Goal: Task Accomplishment & Management: Complete application form

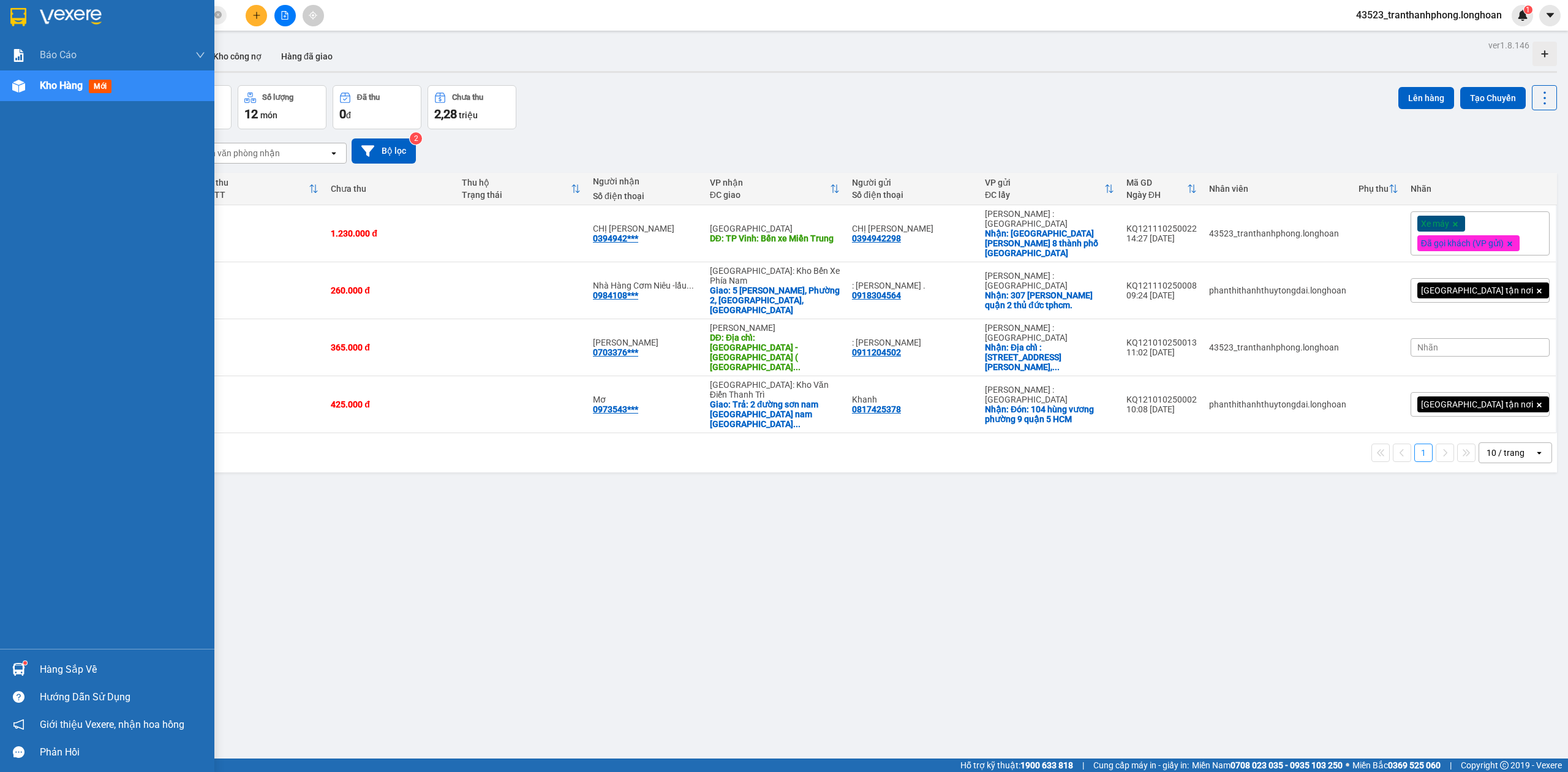
click at [0, 23] on div at bounding box center [107, 20] width 214 height 40
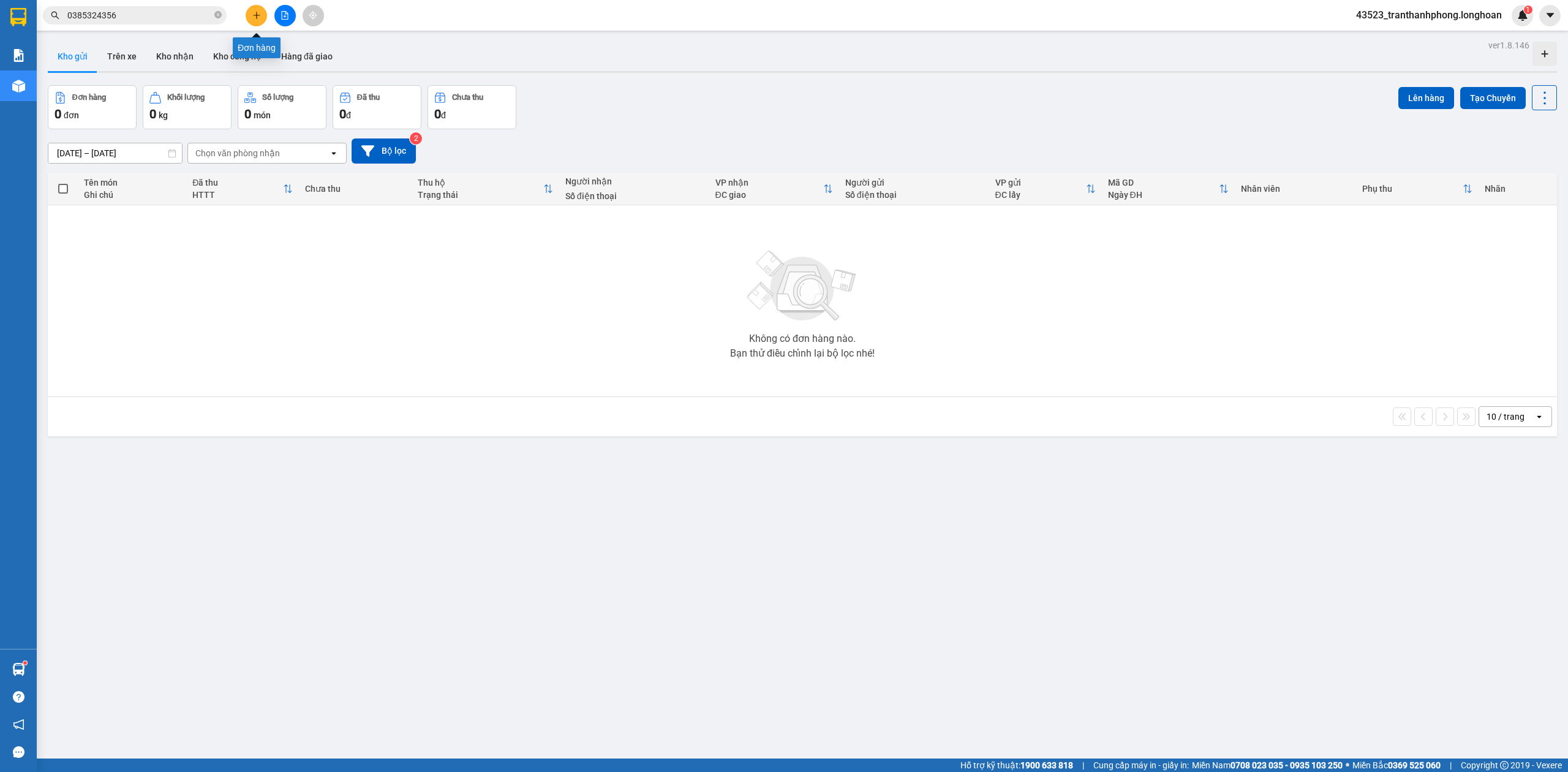
click at [253, 8] on button at bounding box center [256, 15] width 21 height 21
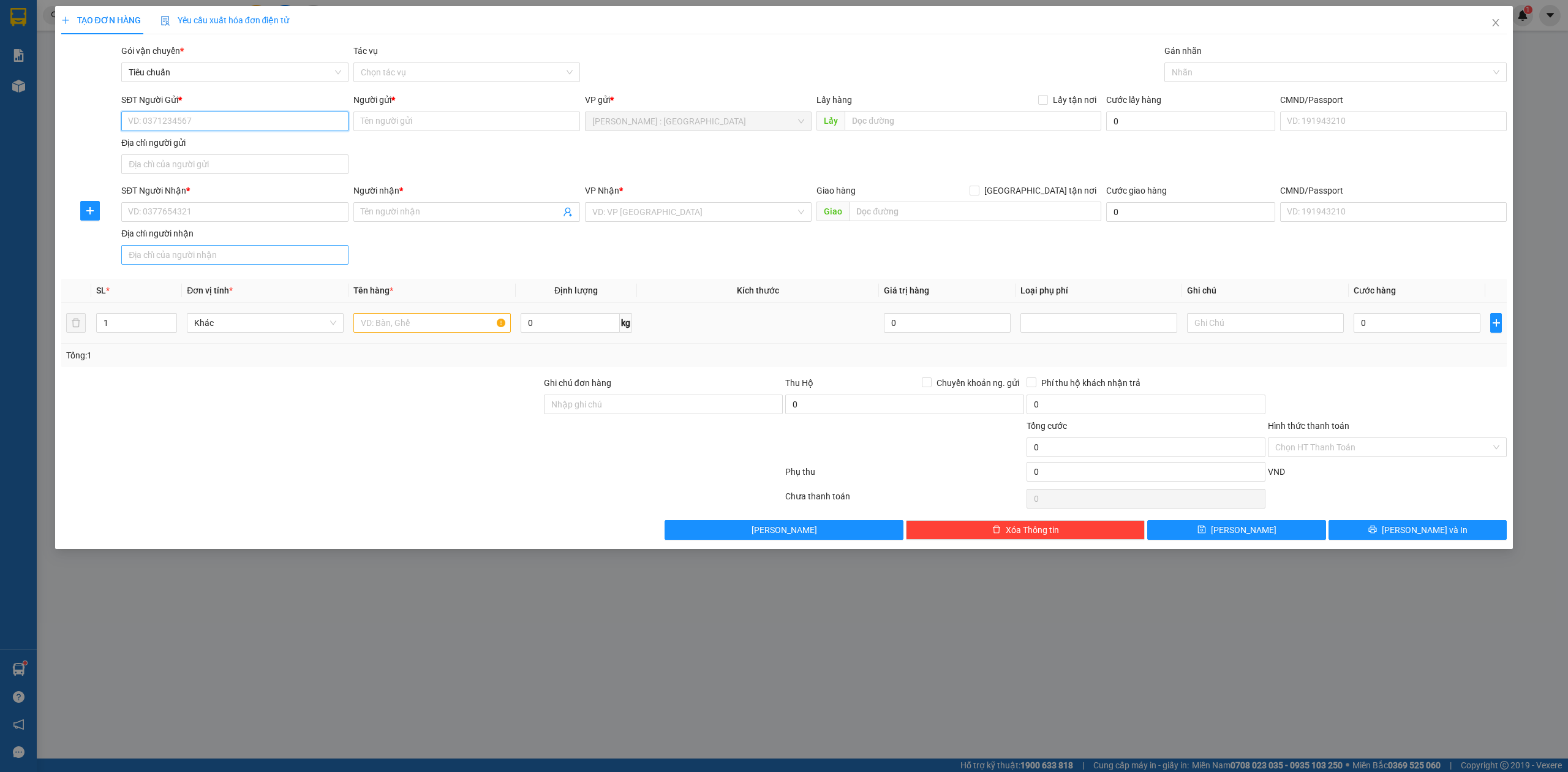
paste input "0868655038"
type input "0868655038"
click at [285, 227] on div "SĐT Người Nhận * VD: 0377654321" at bounding box center [234, 205] width 227 height 43
click at [280, 209] on input "SĐT Người Nhận *" at bounding box center [234, 211] width 227 height 20
paste input "0869014064"
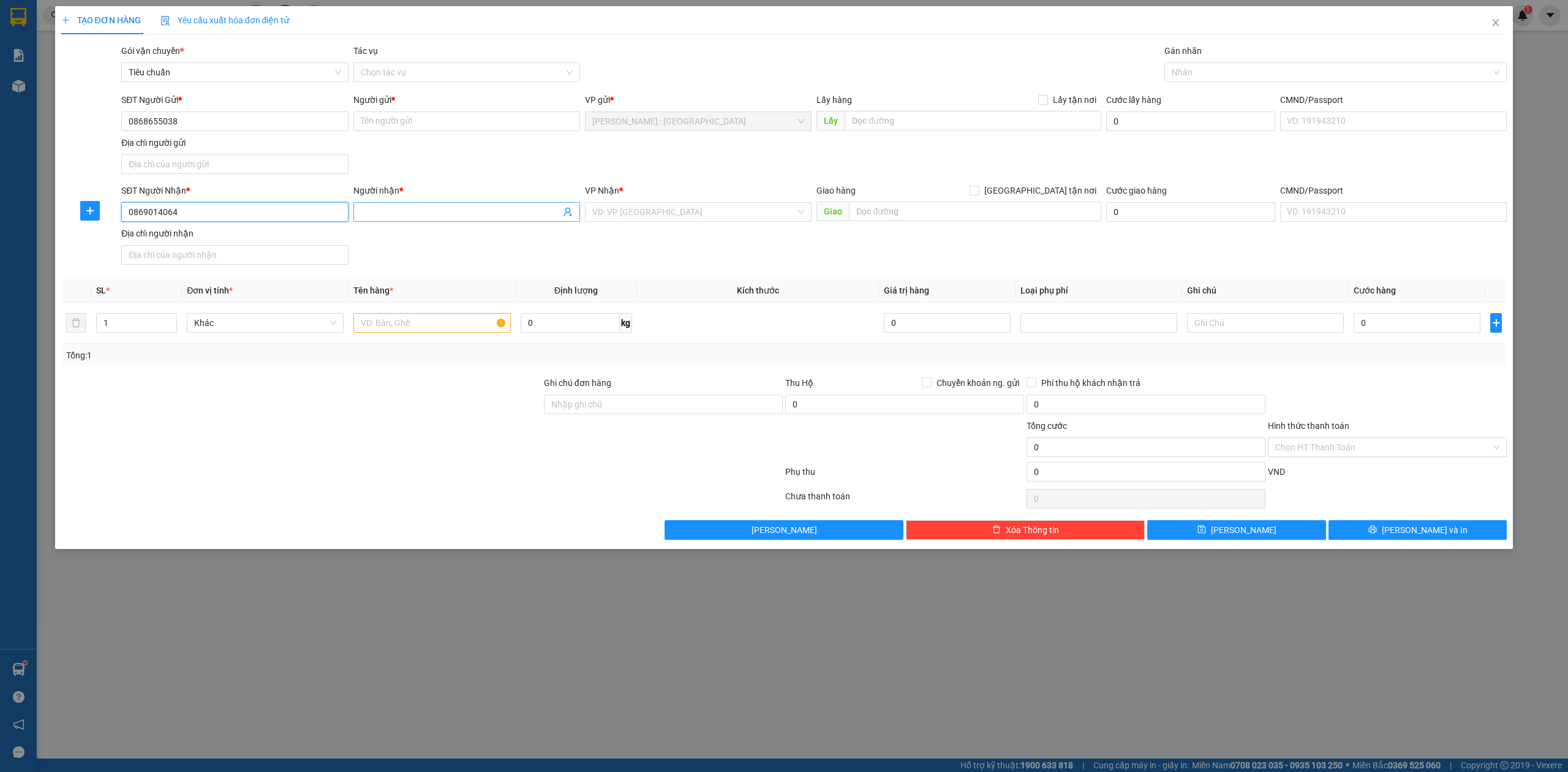
type input "0869014064"
click at [374, 208] on input "Người nhận *" at bounding box center [460, 211] width 200 height 13
paste input "[PERSON_NAME]"
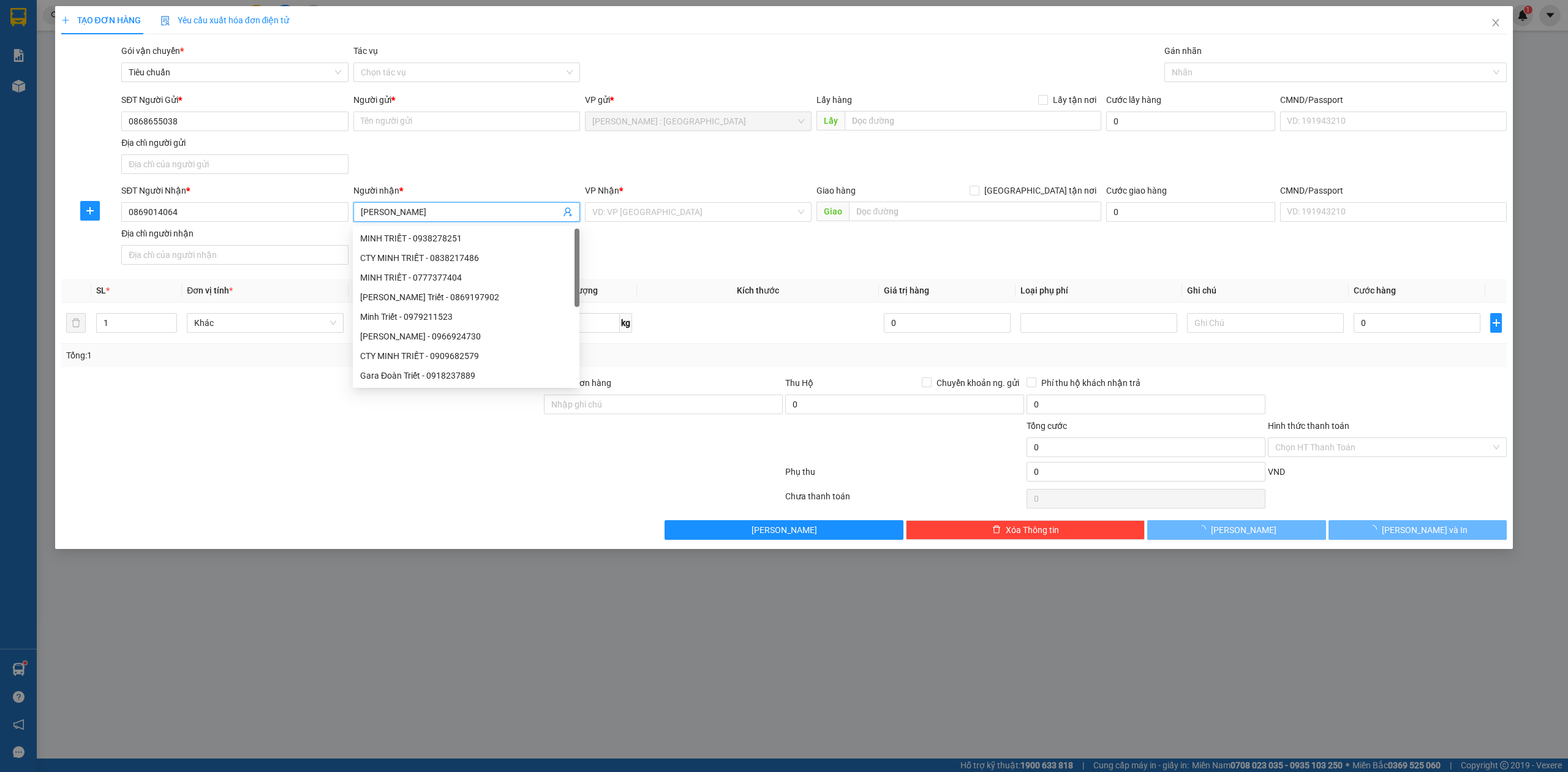
type input "[PERSON_NAME]"
click at [449, 110] on div "Người gửi *" at bounding box center [467, 102] width 227 height 18
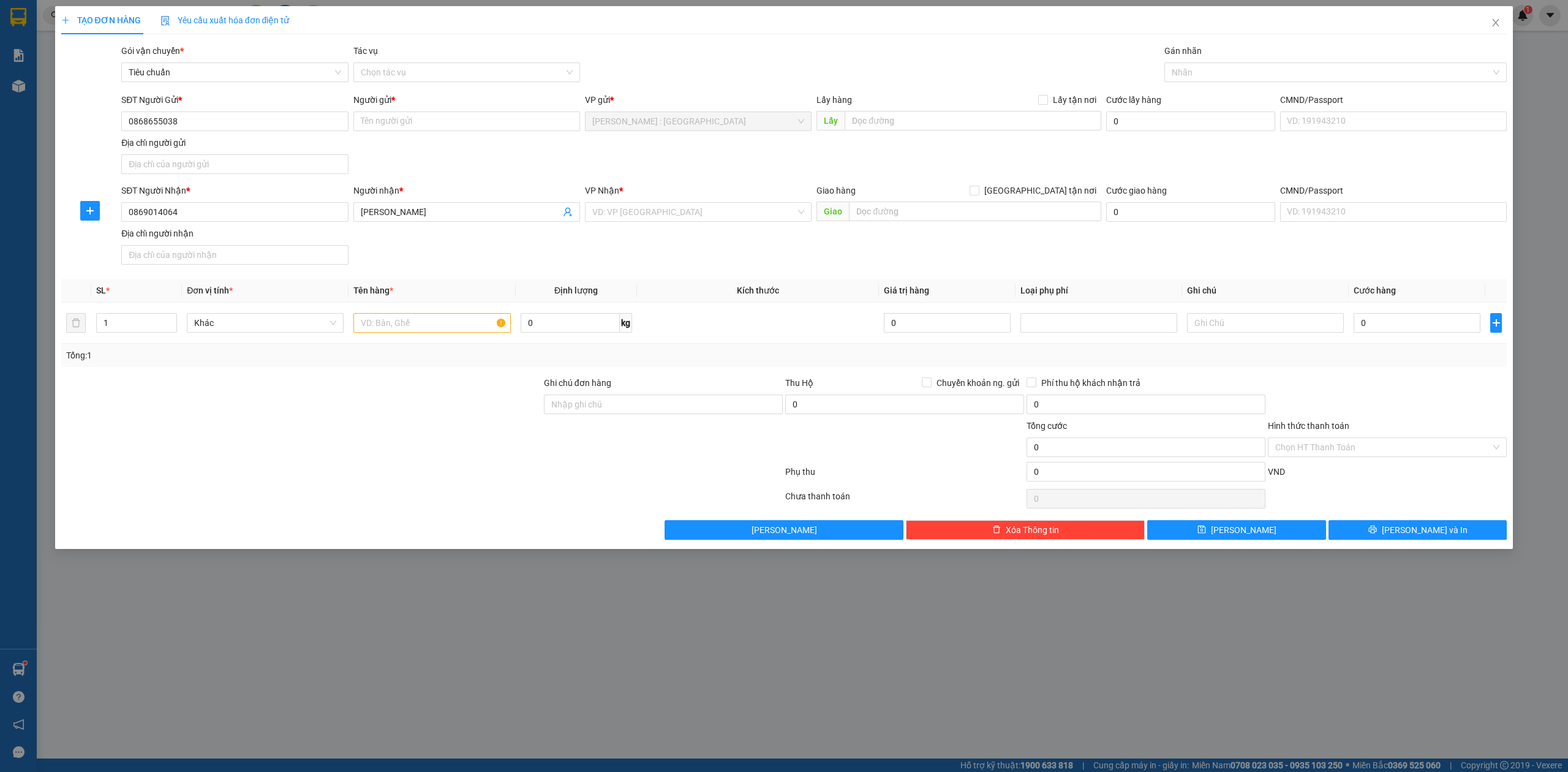
click at [434, 133] on div "Người gửi * Tên người gửi" at bounding box center [467, 115] width 227 height 43
click at [438, 125] on input "Người gửi *" at bounding box center [467, 121] width 227 height 20
paste input "[PERSON_NAME]"
type input "[PERSON_NAME]"
drag, startPoint x: 1000, startPoint y: 114, endPoint x: 1051, endPoint y: 110, distance: 51.2
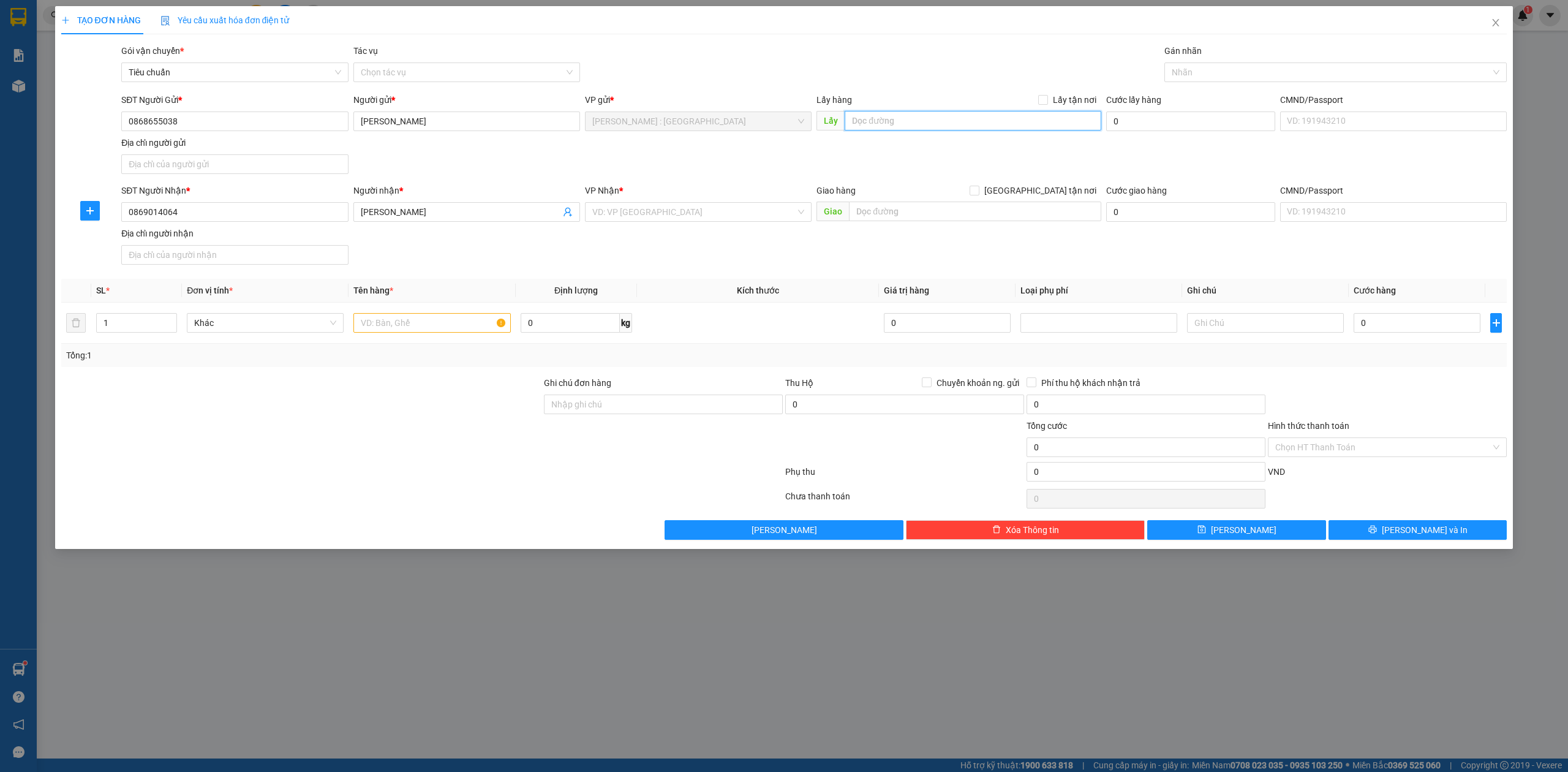
click at [1002, 113] on input "text" at bounding box center [973, 120] width 257 height 20
paste input "Đón : Chung cư [GEOGRAPHIC_DATA], [GEOGRAPHIC_DATA], [GEOGRAPHIC_DATA]"
type input "Đón : Chung cư [GEOGRAPHIC_DATA], [GEOGRAPHIC_DATA], [GEOGRAPHIC_DATA]"
click at [1066, 101] on span "Lấy tận nơi" at bounding box center [1075, 100] width 53 height 13
click at [1047, 101] on input "Lấy tận nơi" at bounding box center [1042, 99] width 9 height 9
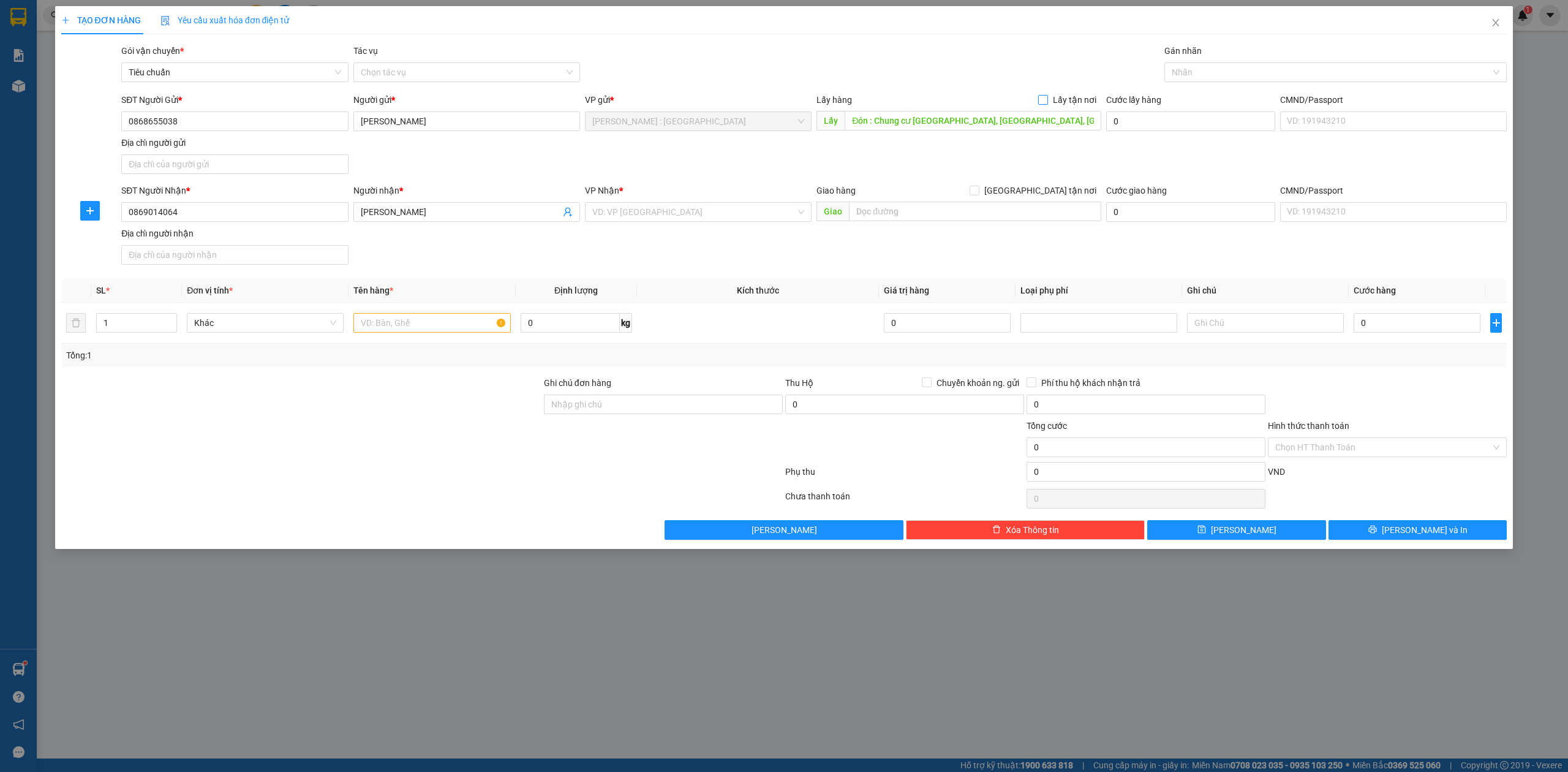
checkbox input "true"
drag, startPoint x: 953, startPoint y: 213, endPoint x: 1040, endPoint y: 202, distance: 87.7
click at [962, 214] on input "text" at bounding box center [975, 211] width 252 height 20
paste input "Trả : khu công nghiệp [GEOGRAPHIC_DATA] mở rộng [GEOGRAPHIC_DATA]"
type input "Trả : khu công nghiệp [GEOGRAPHIC_DATA] mở rộng [GEOGRAPHIC_DATA]"
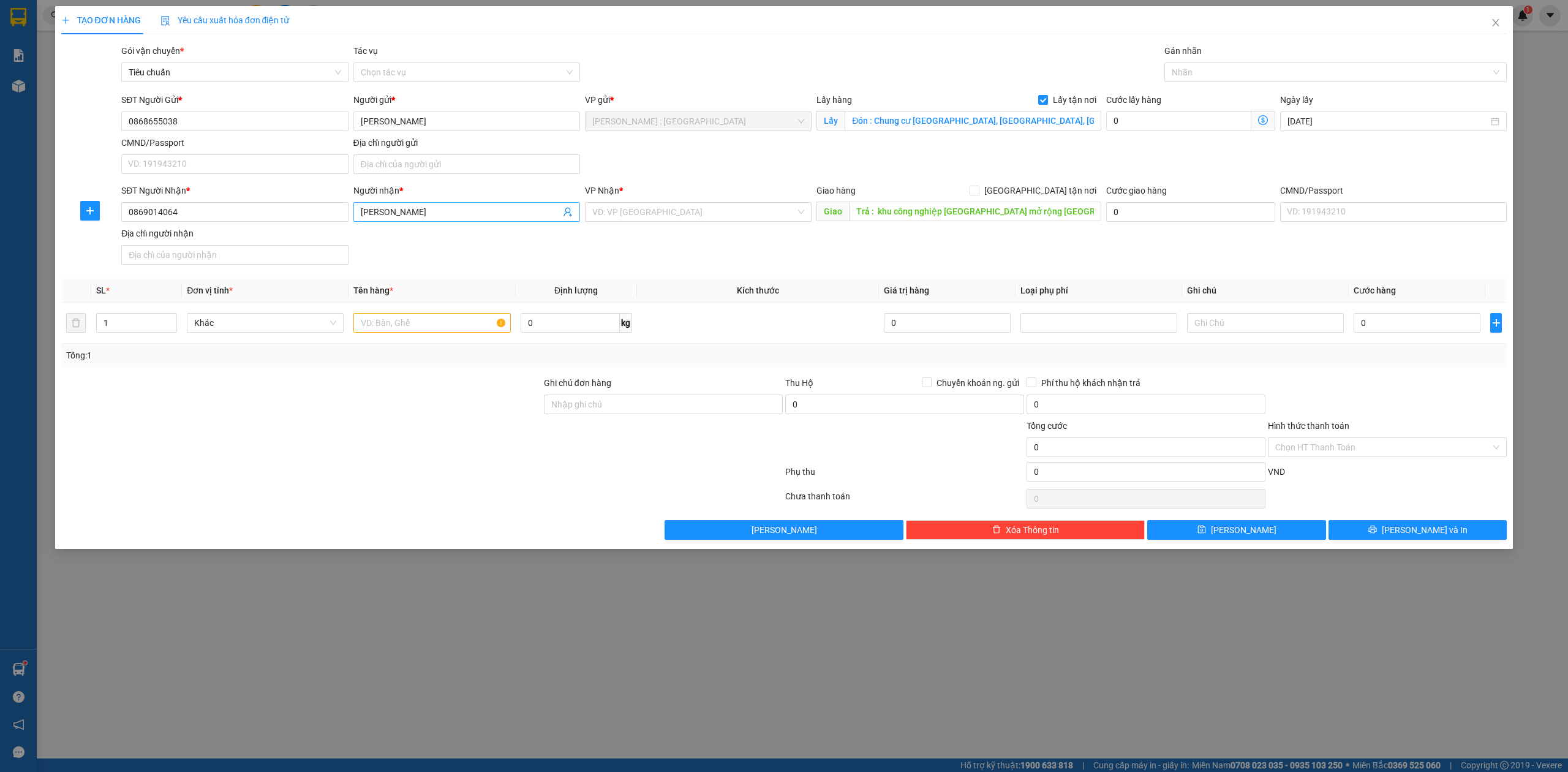
drag, startPoint x: 1053, startPoint y: 193, endPoint x: 574, endPoint y: 221, distance: 479.8
click at [1047, 192] on span "[GEOGRAPHIC_DATA] tận nơi" at bounding box center [1040, 190] width 122 height 13
click at [978, 192] on input "[GEOGRAPHIC_DATA] tận nơi" at bounding box center [973, 189] width 9 height 9
checkbox input "true"
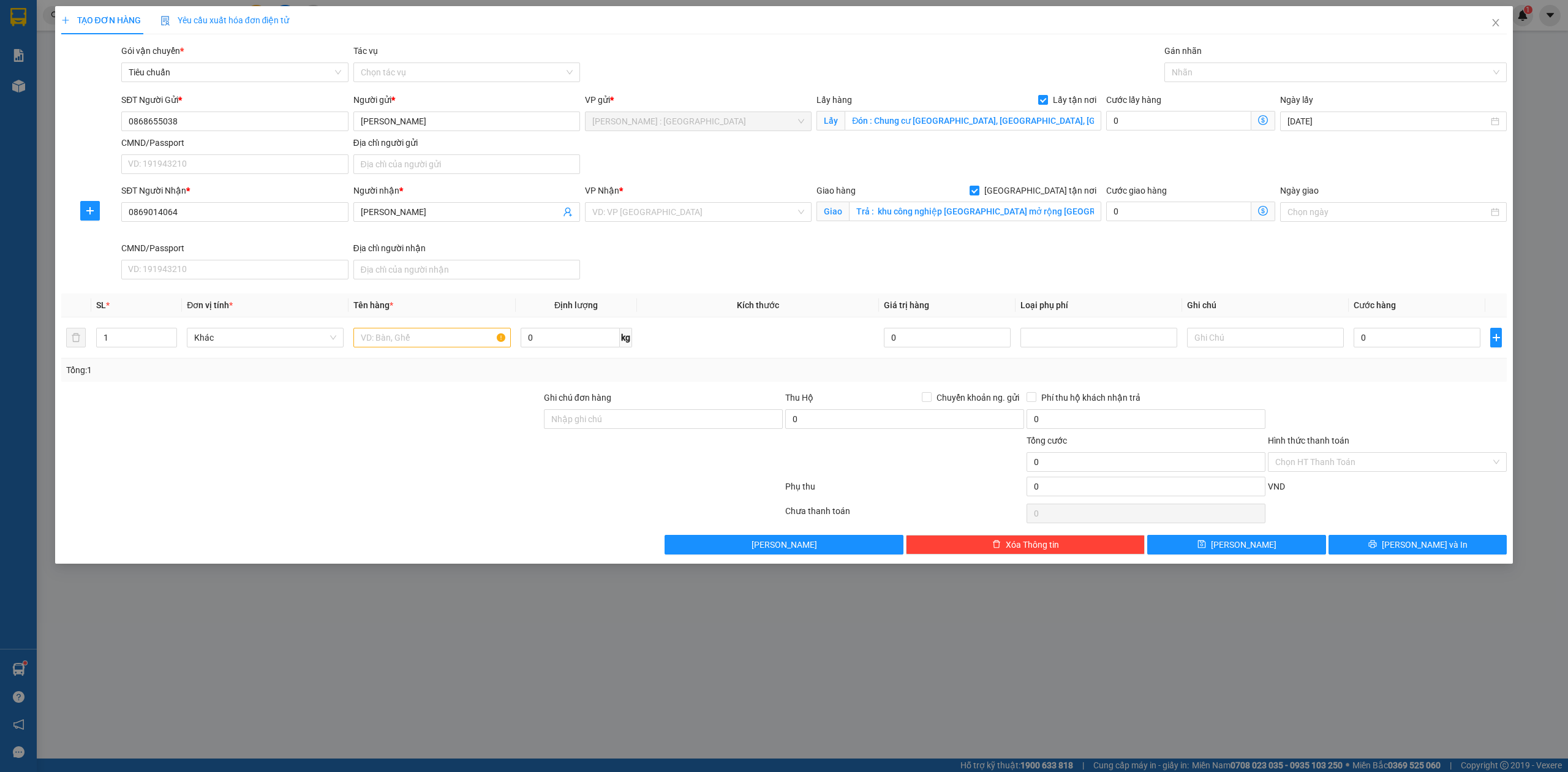
click at [632, 202] on div "VP Nhận *" at bounding box center [698, 192] width 227 height 18
click at [628, 215] on input "search" at bounding box center [694, 211] width 203 height 18
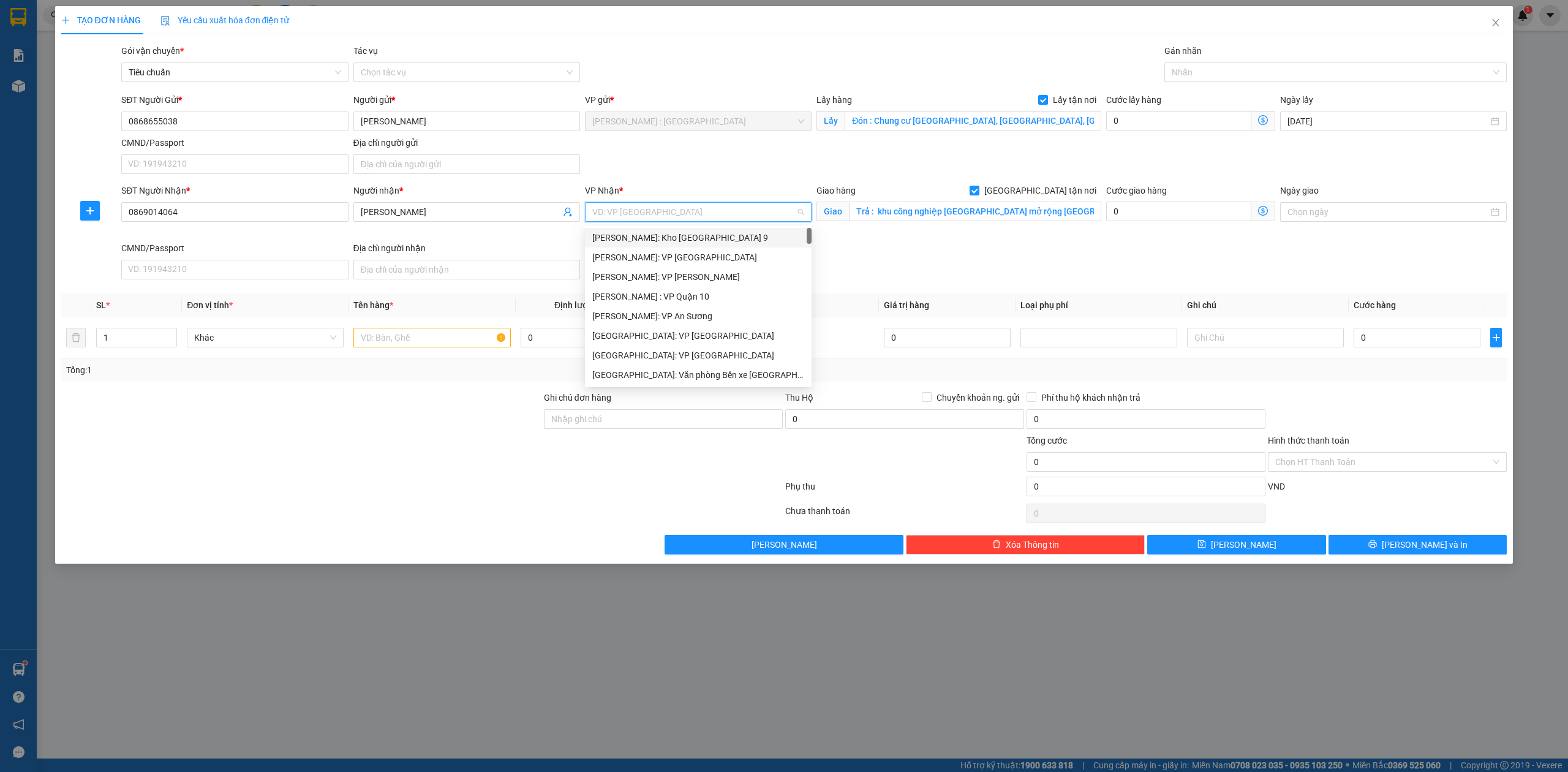
click at [628, 215] on input "search" at bounding box center [694, 211] width 203 height 18
type input "kho"
click at [640, 315] on div "[GEOGRAPHIC_DATA]: Kho Văn Điển Thanh Trì" at bounding box center [698, 316] width 212 height 13
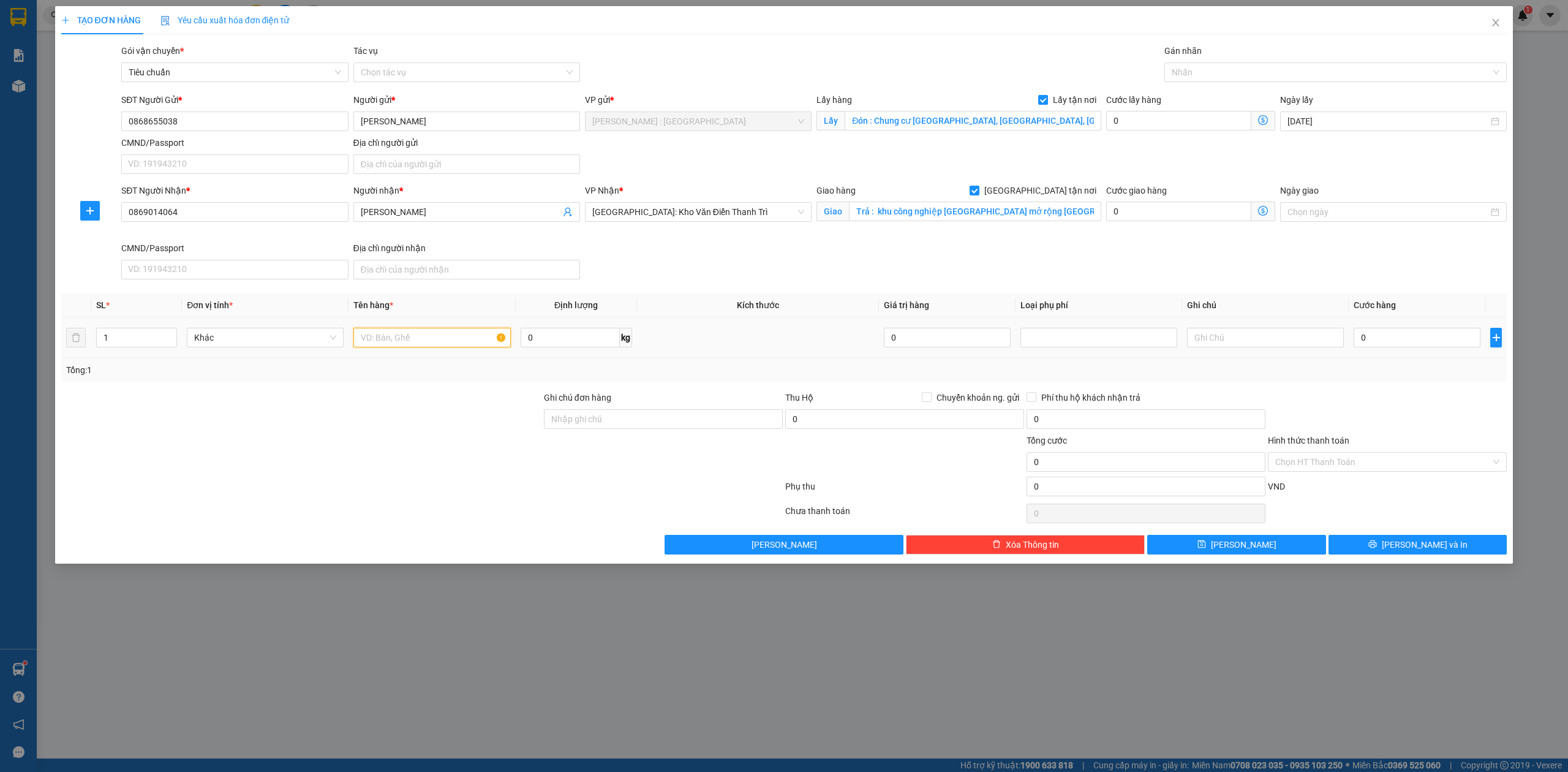
click at [391, 336] on input "text" at bounding box center [432, 337] width 157 height 20
paste input "1 xe winner"
type input "1 xe winner"
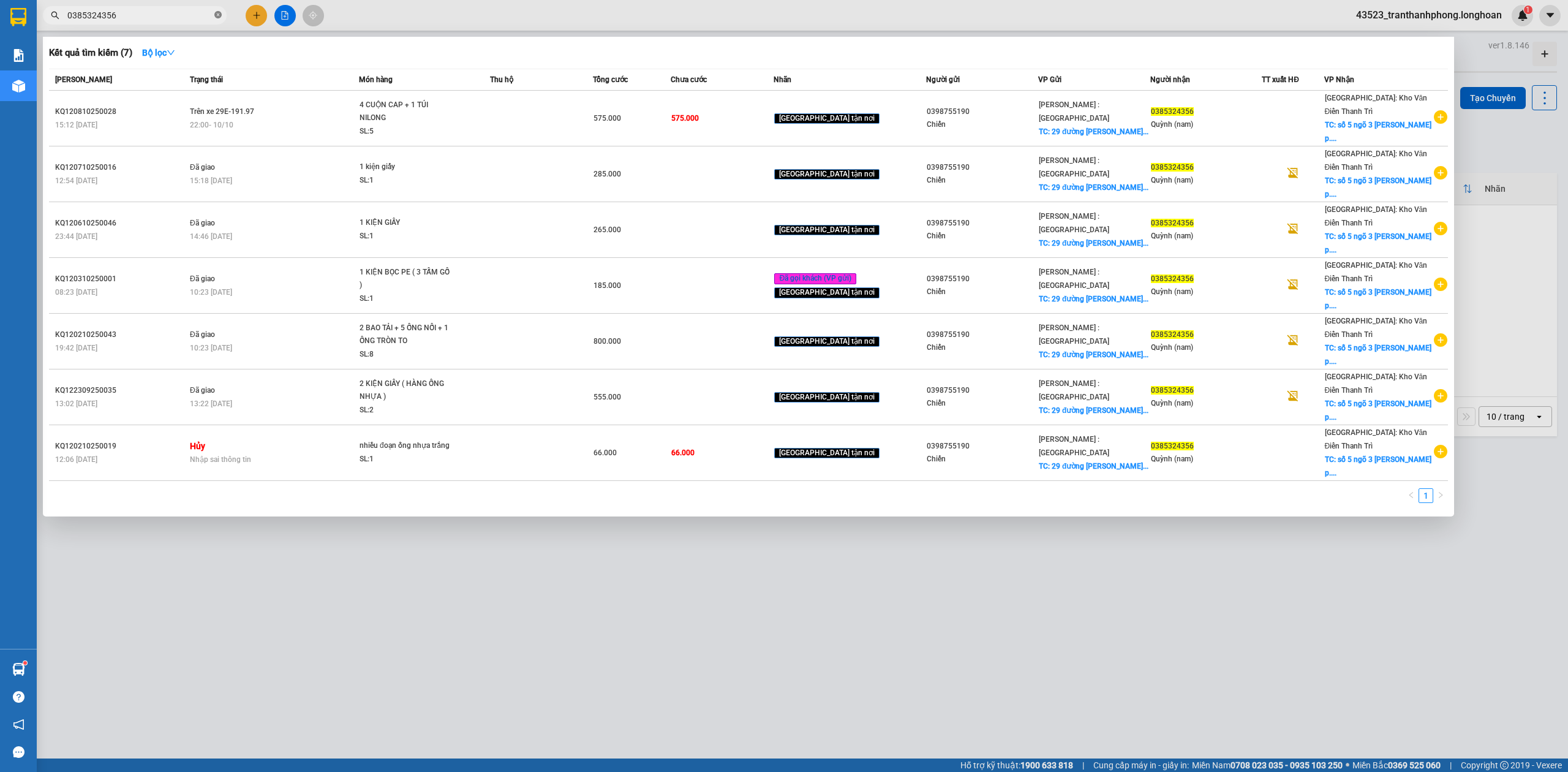
paste input "0961606506"
type input "03850961606506324356"
click at [221, 13] on icon "close-circle" at bounding box center [218, 14] width 7 height 7
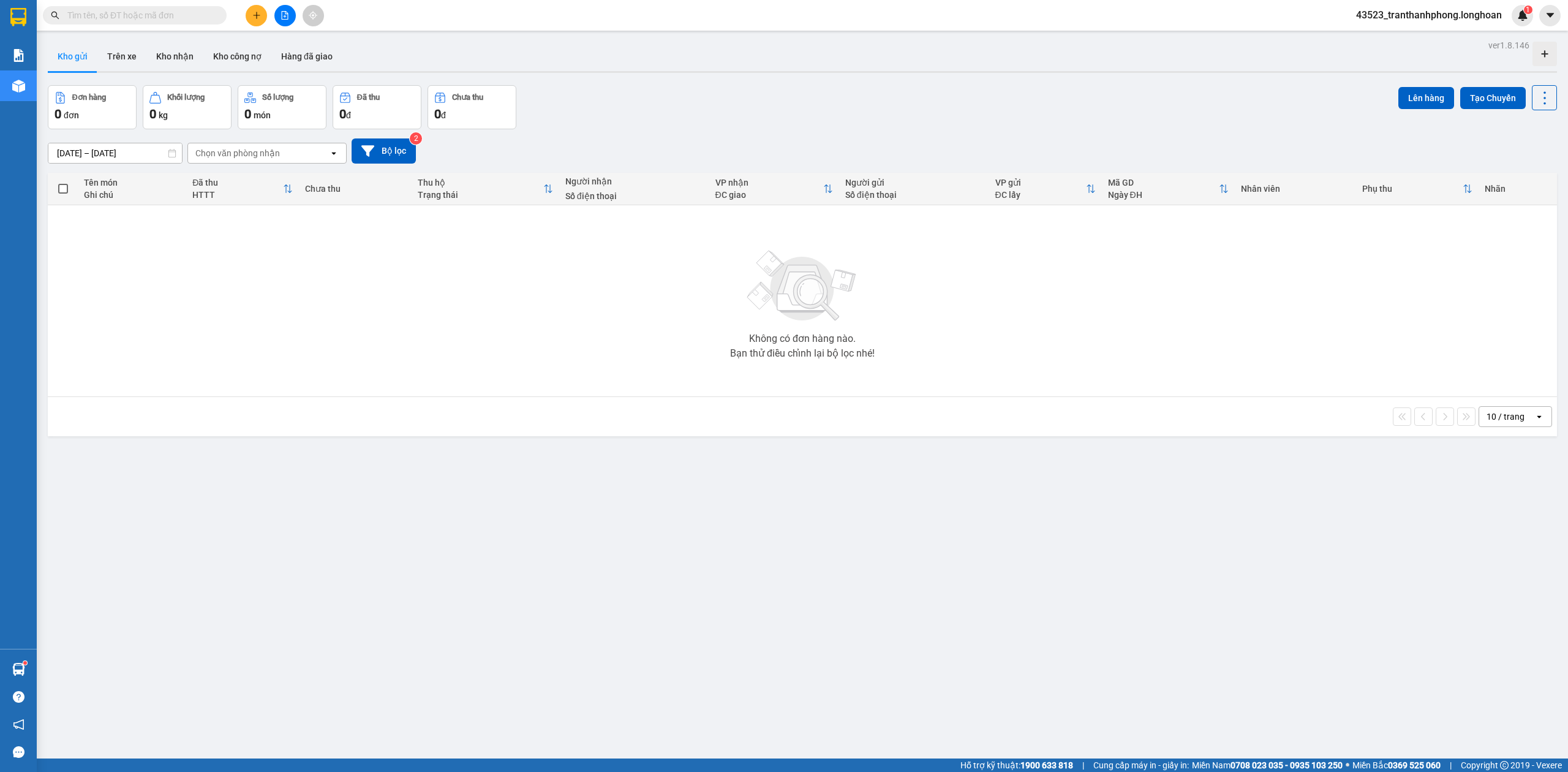
paste input "0961606506"
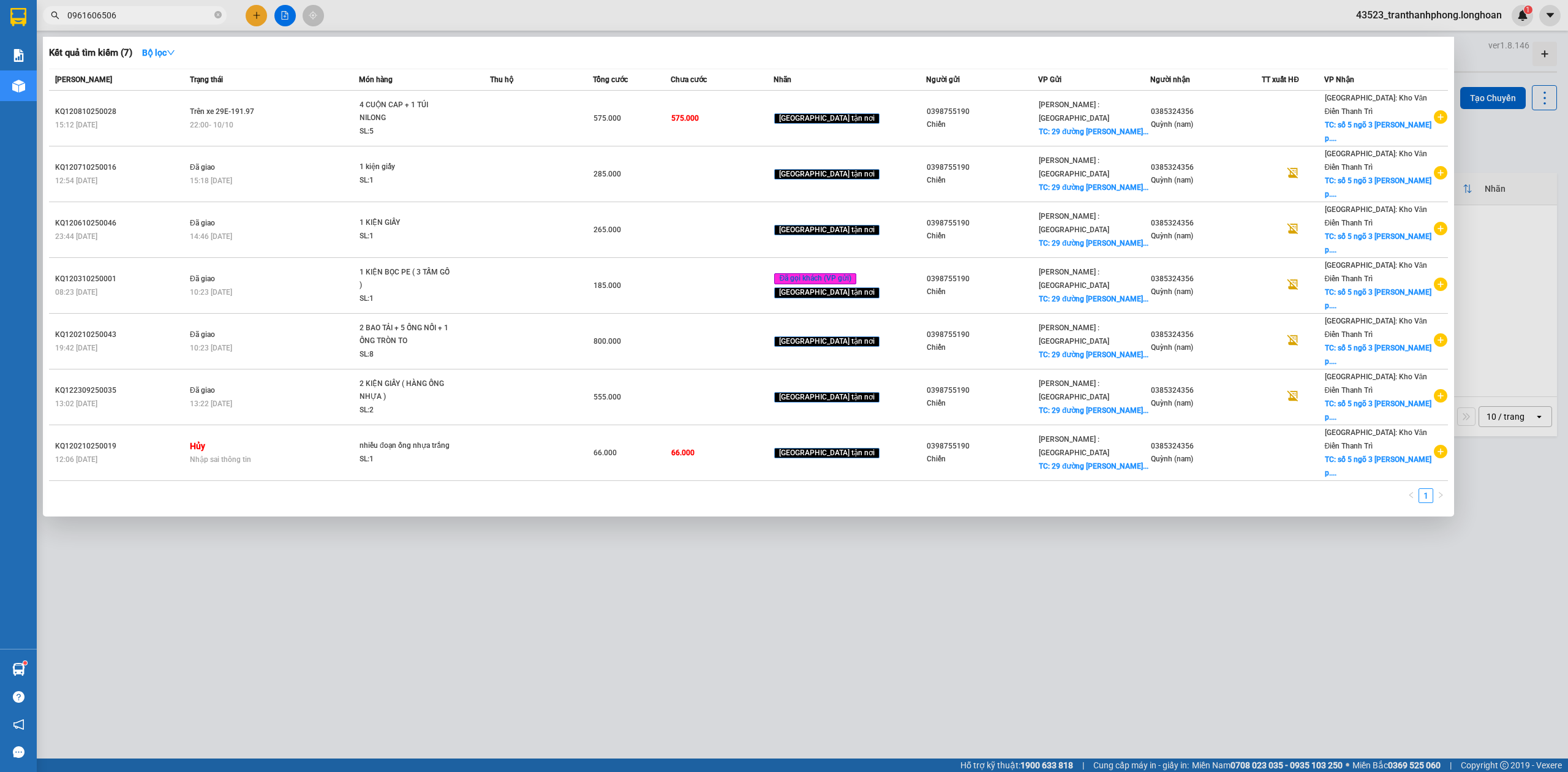
click at [199, 17] on input "0961606506" at bounding box center [140, 15] width 145 height 13
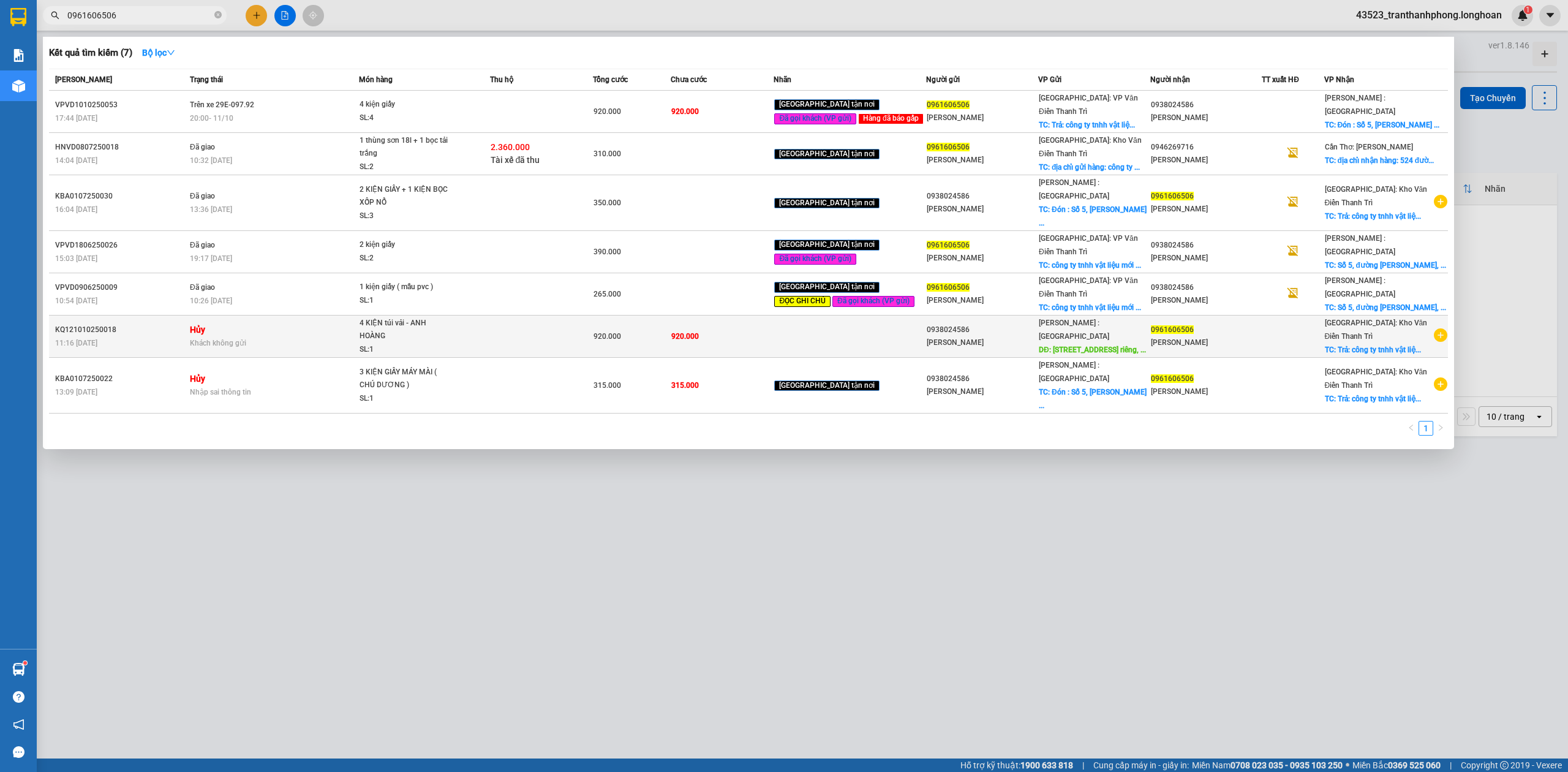
type input "0961606506"
click at [1218, 336] on div "[PERSON_NAME]" at bounding box center [1206, 342] width 111 height 13
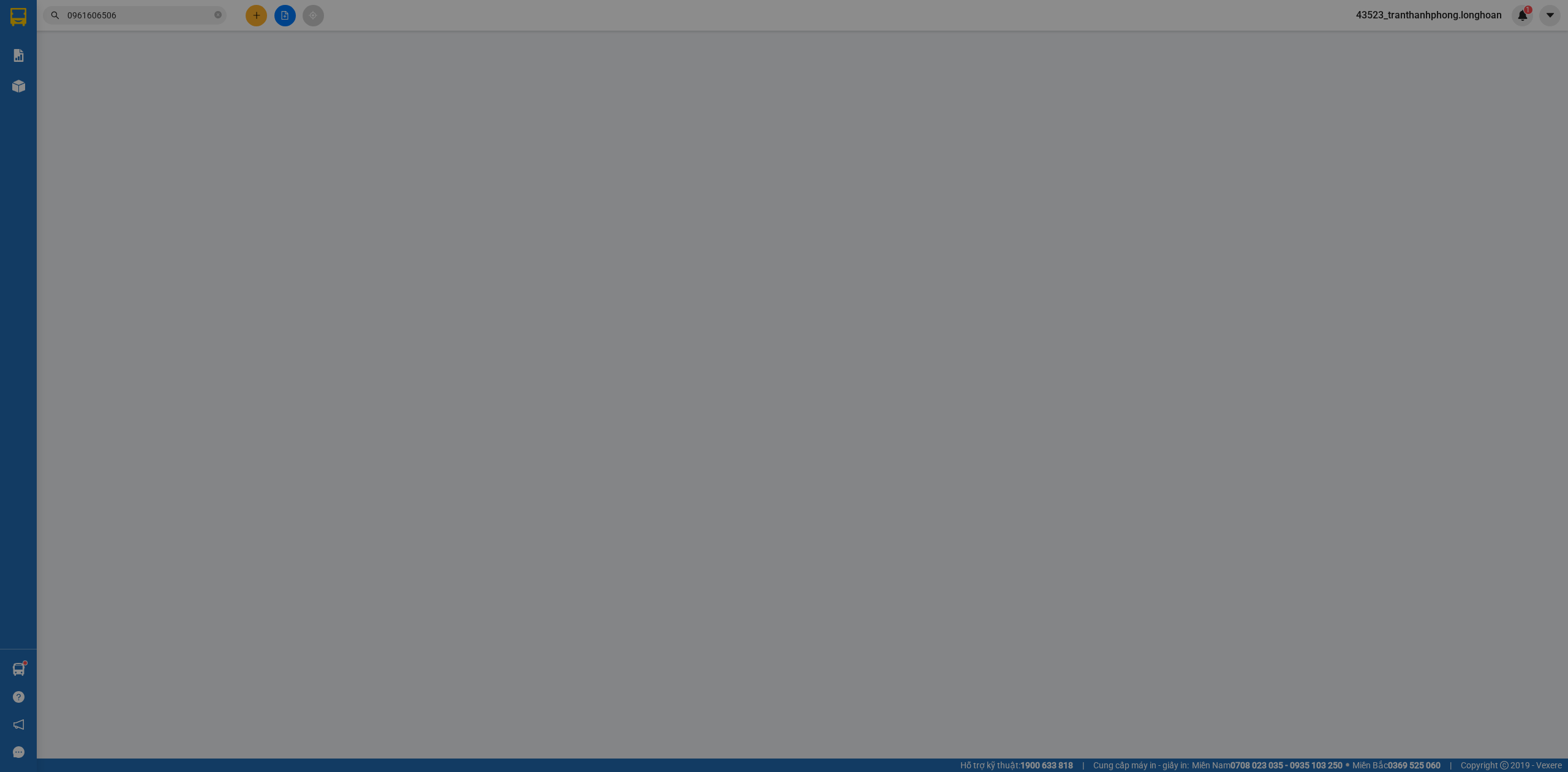
type input "0938024586"
type input "[PERSON_NAME]"
type input "[STREET_ADDRESS] hcm"
type input "100.000"
type input "0961606506"
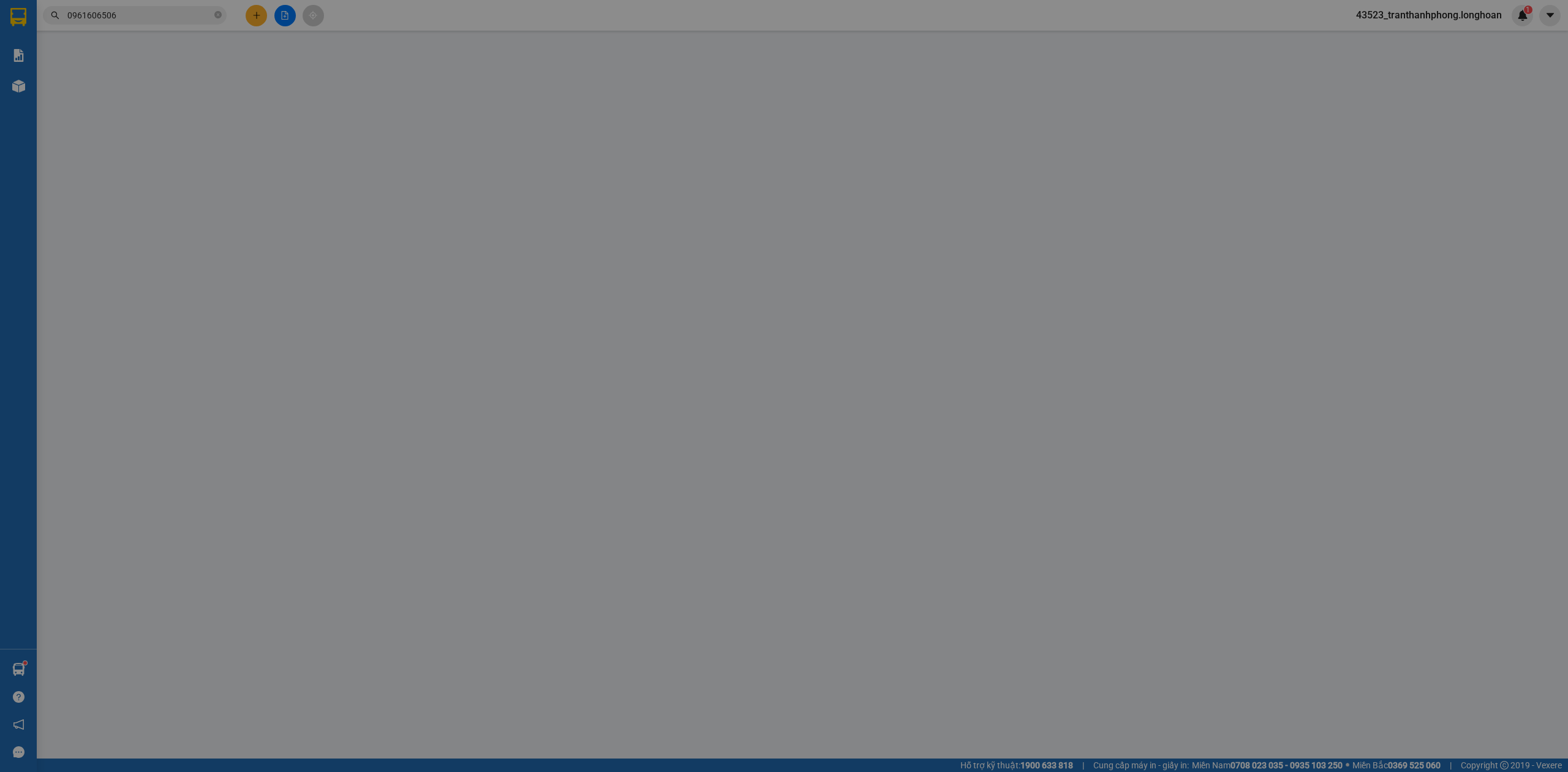
type input "[PERSON_NAME]"
checkbox input "true"
type input "Trả: công ty tnhh vật liệu mới Baolia, Quốc lộ 5, [GEOGRAPHIC_DATA], [GEOGRAPHI…"
type input "khách huỷ đơn không gửi"
type input "0"
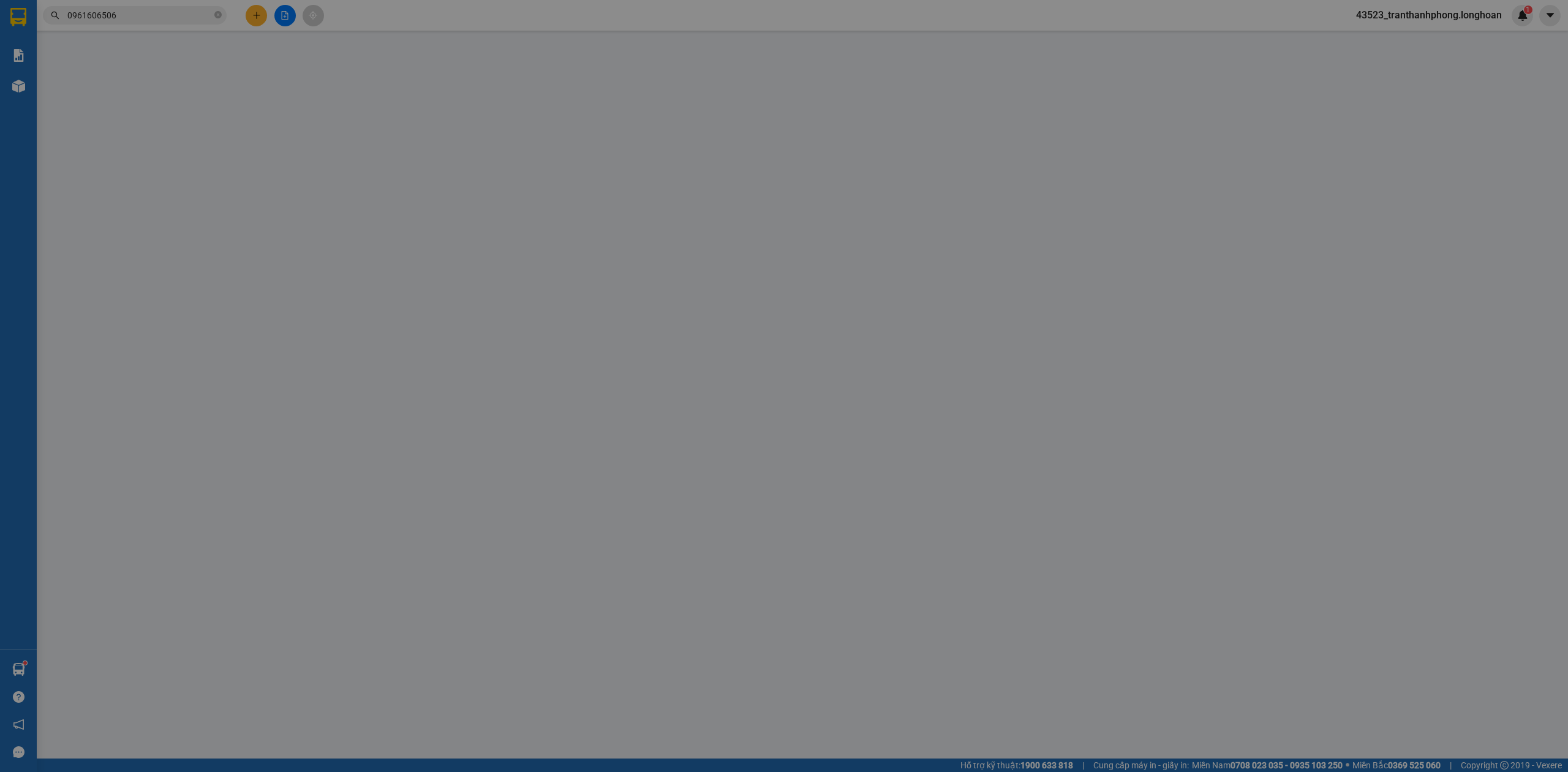
type input "920.000"
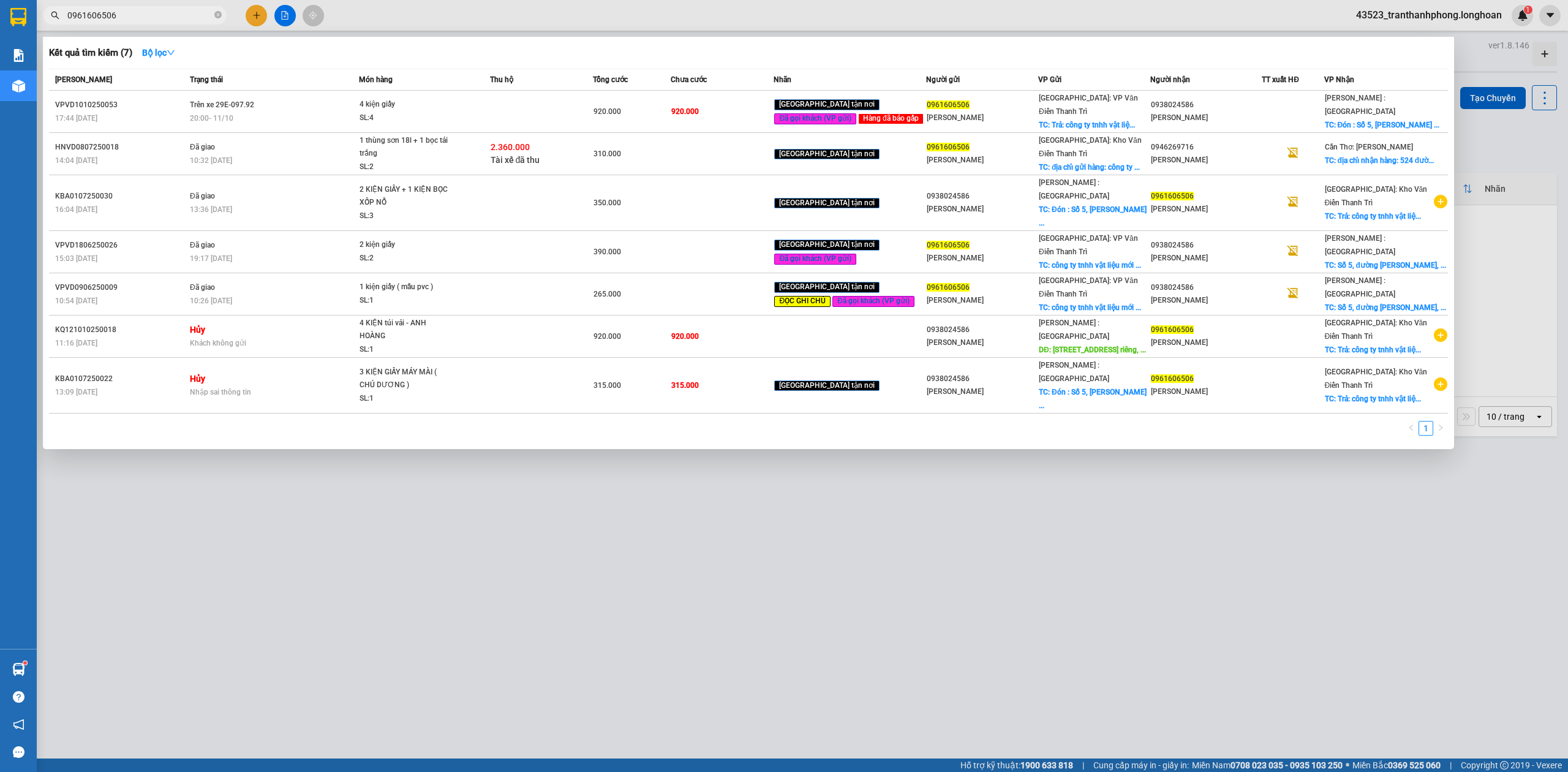
click at [123, 18] on input "0961606506" at bounding box center [140, 15] width 145 height 13
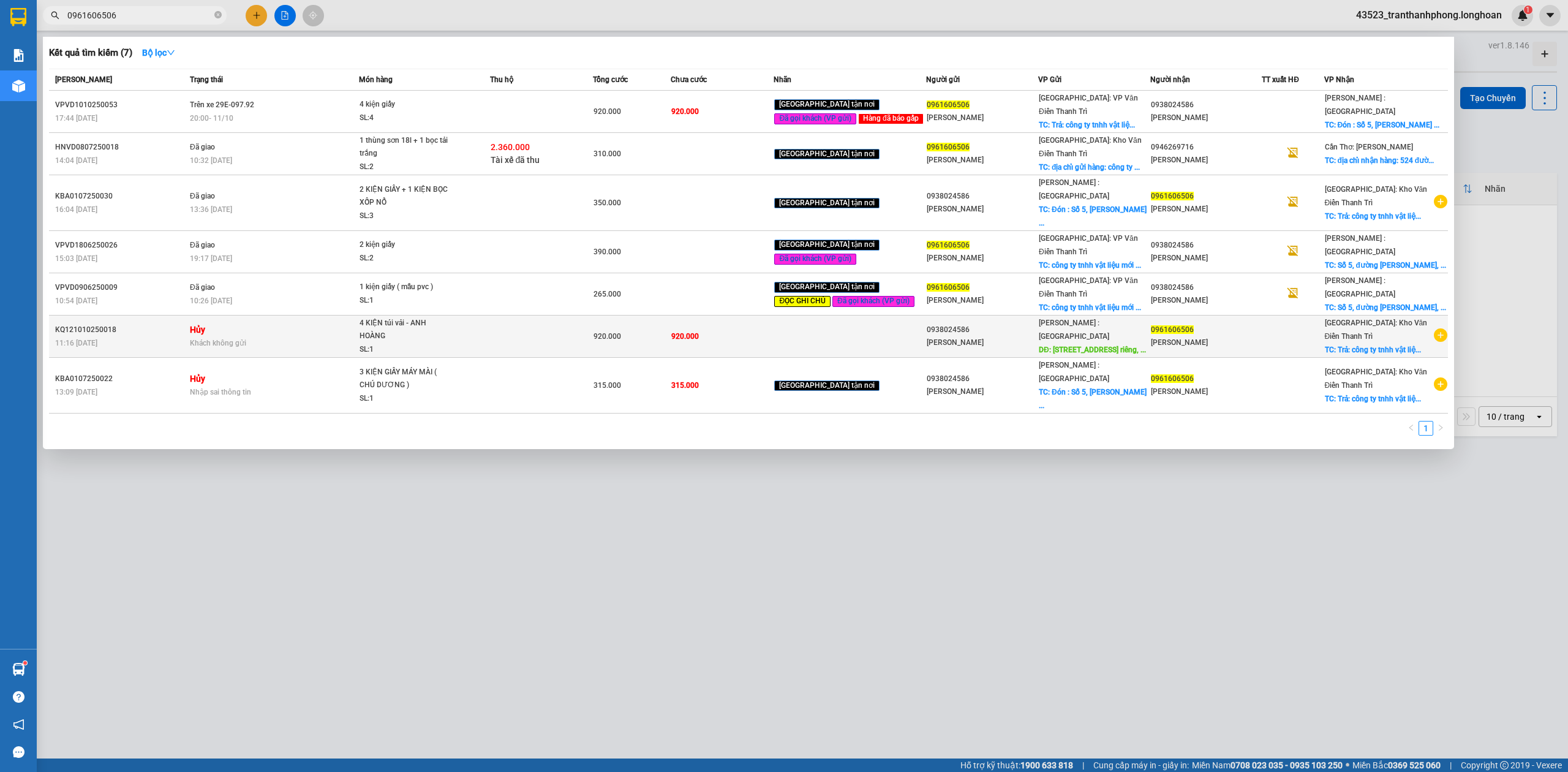
click at [489, 316] on span "4 KIỆN túi vải - ANH HOÀNG SL: 1" at bounding box center [424, 336] width 130 height 40
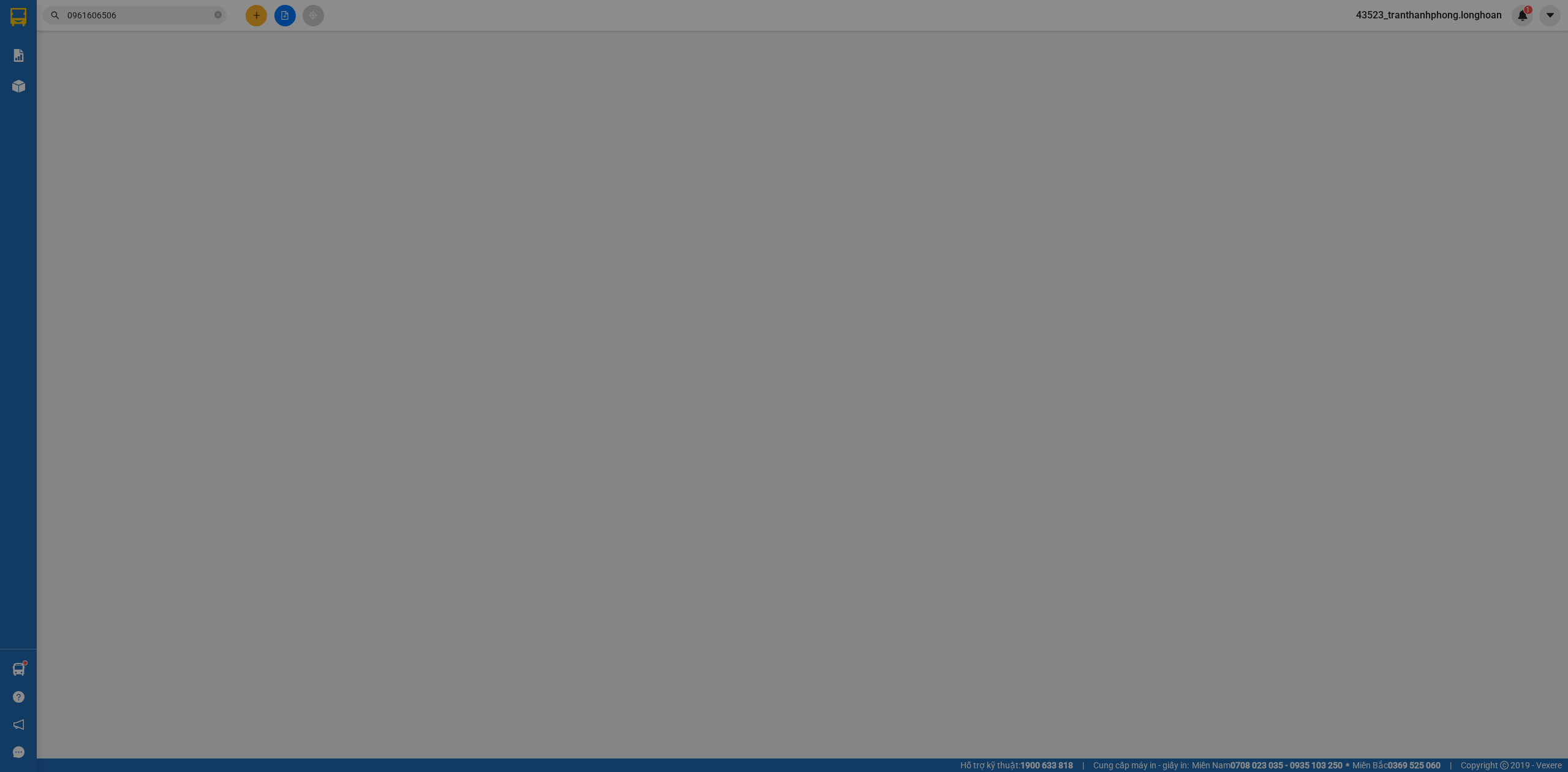
type input "0938024586"
type input "[PERSON_NAME]"
type input "[STREET_ADDRESS] hcm"
type input "100.000"
type input "0961606506"
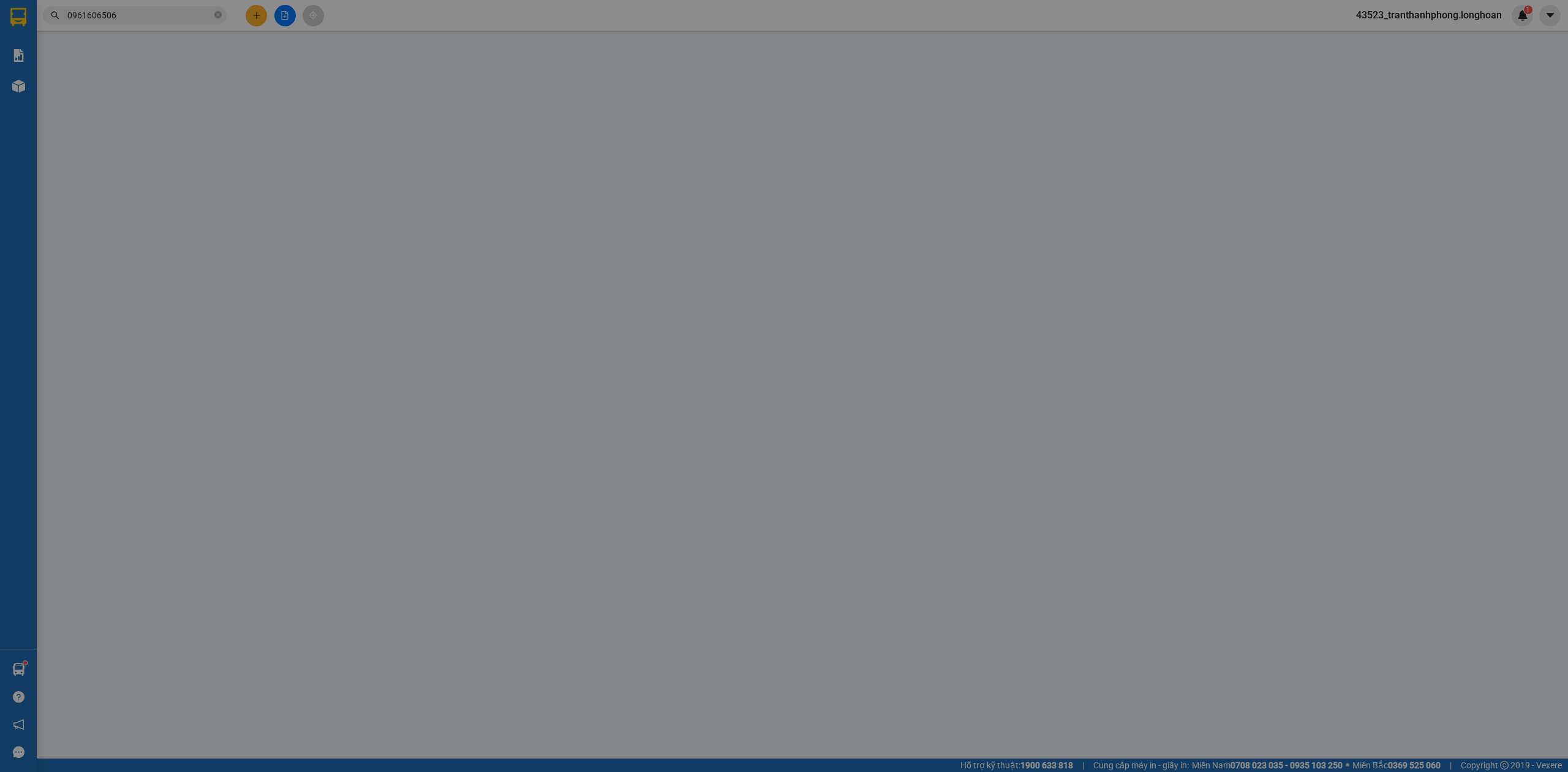
type input "[PERSON_NAME]"
checkbox input "true"
type input "Trả: công ty tnhh vật liệu mới Baolia, Quốc lộ 5, [GEOGRAPHIC_DATA], [GEOGRAPHI…"
type input "khách huỷ đơn không gửi"
type input "0"
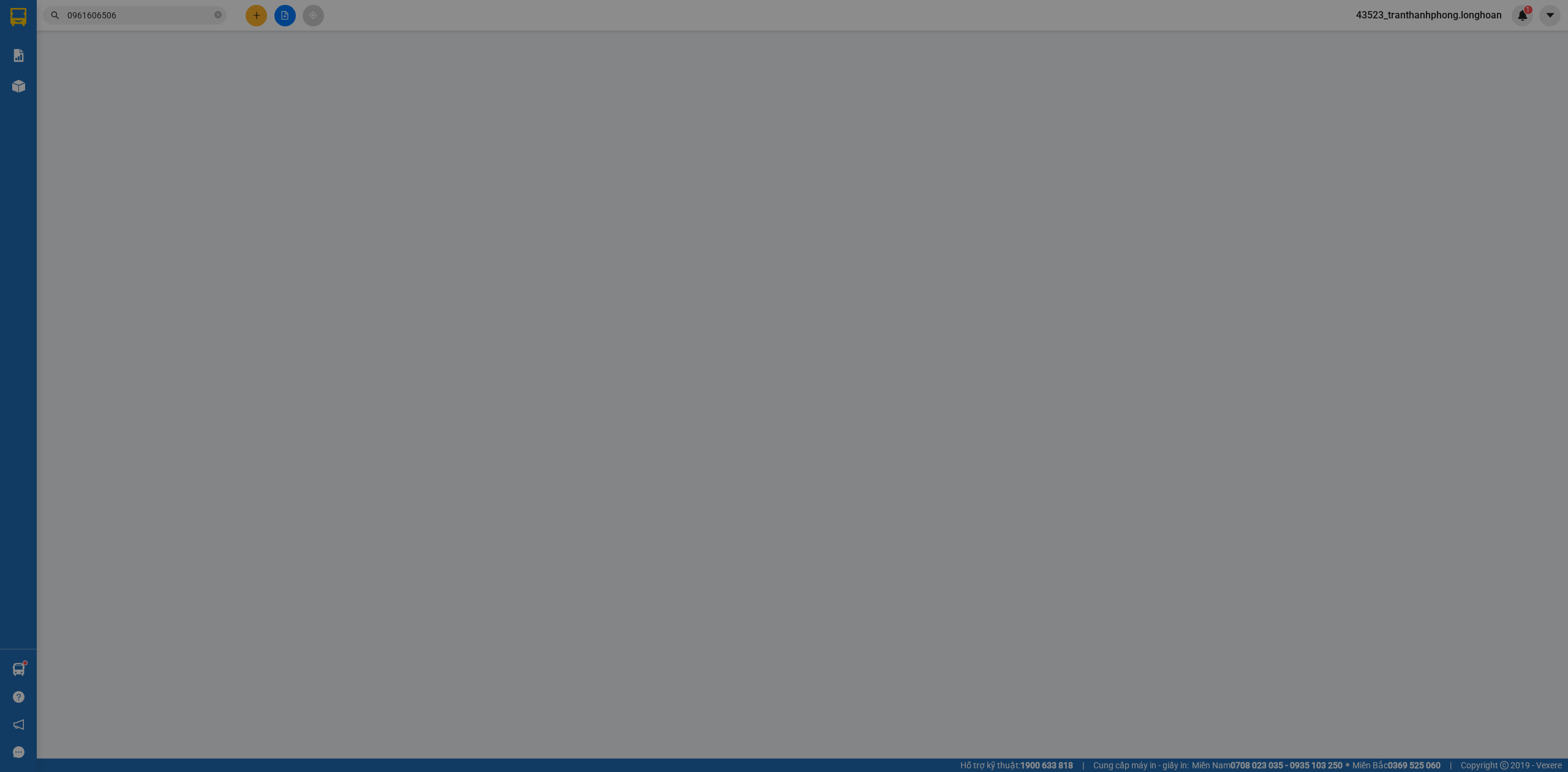
type input "920.000"
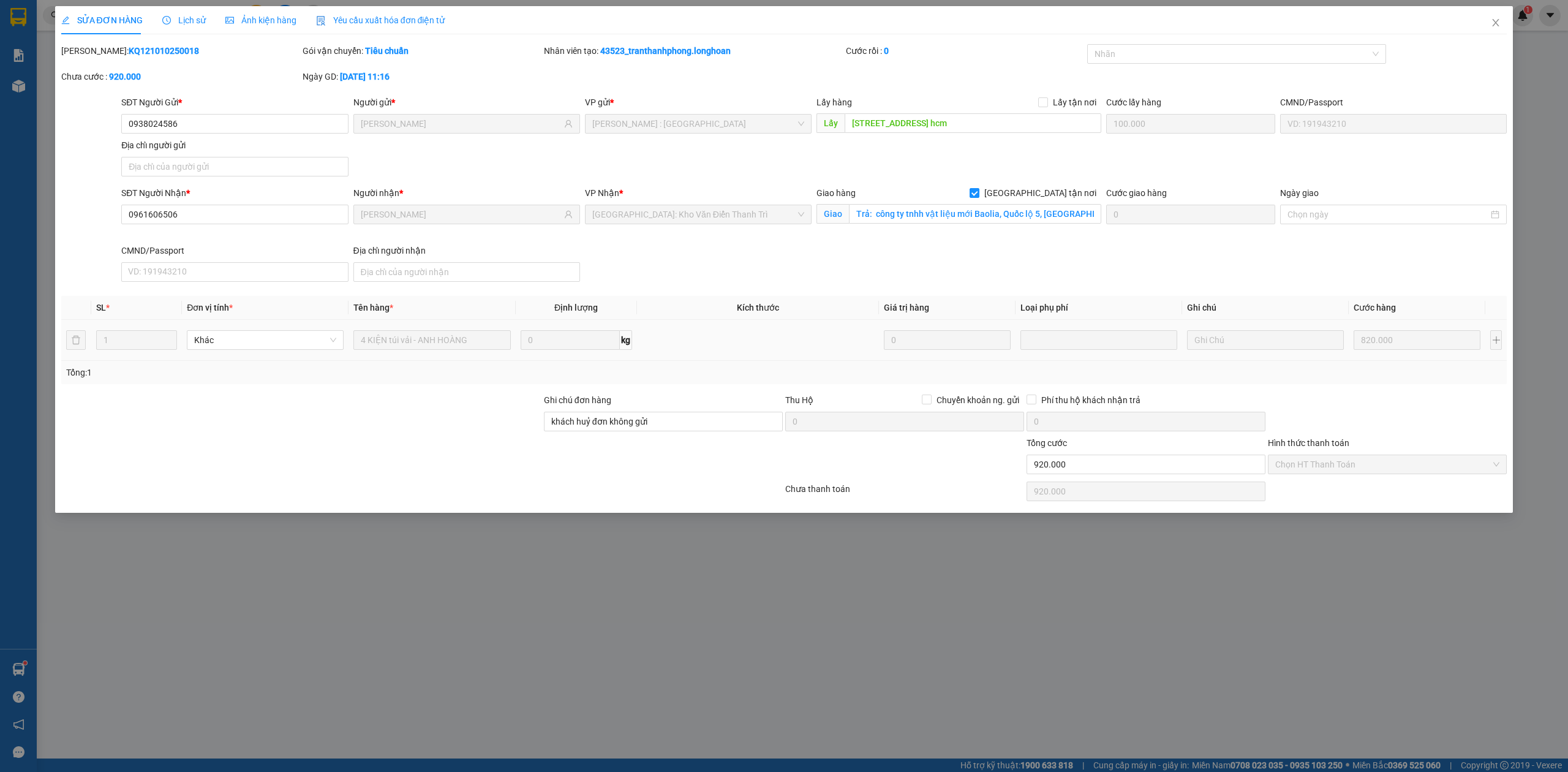
click at [188, 16] on span "Lịch sử" at bounding box center [184, 20] width 43 height 9
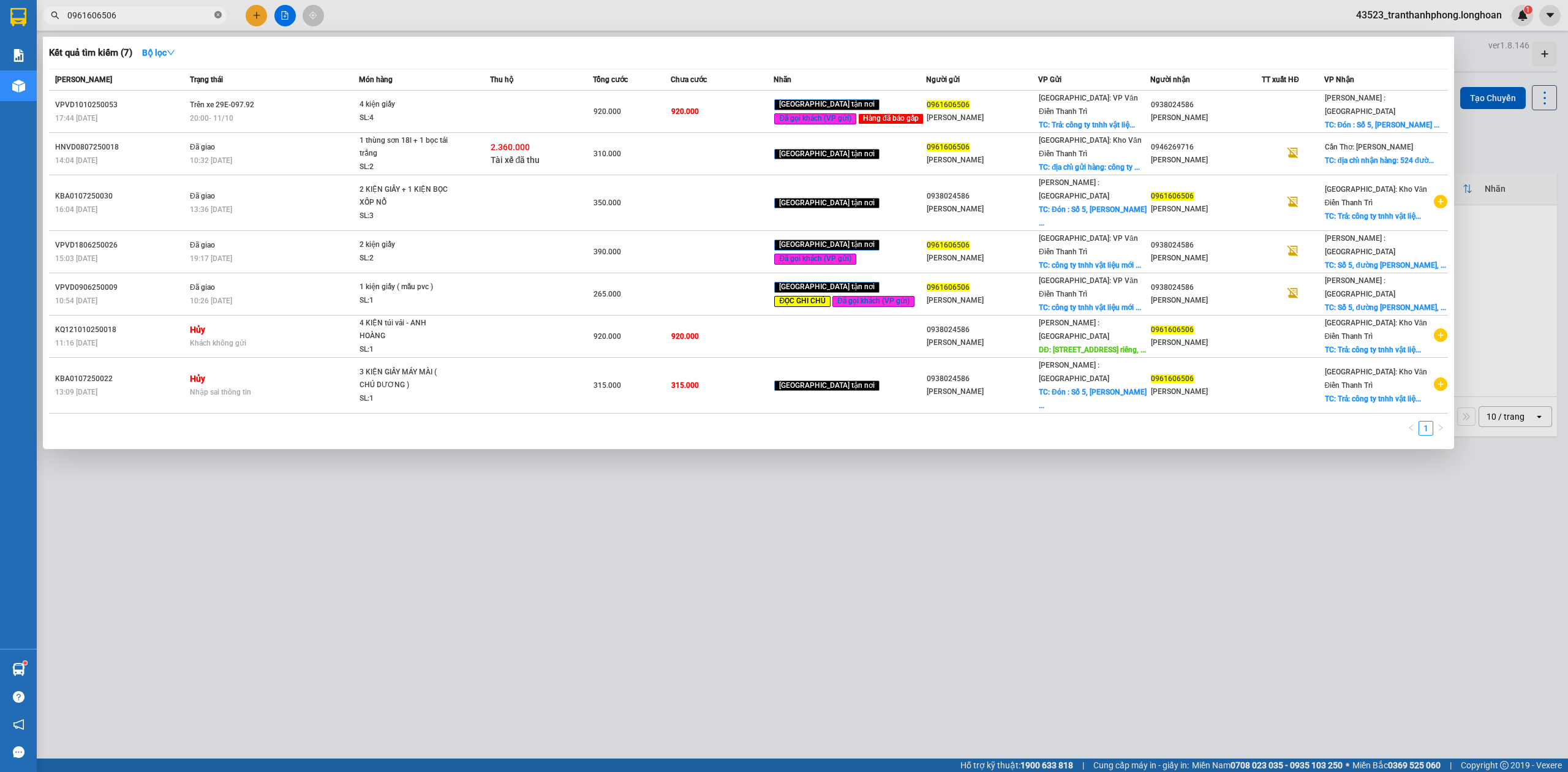
click at [219, 15] on icon "close-circle" at bounding box center [218, 14] width 7 height 7
paste input "0766811596"
type input "0766811596"
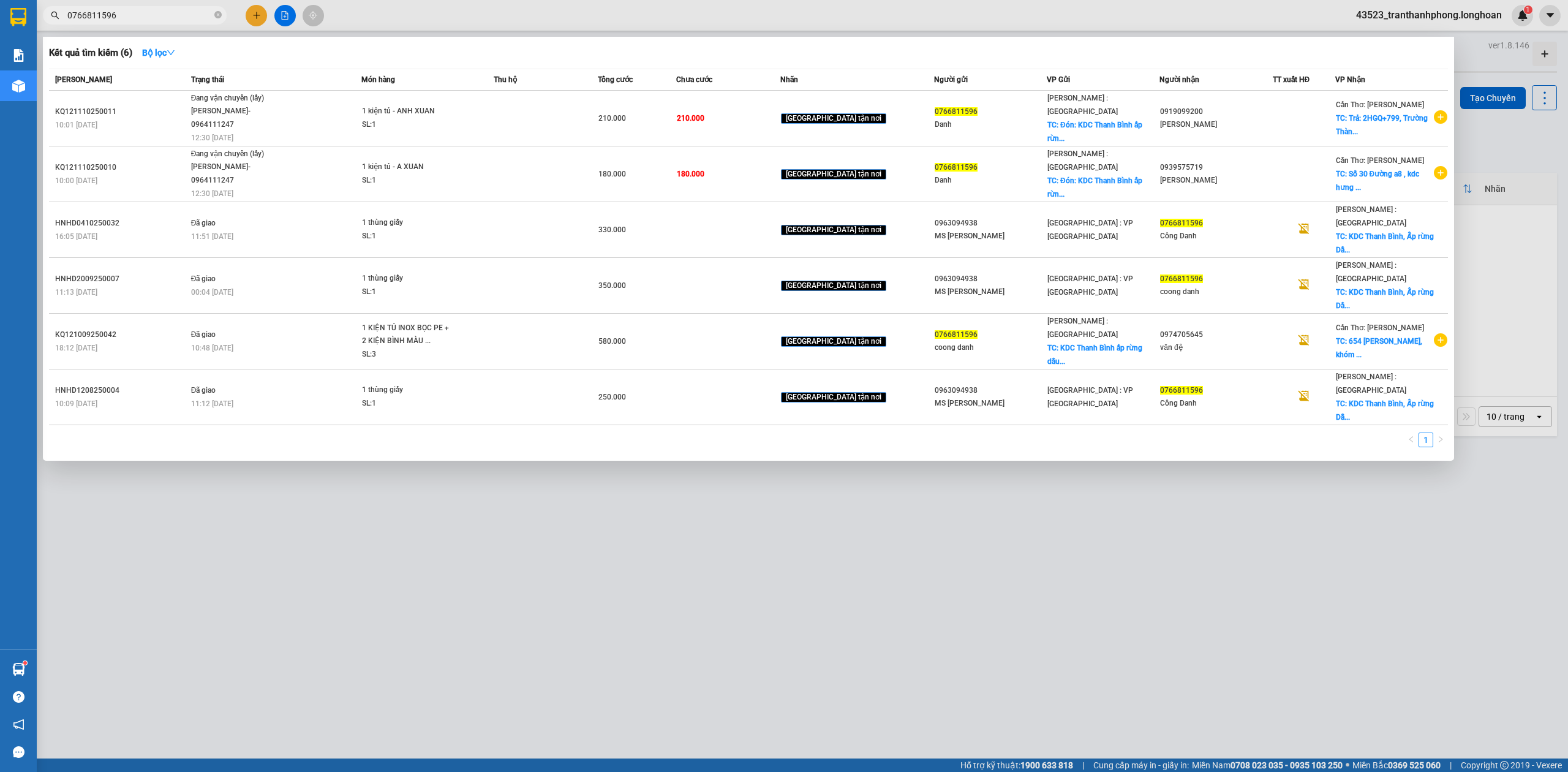
click at [236, 503] on div at bounding box center [784, 386] width 1568 height 772
click at [135, 21] on input "0766811596" at bounding box center [140, 15] width 145 height 13
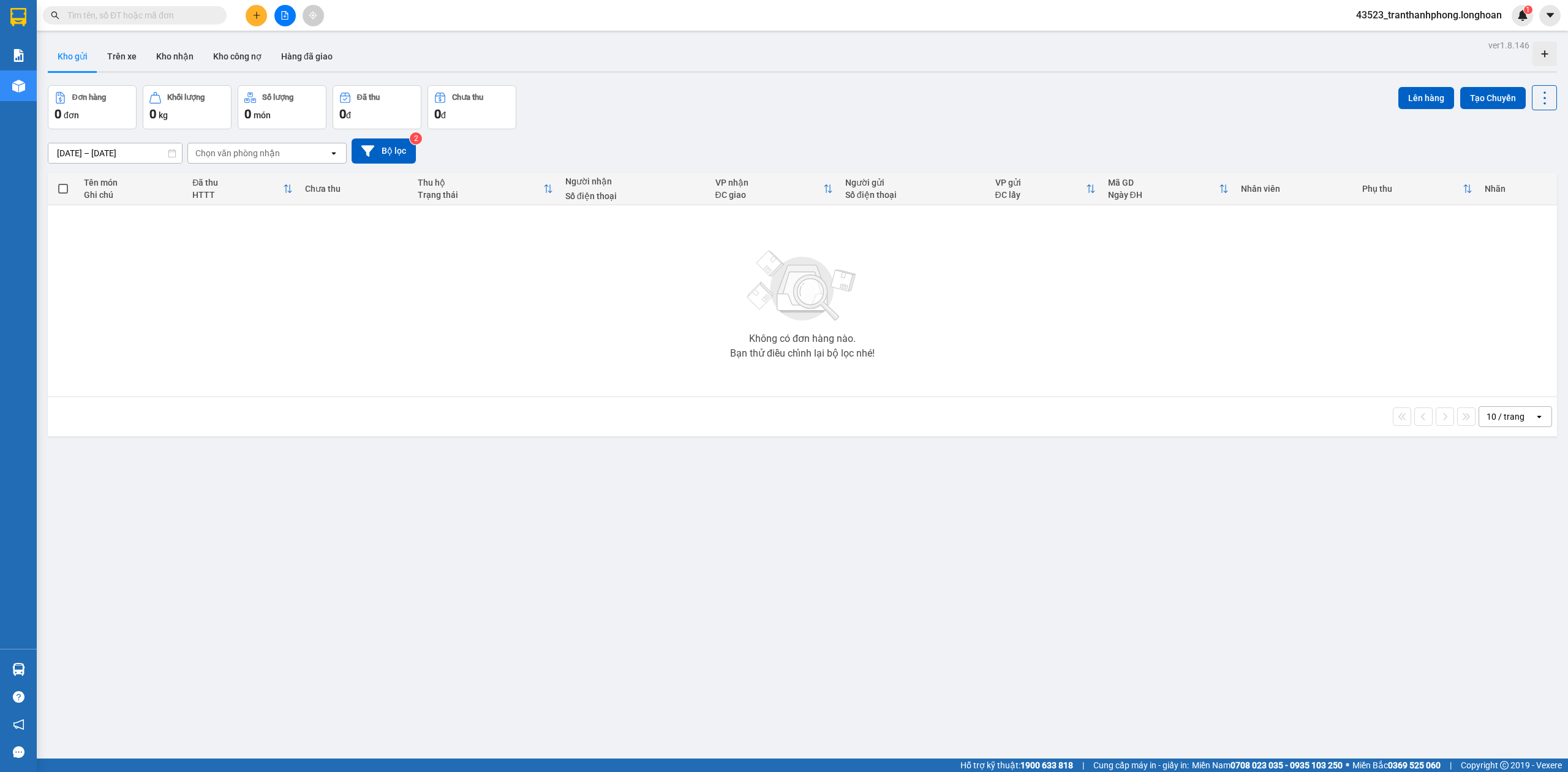
click at [157, 21] on input "text" at bounding box center [140, 15] width 145 height 13
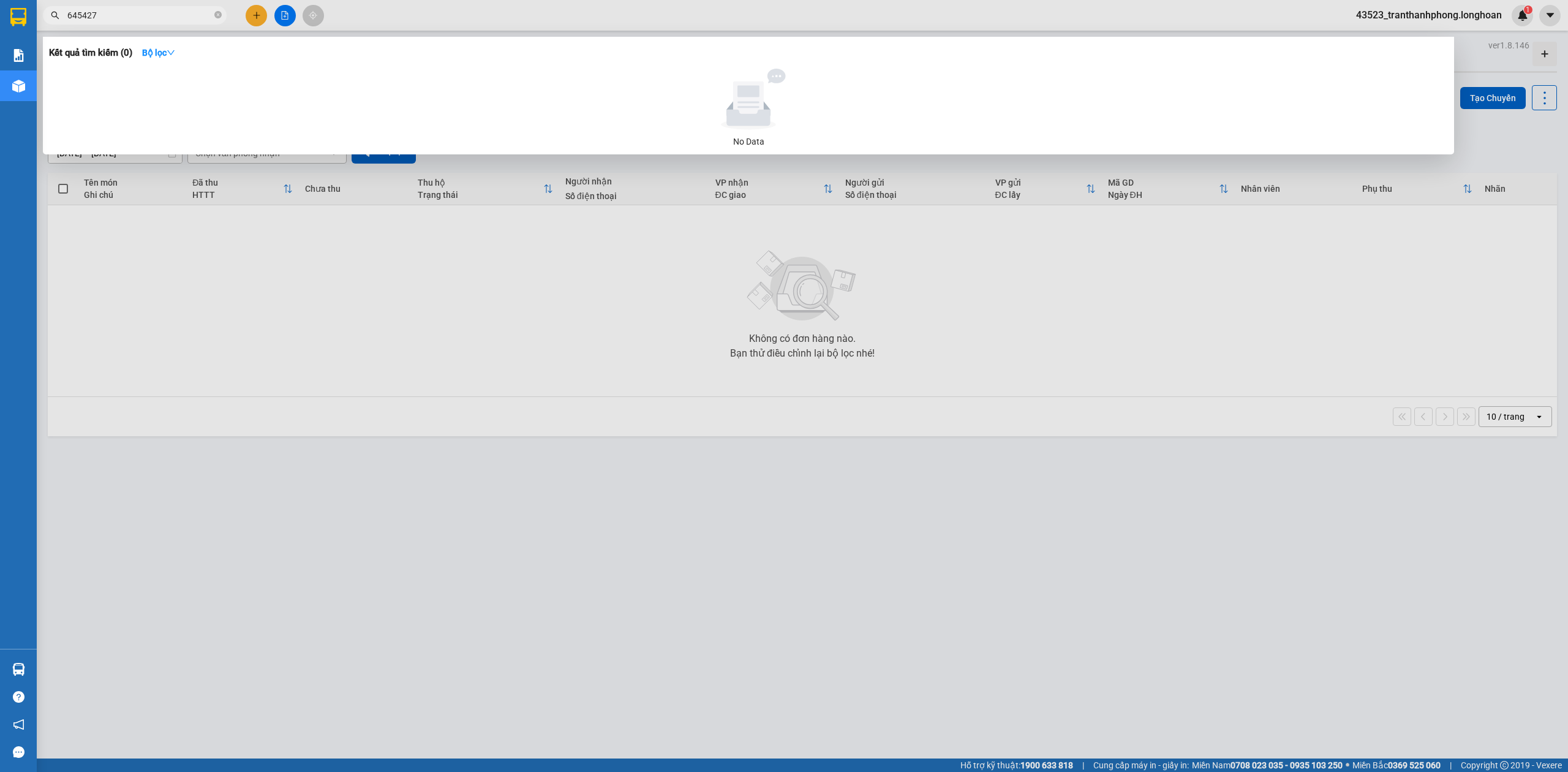
type input "645427"
click at [219, 25] on div at bounding box center [784, 386] width 1568 height 772
click at [218, 20] on span at bounding box center [218, 15] width 7 height 13
click at [218, 20] on span at bounding box center [218, 15] width 7 height 12
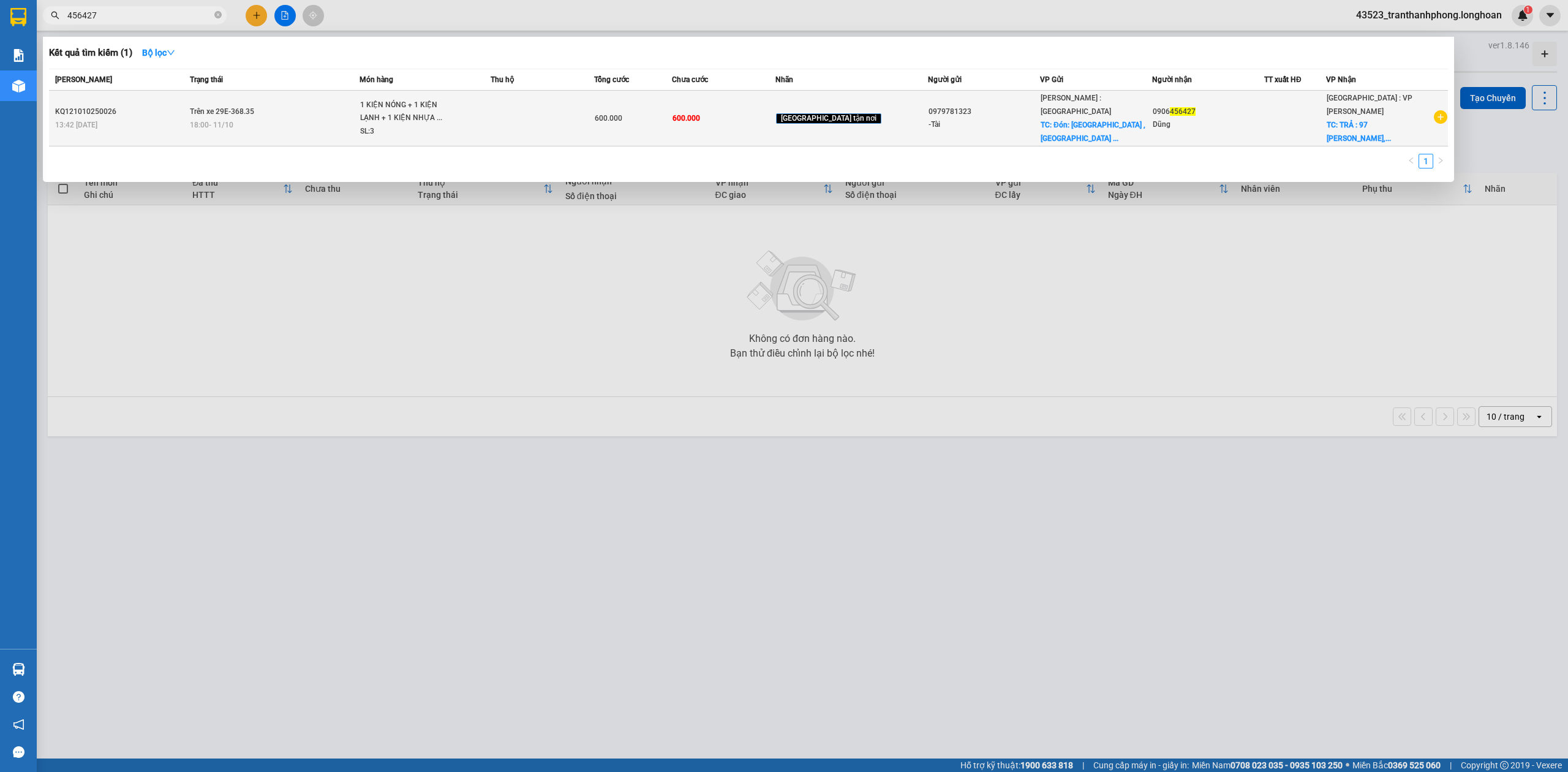
type input "456427"
click at [222, 98] on td "Trên xe 29E-368.35 18:00 - 11/10" at bounding box center [273, 118] width 173 height 56
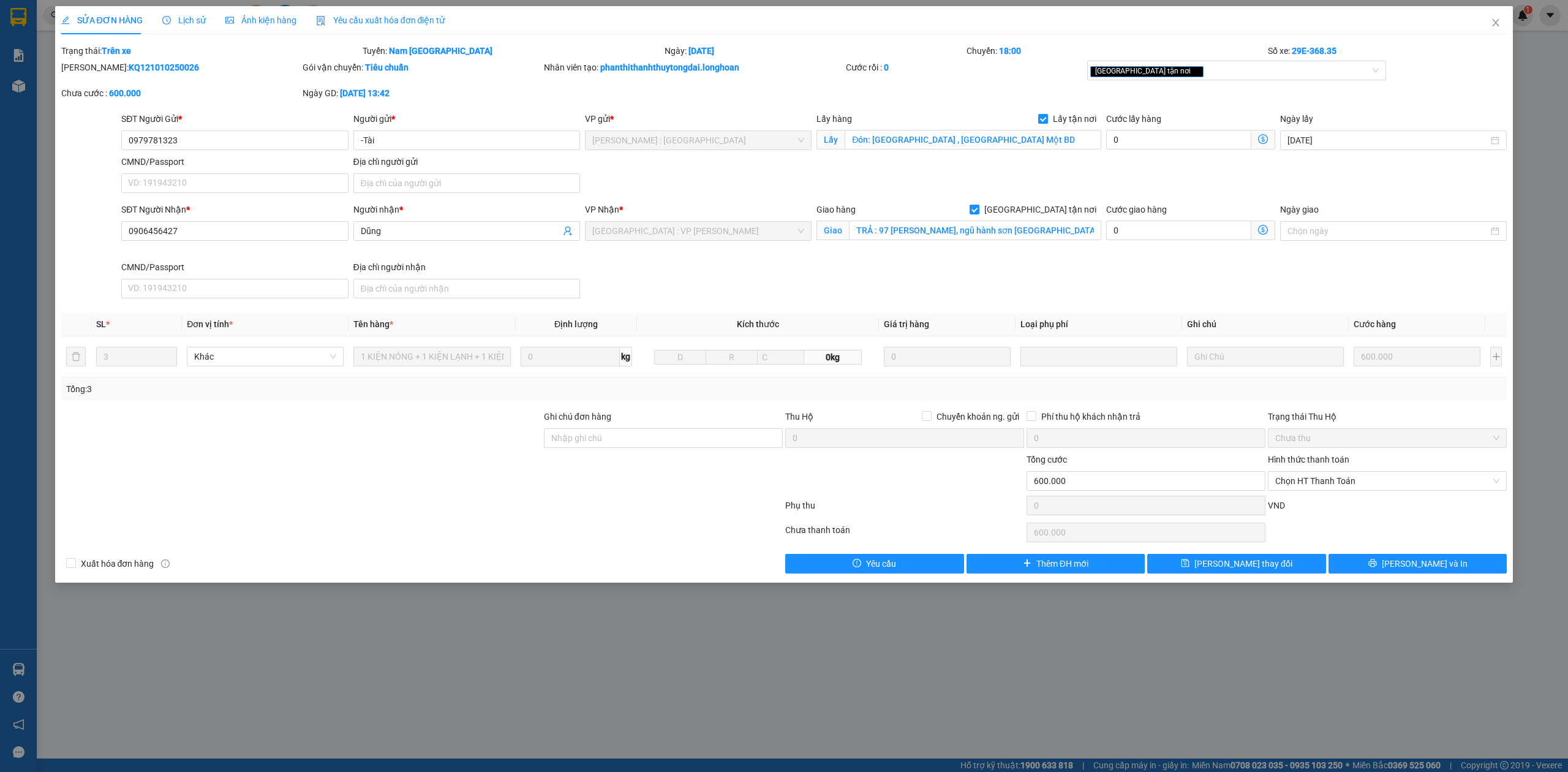
click at [196, 22] on span "Lịch sử" at bounding box center [184, 20] width 43 height 9
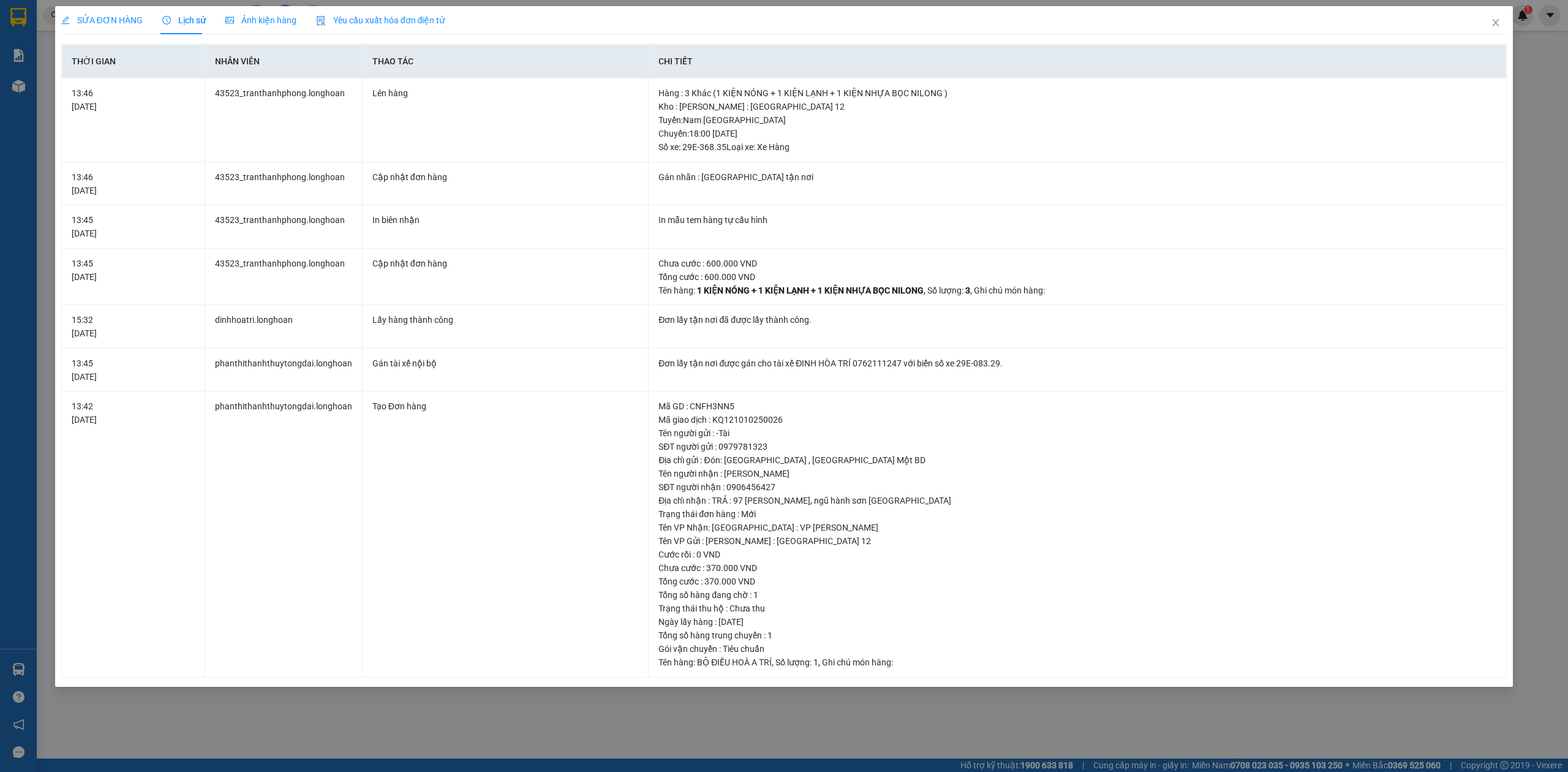
drag, startPoint x: 405, startPoint y: 741, endPoint x: 405, endPoint y: 726, distance: 15.0
click at [405, 738] on div "SỬA ĐƠN HÀNG Lịch sử Ảnh kiện hàng Yêu cầu xuất hóa đơn điện tử Total Paid Fee …" at bounding box center [784, 386] width 1568 height 772
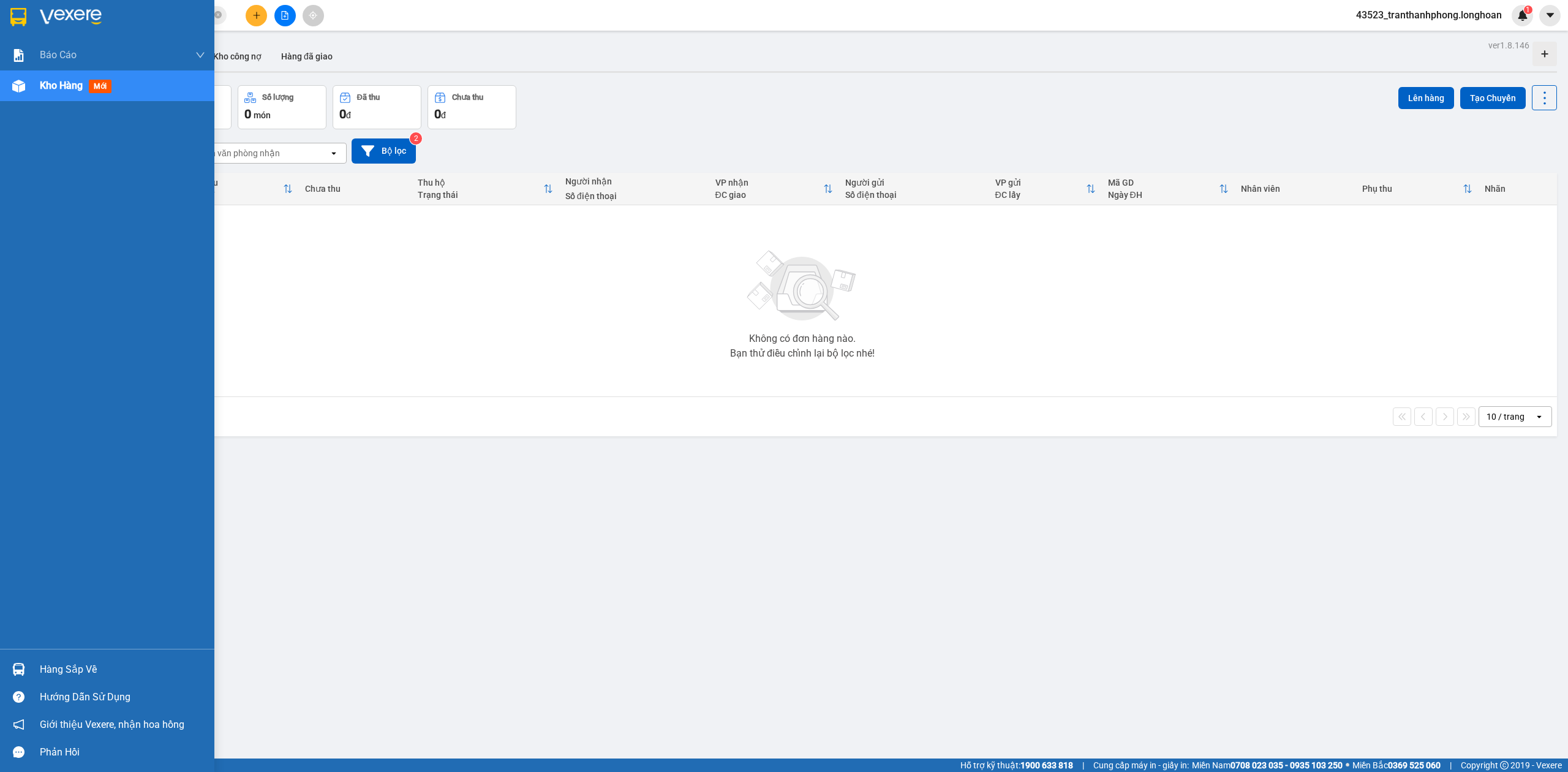
click at [26, 15] on img at bounding box center [18, 16] width 16 height 18
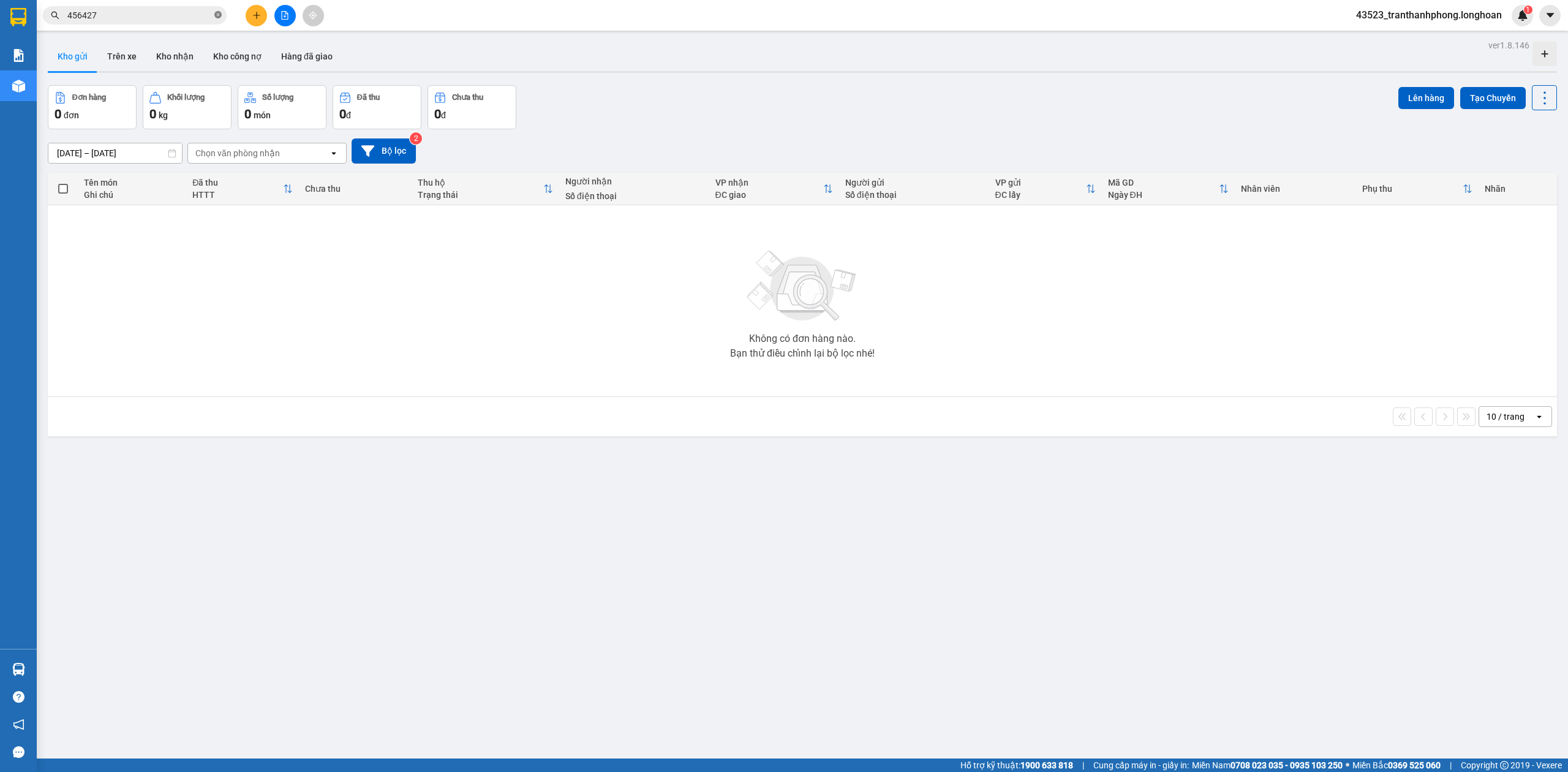
click at [219, 17] on icon "close-circle" at bounding box center [218, 14] width 7 height 7
paste input "0966666245"
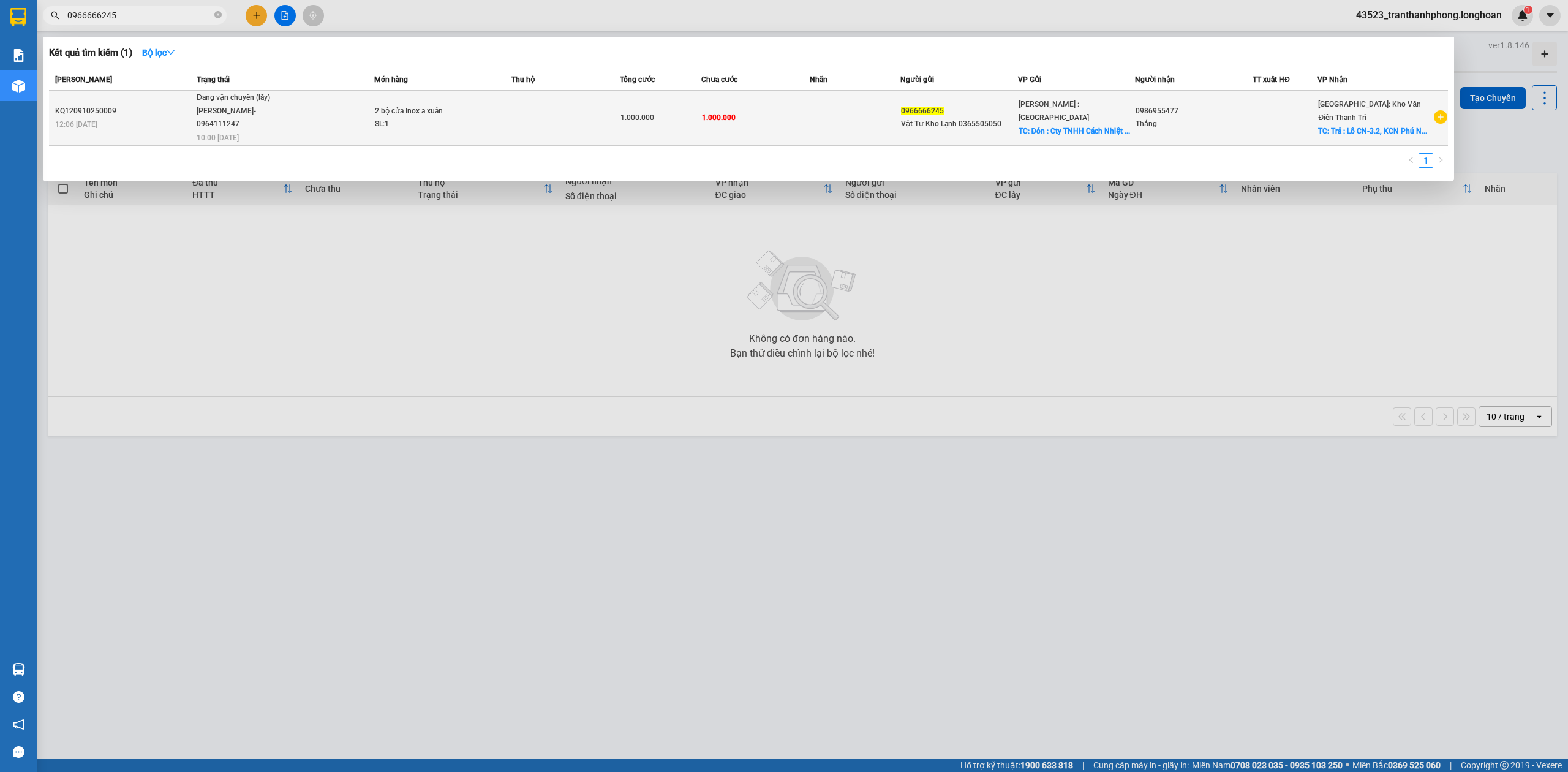
type input "0966666245"
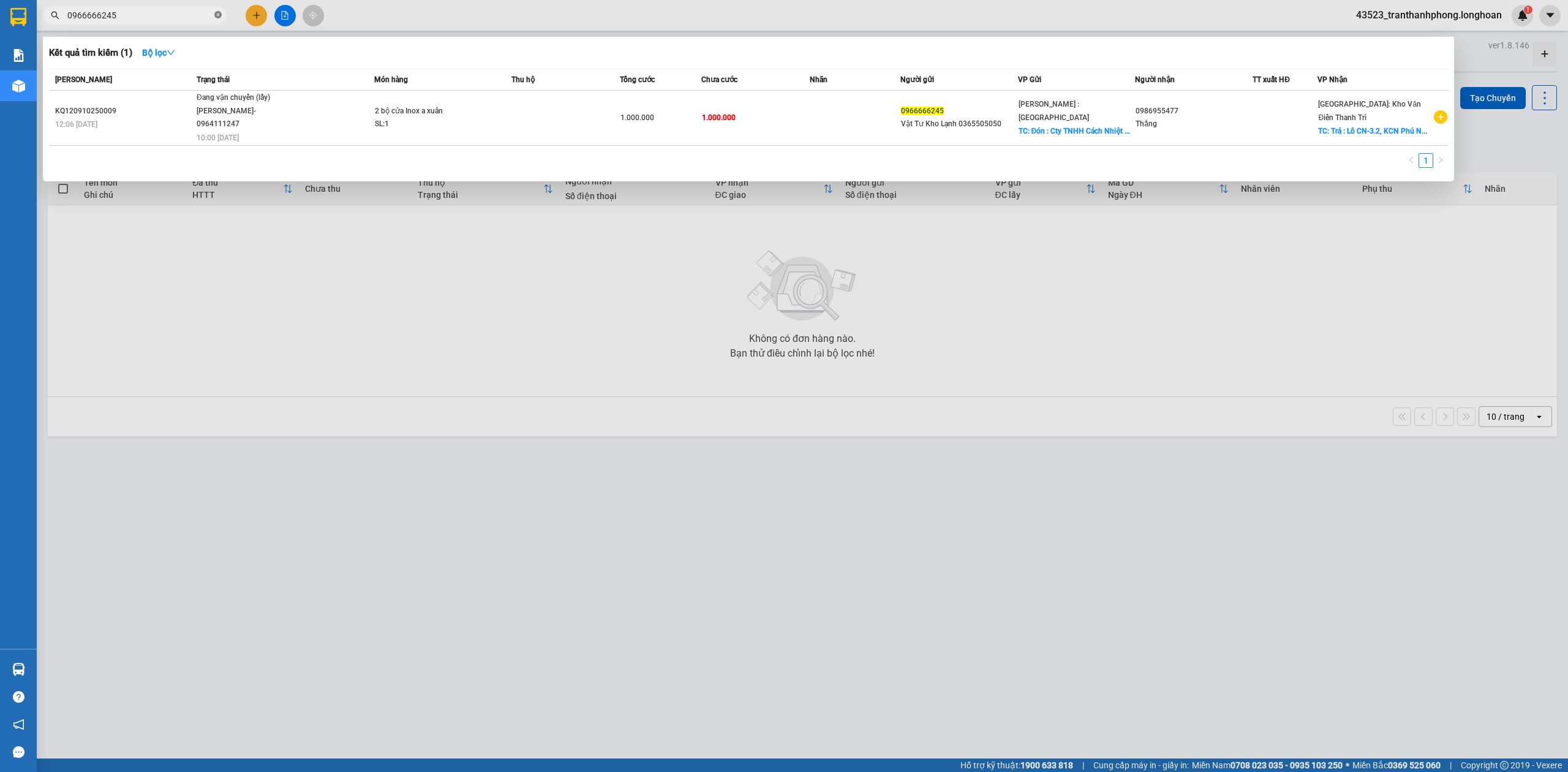
click at [214, 16] on icon "close-circle" at bounding box center [218, 14] width 7 height 7
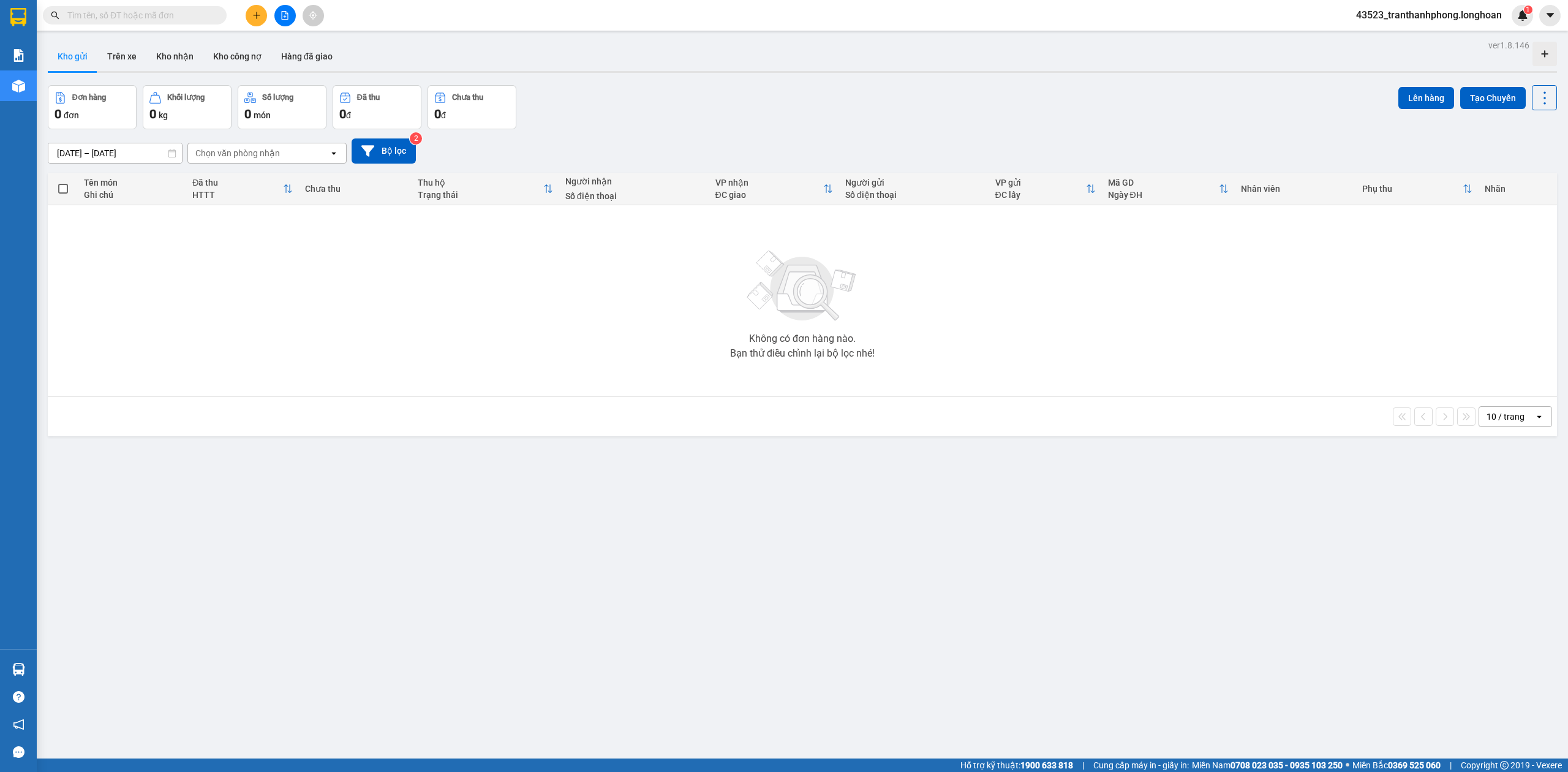
paste input "0945286404"
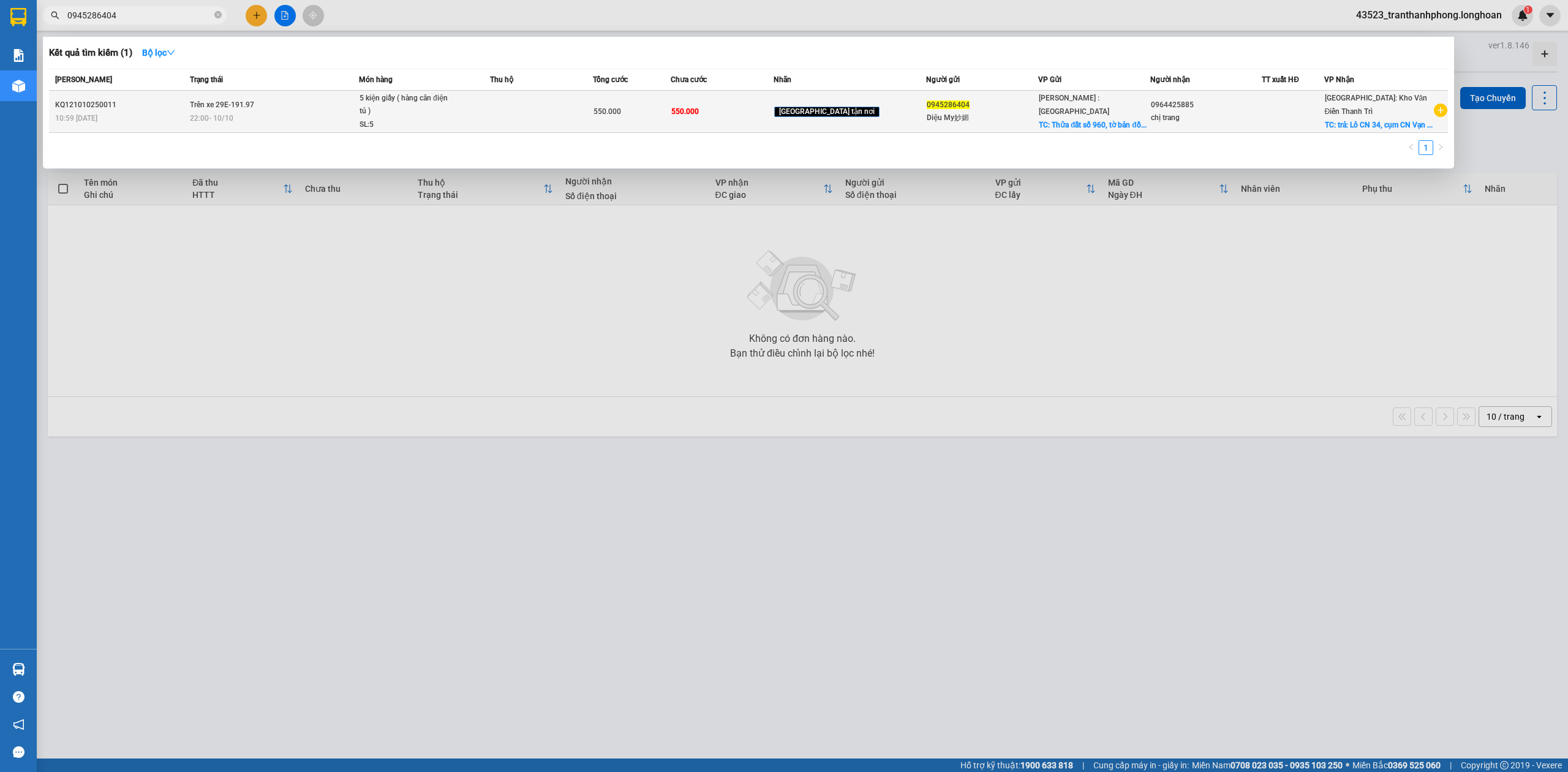
type input "0945286404"
drag, startPoint x: 53, startPoint y: 110, endPoint x: 121, endPoint y: 109, distance: 68.0
click at [121, 109] on td "KQ121010250011 10:59 - 10/10" at bounding box center [117, 112] width 137 height 42
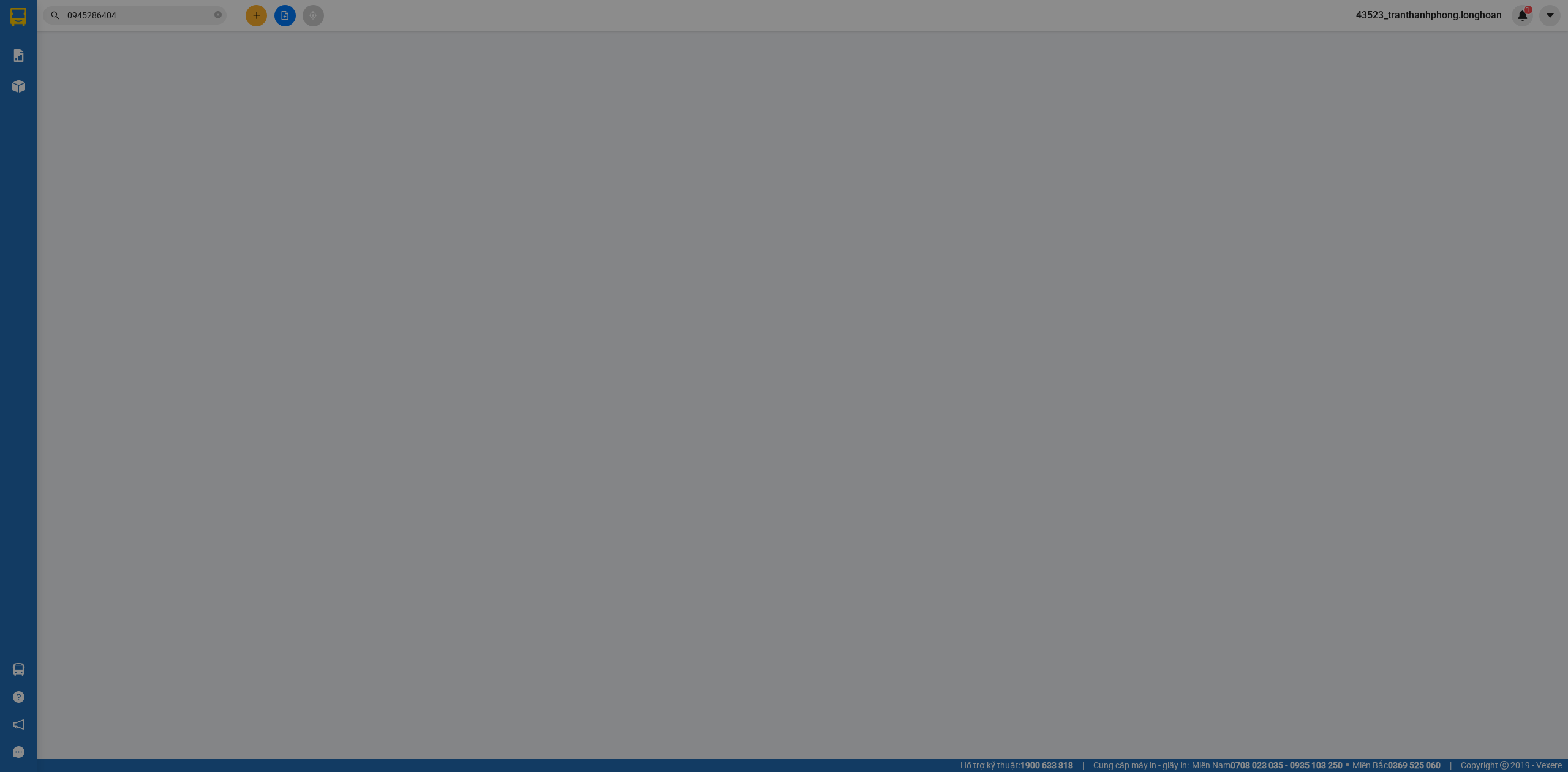
type input "0945286404"
type input "Diệu My妙媚"
checkbox input "true"
type input "Thửa đất số 960, tờ bản đồ số 103, Khu phố Bình Thuận 1, Phường Thuận Giao, Thà…"
type input "0964425885"
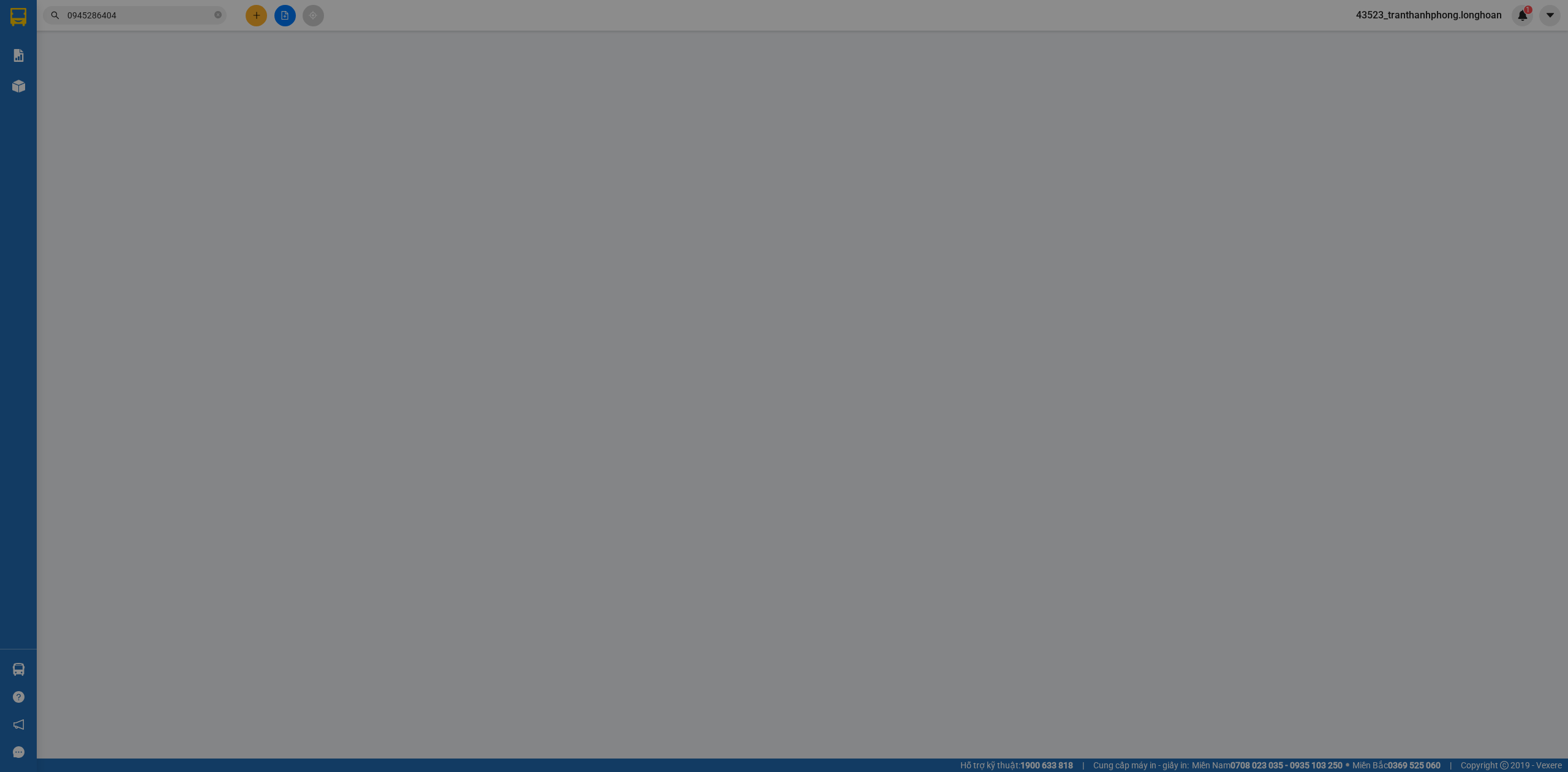
type input "chị trang"
checkbox input "true"
type input "trả: Lô CN 34, cụm CN Vạn Xuân, xã Vạn Xuân, tỉnh Phú Thọ"
type input "0"
type input "550.000"
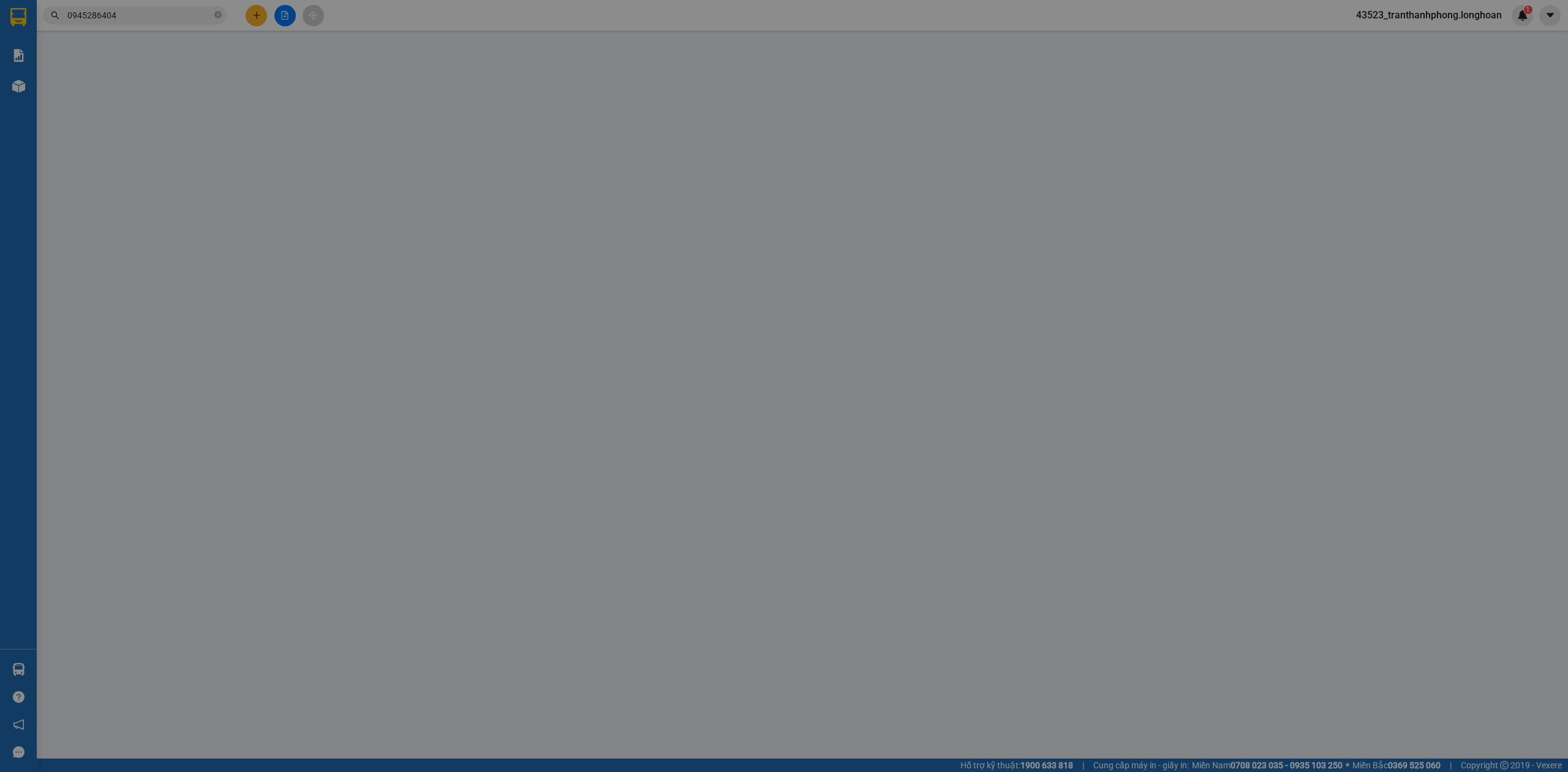
type input "550.000"
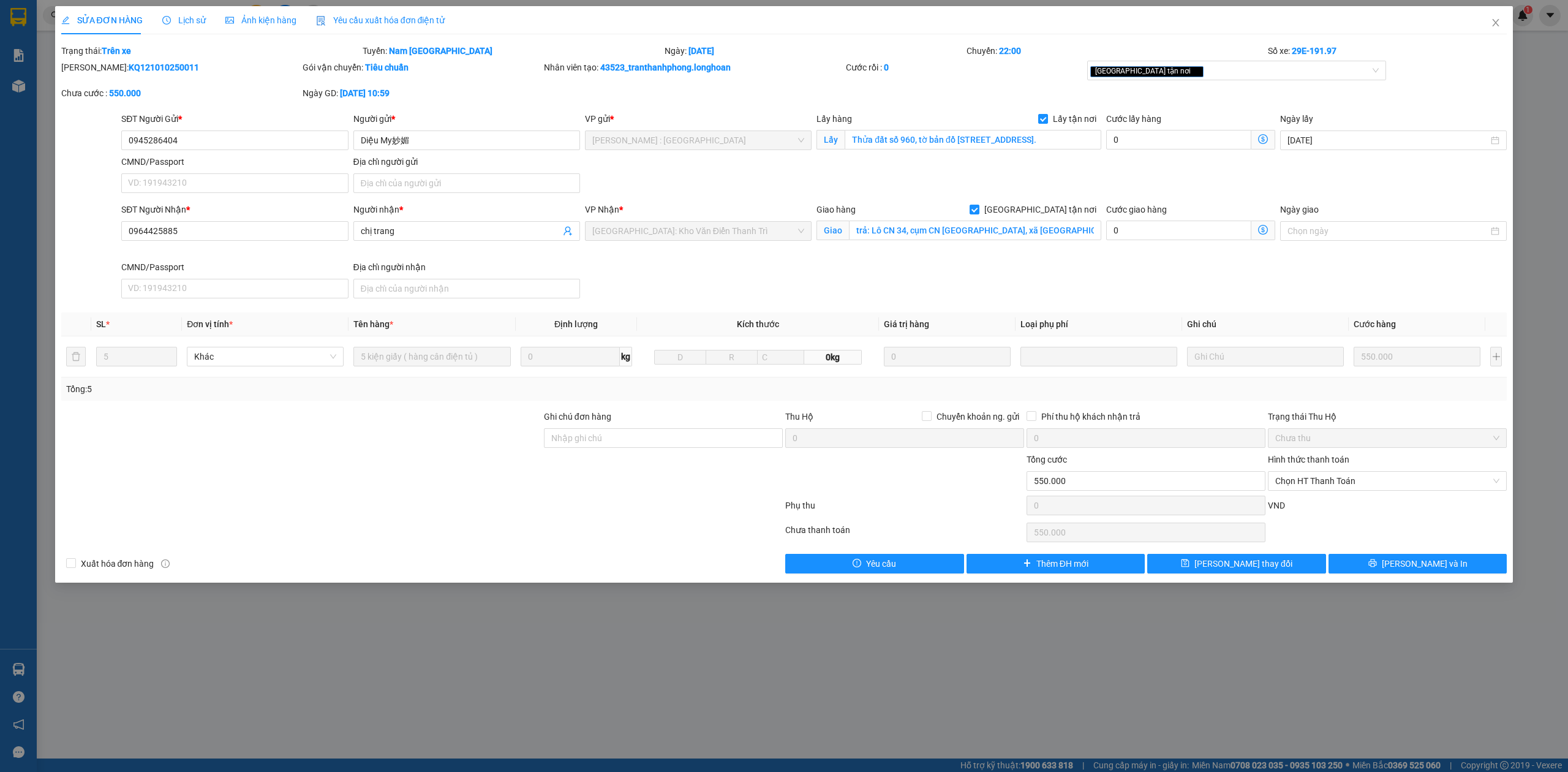
click at [129, 71] on b "KQ121010250011" at bounding box center [164, 68] width 71 height 9
copy b "KQ121010250011"
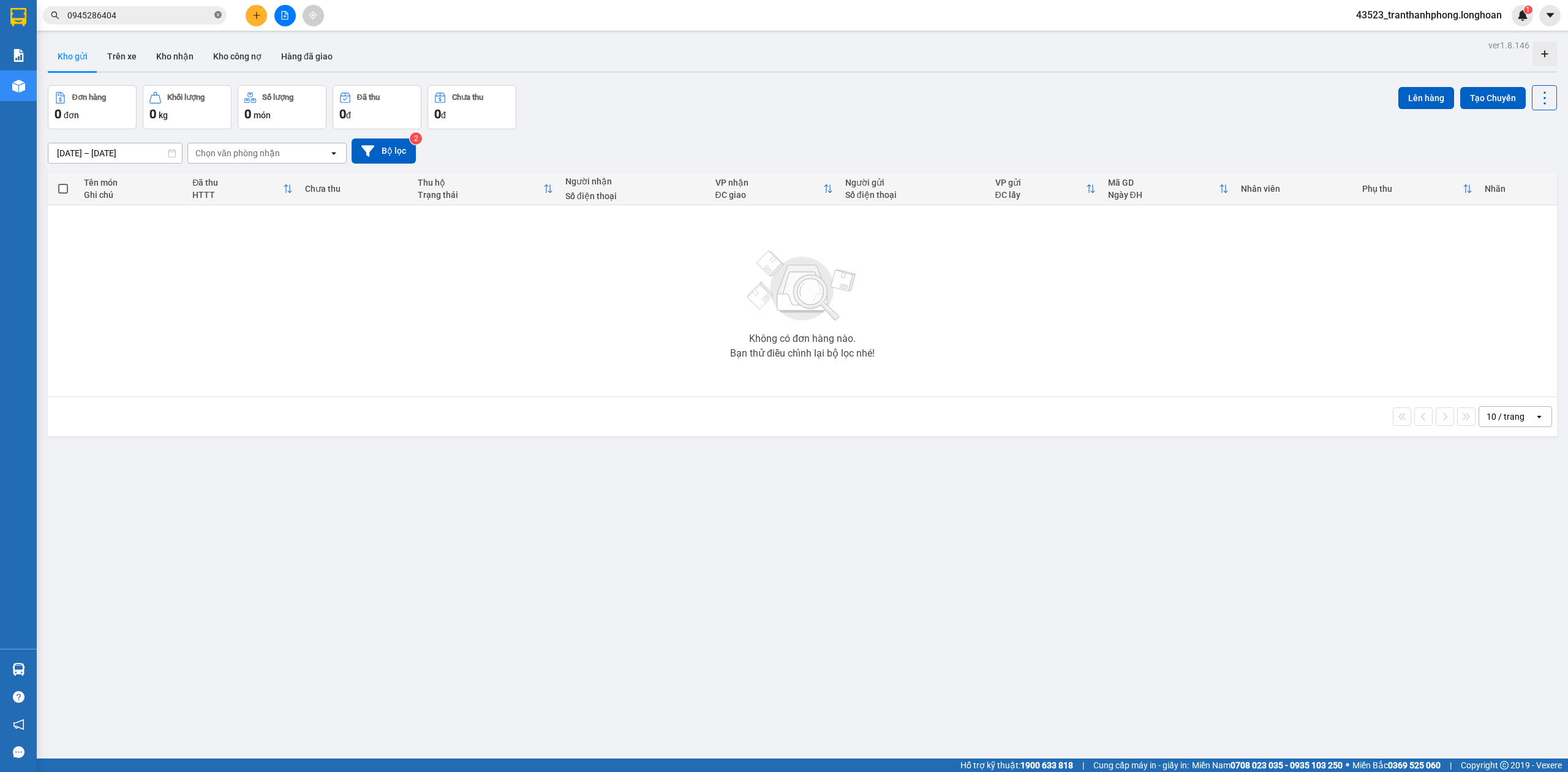
click at [214, 13] on icon "close-circle" at bounding box center [218, 14] width 7 height 7
paste input "0972345812"
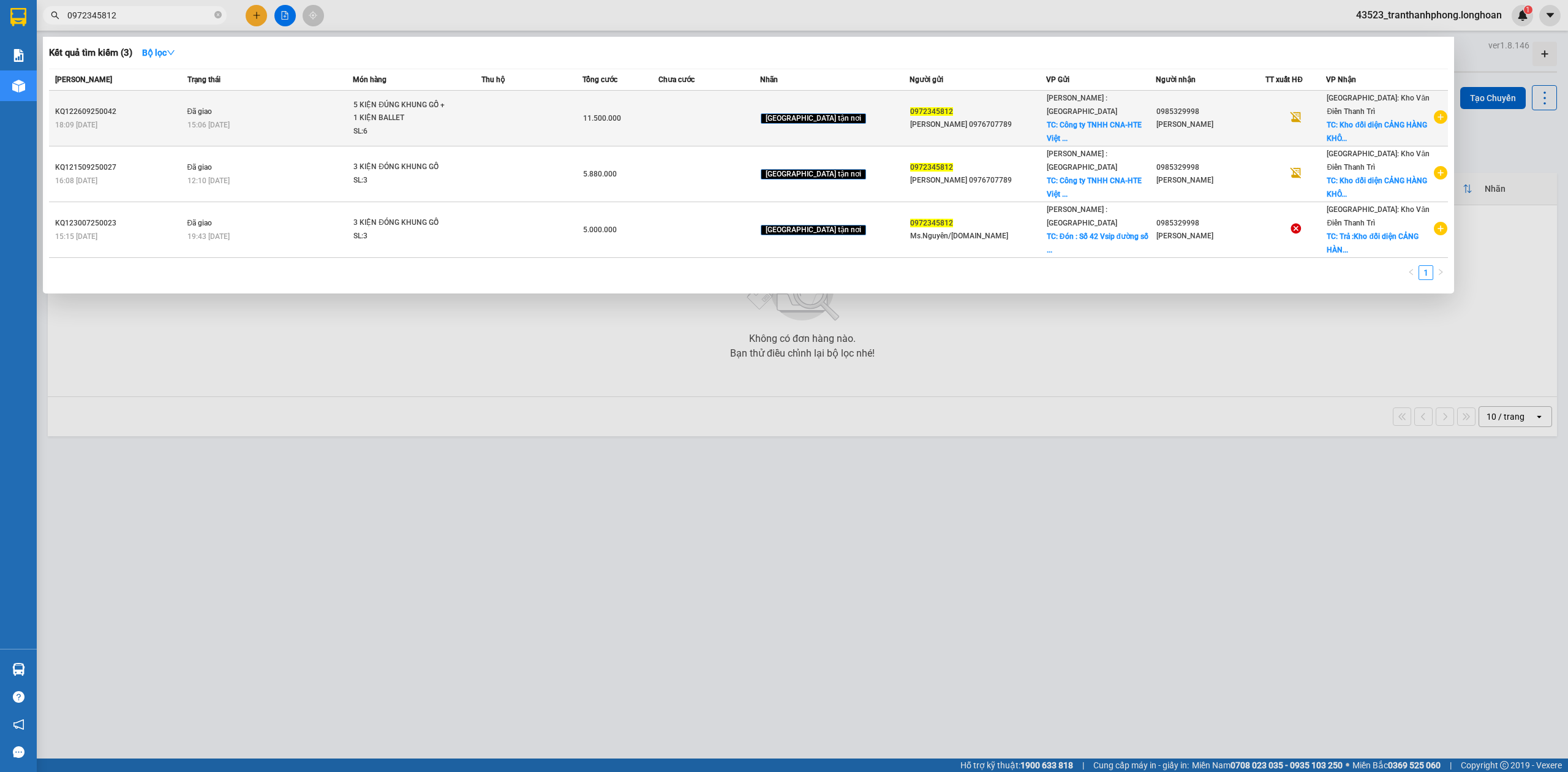
type input "0972345812"
copy div "KQ122609250042"
drag, startPoint x: 53, startPoint y: 109, endPoint x: 123, endPoint y: 104, distance: 70.2
click at [123, 104] on td "KQ122609250042 18:09 - 26/09" at bounding box center [116, 118] width 135 height 56
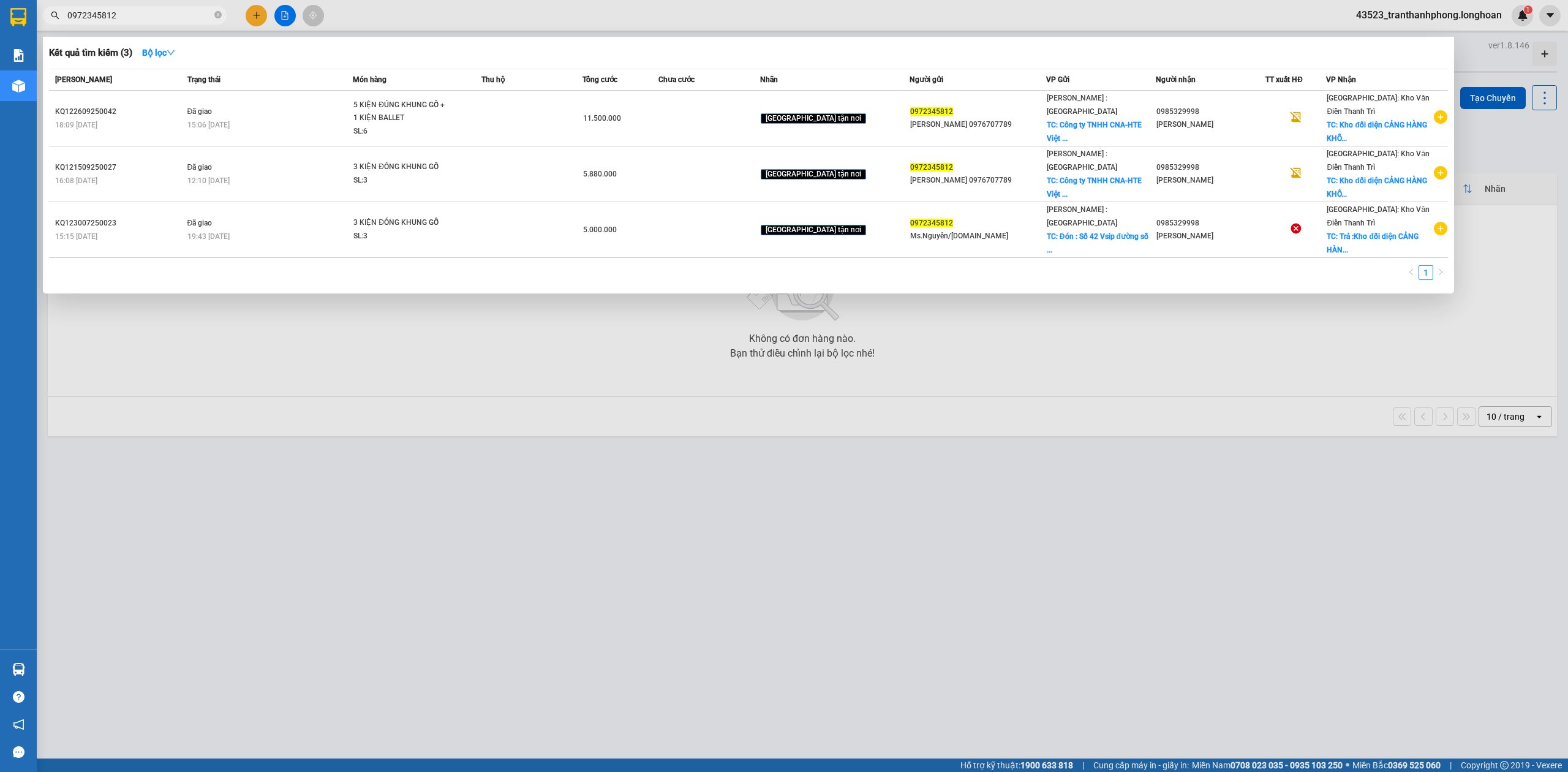
click at [136, 20] on input "0972345812" at bounding box center [140, 15] width 145 height 13
click at [167, 52] on strong "Bộ lọc" at bounding box center [159, 53] width 33 height 9
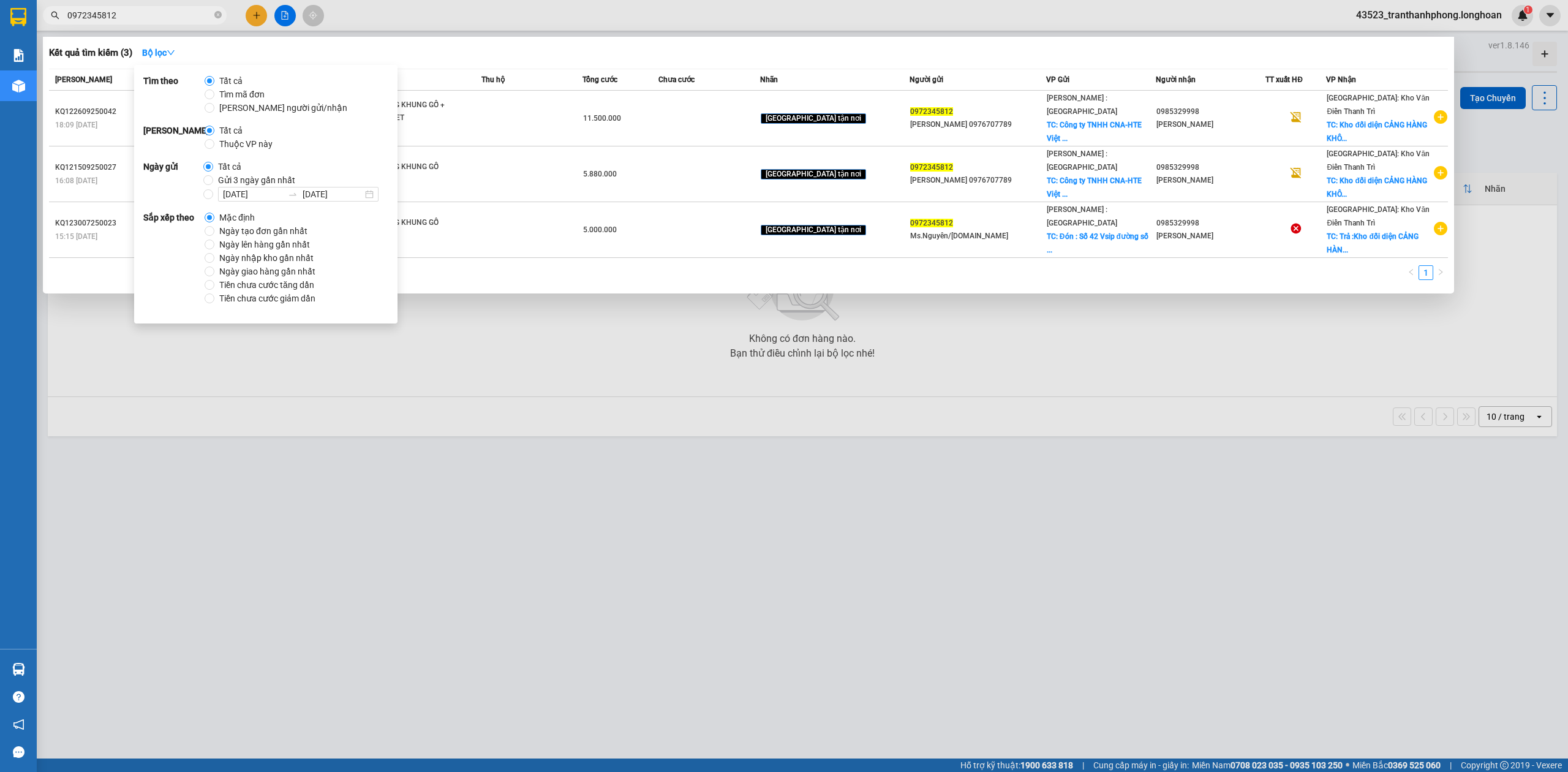
click at [214, 229] on span "Ngày tạo đơn gần nhất" at bounding box center [263, 230] width 98 height 13
click at [214, 229] on input "Ngày tạo đơn gần nhất" at bounding box center [209, 231] width 9 height 9
radio input "true"
radio input "false"
click at [150, 48] on strong "Bộ lọc" at bounding box center [159, 53] width 33 height 9
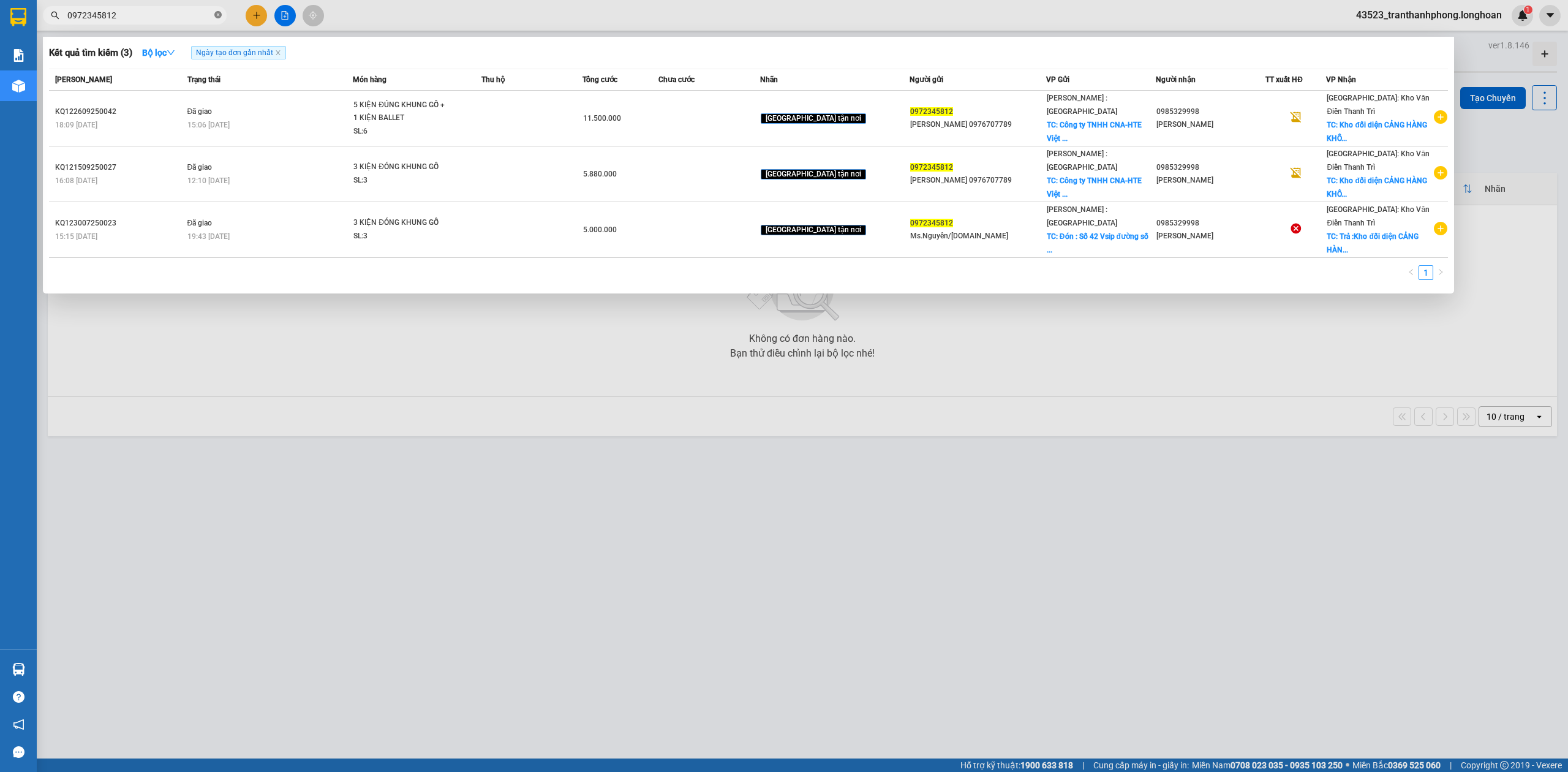
click at [216, 15] on icon "close-circle" at bounding box center [218, 14] width 7 height 7
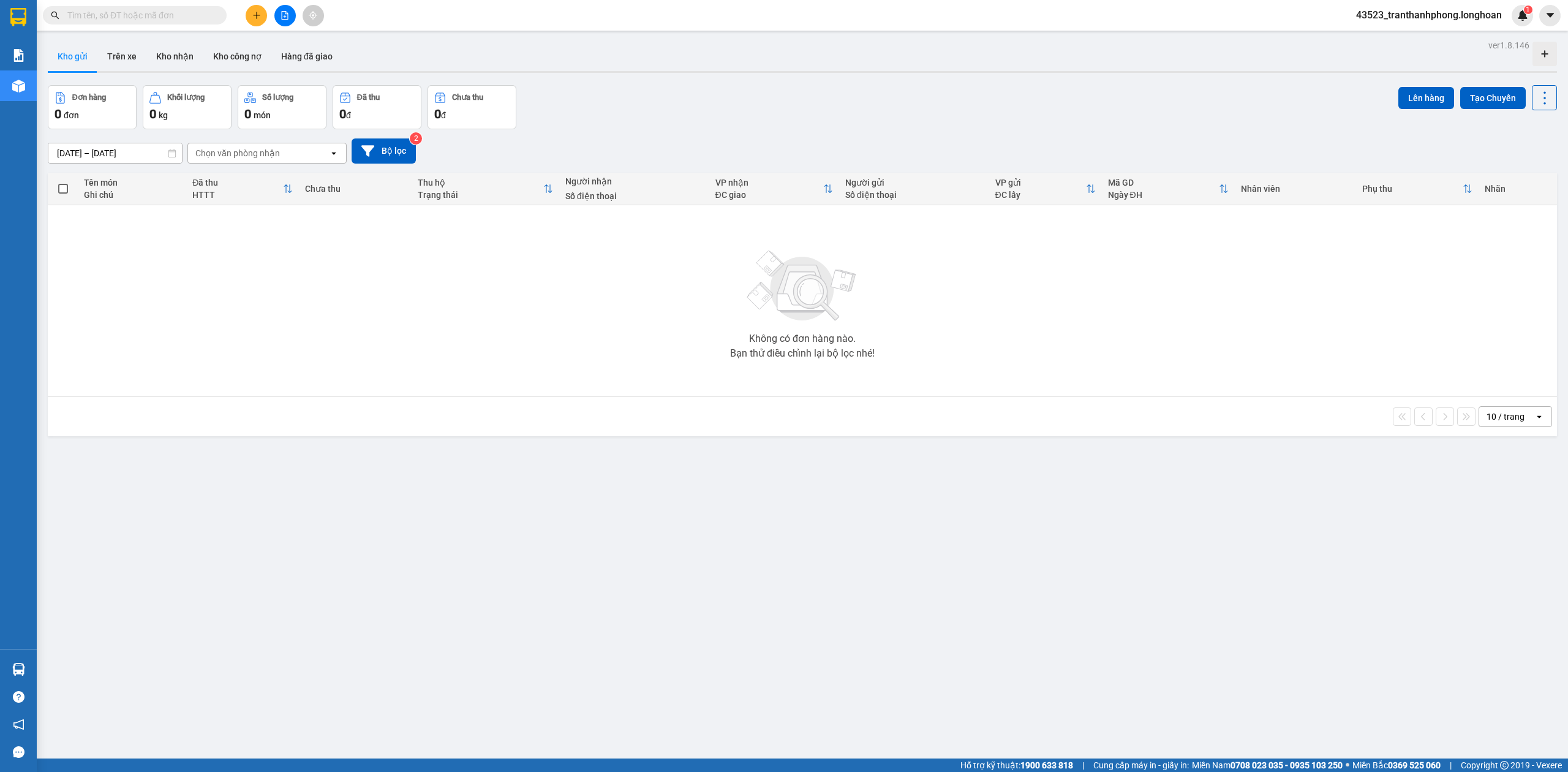
paste input "0938024586"
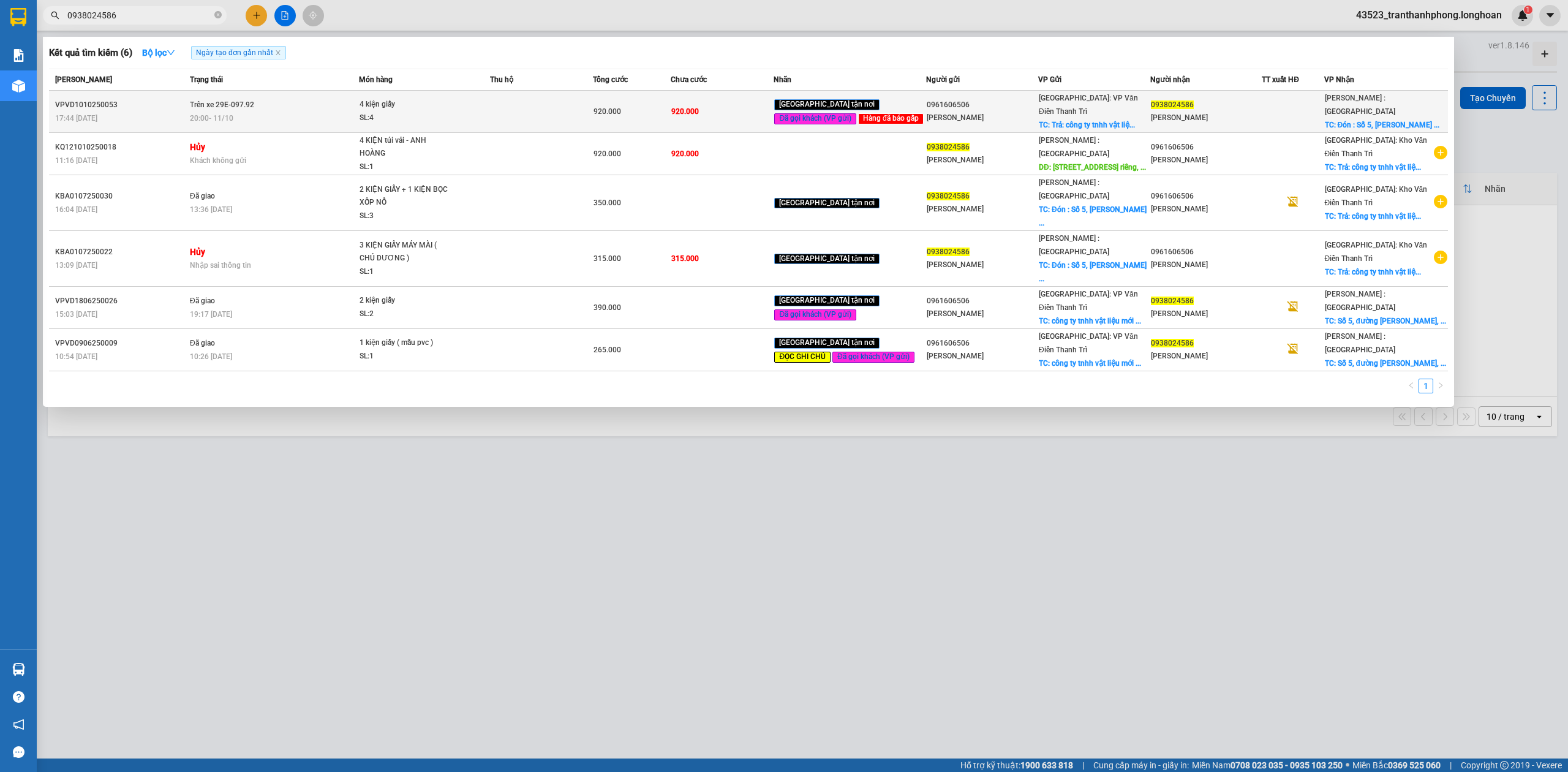
type input "0938024586"
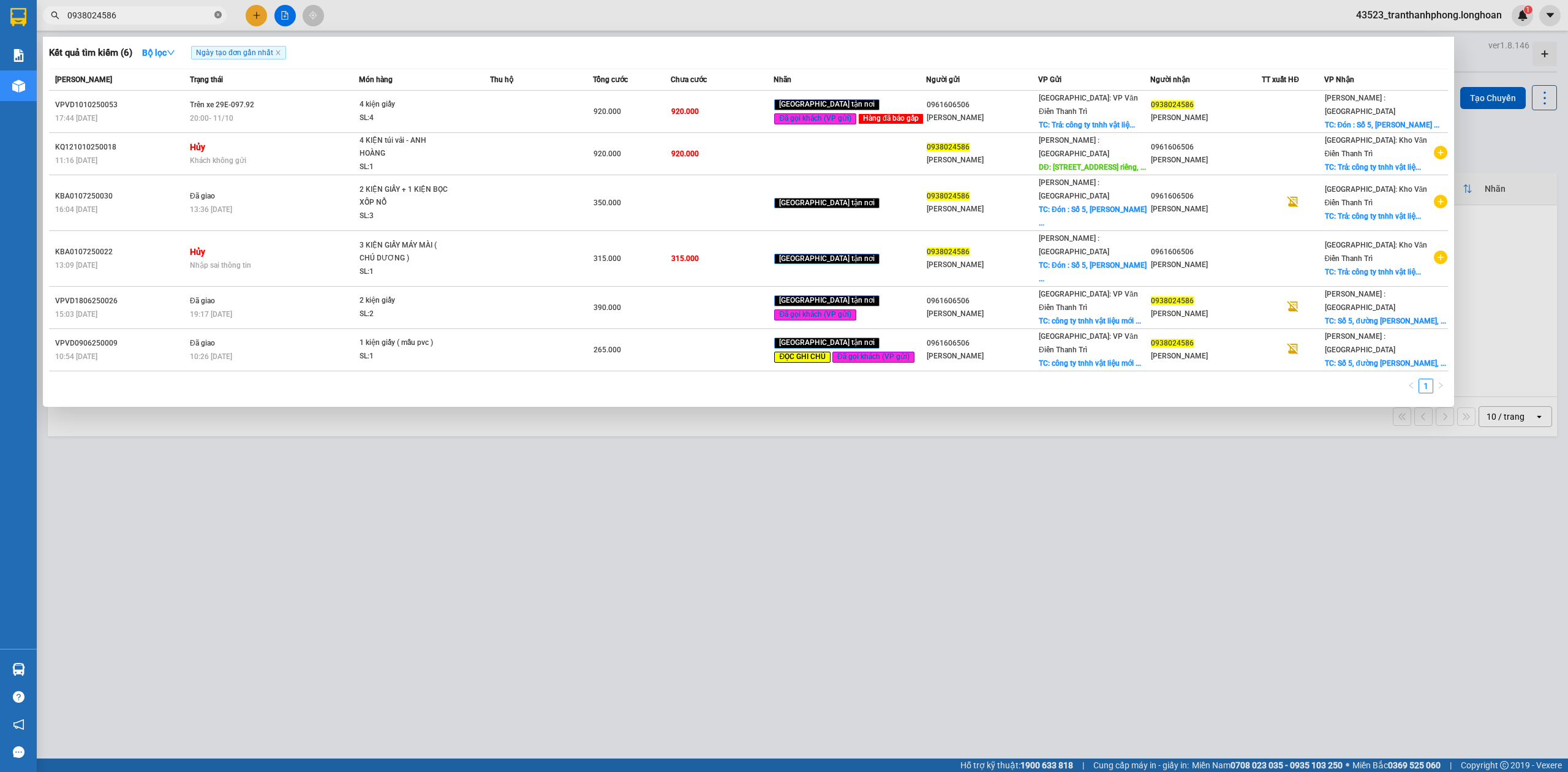
paste input "text"
click at [217, 15] on icon "close-circle" at bounding box center [218, 14] width 7 height 7
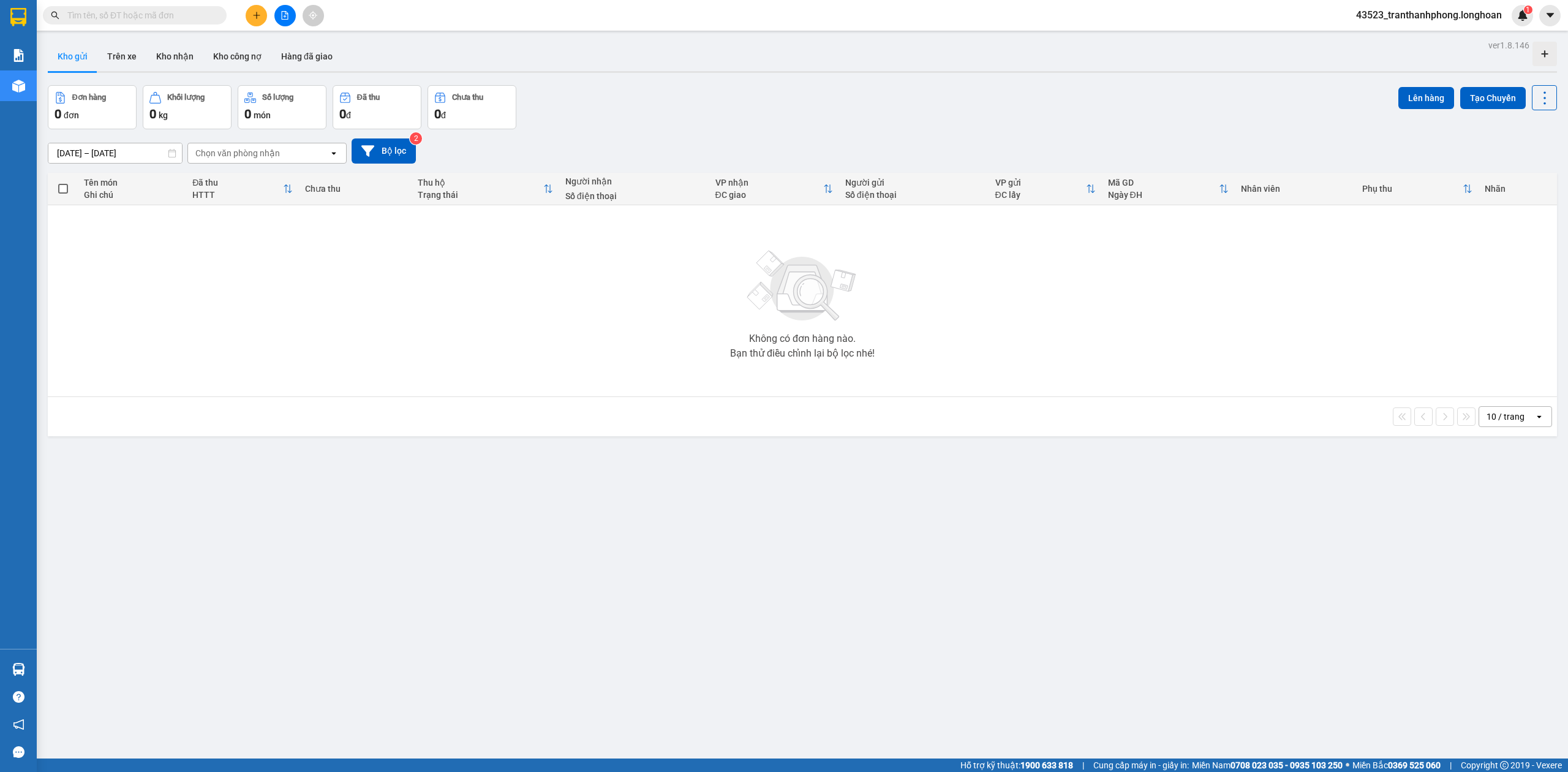
paste input "0938024586"
type input "0938024586"
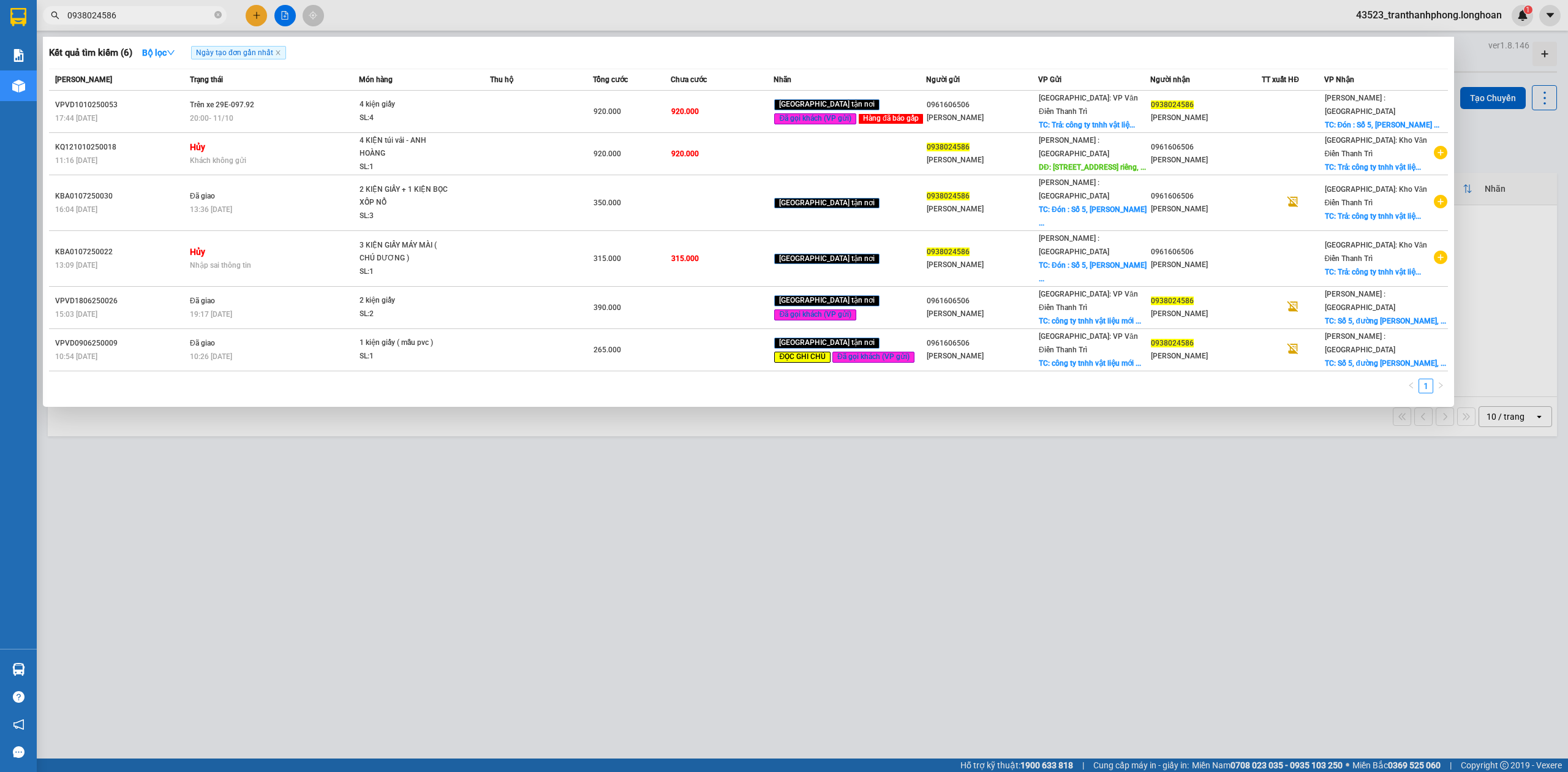
click at [201, 15] on input "0938024586" at bounding box center [140, 15] width 145 height 13
click at [213, 13] on span "0938024586" at bounding box center [135, 15] width 184 height 18
click at [218, 13] on icon "close-circle" at bounding box center [218, 14] width 7 height 7
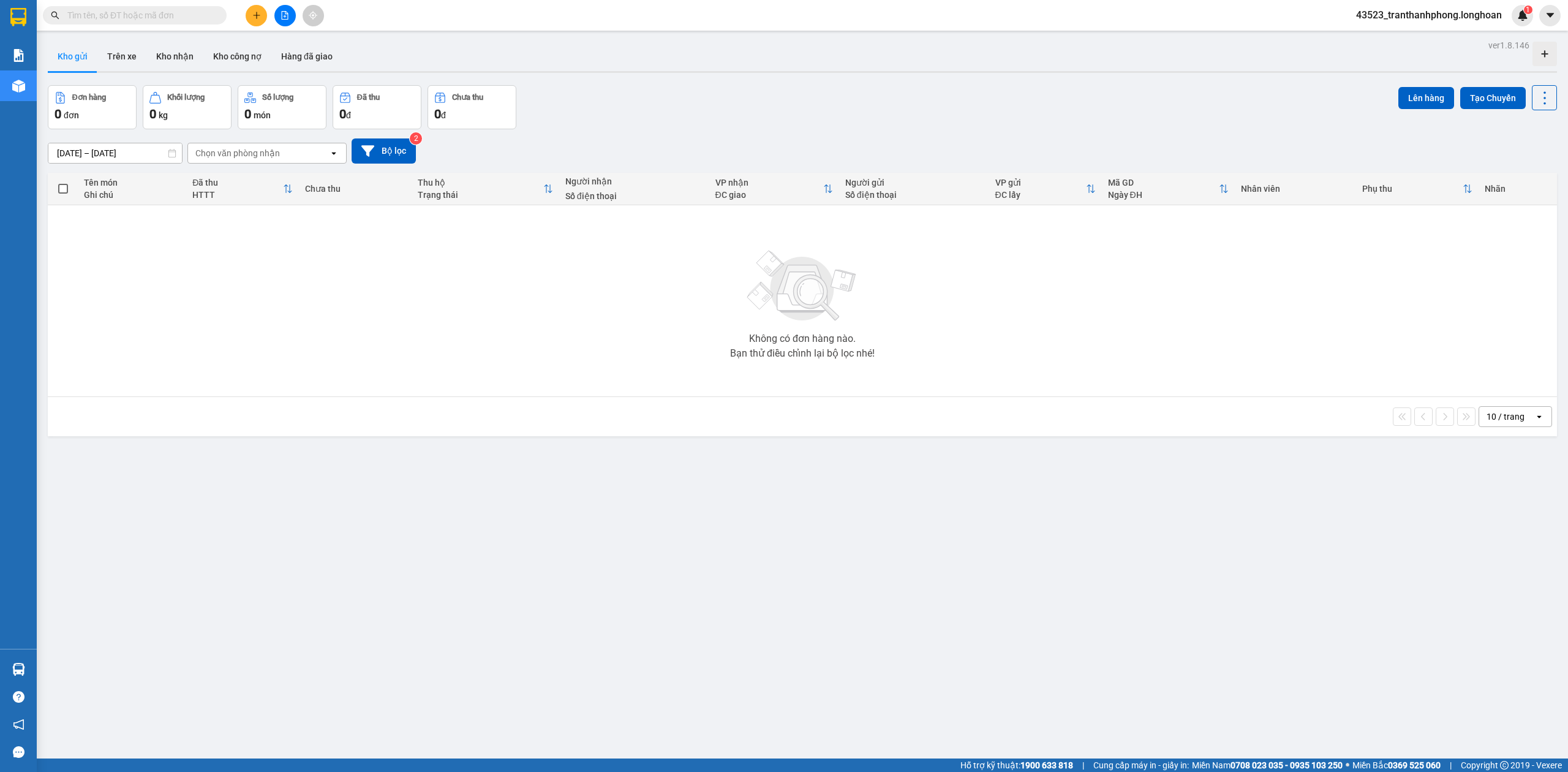
paste input "0961606506"
type input "0961606506"
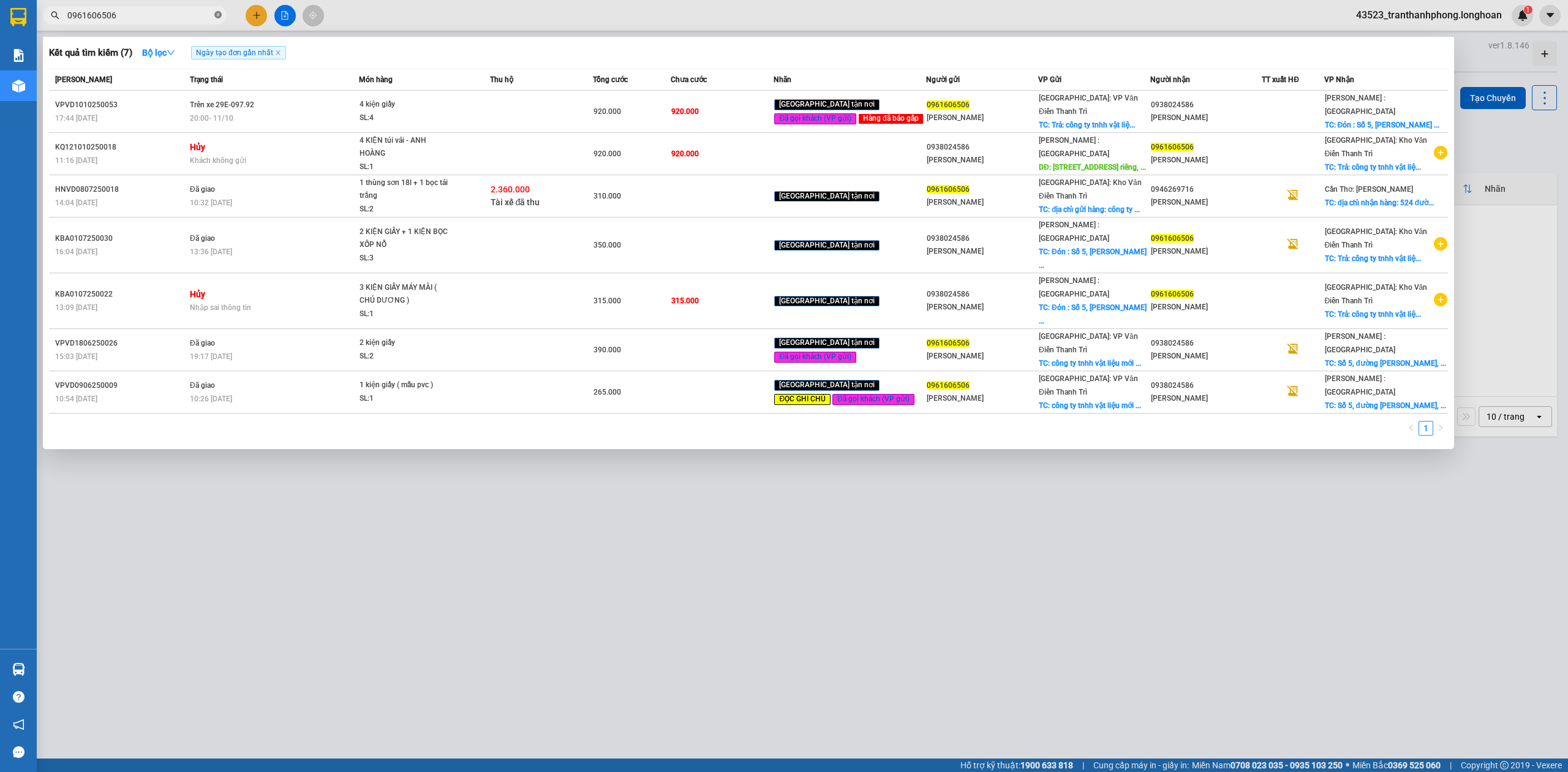
click at [221, 15] on icon "close-circle" at bounding box center [218, 14] width 7 height 7
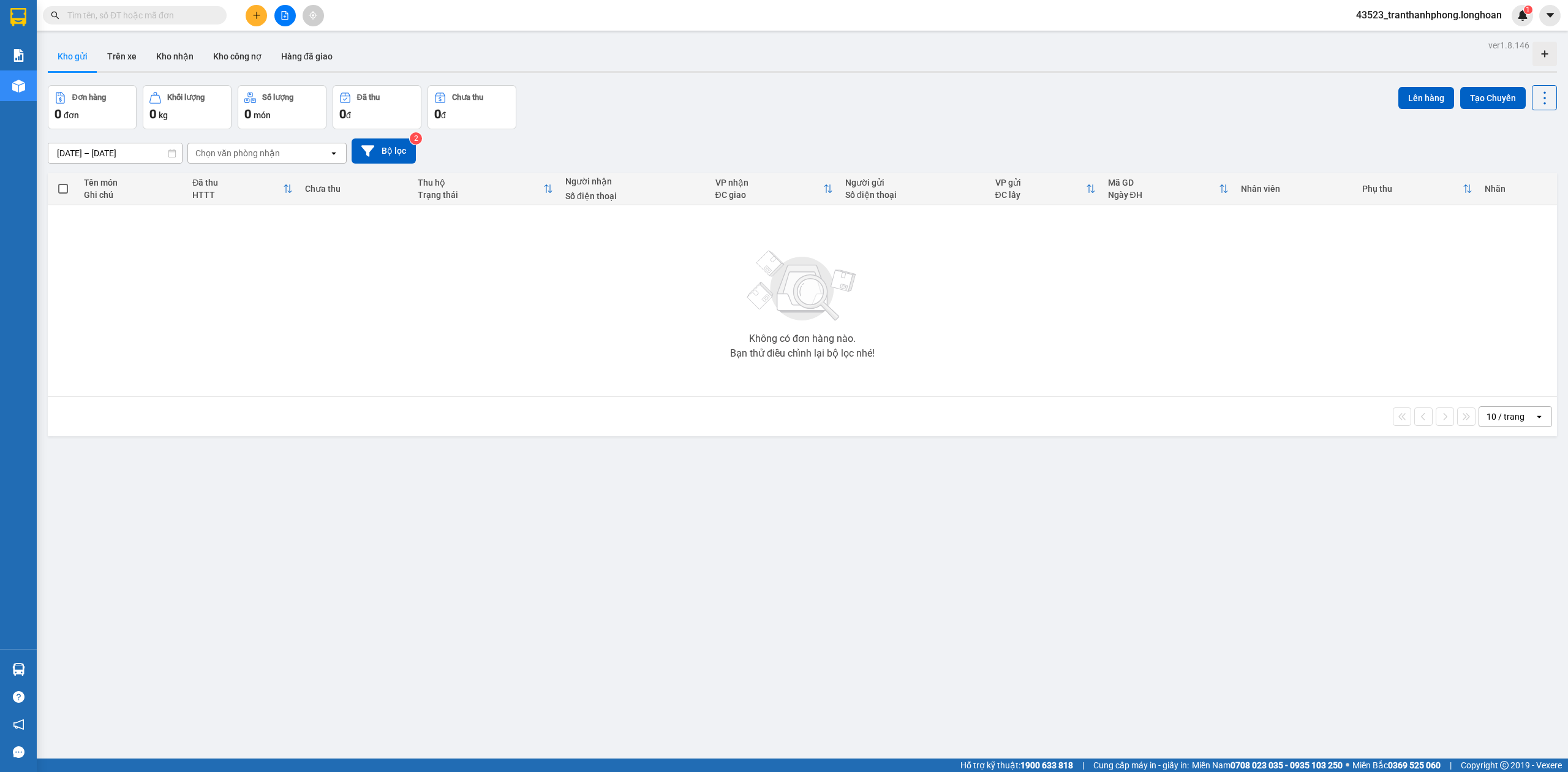
paste input "0961606506"
type input "0961606506"
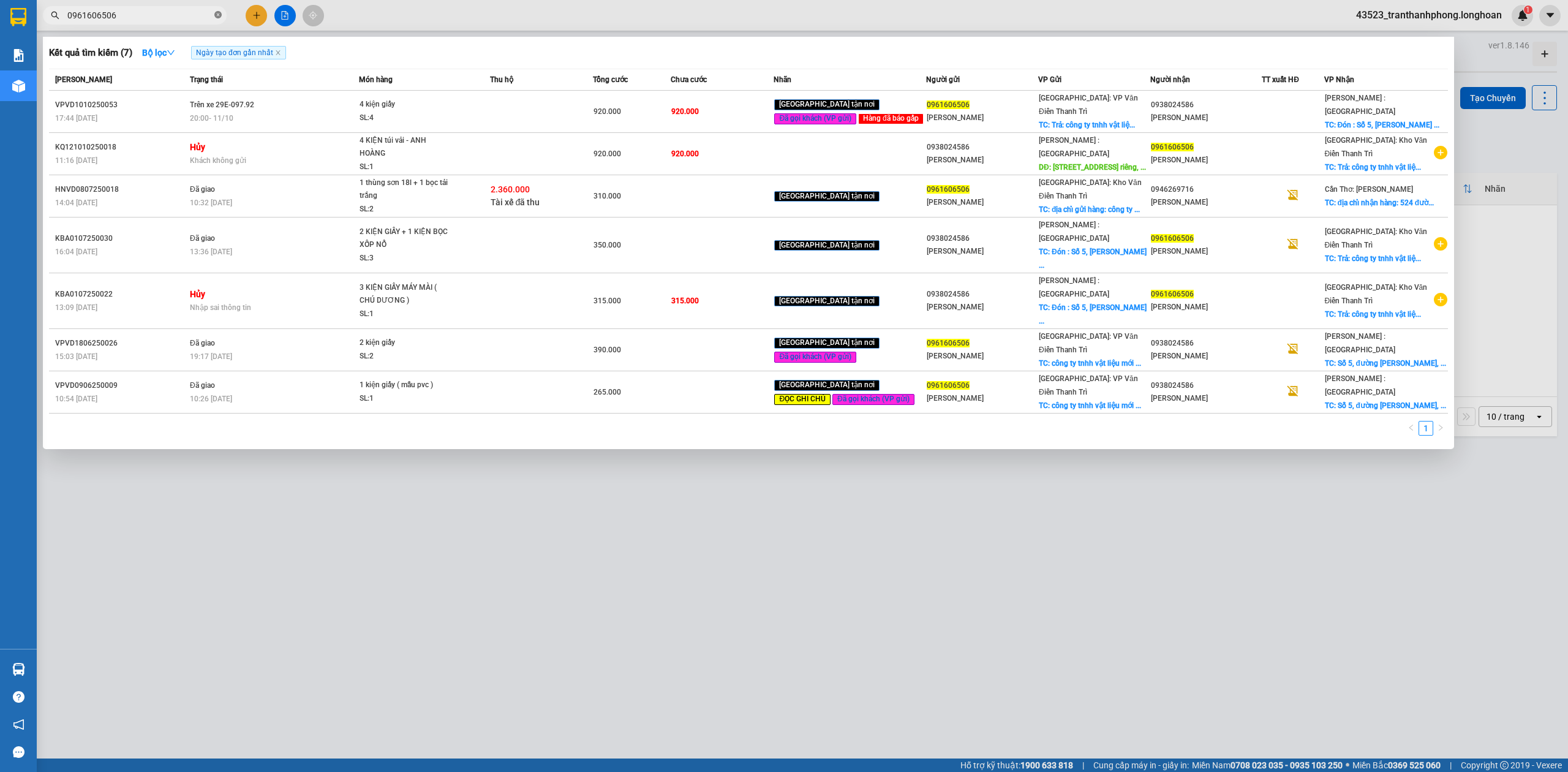
click at [217, 15] on icon "close-circle" at bounding box center [218, 14] width 7 height 7
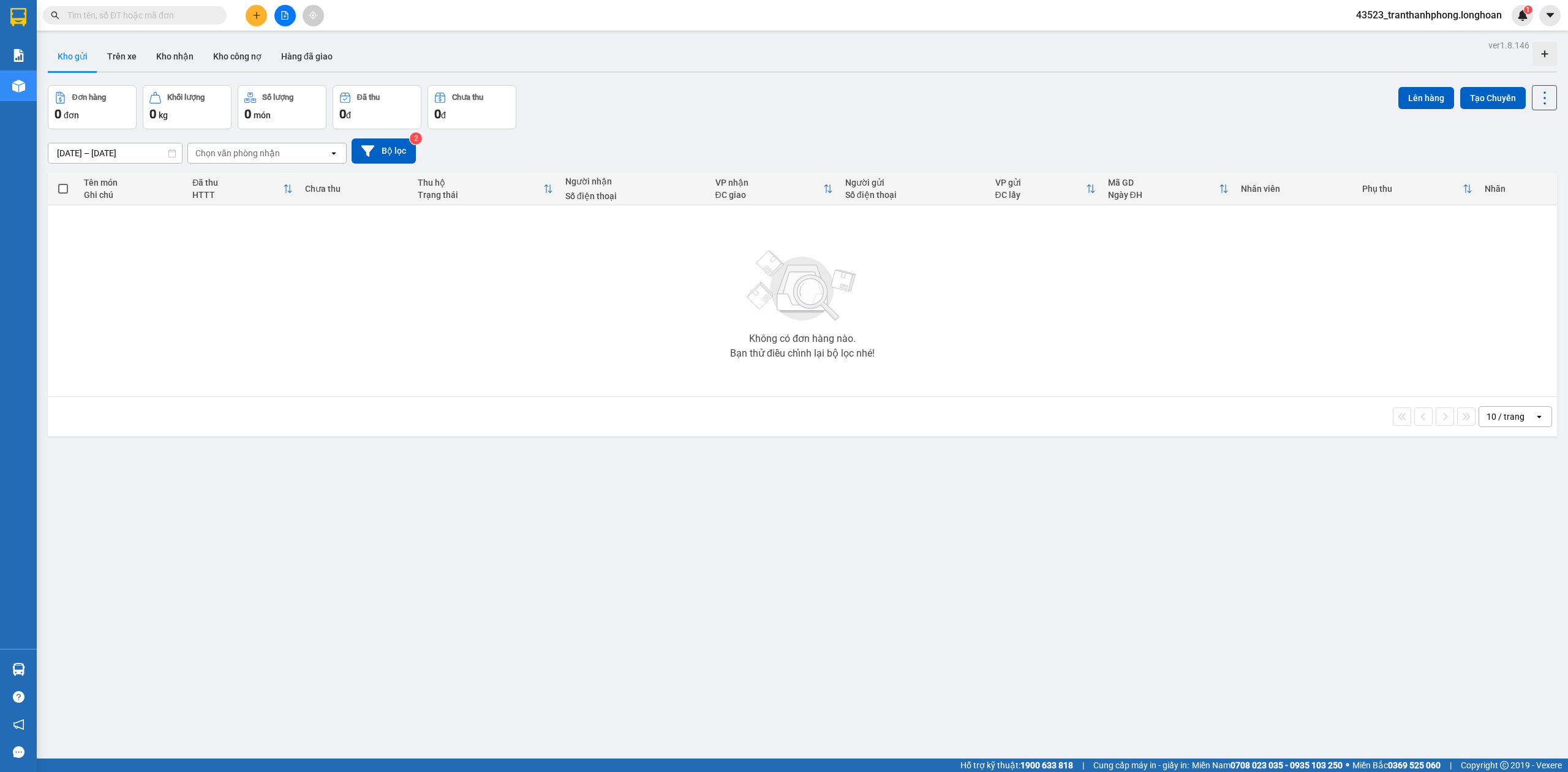
click at [255, 9] on button at bounding box center [256, 15] width 21 height 21
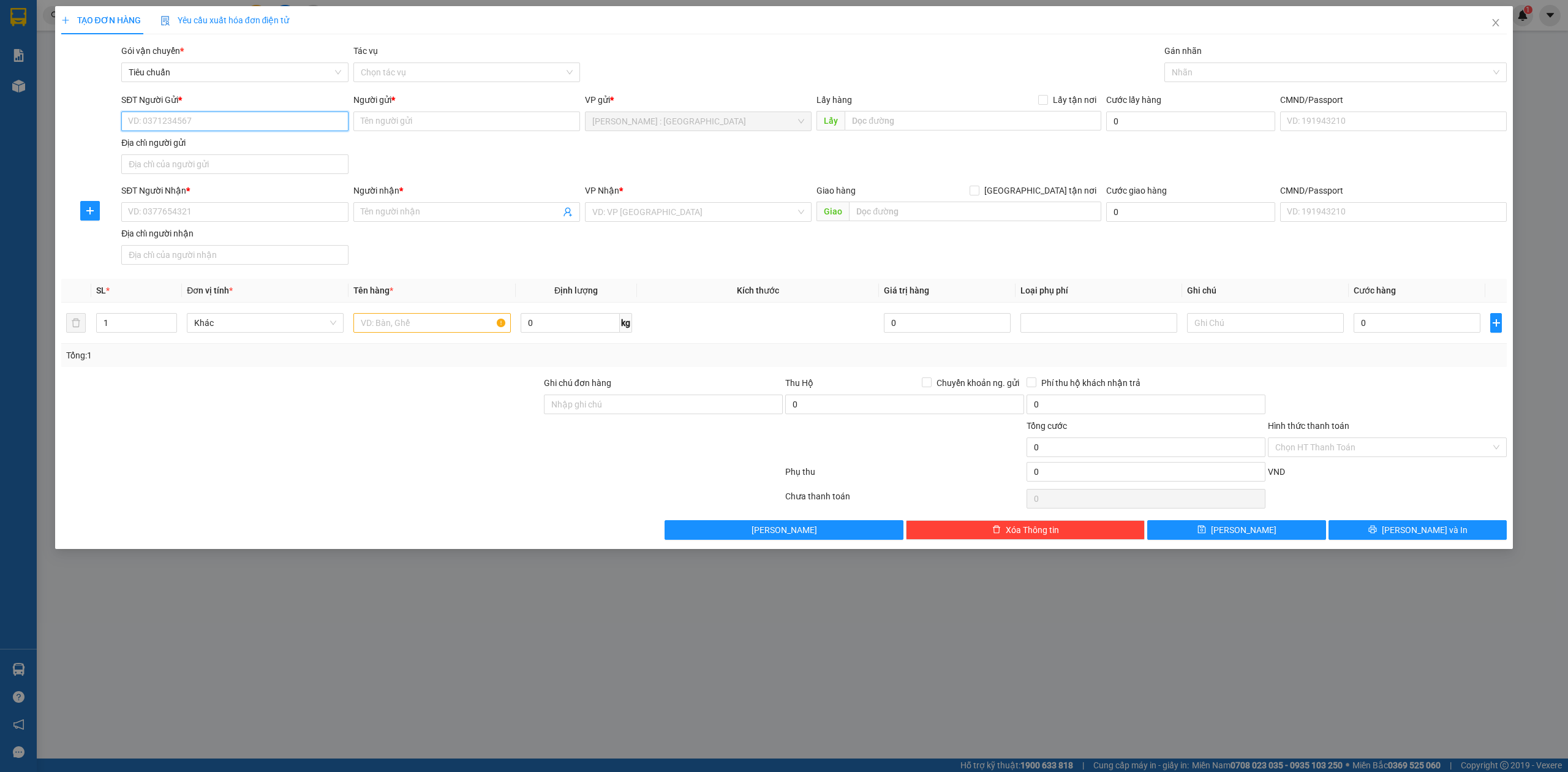
paste input "0938024586"
type input "0938024586"
click at [223, 221] on input "SĐT Người Nhận *" at bounding box center [234, 211] width 227 height 20
paste input "0961606506"
type input "0961606506"
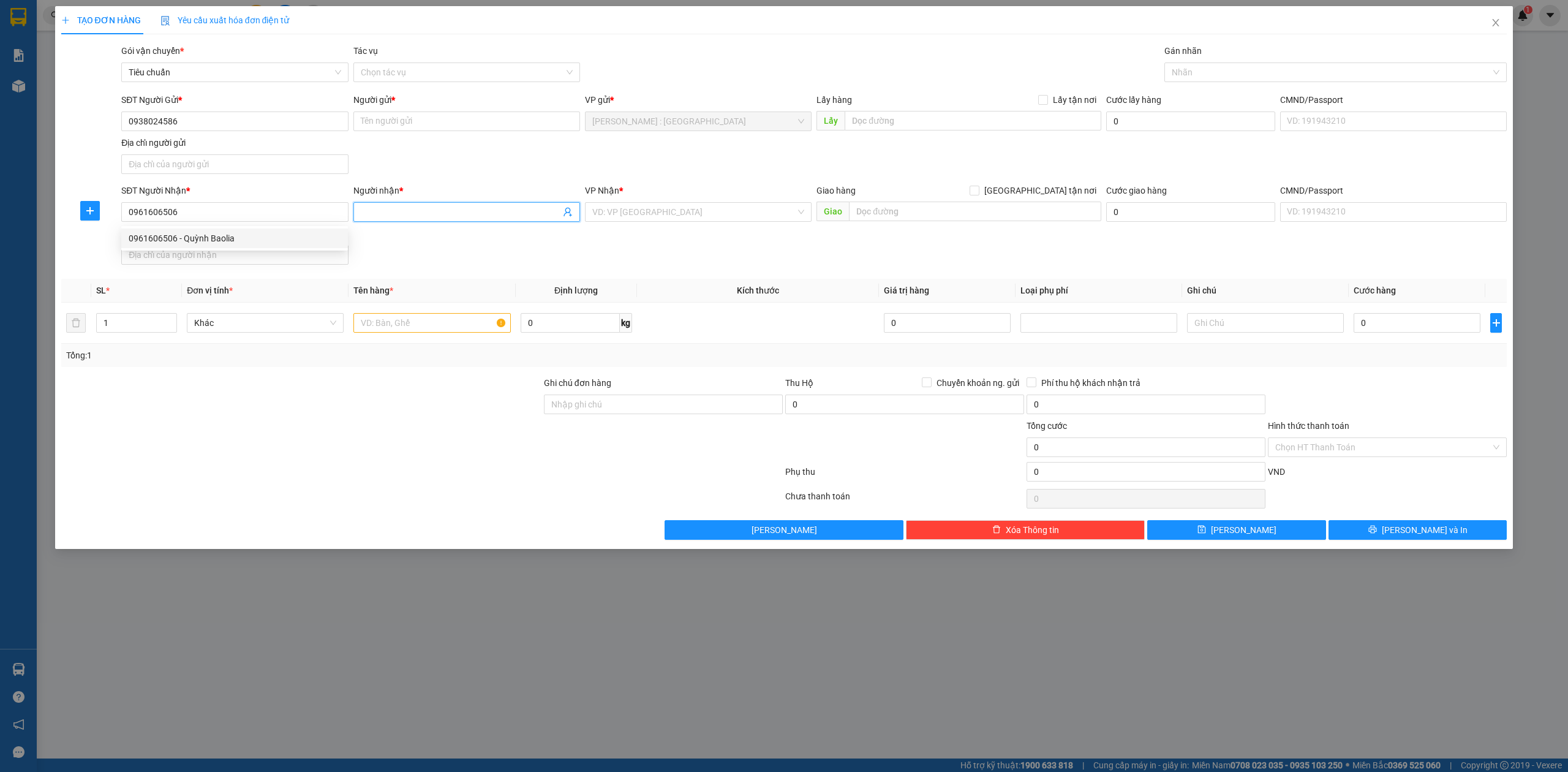
click at [438, 204] on span at bounding box center [467, 211] width 227 height 20
click at [285, 218] on input "0961606506" at bounding box center [234, 211] width 227 height 20
click at [263, 234] on div "0961606506 - Quỳnh Baolia" at bounding box center [235, 238] width 212 height 13
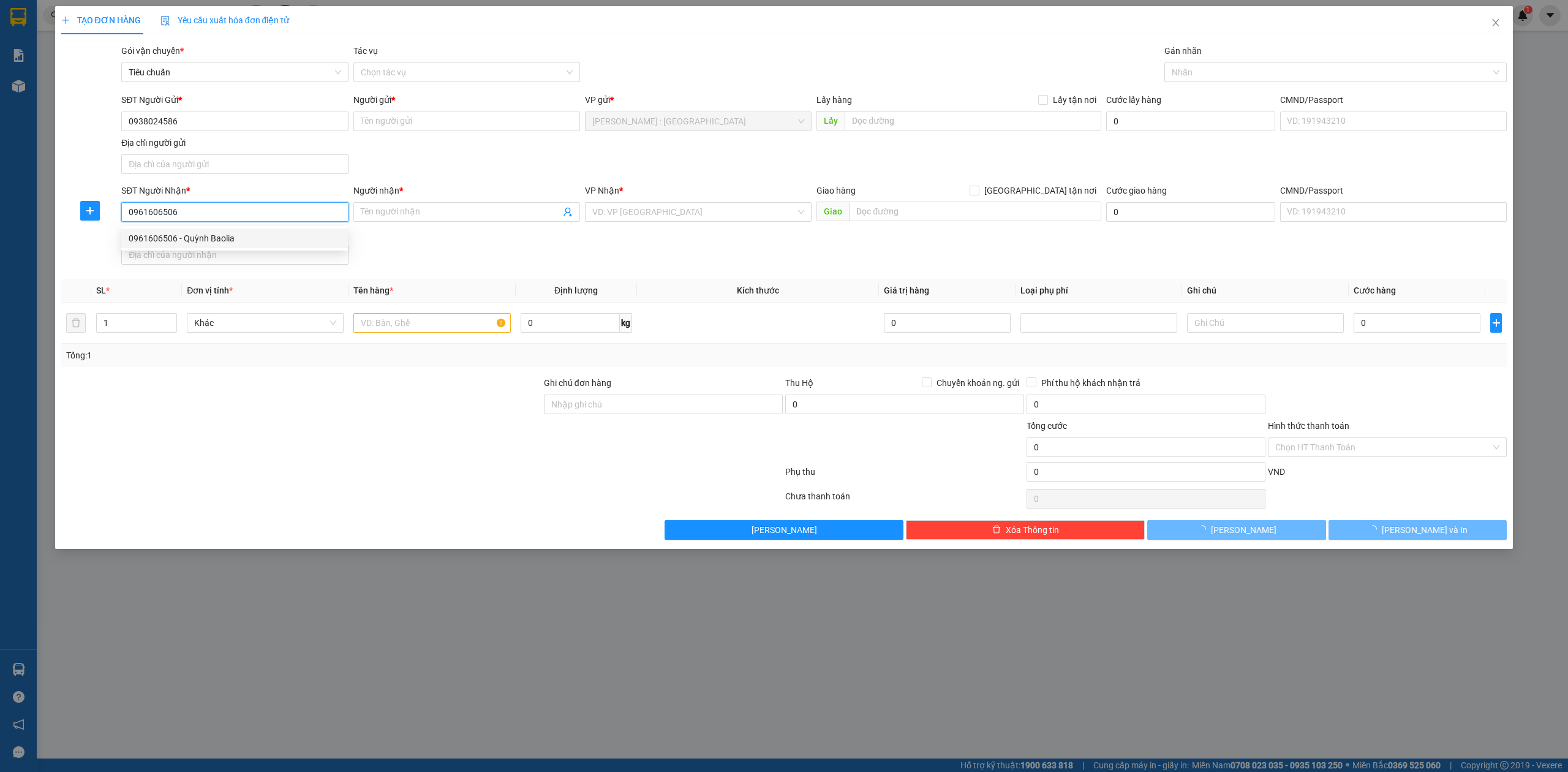
type input "[PERSON_NAME]"
checkbox input "true"
type input "Trả: công ty tnhh vật liệu mới Baolia, Quốc lộ 5, [GEOGRAPHIC_DATA], [GEOGRAPHI…"
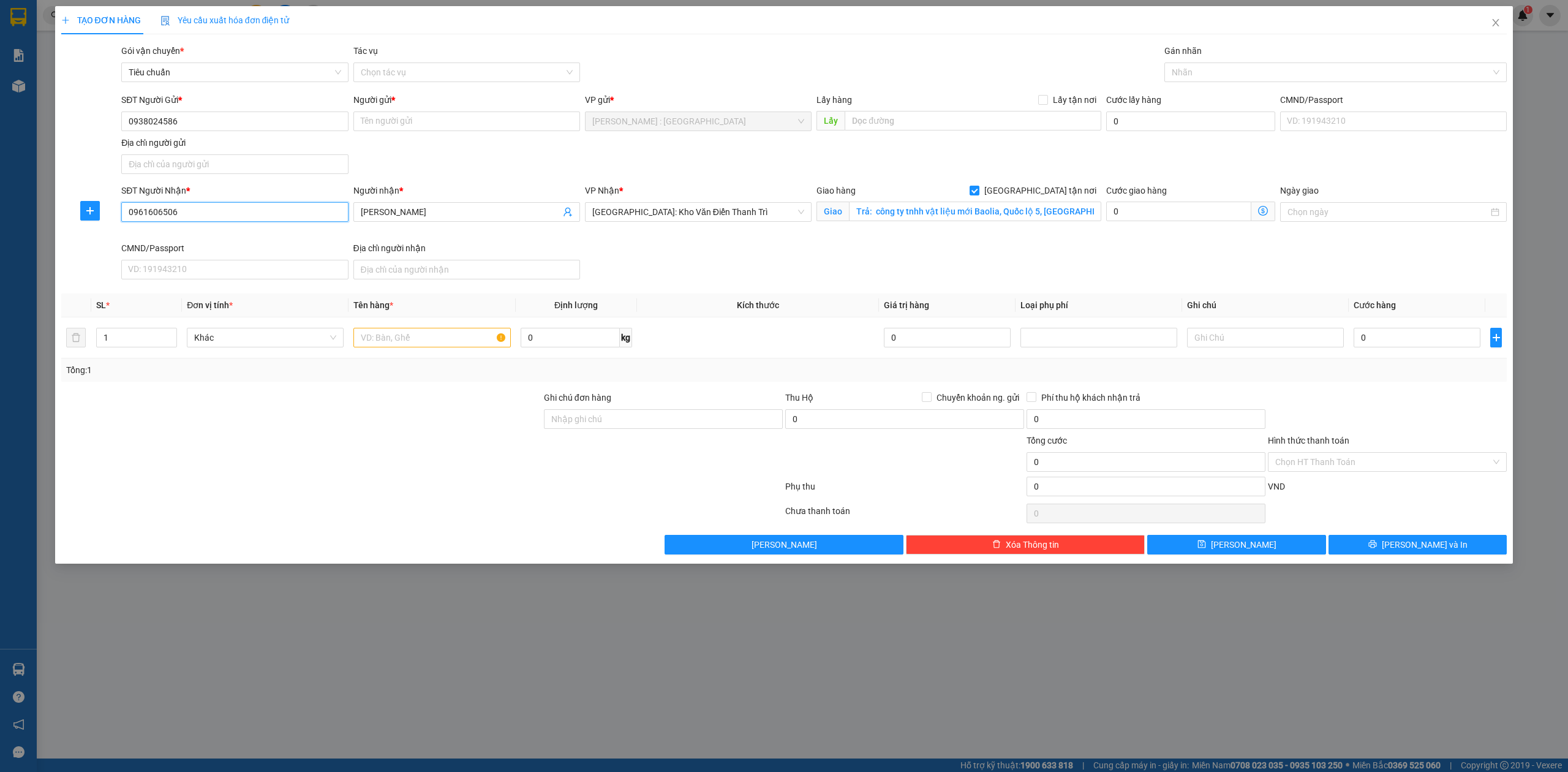
click at [199, 217] on input "0961606506" at bounding box center [234, 211] width 227 height 20
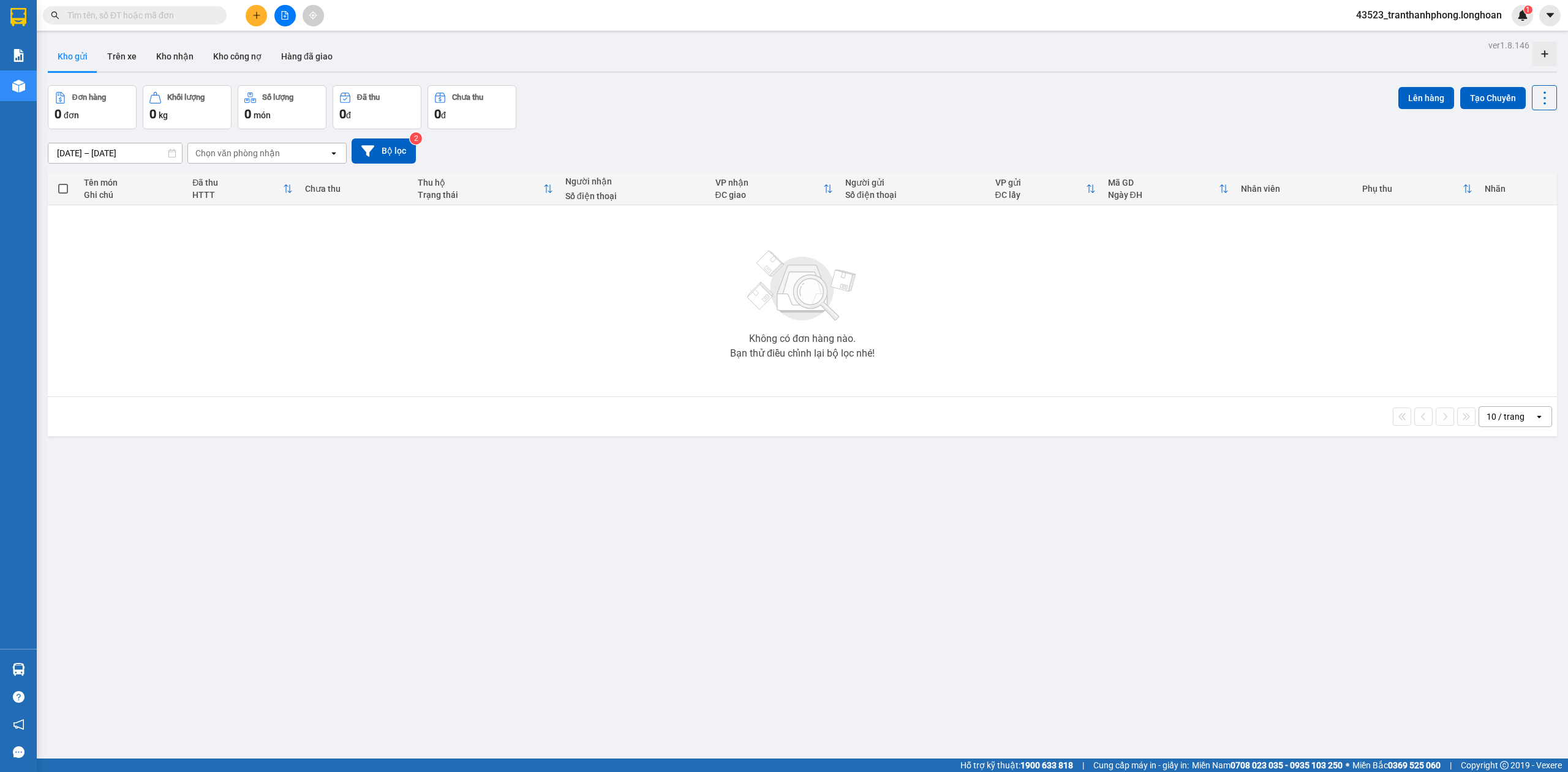
click at [213, 9] on span at bounding box center [135, 15] width 184 height 18
paste input "0766811596"
click at [196, 10] on input "text" at bounding box center [140, 15] width 145 height 13
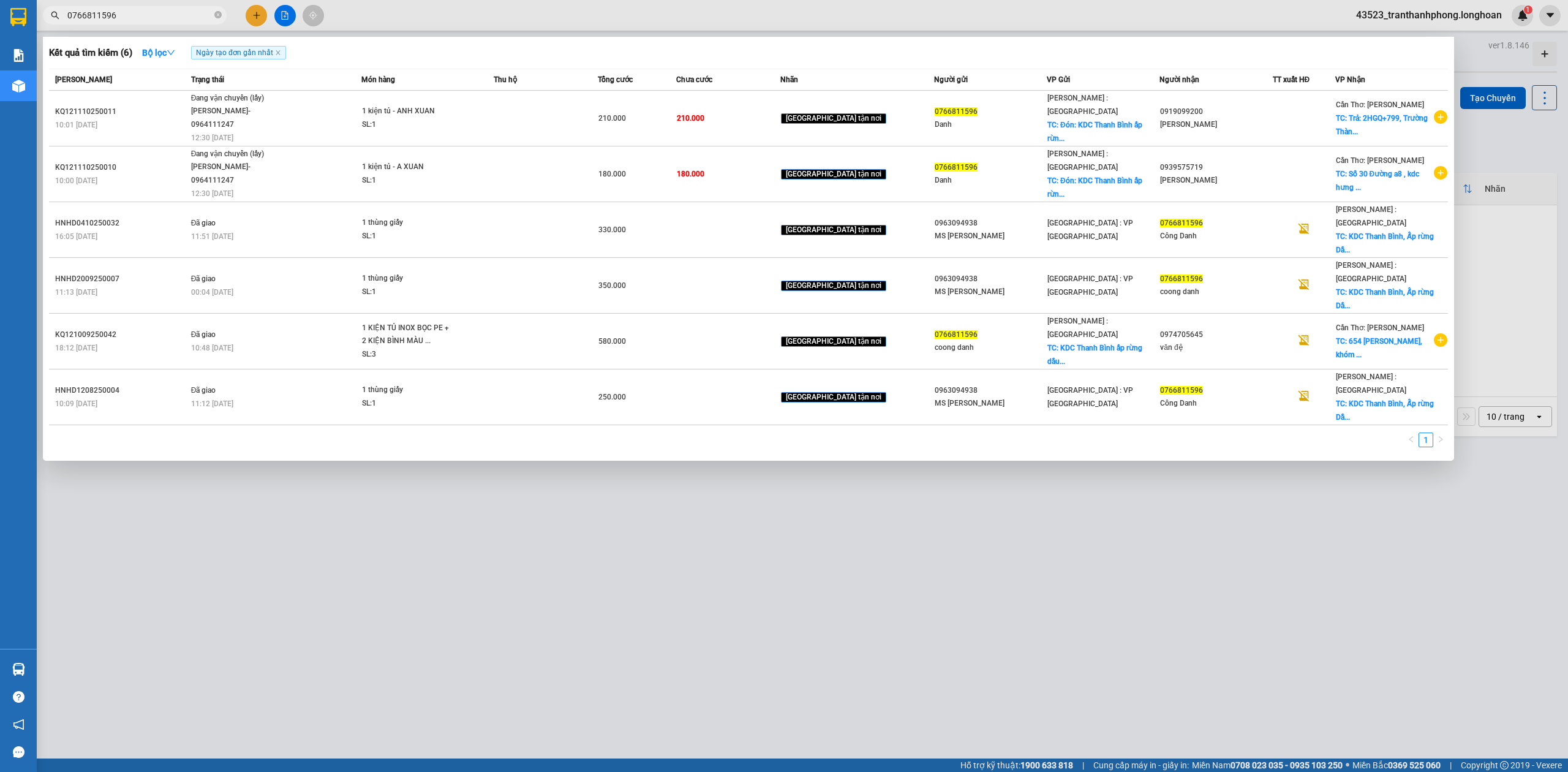
type input "0766811596"
click at [302, 401] on div at bounding box center [784, 386] width 1568 height 772
drag, startPoint x: 214, startPoint y: 16, endPoint x: 222, endPoint y: 18, distance: 8.2
click at [217, 16] on icon "close-circle" at bounding box center [218, 14] width 7 height 7
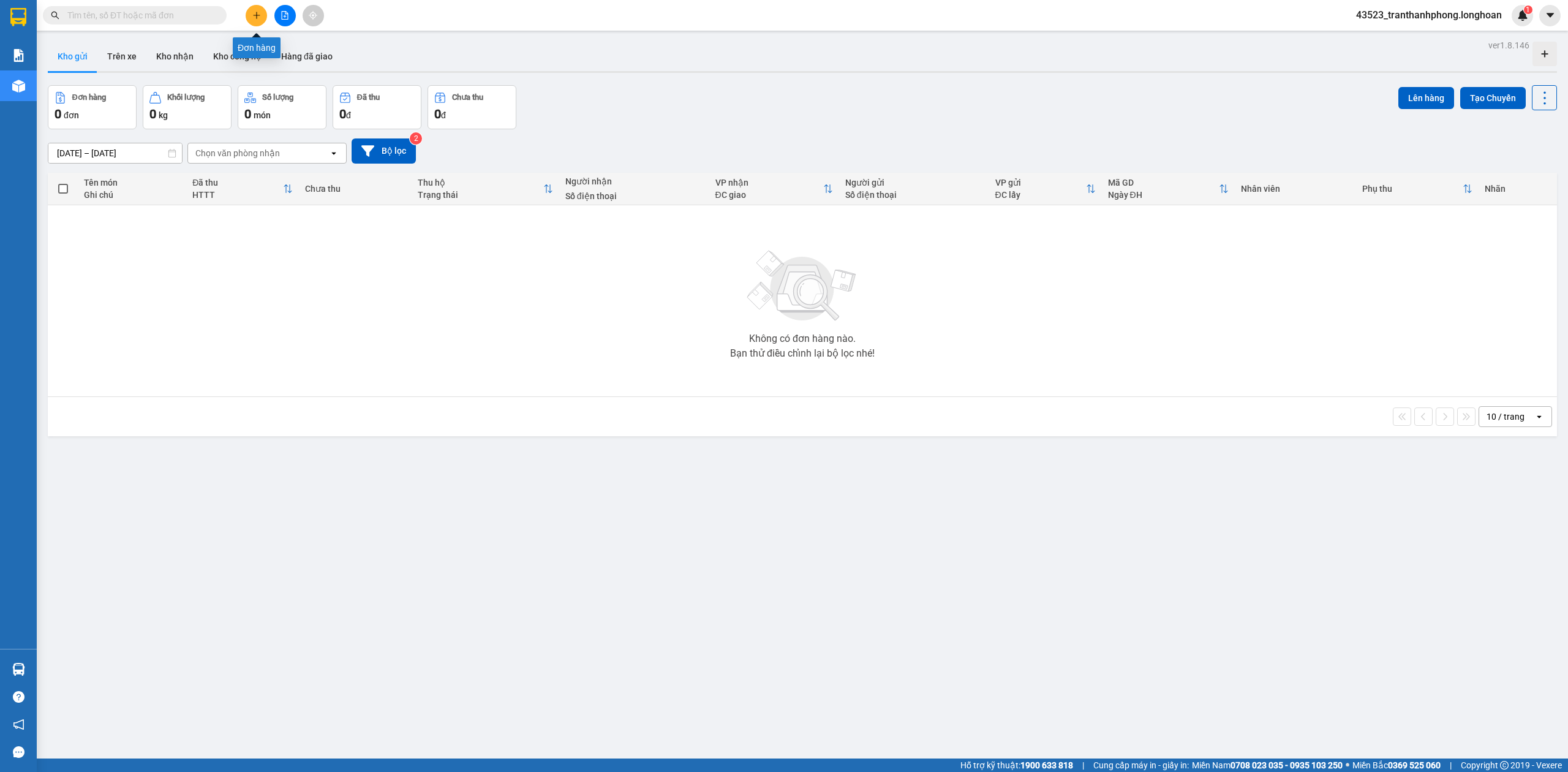
click at [248, 17] on button at bounding box center [256, 15] width 21 height 21
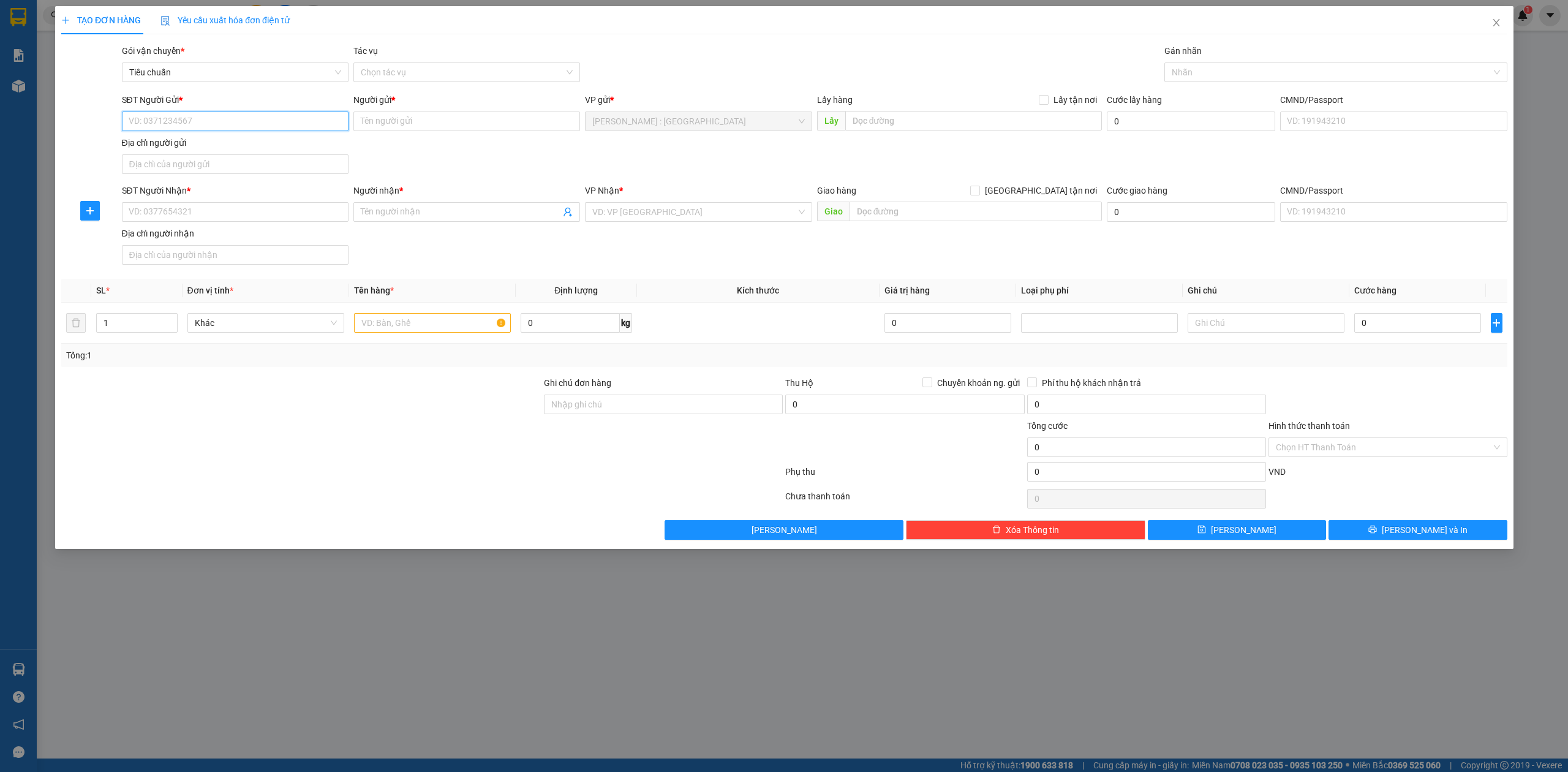
paste input "0766811596"
type input "0766811596"
click at [288, 201] on div "SĐT Người Nhận *" at bounding box center [234, 192] width 227 height 18
paste input "0939575719"
click at [298, 215] on input "0939575719" at bounding box center [234, 211] width 227 height 20
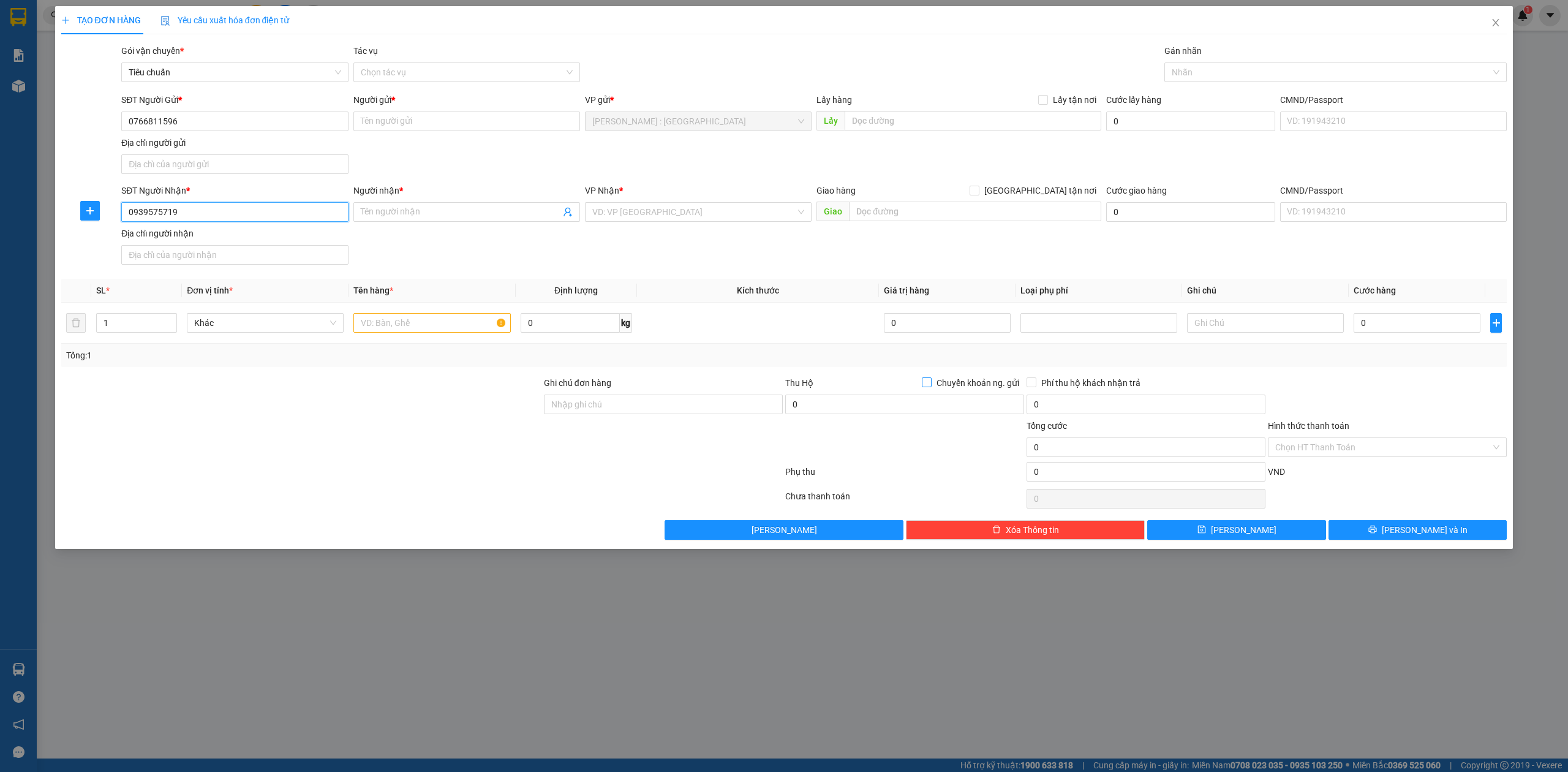
type input "0939575719"
click at [273, 125] on input "0766811596" at bounding box center [234, 121] width 227 height 20
click at [255, 150] on div "0766811596 - Danh" at bounding box center [235, 146] width 212 height 13
type input "Danh"
checkbox input "true"
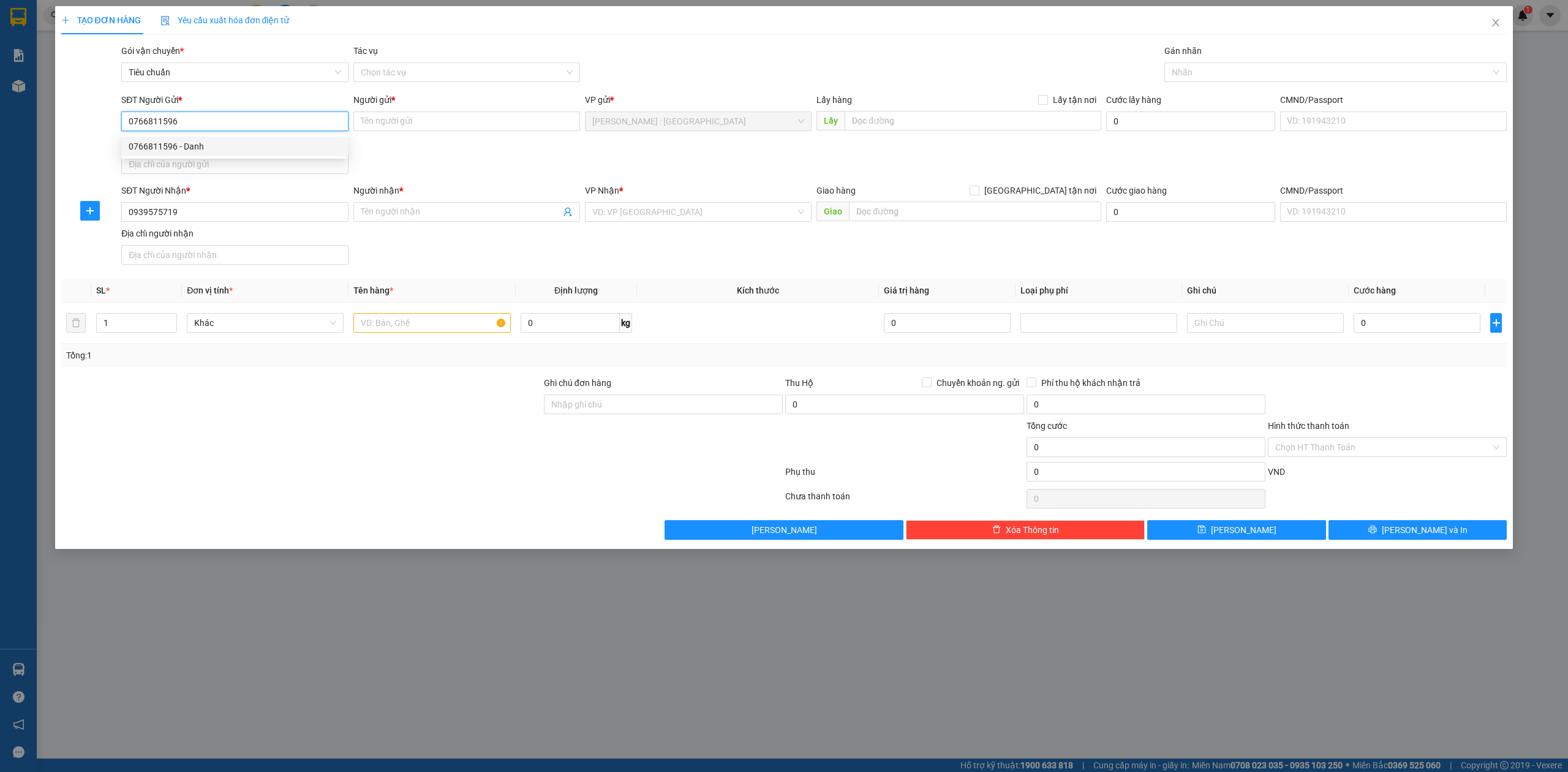
type input "Đón: KDC Thanh Bình ấp rừng dầu xã Mỹ Hạnh Bắc Huyện Đức Hòa Tỉnh Long An"
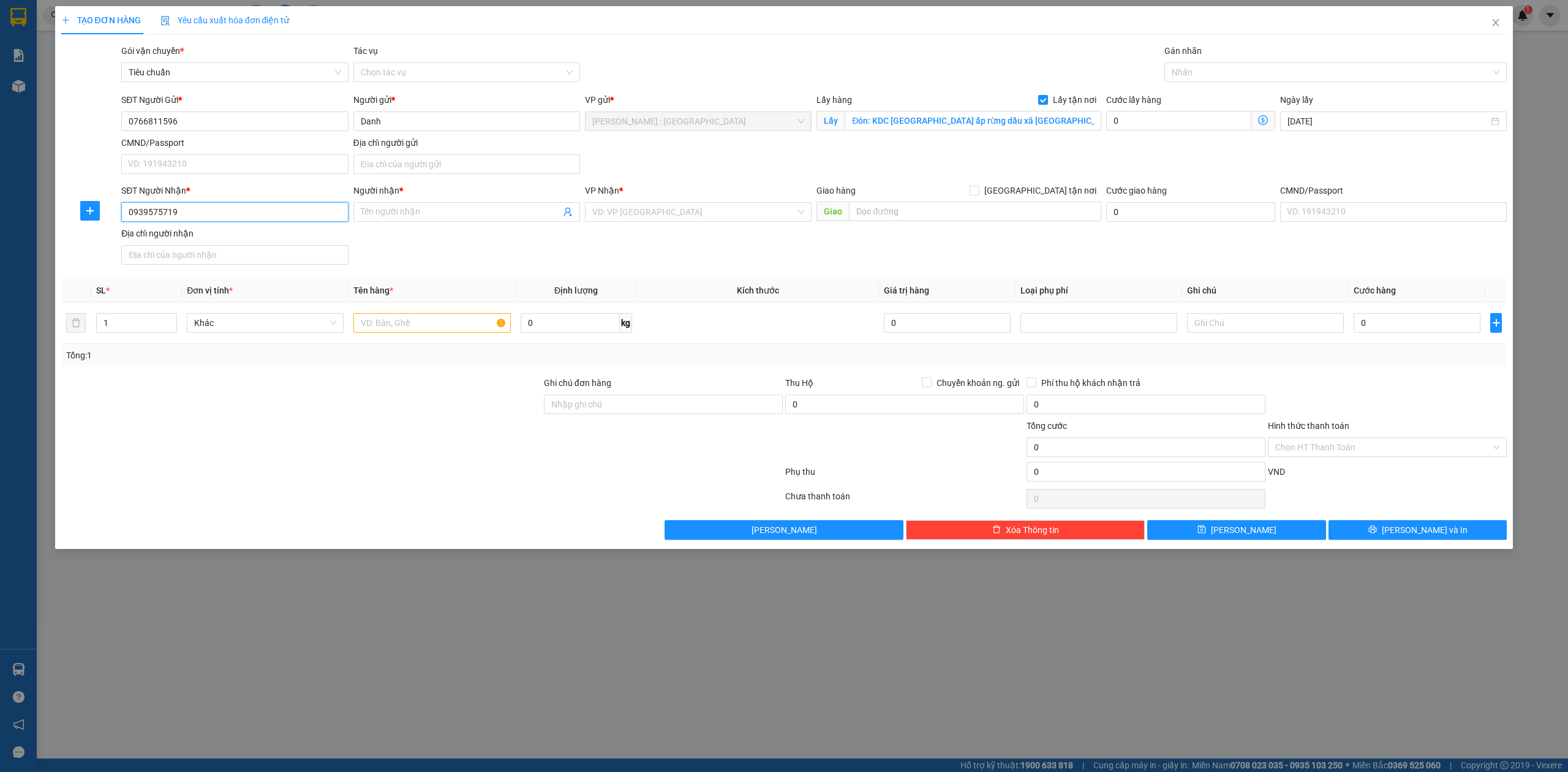
click at [260, 210] on input "0939575719" at bounding box center [234, 211] width 227 height 20
click at [435, 217] on input "Người nhận *" at bounding box center [460, 211] width 200 height 13
paste input "Nghi Nguyen"
type input "Nghi Nguyen"
click at [988, 217] on input "text" at bounding box center [975, 211] width 252 height 20
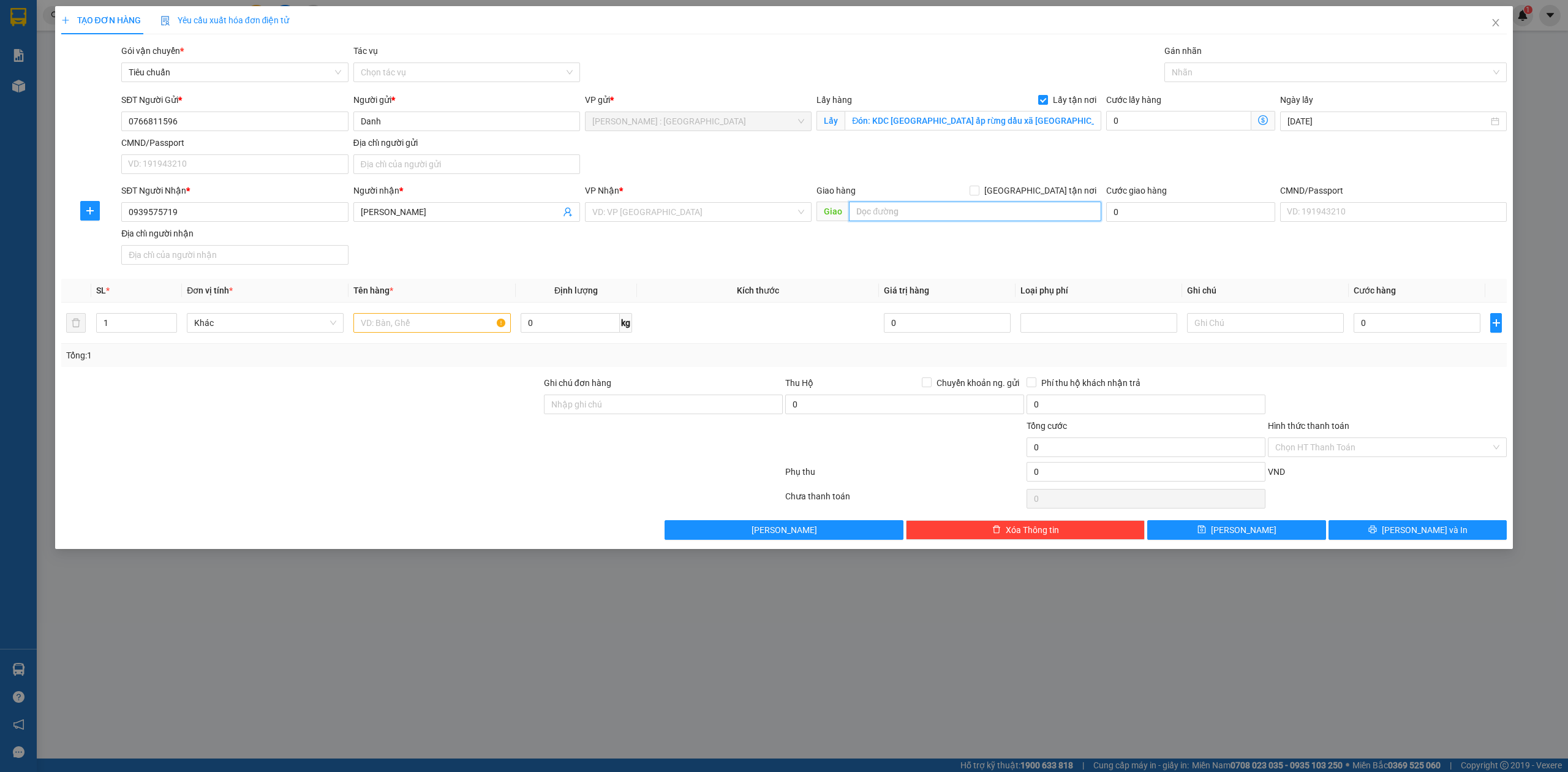
paste input "Trả: 187 Đường Nguyễn Sinh sắc , khóm 2 , phường 2 , TP Sa Đéc , tỉnh Đồng tháp"
type input "Trả: 187 Đường Nguyễn Sinh sắc , khóm 2 , phường 2 , TP Sa Đéc , tỉnh Đồng tháp"
click at [1052, 186] on span "[GEOGRAPHIC_DATA] tận nơi" at bounding box center [1040, 190] width 122 height 13
click at [978, 186] on input "[GEOGRAPHIC_DATA] tận nơi" at bounding box center [973, 189] width 9 height 9
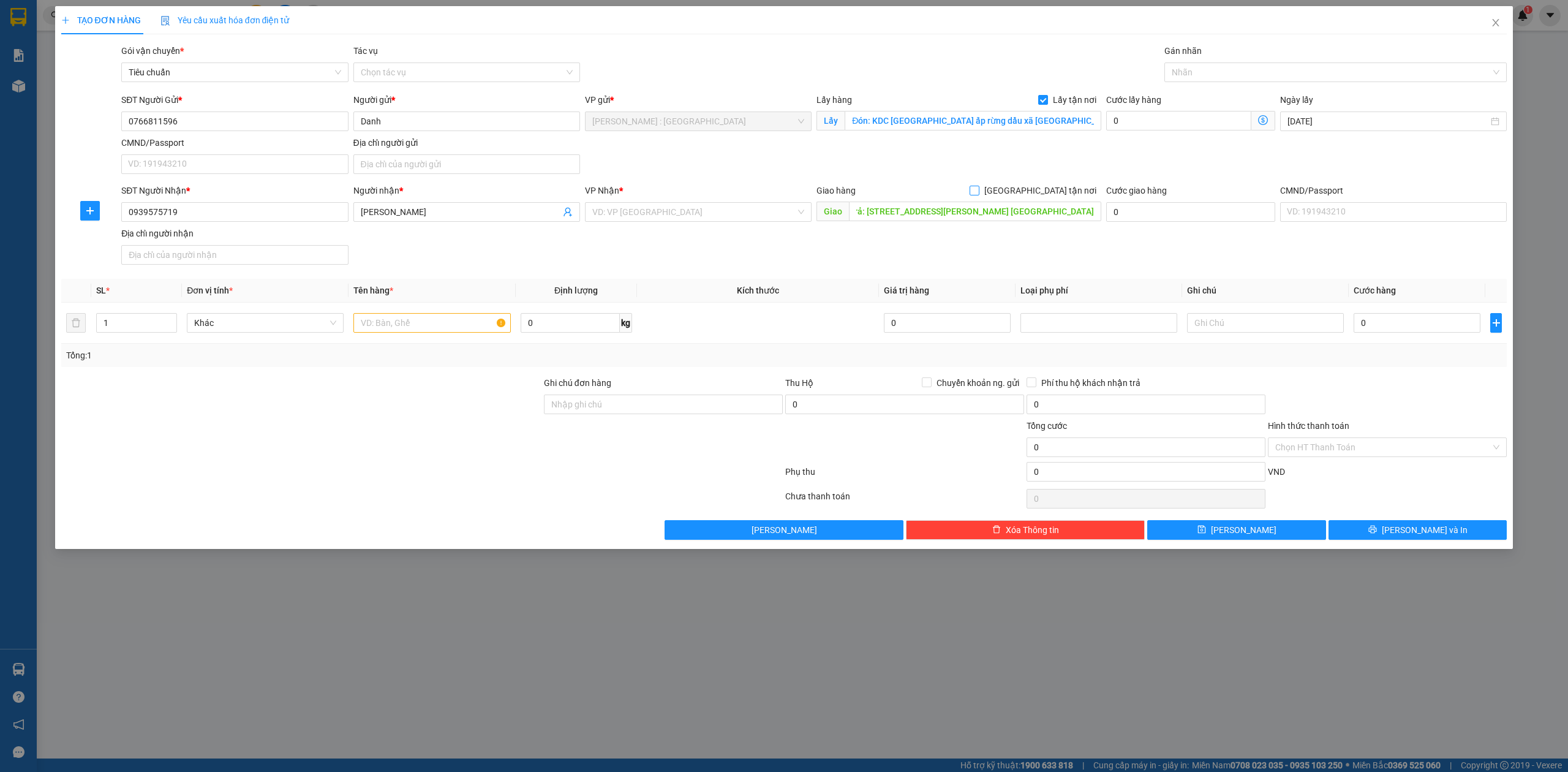
checkbox input "true"
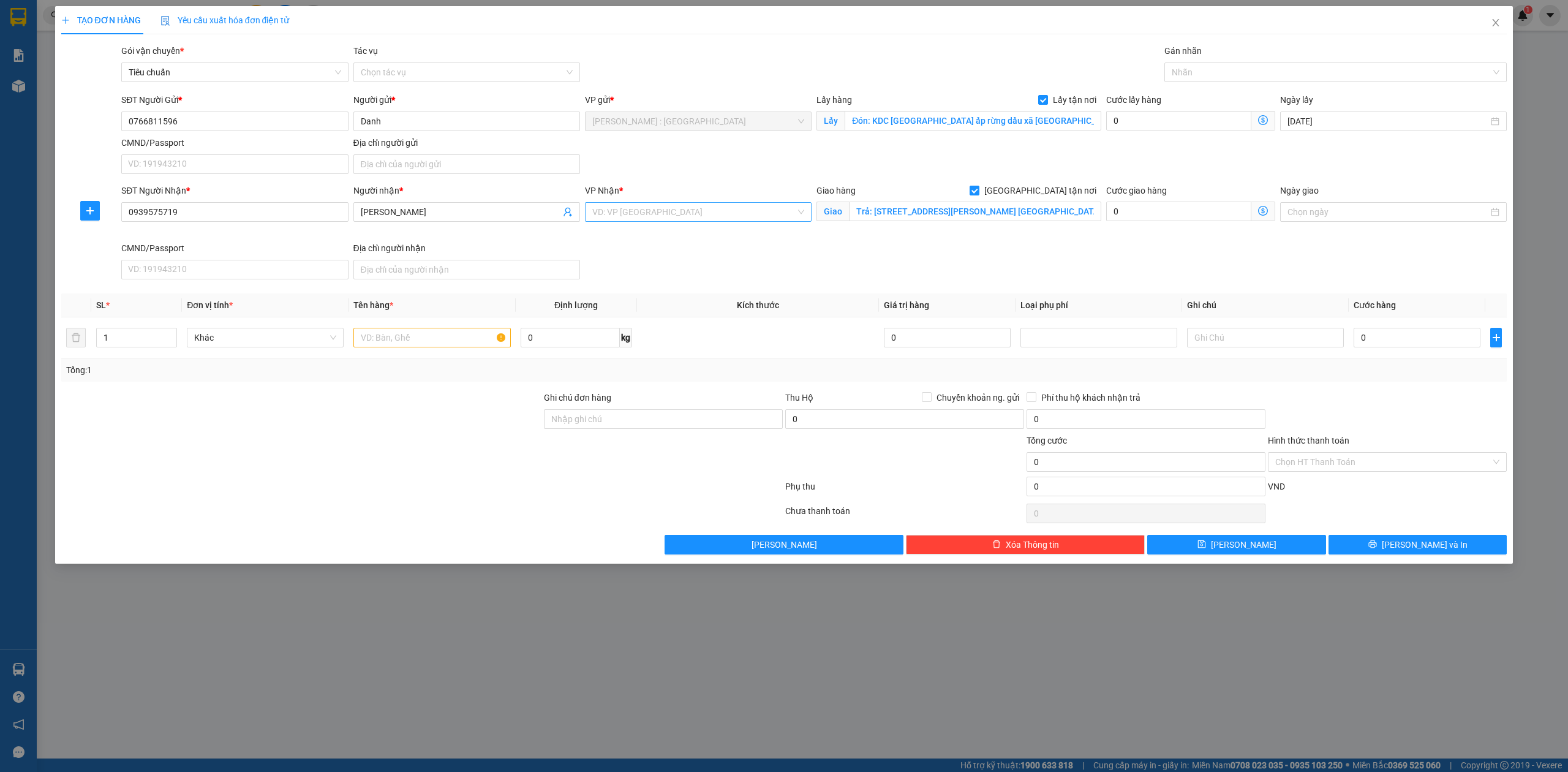
click at [697, 221] on input "search" at bounding box center [694, 211] width 203 height 18
type input "CÂN"
drag, startPoint x: 670, startPoint y: 233, endPoint x: 396, endPoint y: 342, distance: 294.9
click at [670, 232] on div "Cần Thơ: [PERSON_NAME]" at bounding box center [698, 237] width 212 height 13
click at [423, 343] on input "text" at bounding box center [432, 337] width 157 height 20
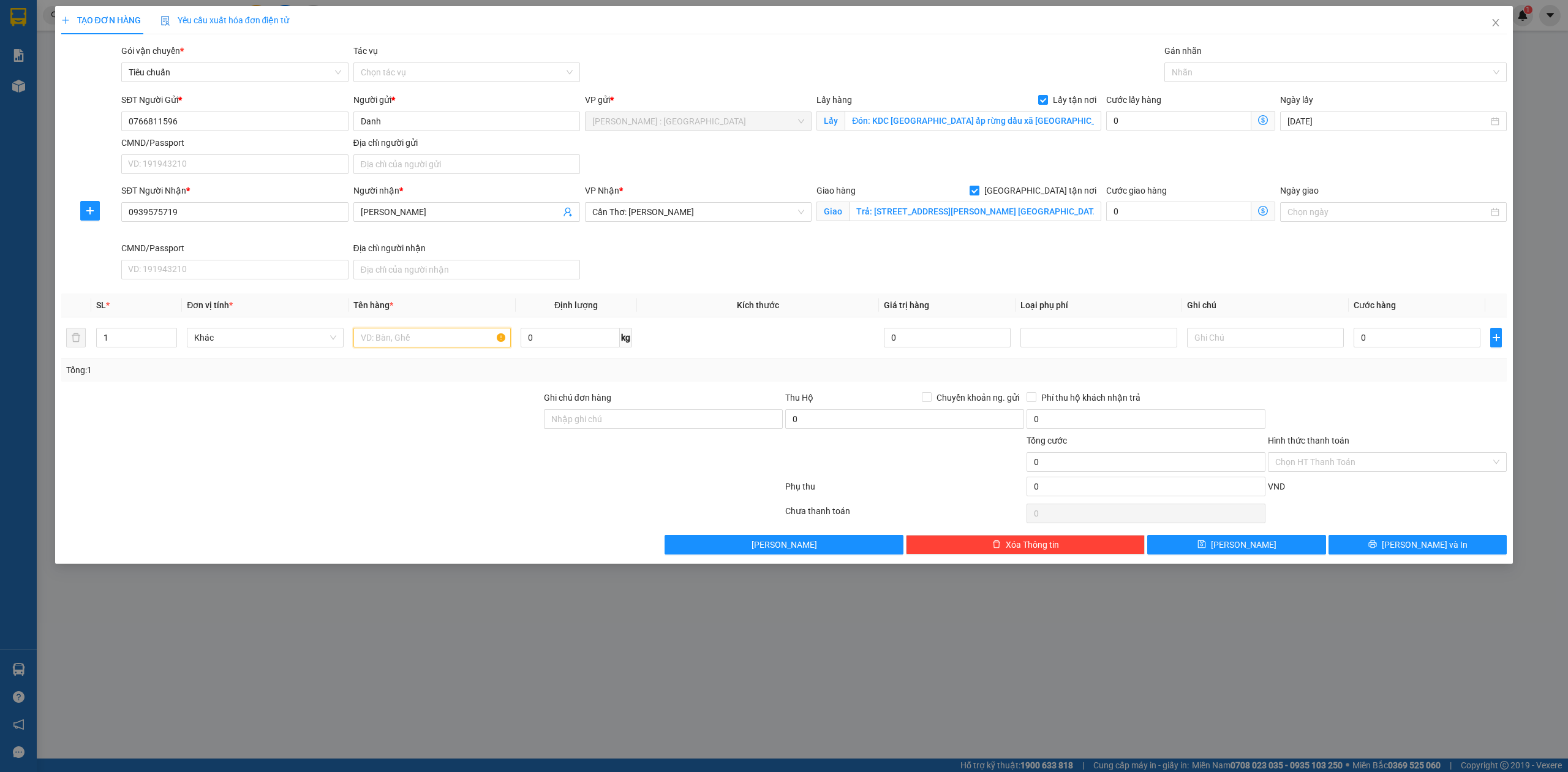
paste input "1 kiện tủ"
type input "1 kiện tủ"
click at [1385, 334] on input "0" at bounding box center [1416, 337] width 126 height 20
type input "1"
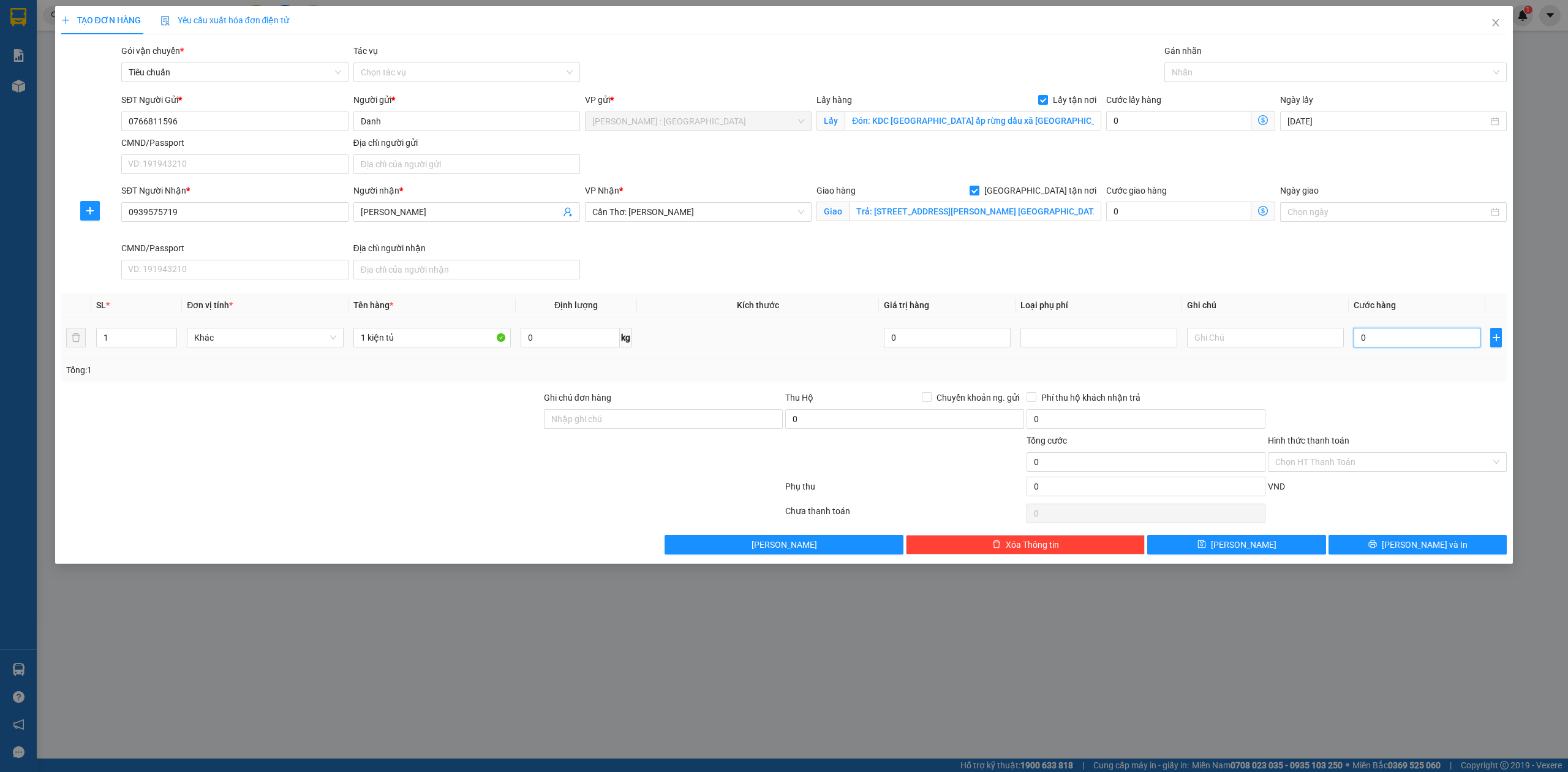
type input "1"
type input "18"
type input "180"
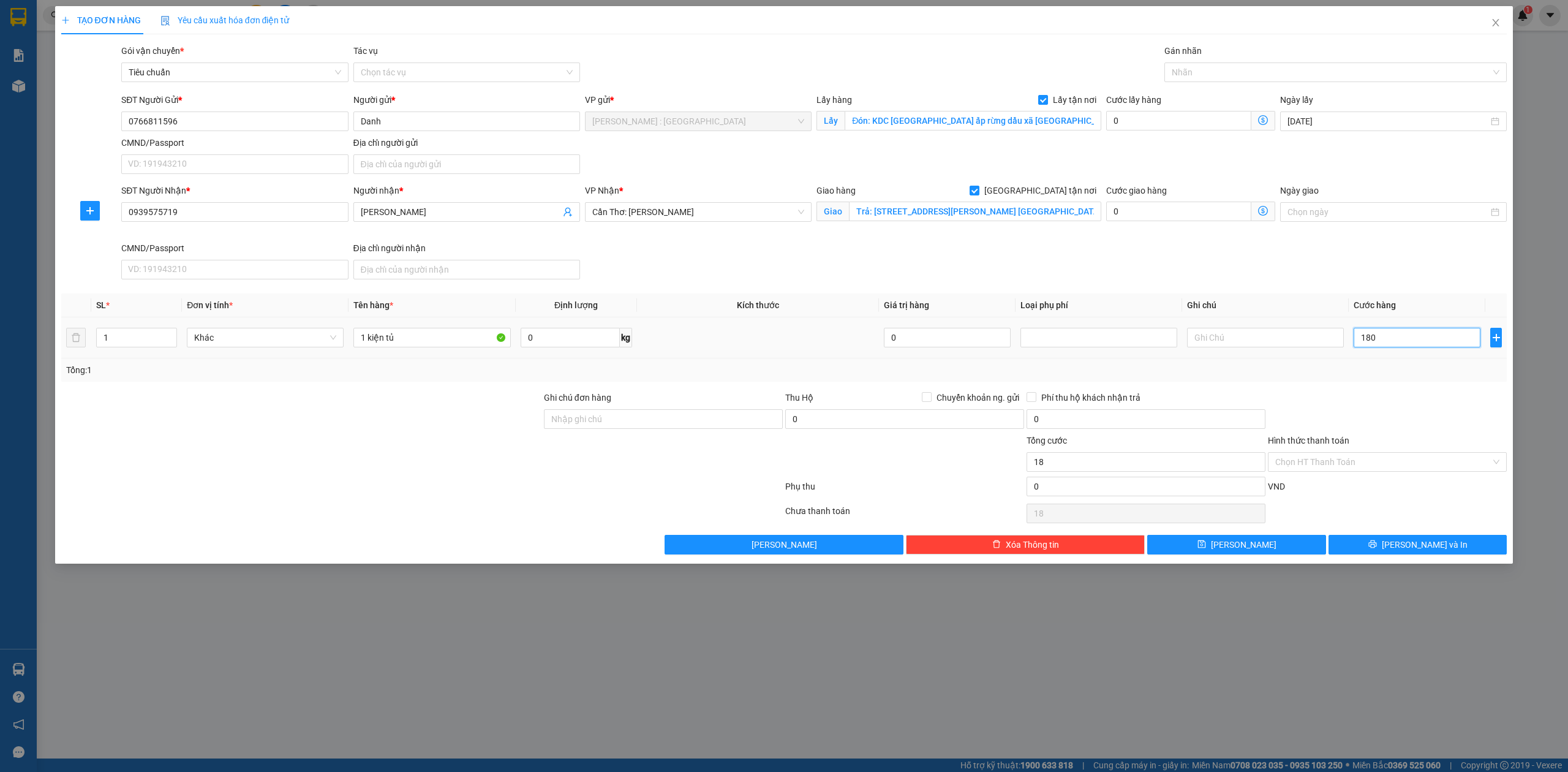
type input "180"
type input "180.000"
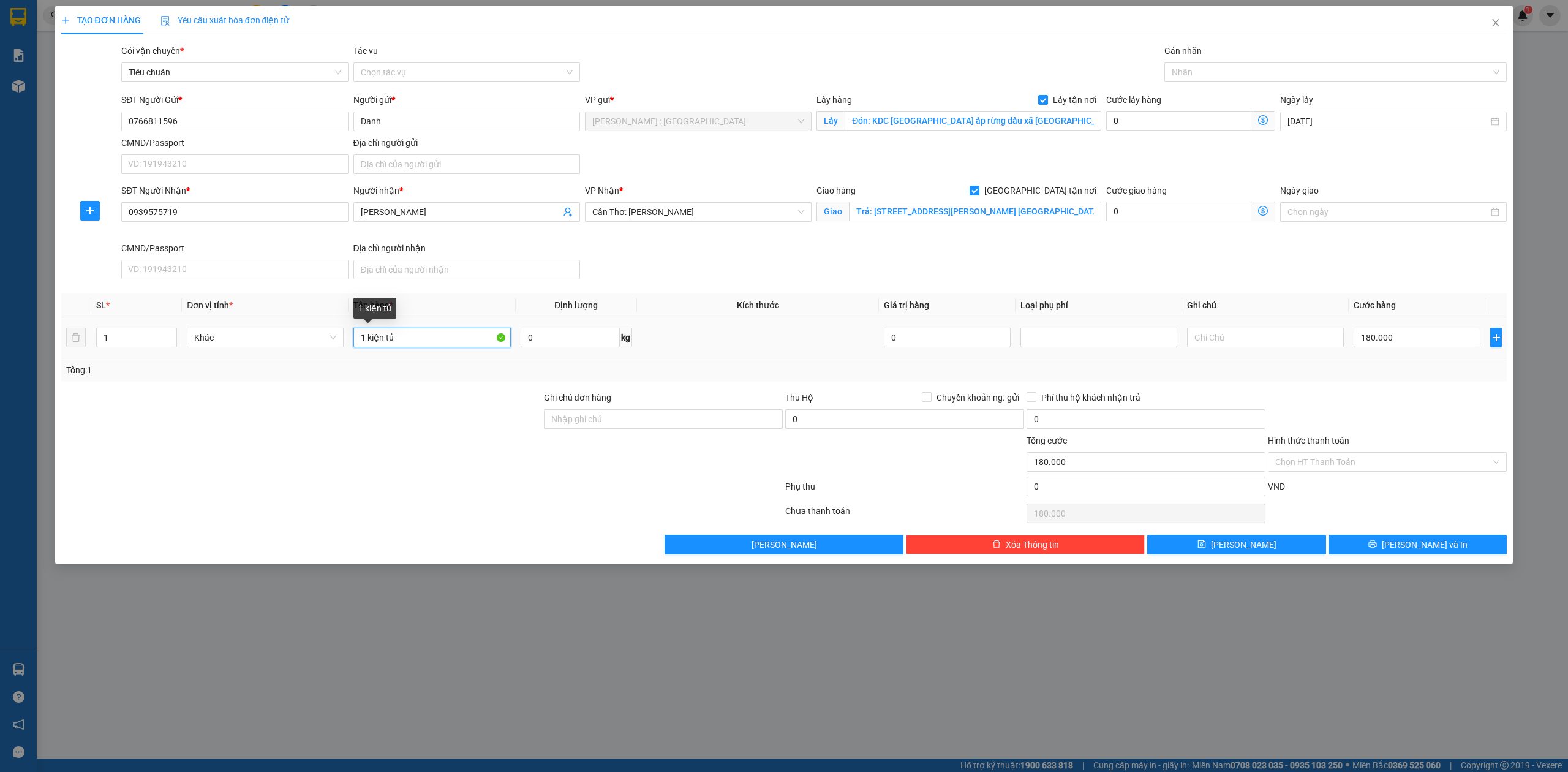
click at [449, 341] on input "1 kiện tủ" at bounding box center [432, 337] width 157 height 20
type input "1 kiện tủ - A XUÂN"
click at [1240, 544] on span "[PERSON_NAME]" at bounding box center [1244, 544] width 65 height 13
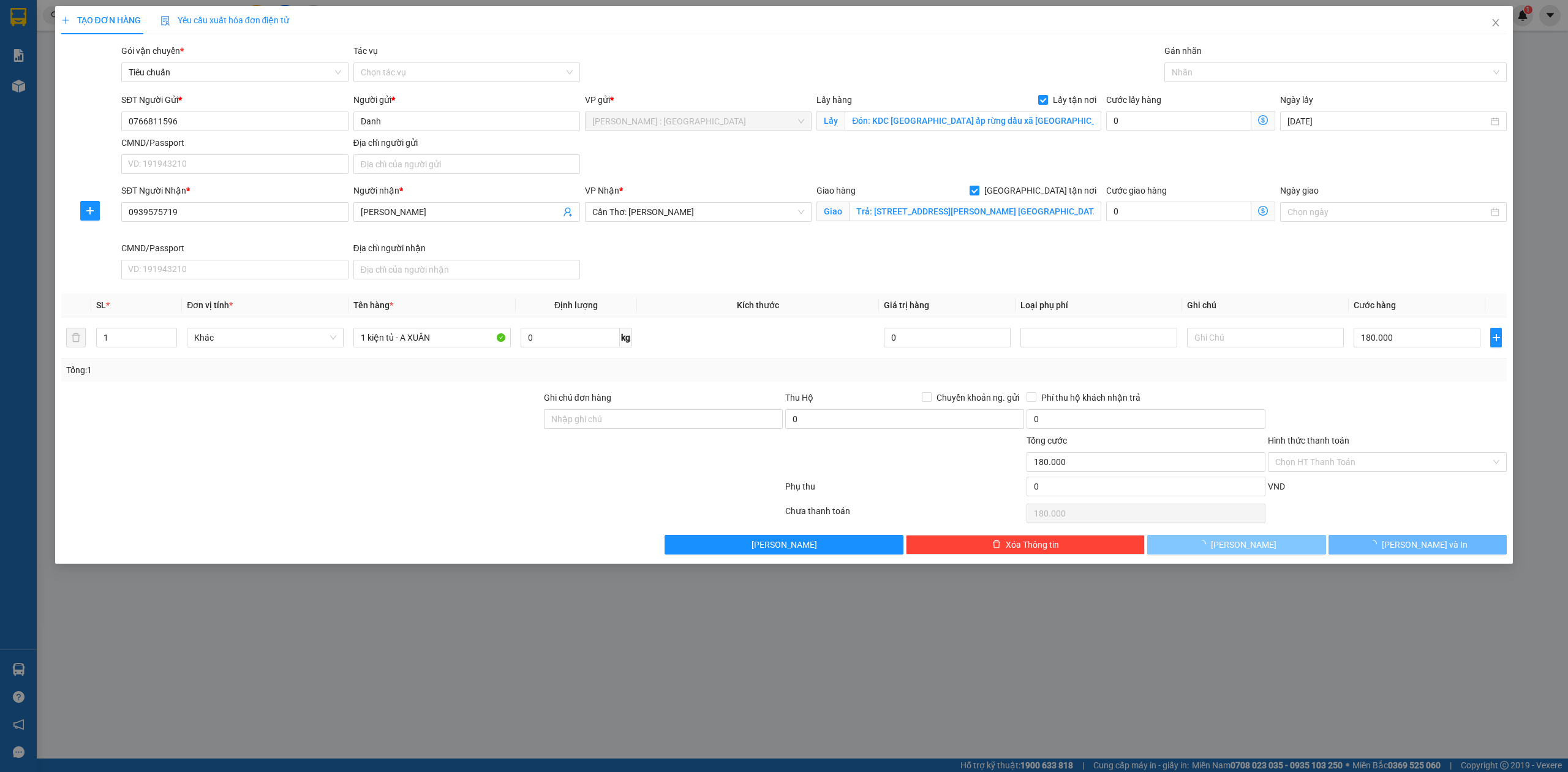
checkbox input "false"
type input "0"
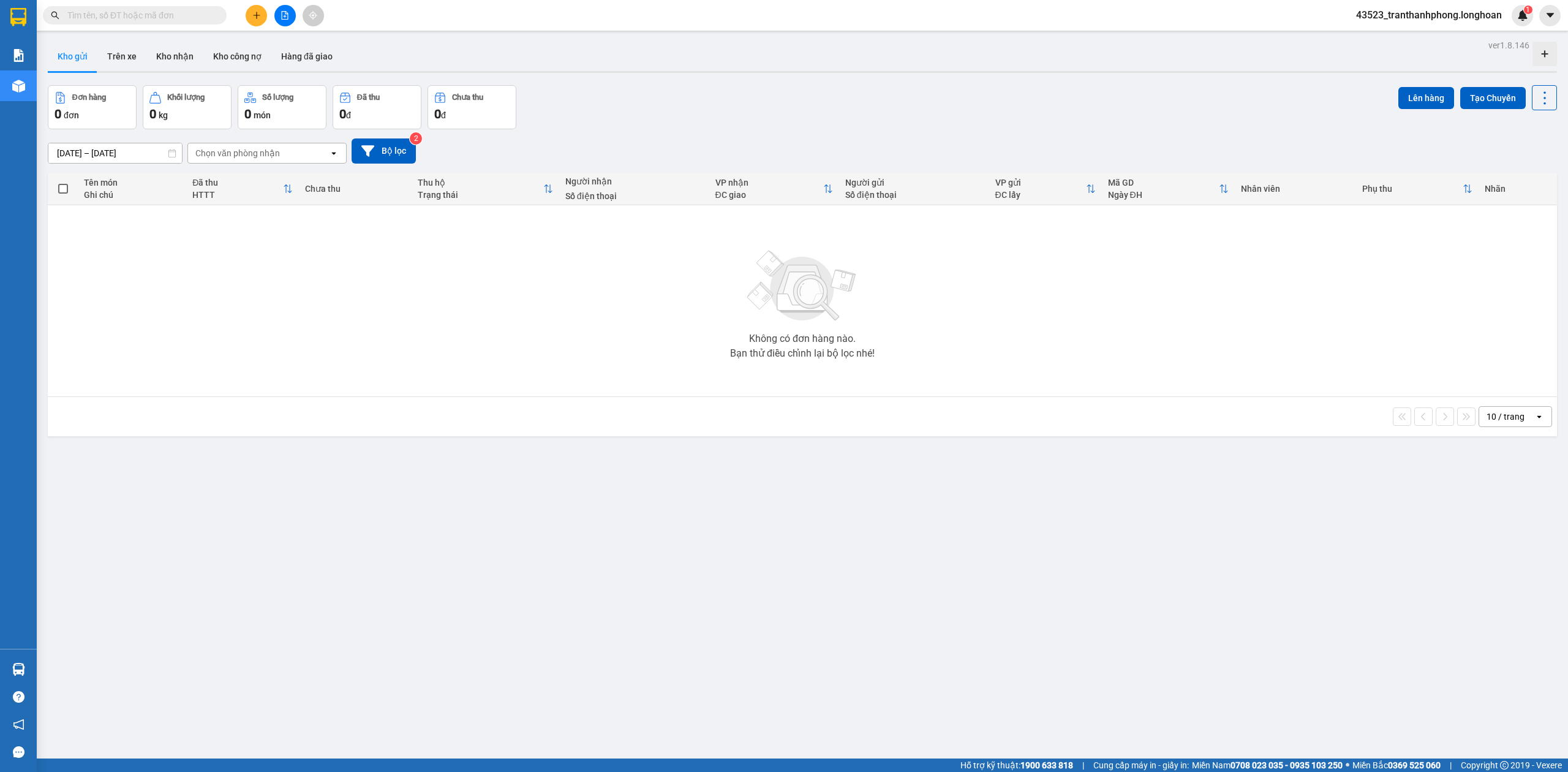
click at [207, 16] on input "text" at bounding box center [140, 15] width 145 height 13
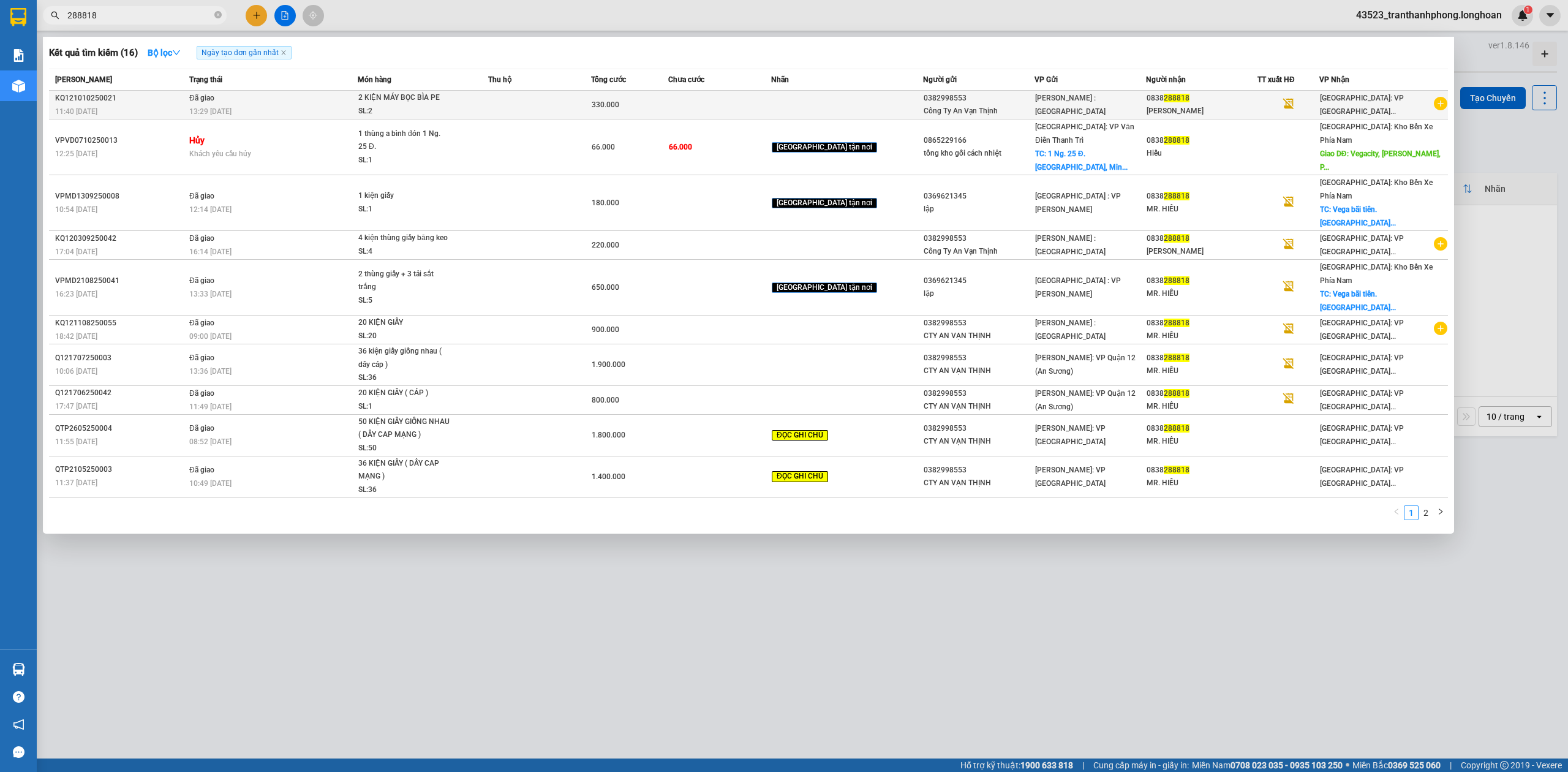
type input "288818"
click at [77, 99] on div "KQ121010250021" at bounding box center [120, 98] width 130 height 13
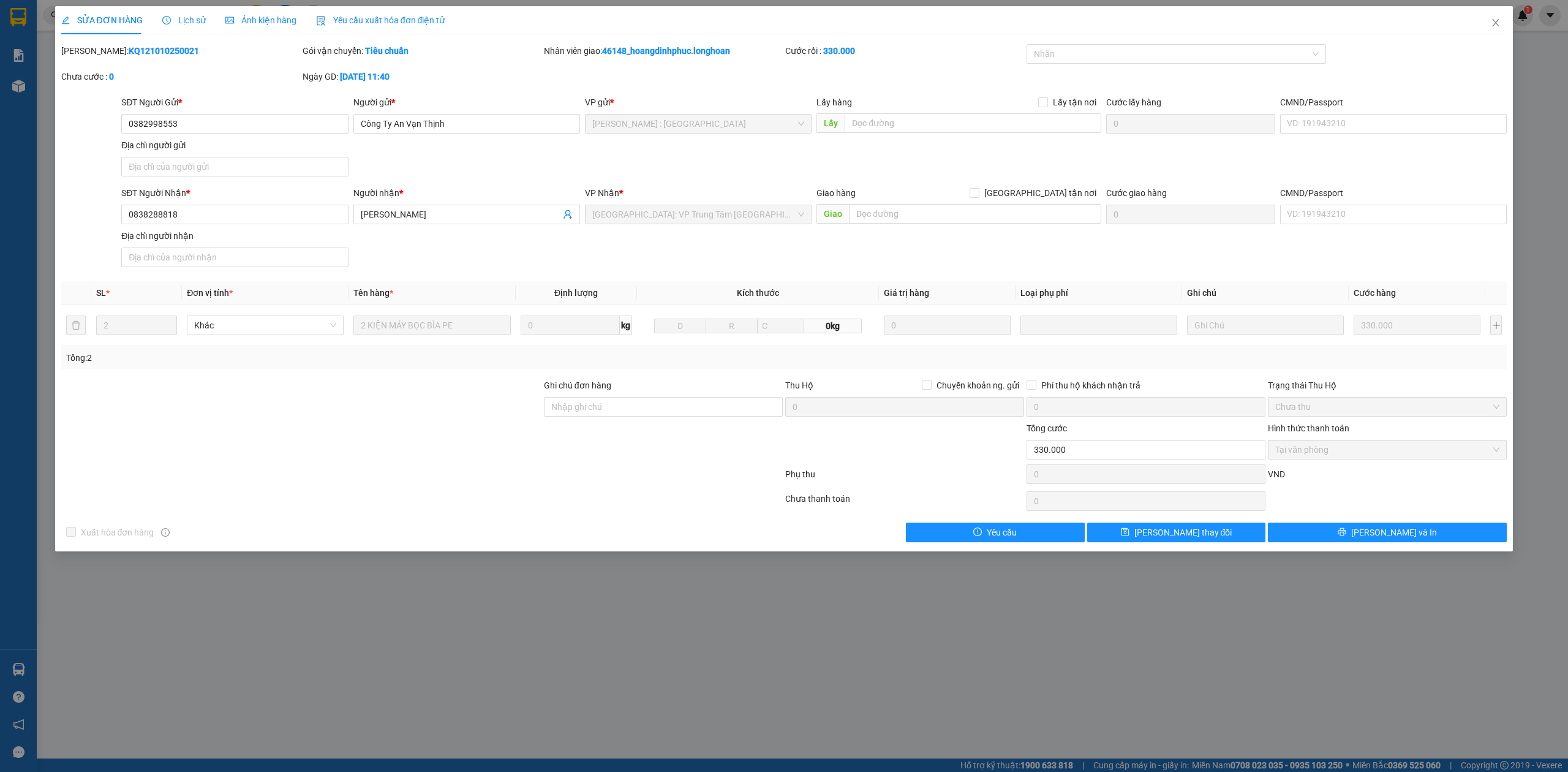
click at [152, 52] on b "KQ121010250021" at bounding box center [164, 50] width 71 height 9
copy b "KQ121010250021"
click at [252, 115] on input "0382998553" at bounding box center [234, 123] width 227 height 20
click at [291, 221] on input "0838288818" at bounding box center [234, 214] width 227 height 20
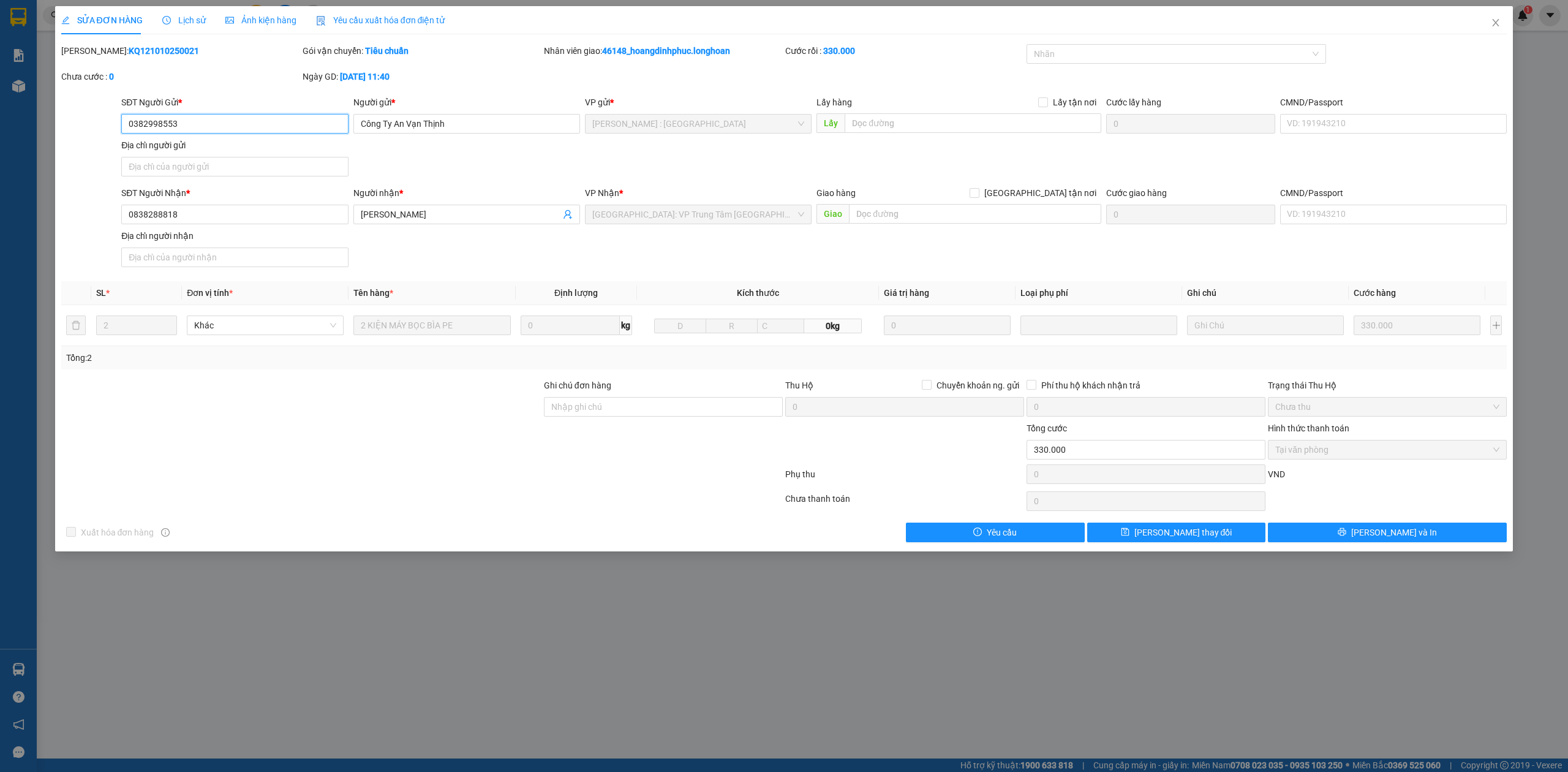
click at [305, 116] on input "0382998553" at bounding box center [234, 123] width 227 height 20
click at [1412, 535] on button "[PERSON_NAME] và In" at bounding box center [1387, 532] width 239 height 20
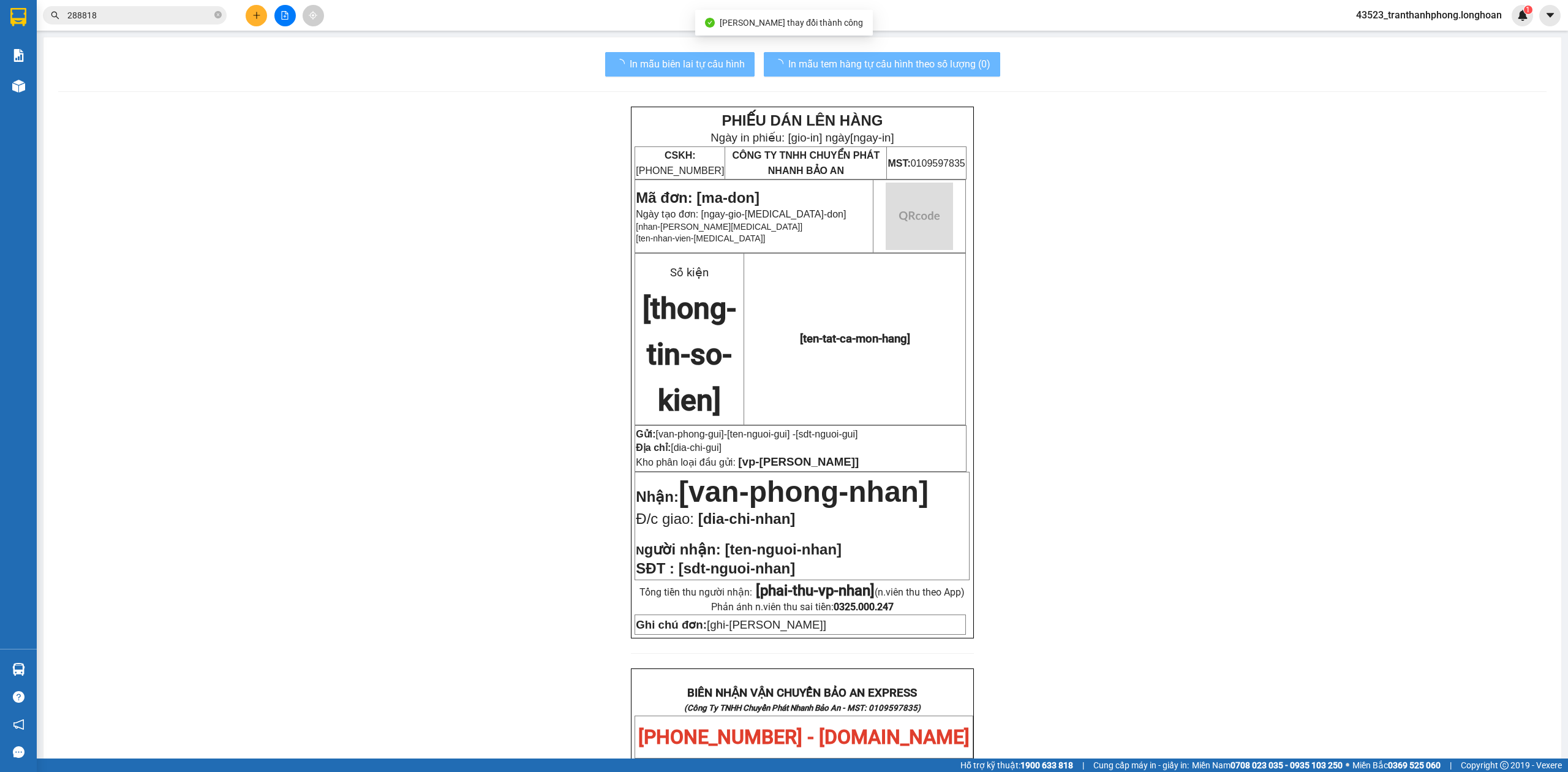
scroll to position [609, 0]
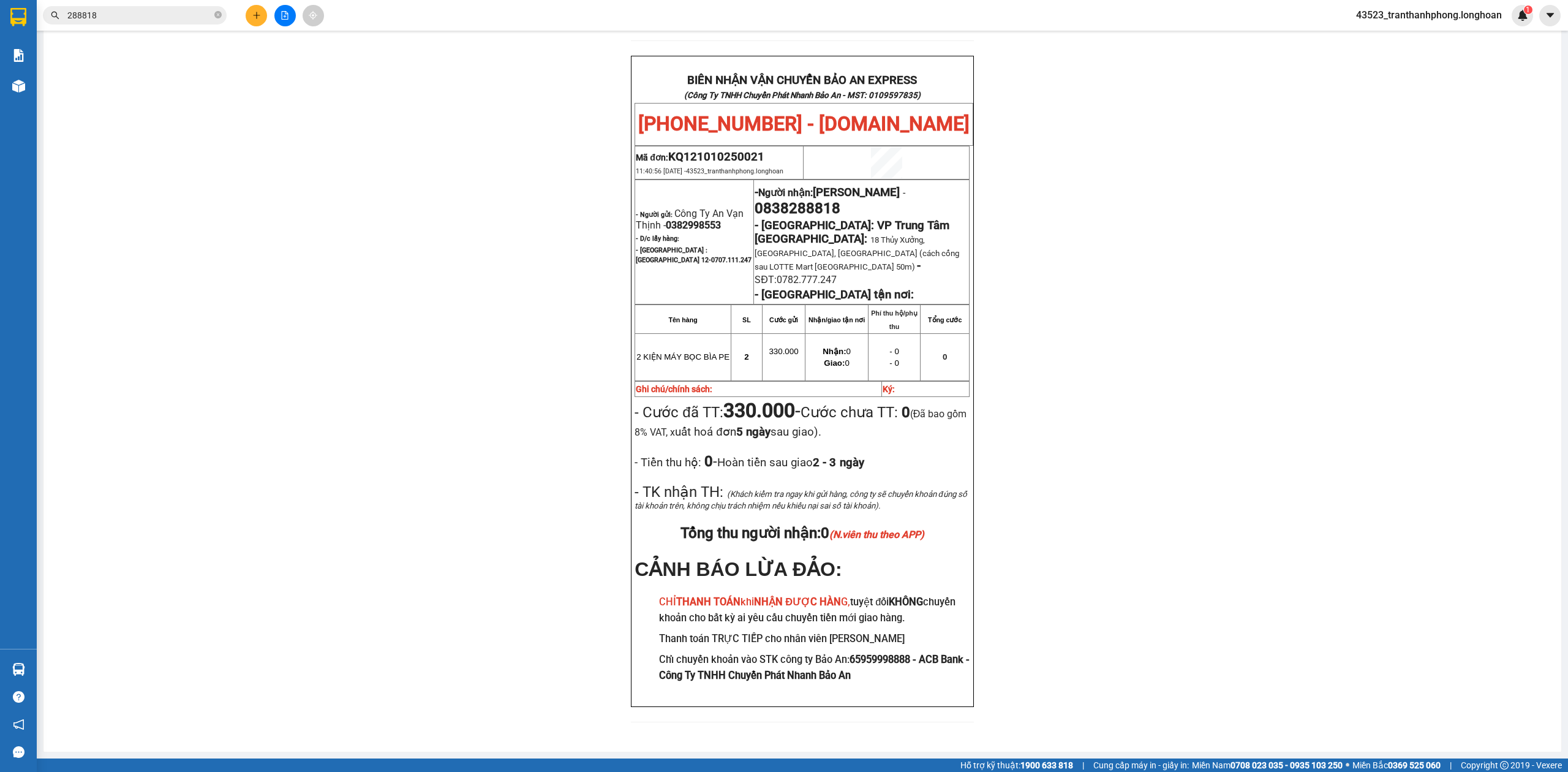
click at [785, 199] on span "0838288818" at bounding box center [797, 208] width 86 height 17
click at [786, 199] on span "0838288818" at bounding box center [797, 208] width 86 height 17
copy span "0838288818"
click at [1229, 236] on div "PHIẾU DÁN LÊN HÀNG Ngày in phiếu: 12:10 ngày 12-10-2025 CSKH: 1900.06.88.33 CÔN…" at bounding box center [802, 126] width 1489 height 1220
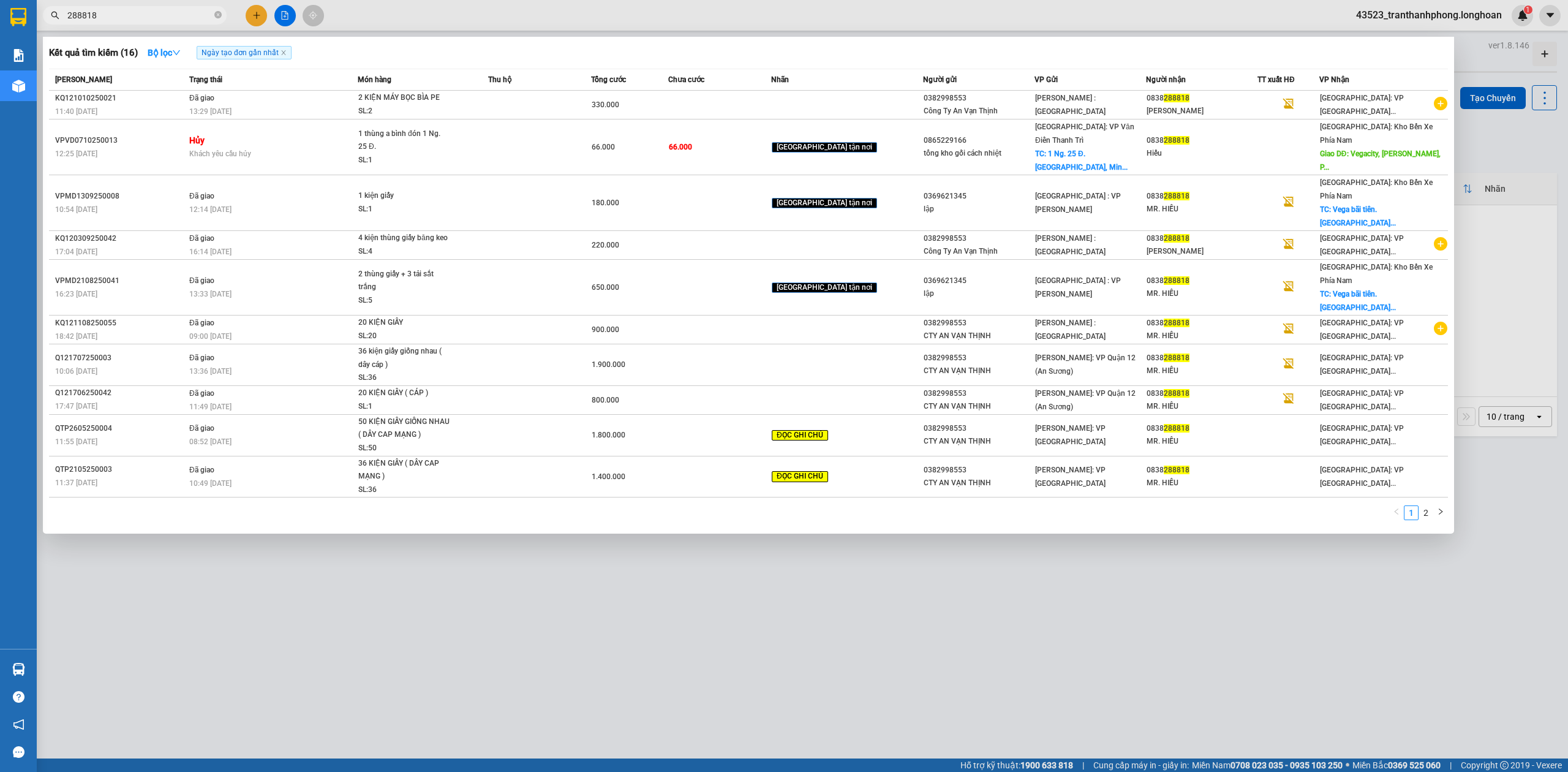
drag, startPoint x: 224, startPoint y: 13, endPoint x: 211, endPoint y: 15, distance: 13.2
click at [218, 15] on span "288818" at bounding box center [135, 15] width 184 height 18
click at [211, 15] on input "288818" at bounding box center [140, 15] width 145 height 13
click at [214, 18] on icon "close-circle" at bounding box center [218, 14] width 7 height 7
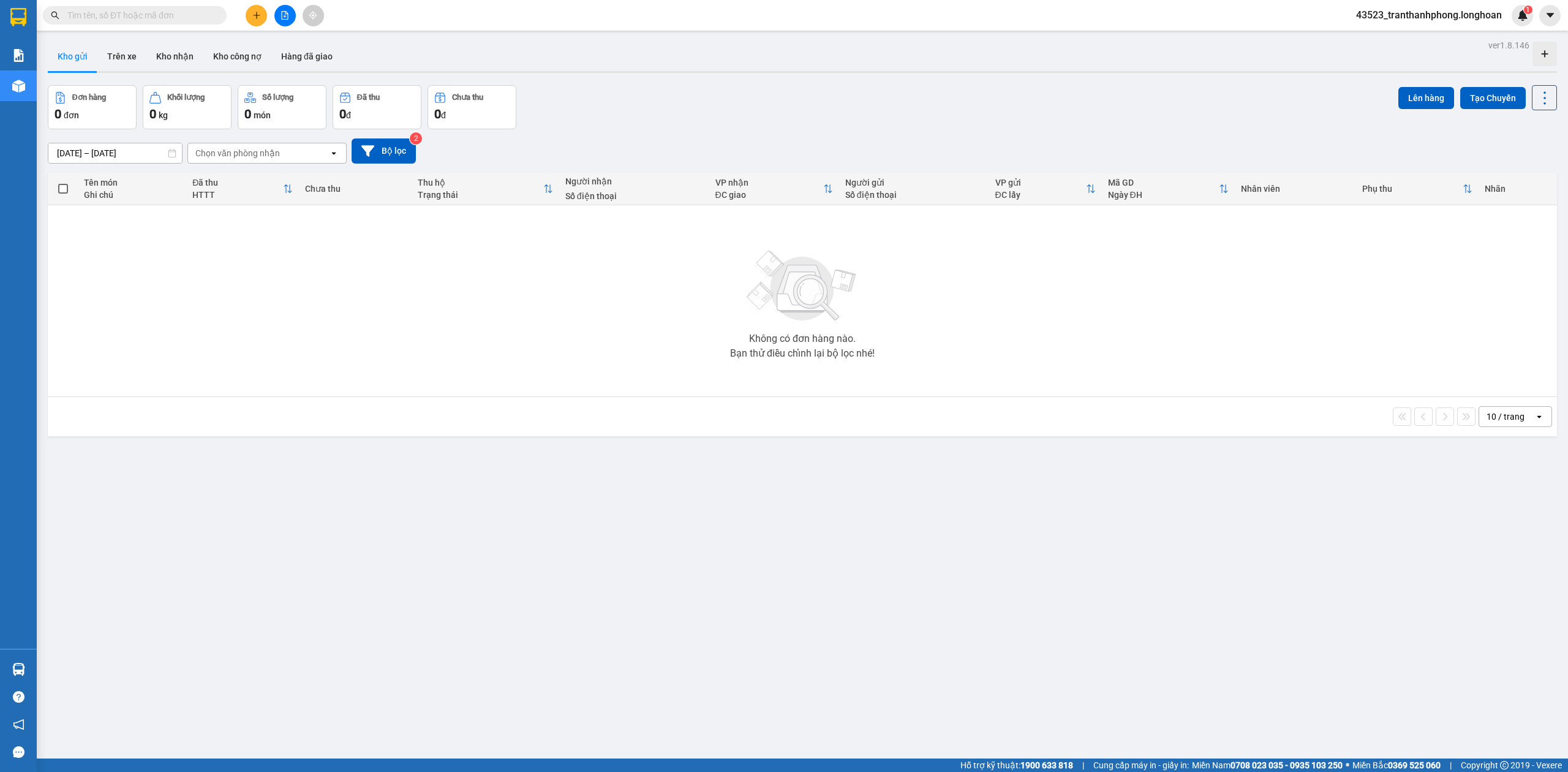
click at [214, 18] on span at bounding box center [218, 15] width 7 height 13
click at [160, 13] on input "text" at bounding box center [140, 15] width 145 height 13
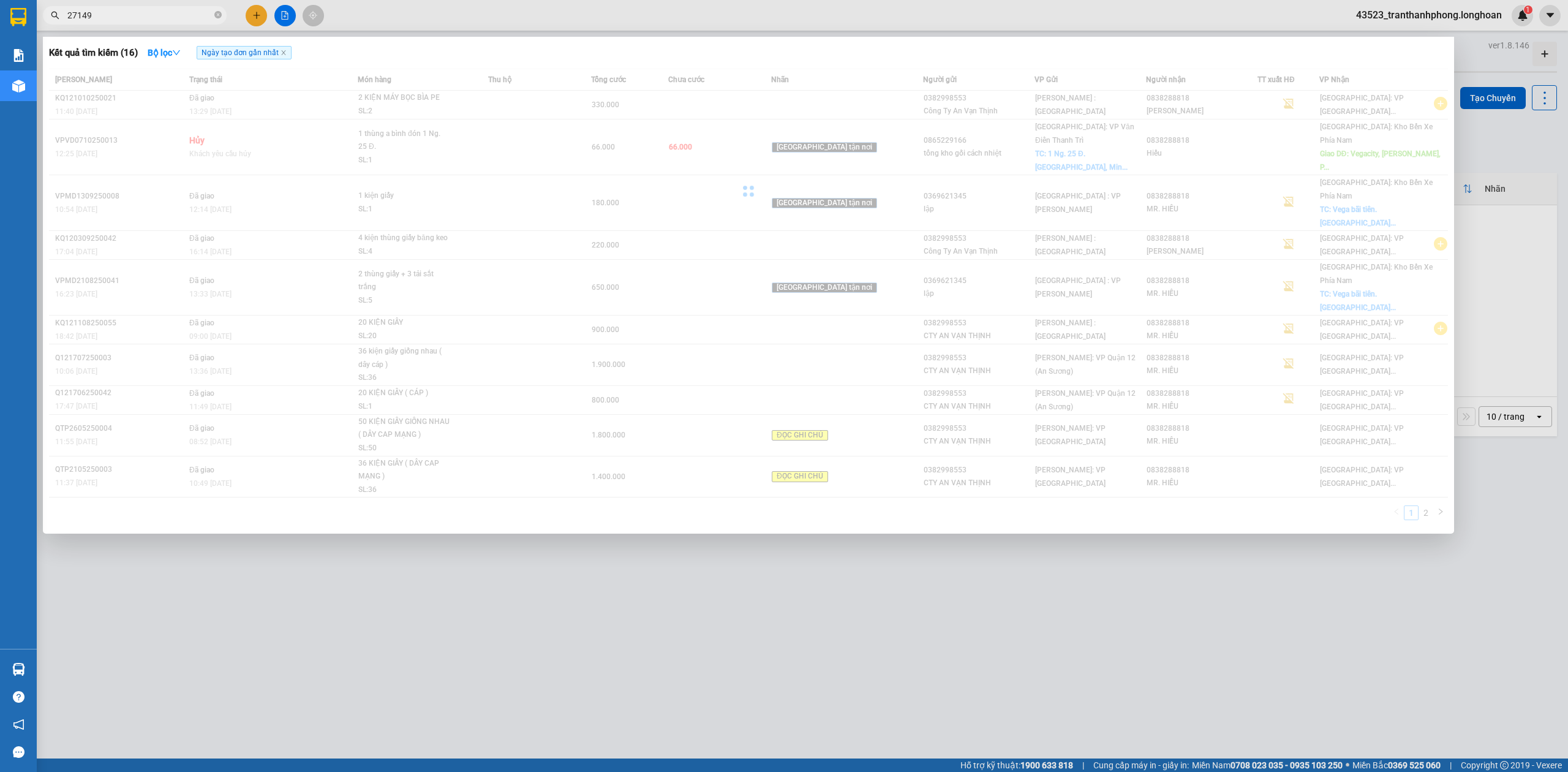
type input "271497"
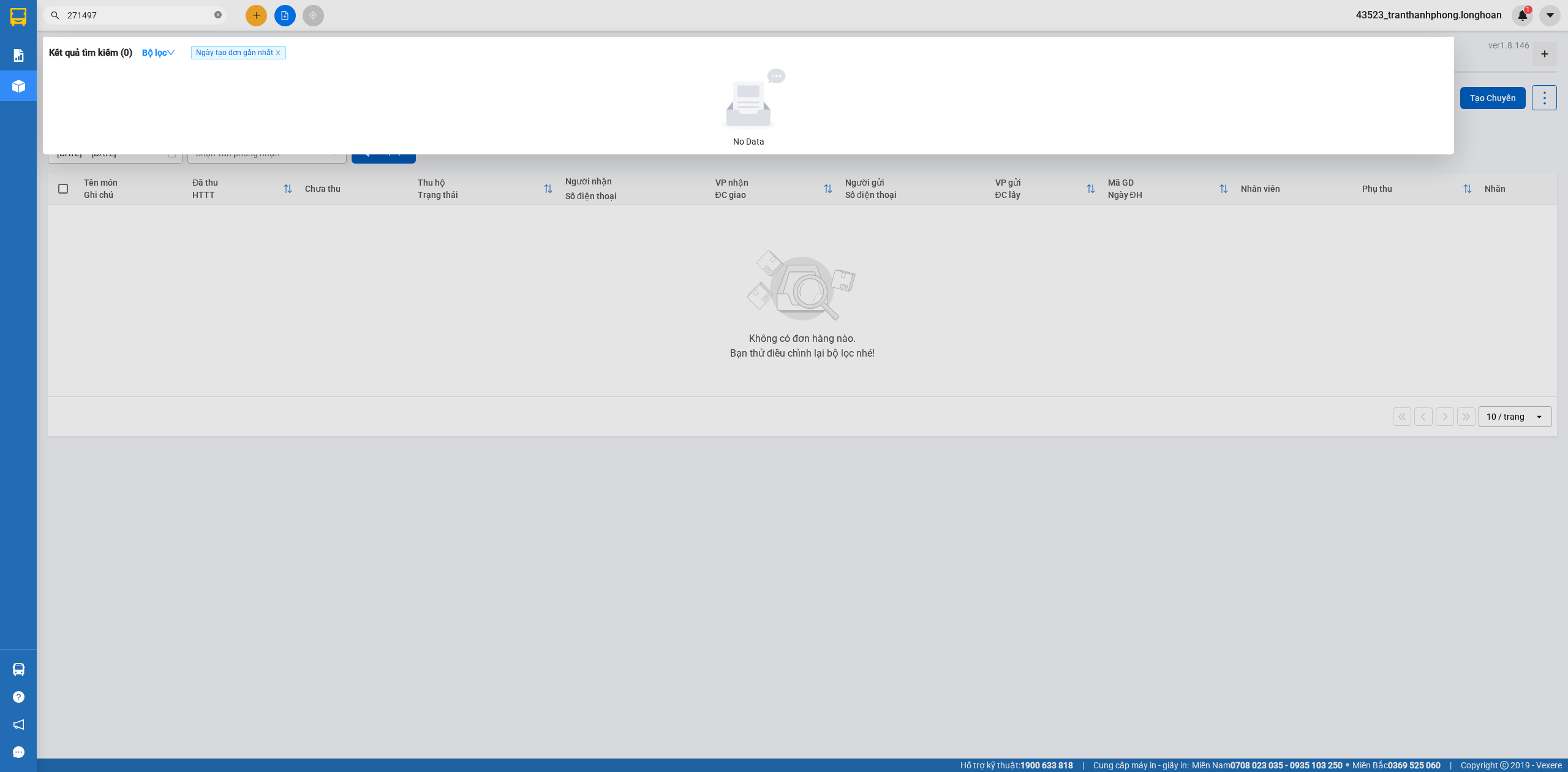
click at [215, 13] on icon "close-circle" at bounding box center [218, 14] width 7 height 7
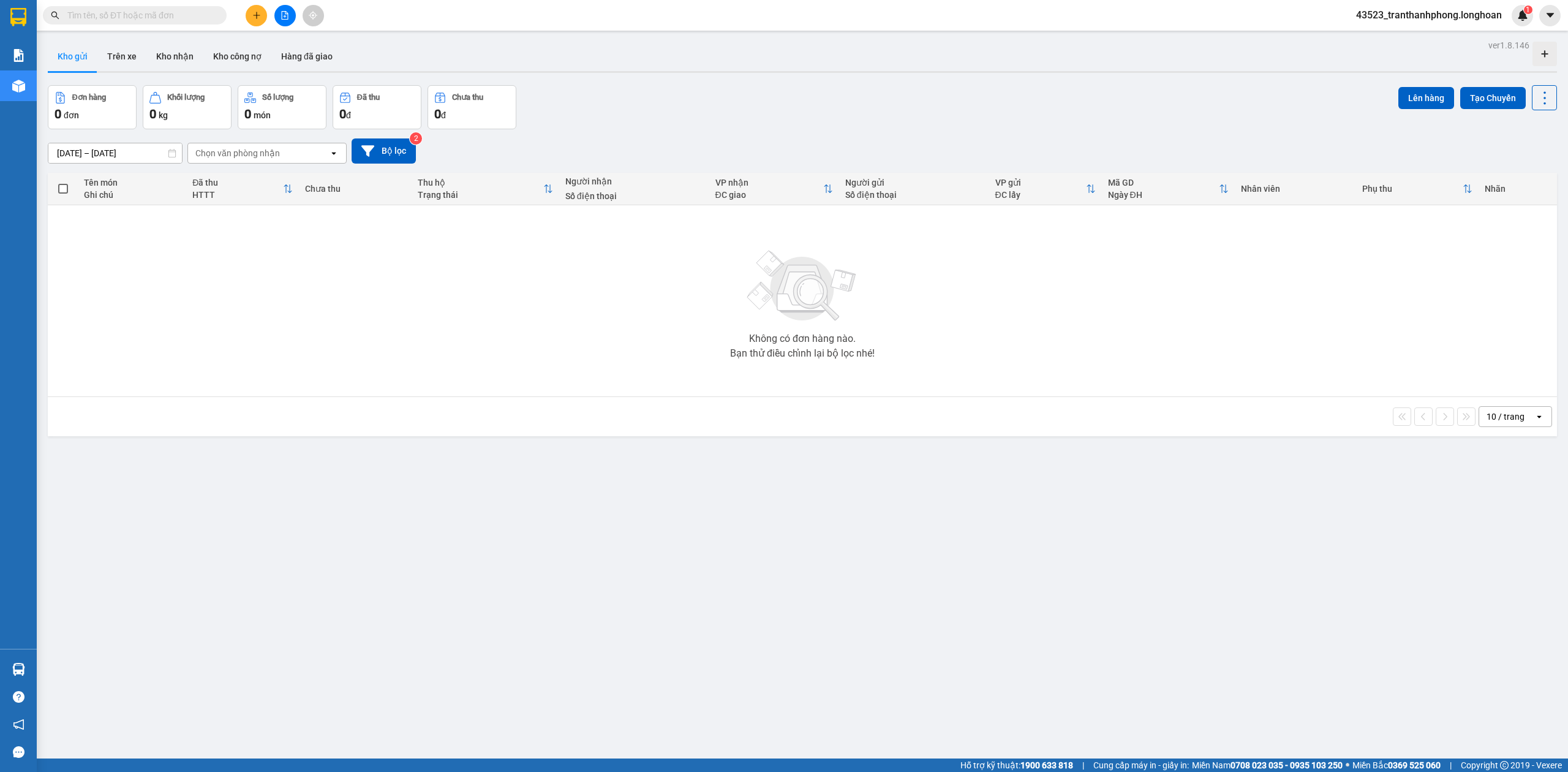
click at [197, 17] on input "text" at bounding box center [140, 15] width 145 height 13
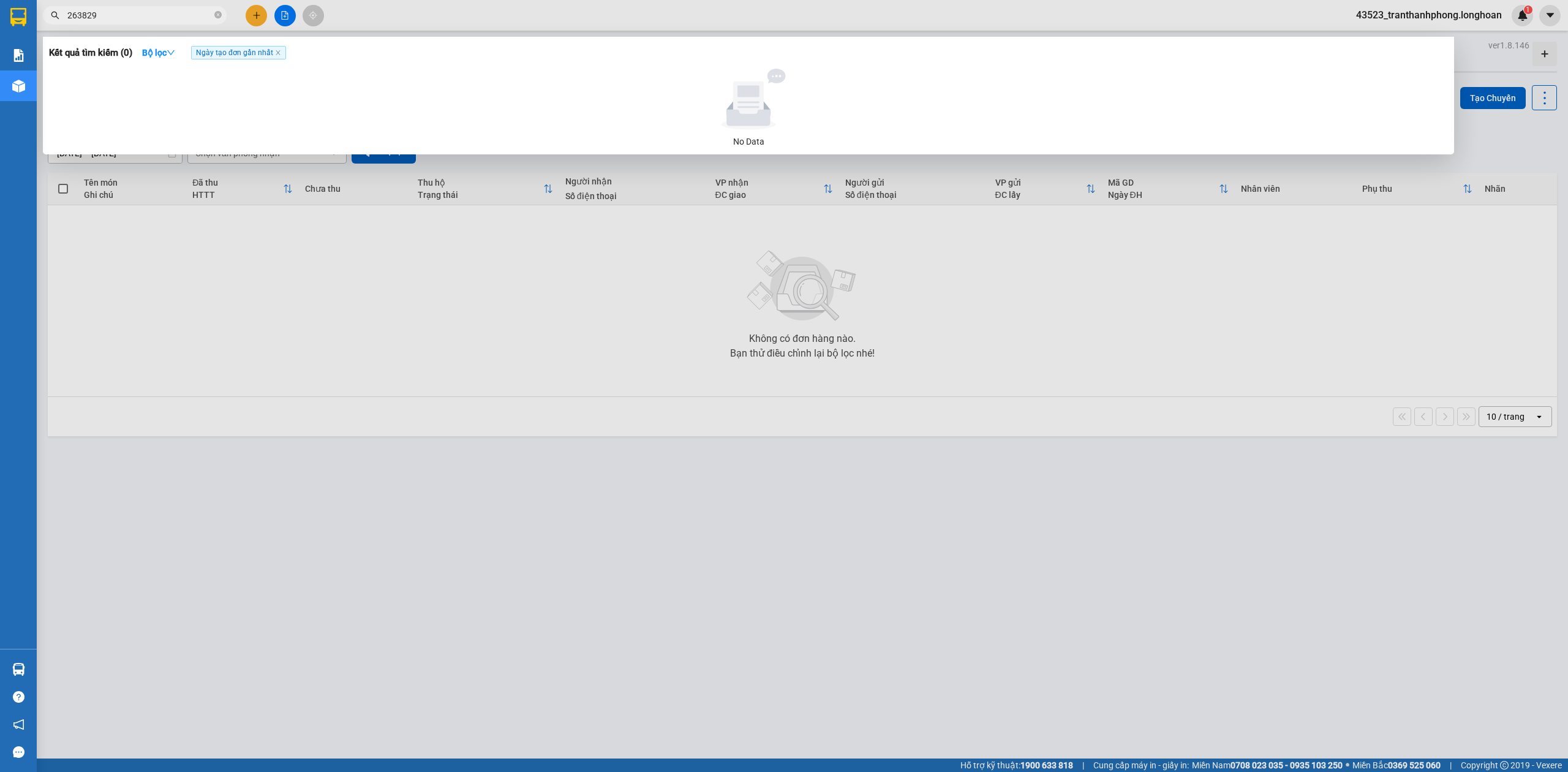
type input "263829"
click at [222, 13] on span "263829" at bounding box center [135, 15] width 184 height 18
click at [217, 13] on icon "close-circle" at bounding box center [218, 14] width 7 height 7
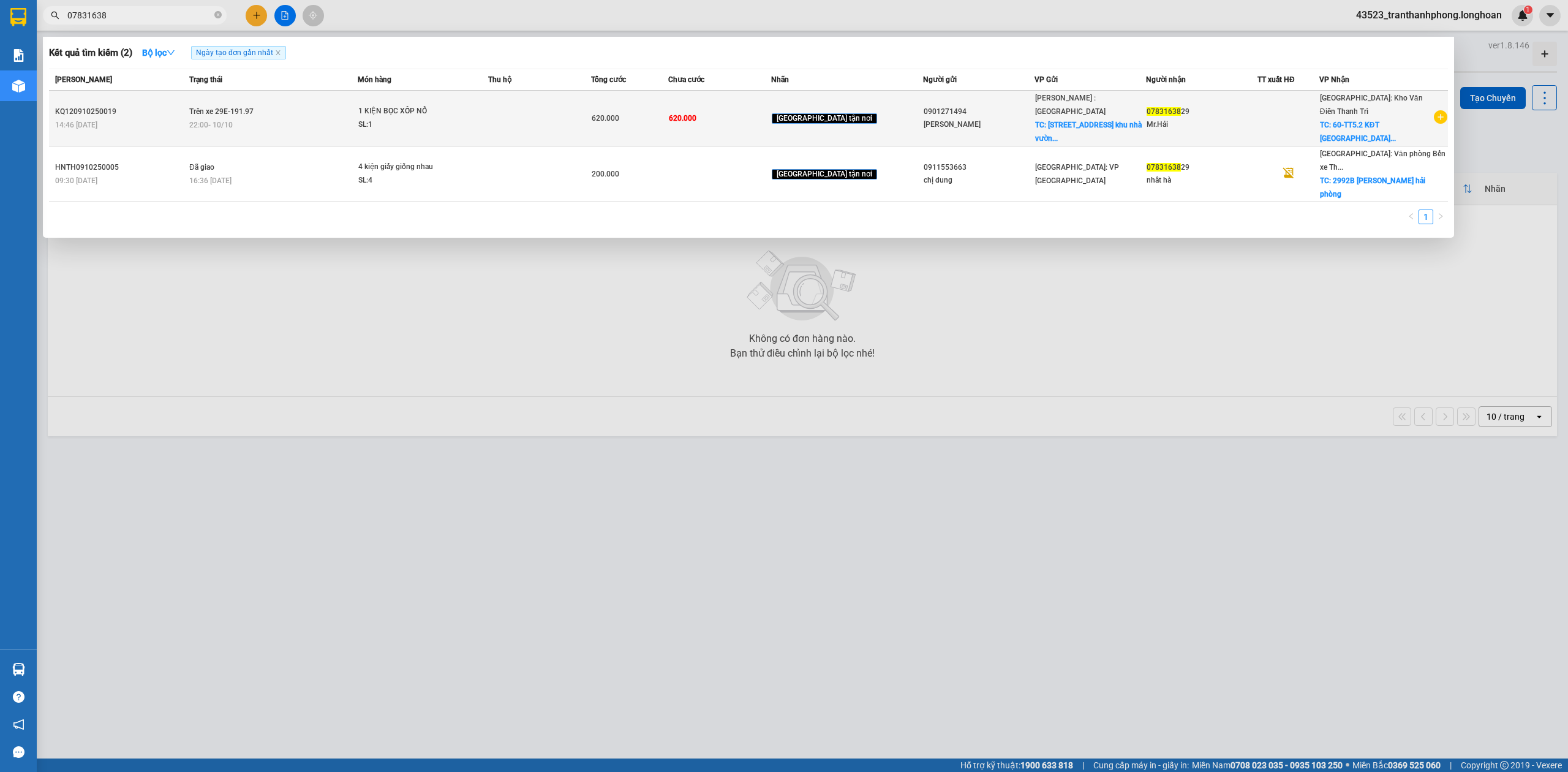
type input "07831638"
click at [489, 101] on td "1 KIỆN BỌC XỐP NỔ SL: 1" at bounding box center [423, 118] width 130 height 56
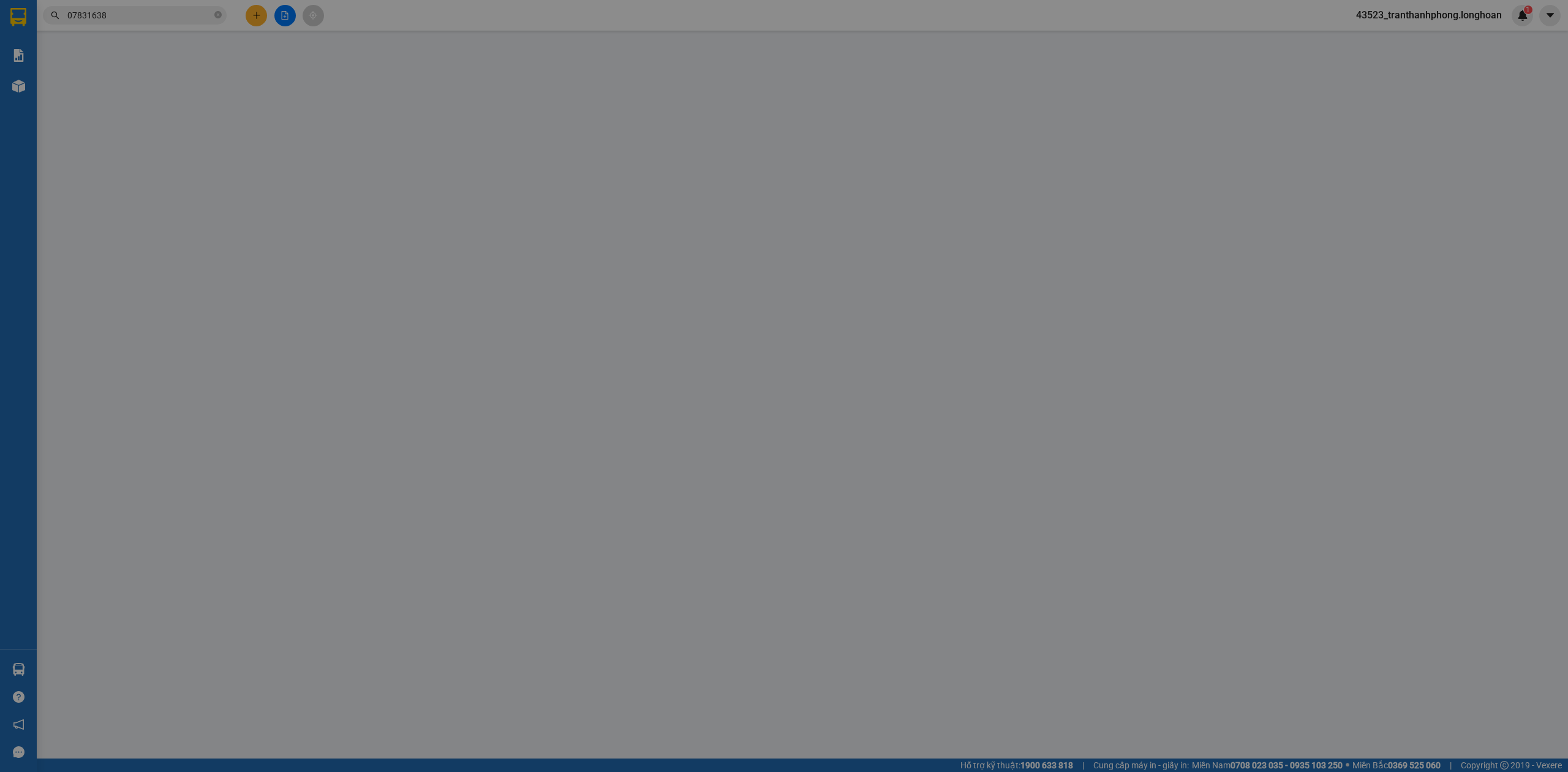
type input "0901271494"
type input "Đình Anh"
checkbox input "true"
type input "số 1 đường N5 khu nhà vườn liền kề 3 sơn kp phước hiệp p trường thanh TP Thủ Đức"
type input "0783163829"
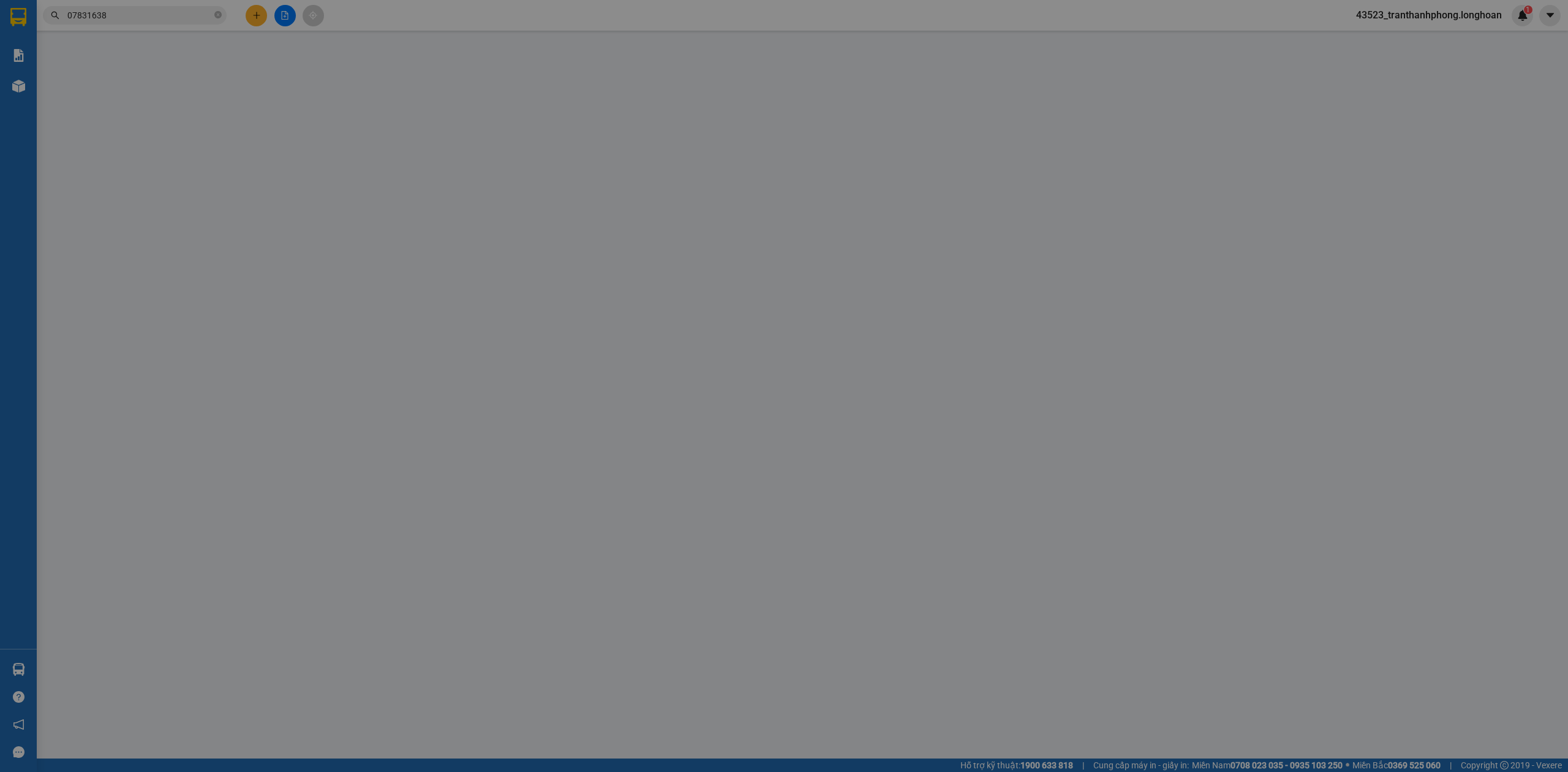
type input "Mr.Hải"
checkbox input "true"
type input "60-TT5.2 KĐT Westpoint Nam 32, Thị Trấn Trạm Trôi, Hoài Đức, Hà Nội, Xã Hoài Đứ…"
type input "NHẬN THEO KIỆN-GIAO NGUYÊN KIỆN - HƯ VỠ KHÔNG ĐỀN"
type input "0"
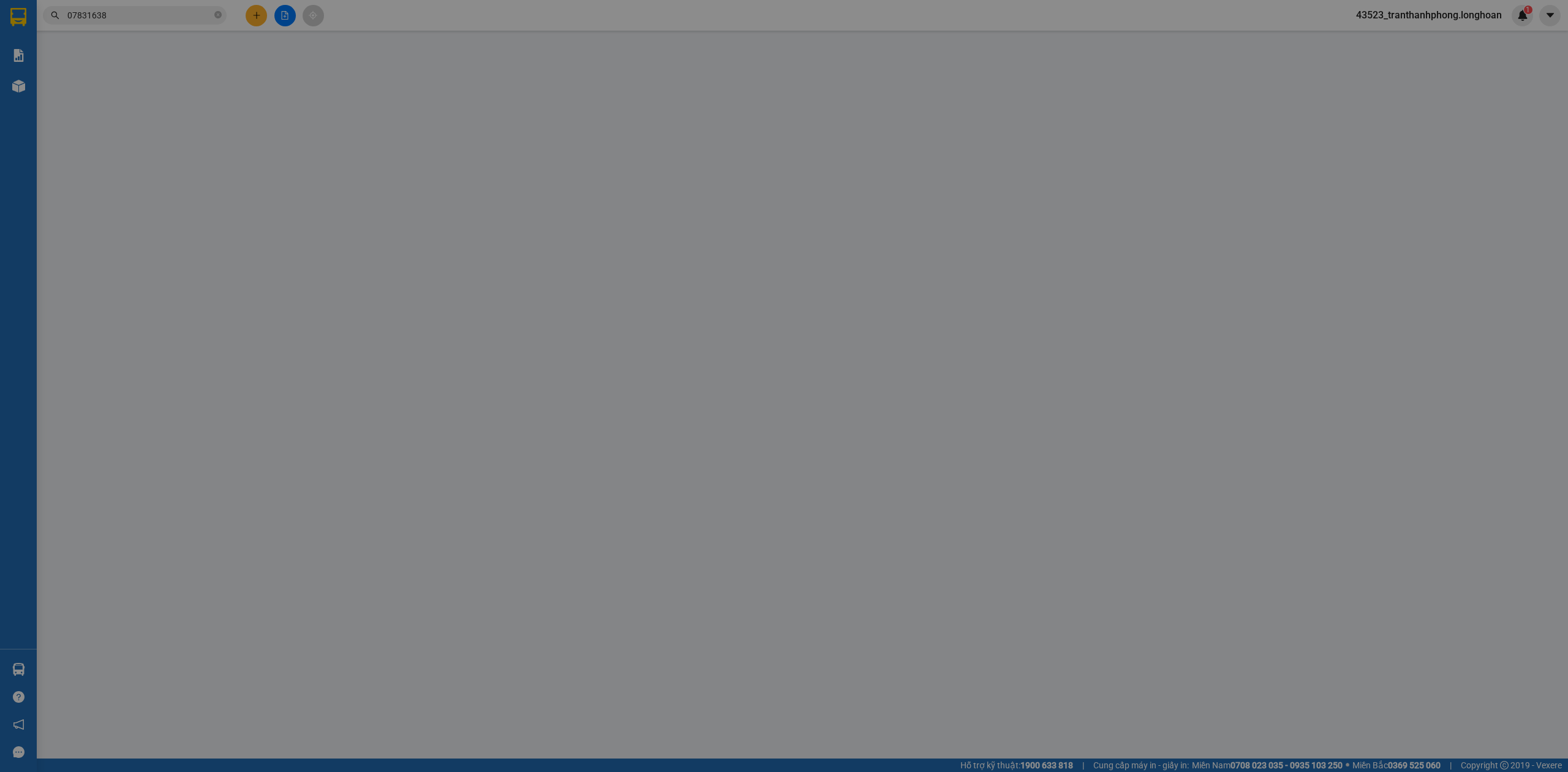
type input "620.000"
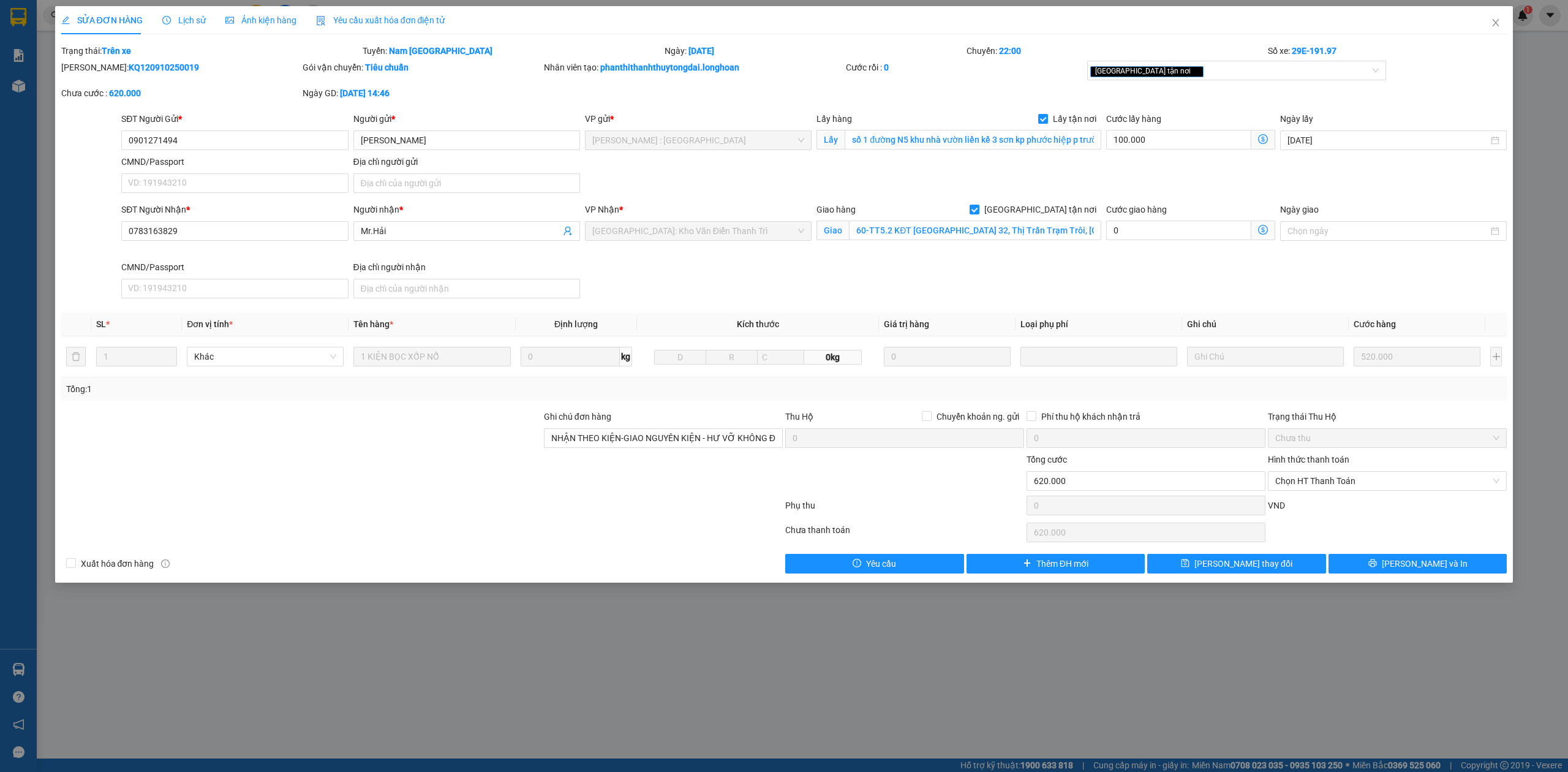
click at [145, 71] on b "KQ120910250019" at bounding box center [164, 68] width 71 height 9
copy b "KQ120910250019"
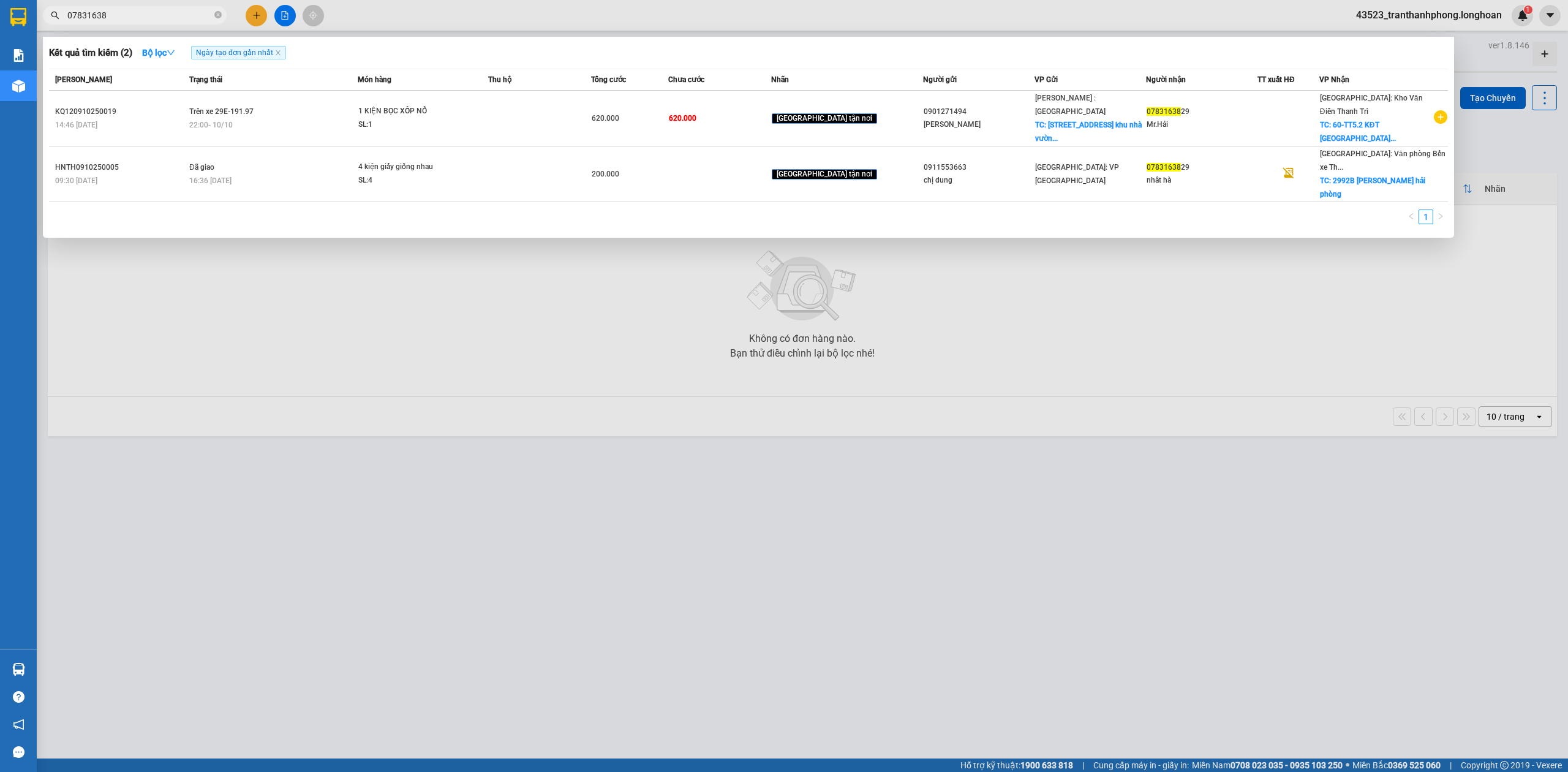
click at [224, 17] on span "07831638" at bounding box center [135, 15] width 184 height 18
click at [215, 13] on icon "close-circle" at bounding box center [218, 14] width 7 height 7
paste input "0702.414.550"
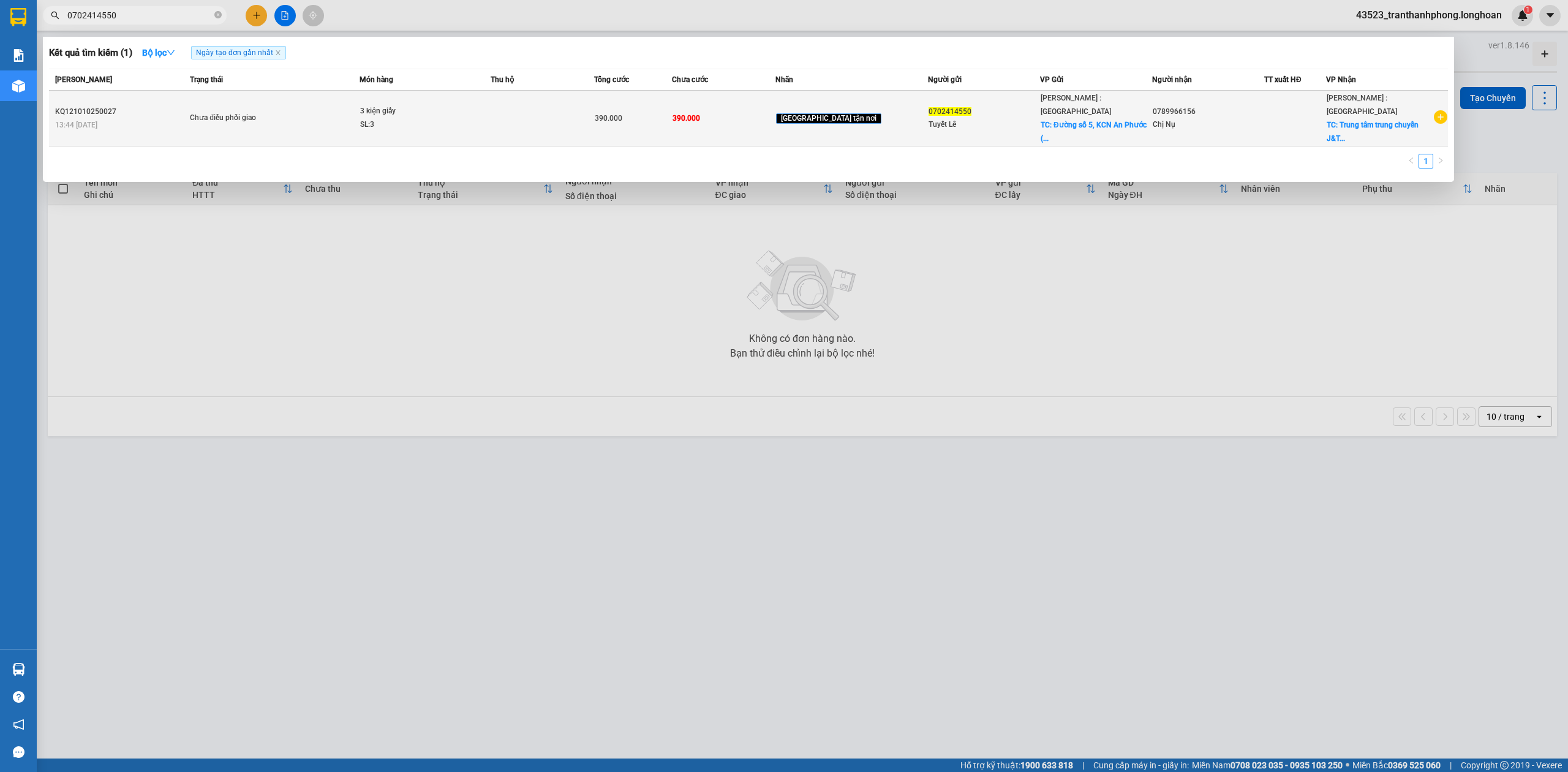
type input "0702414550"
click at [277, 123] on td "Chưa điều phối giao" at bounding box center [273, 118] width 173 height 56
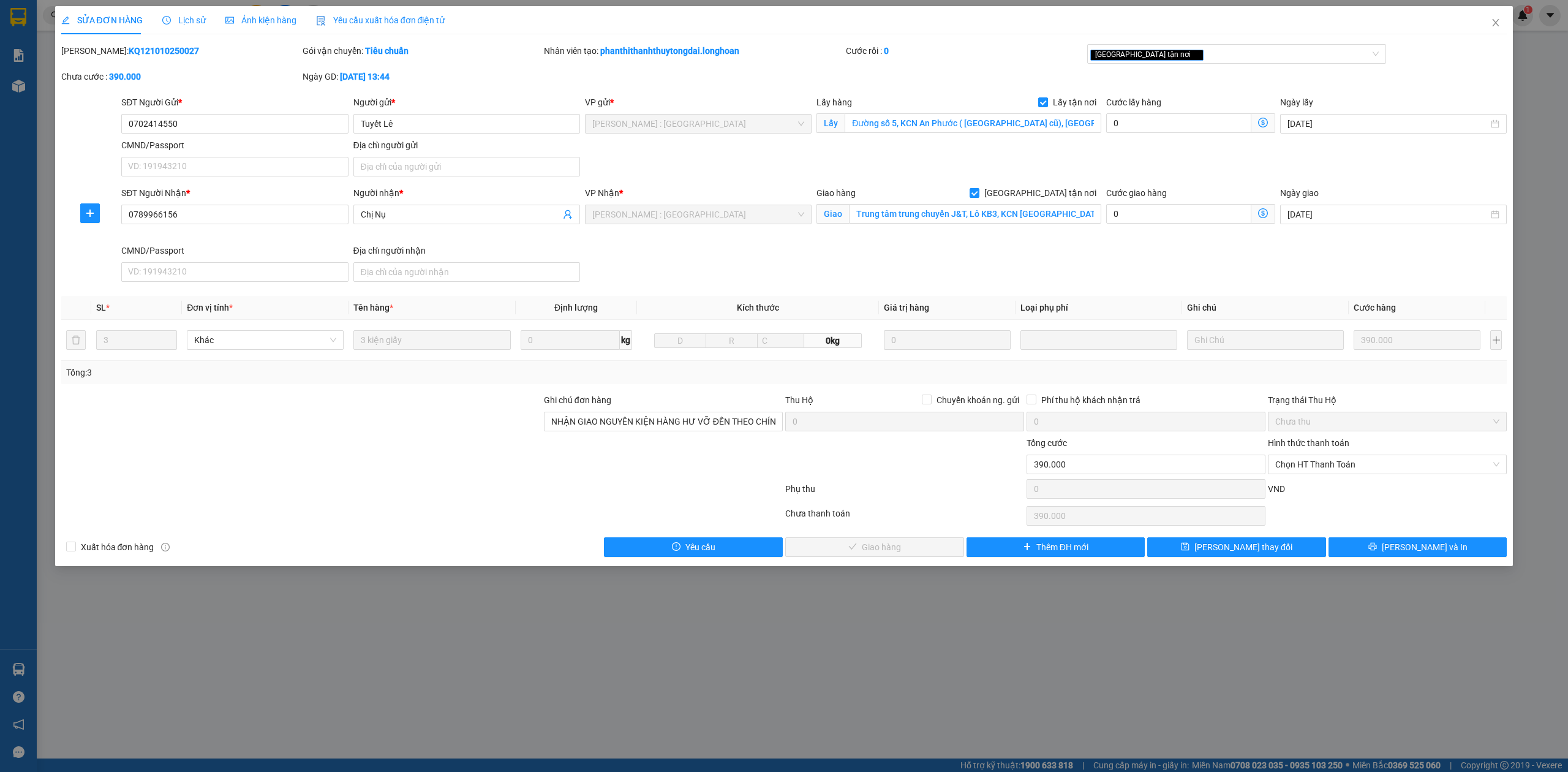
click at [150, 50] on b "KQ121010250027" at bounding box center [164, 50] width 71 height 9
copy b "KQ121010250027"
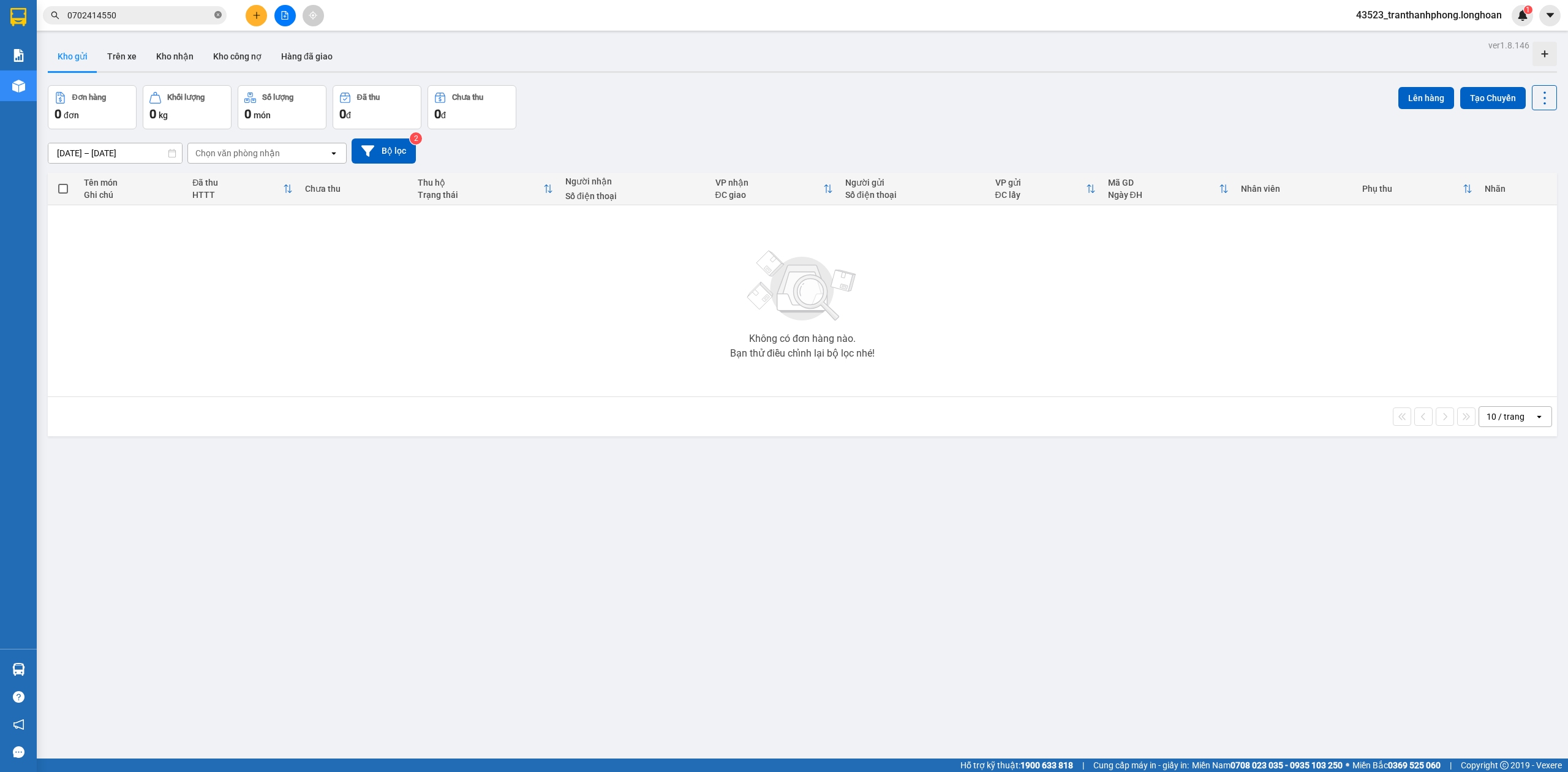
paste input "text"
click at [216, 15] on icon "close-circle" at bounding box center [218, 14] width 7 height 7
click at [216, 15] on span at bounding box center [218, 15] width 7 height 13
paste input "0943891832"
click at [180, 17] on input "0943891832" at bounding box center [140, 15] width 145 height 13
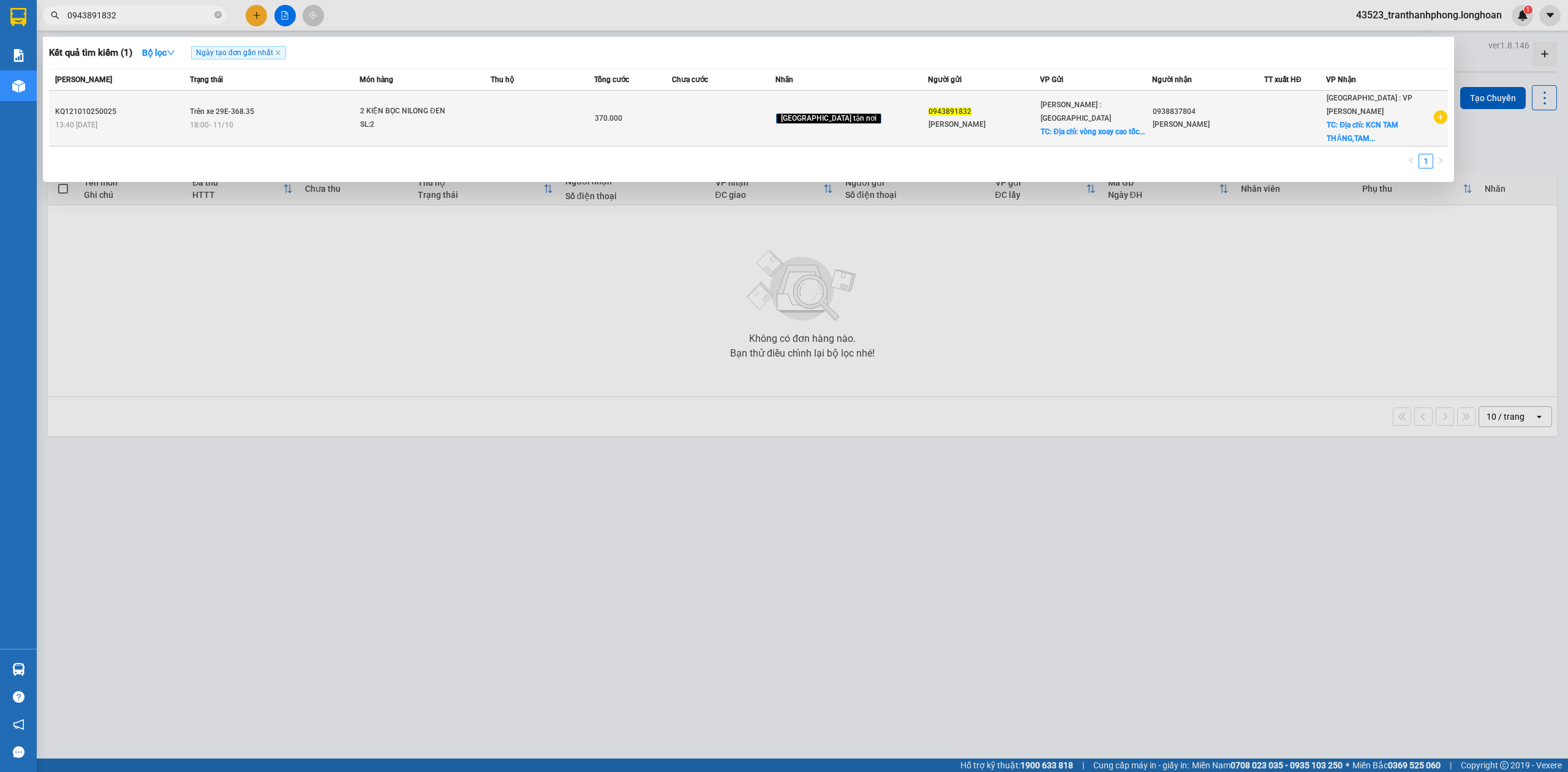
type input "0943891832"
copy div "KQ121010250025"
drag, startPoint x: 57, startPoint y: 101, endPoint x: 121, endPoint y: 101, distance: 64.0
click at [121, 105] on div "KQ121010250025" at bounding box center [120, 112] width 131 height 13
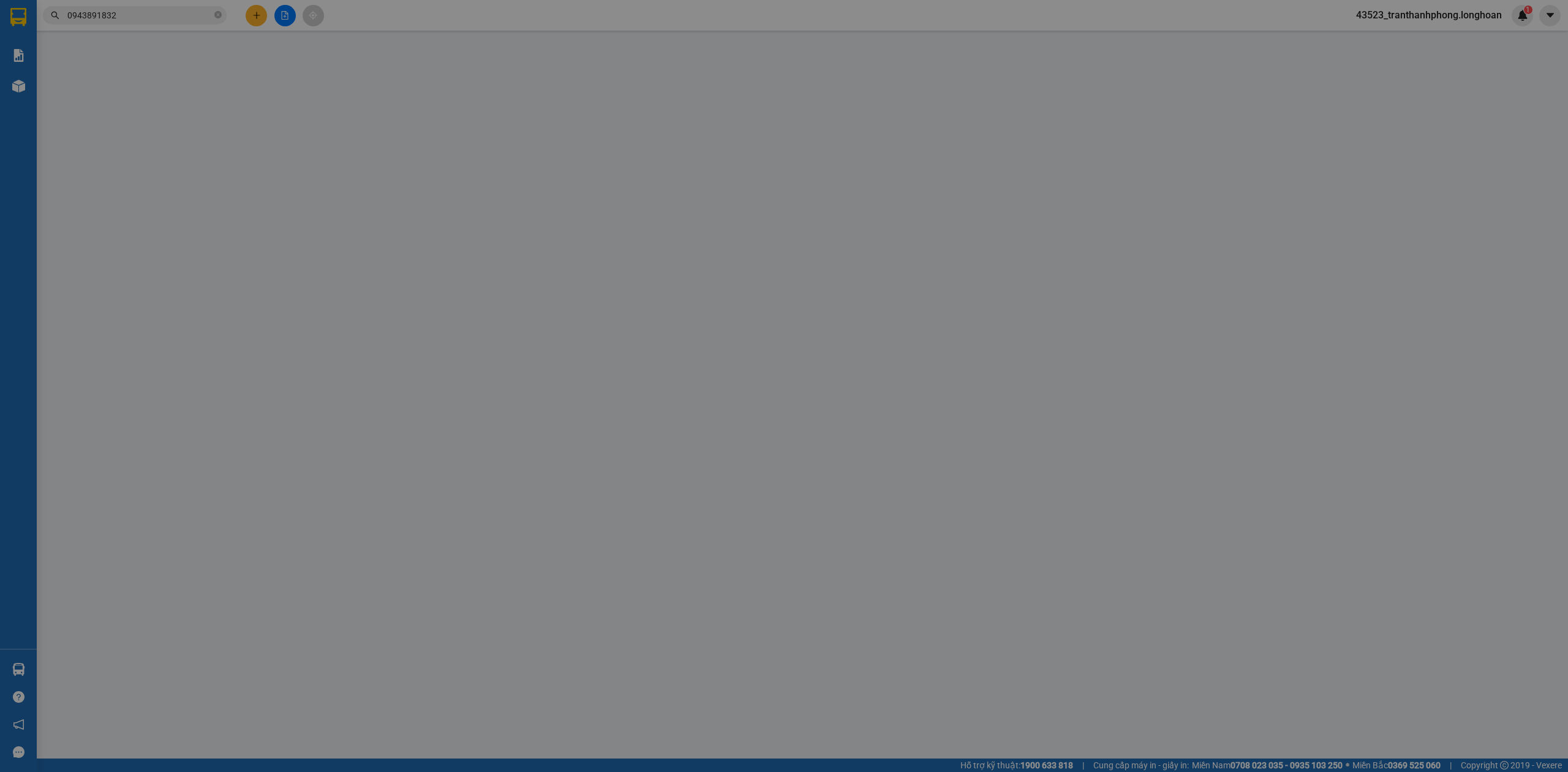
type input "0943891832"
type input "Thành Nhân"
checkbox input "true"
type input "Địa chỉ: vòng xoay cao tốc long thành, Đồng Nai"
type input "0938837804"
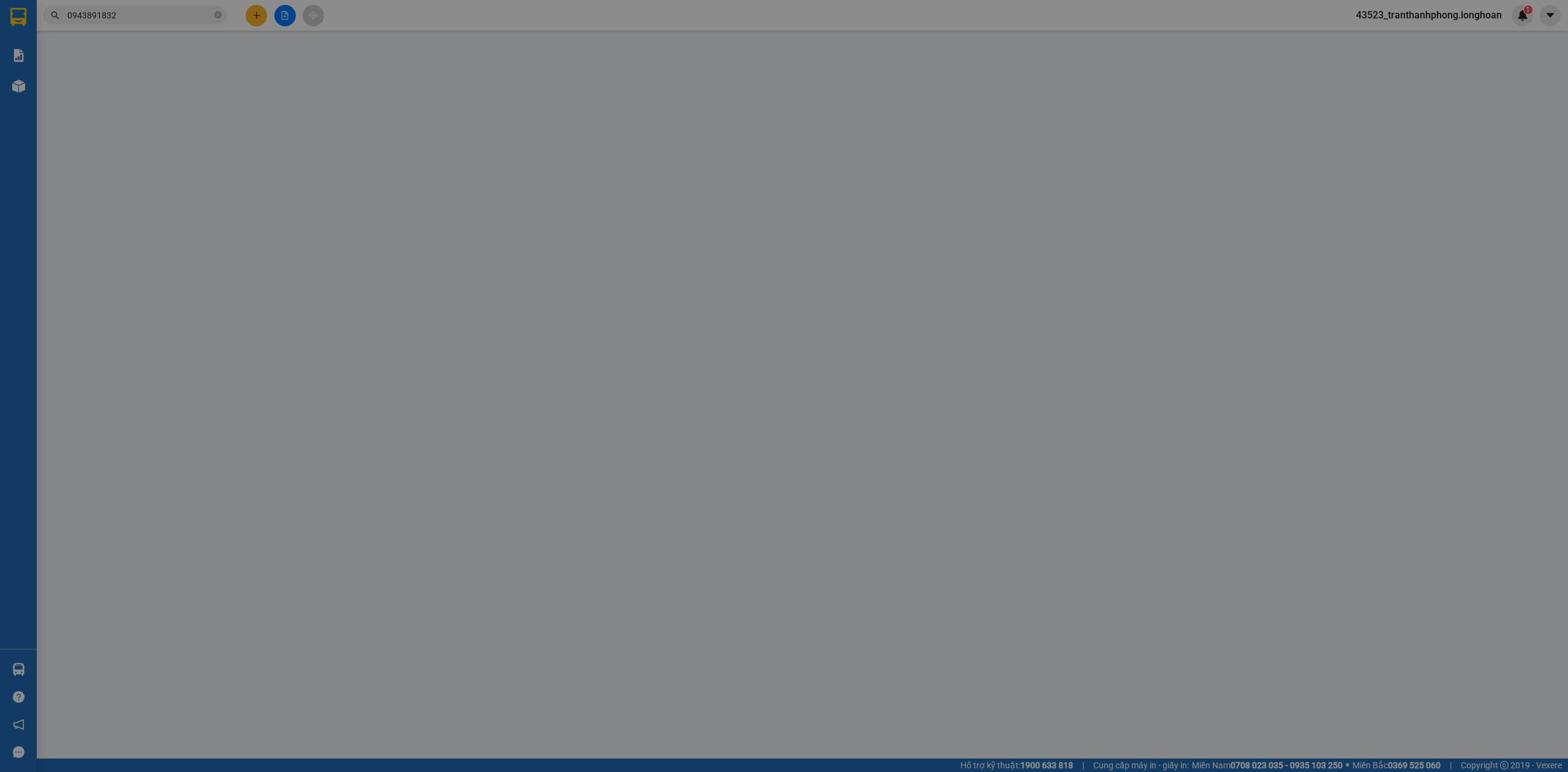
type input "Tấn Vị"
checkbox input "true"
type input "Địa chỉ: KCN TAM THĂNG,TAM KỲ,Quảng Nam"
type input "NHẬN THEO KIỆN-GIAO NGUYÊN KIỆN - HƯ VỠ KHÔNG ĐỀN"
type input "0"
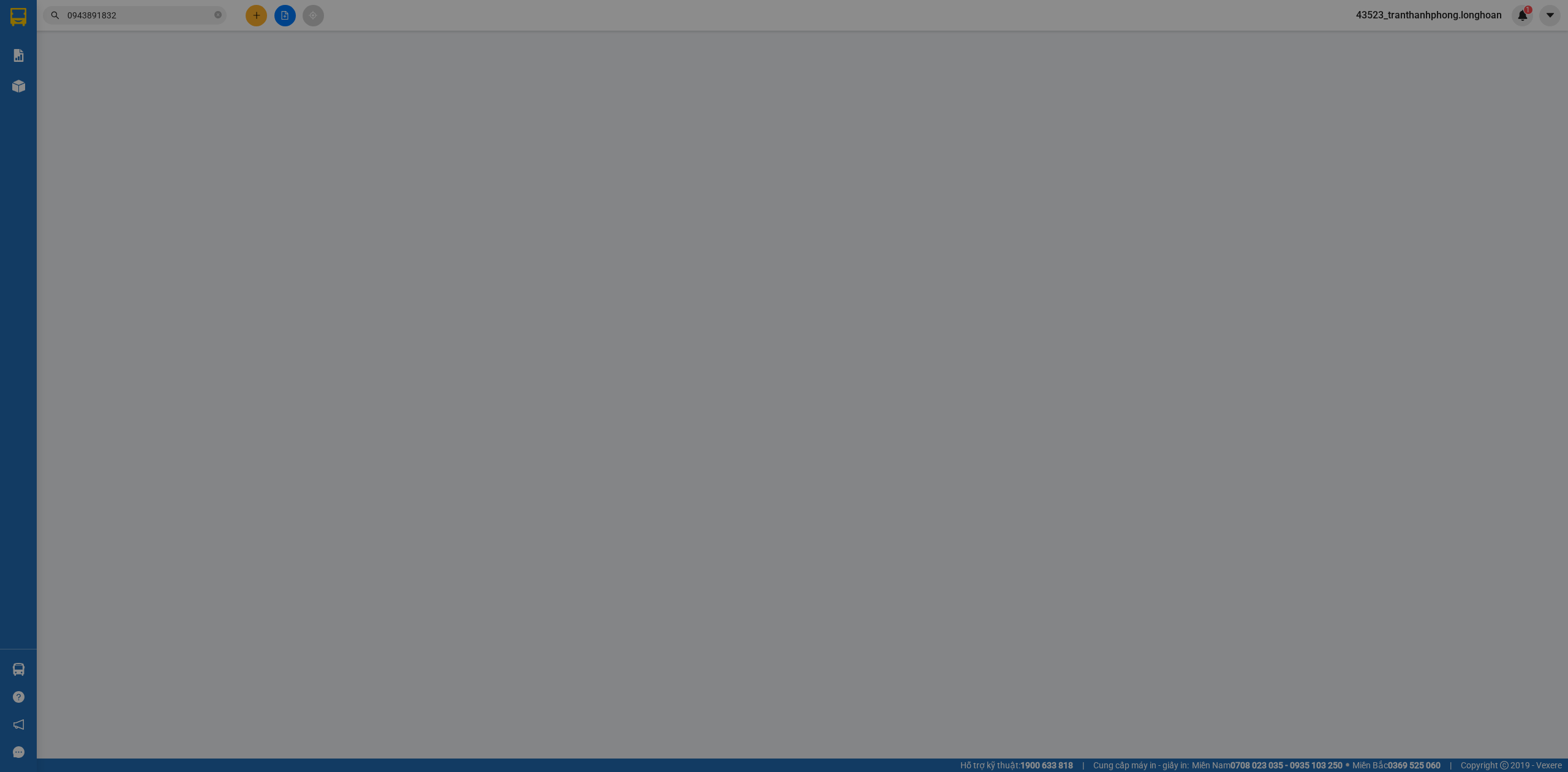
type input "370.000"
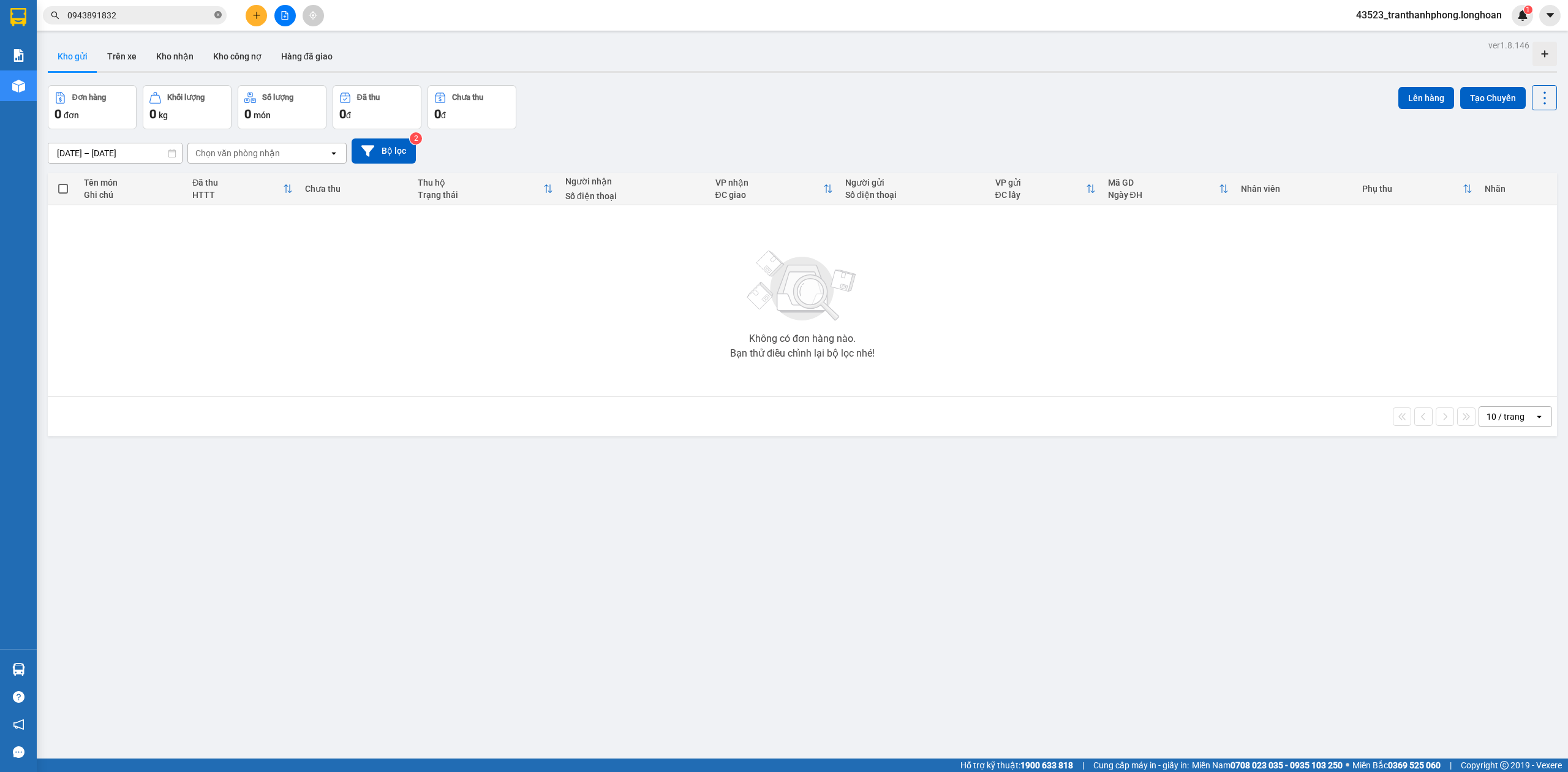
click at [219, 15] on icon "close-circle" at bounding box center [218, 14] width 7 height 7
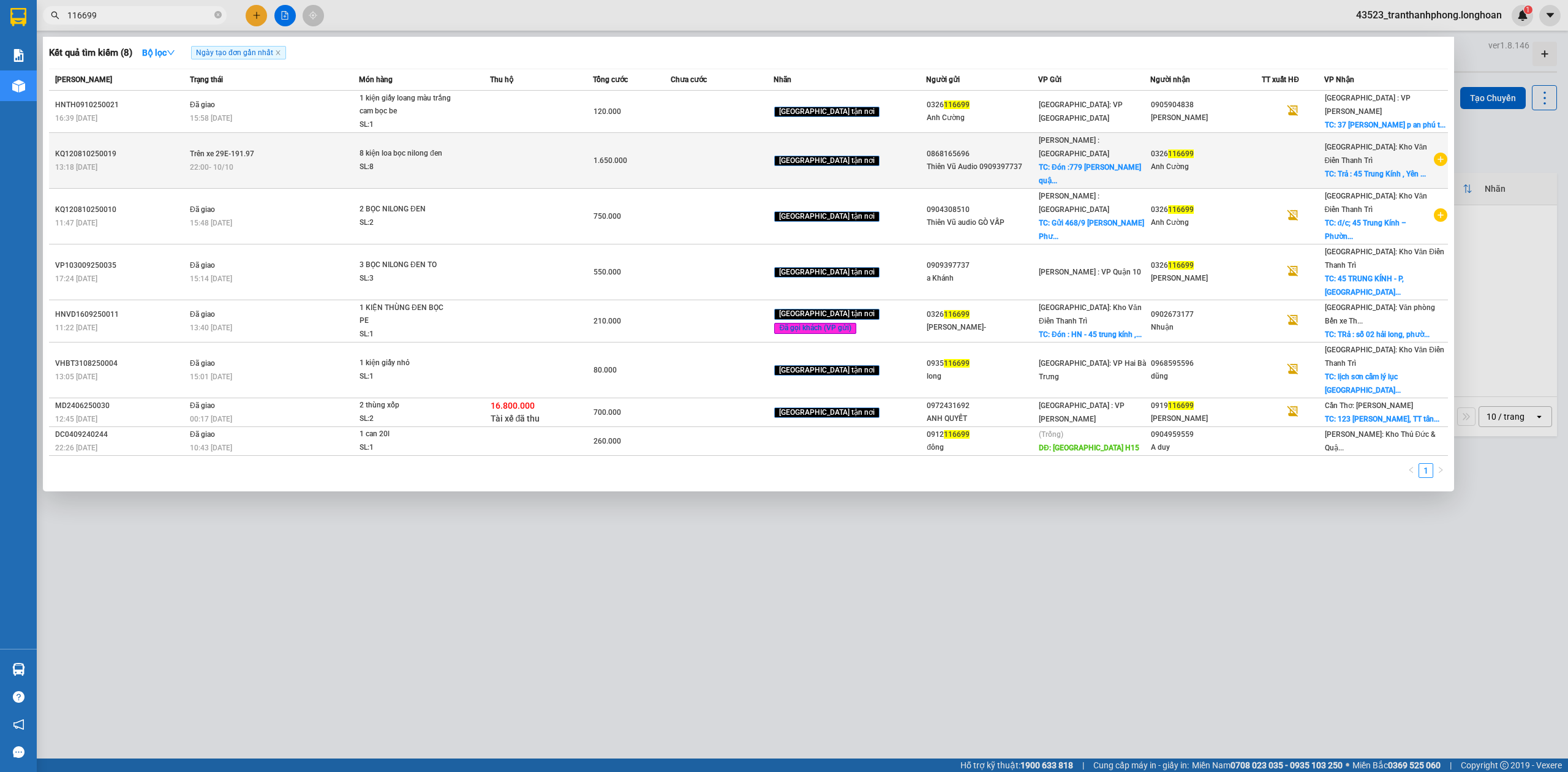
type input "116699"
copy div "KQ120810250019"
drag, startPoint x: 54, startPoint y: 143, endPoint x: 126, endPoint y: 146, distance: 72.1
click at [126, 146] on td "KQ120810250019 13:18 - 08/10" at bounding box center [117, 160] width 137 height 56
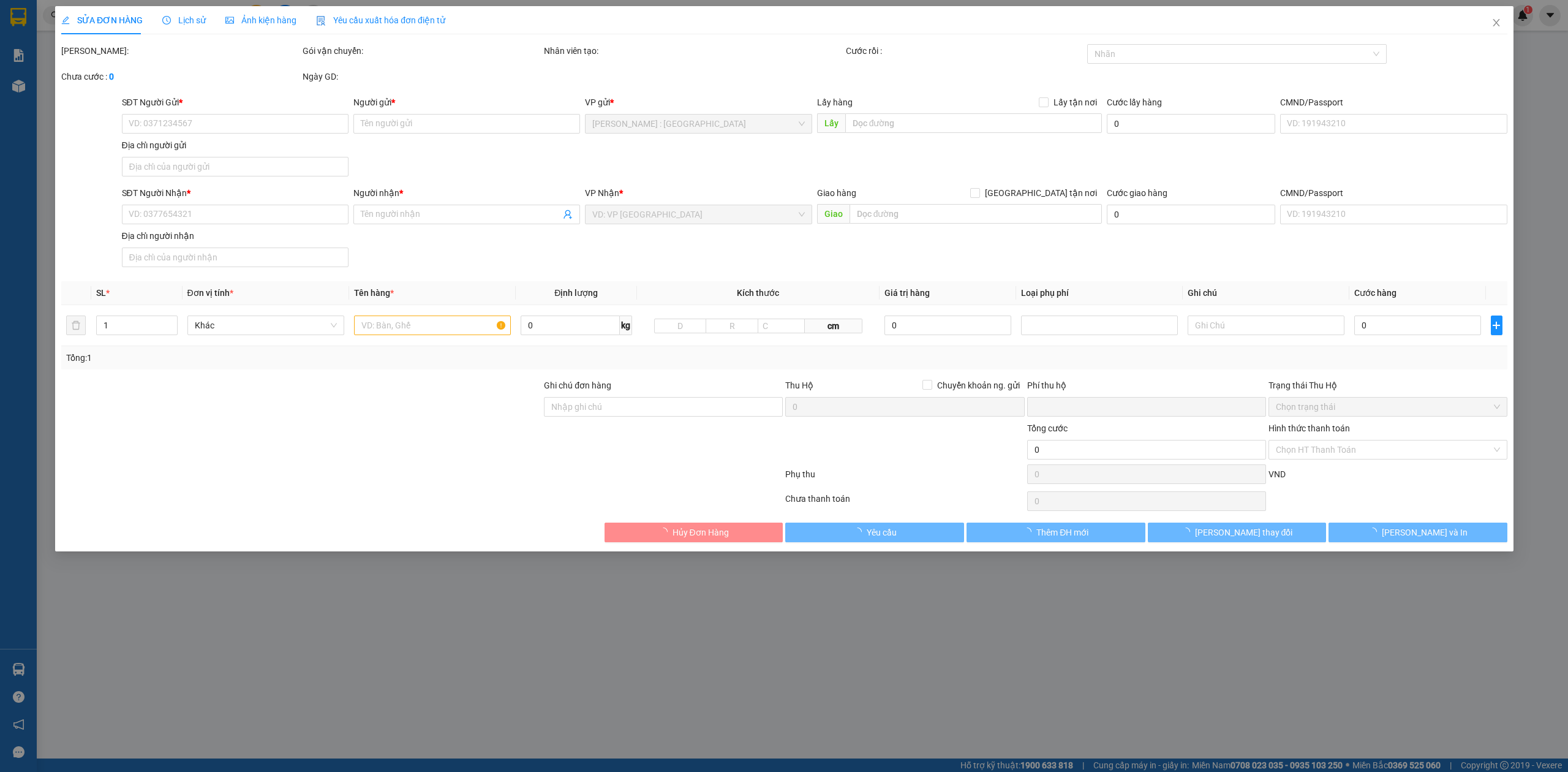
type input "0868165696"
type input "Thiên Vũ Audio 0909397737"
checkbox input "true"
type input "Đón :779 trần hưng đạo quận 5 HCM"
type input "150.000"
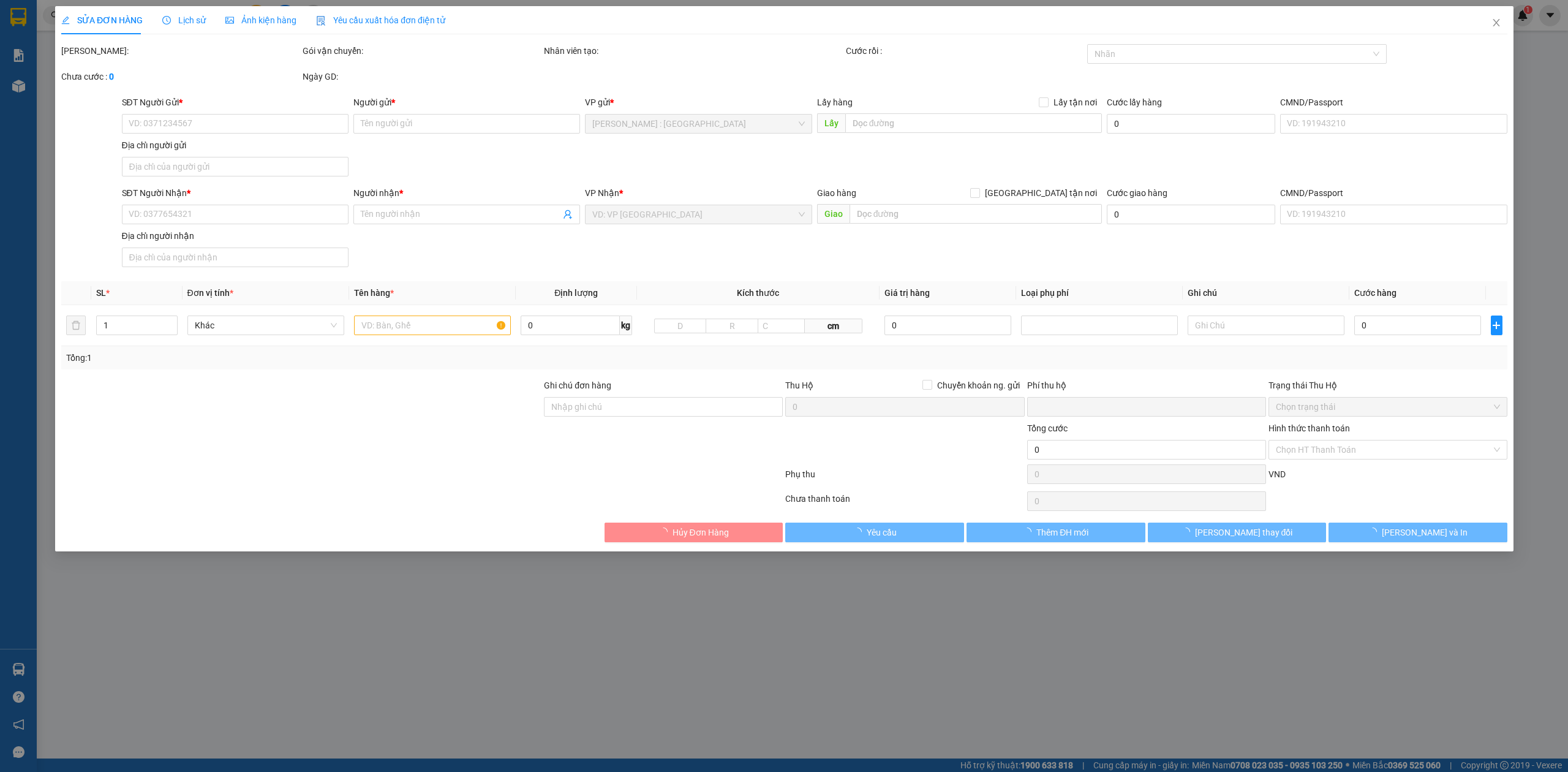
type input "0326116699"
type input "Anh Cường"
checkbox input "true"
type input "Trả : 45 Trung Kính , Yên Hoà, Cầu Giấy , Hà Nội"
type input "0"
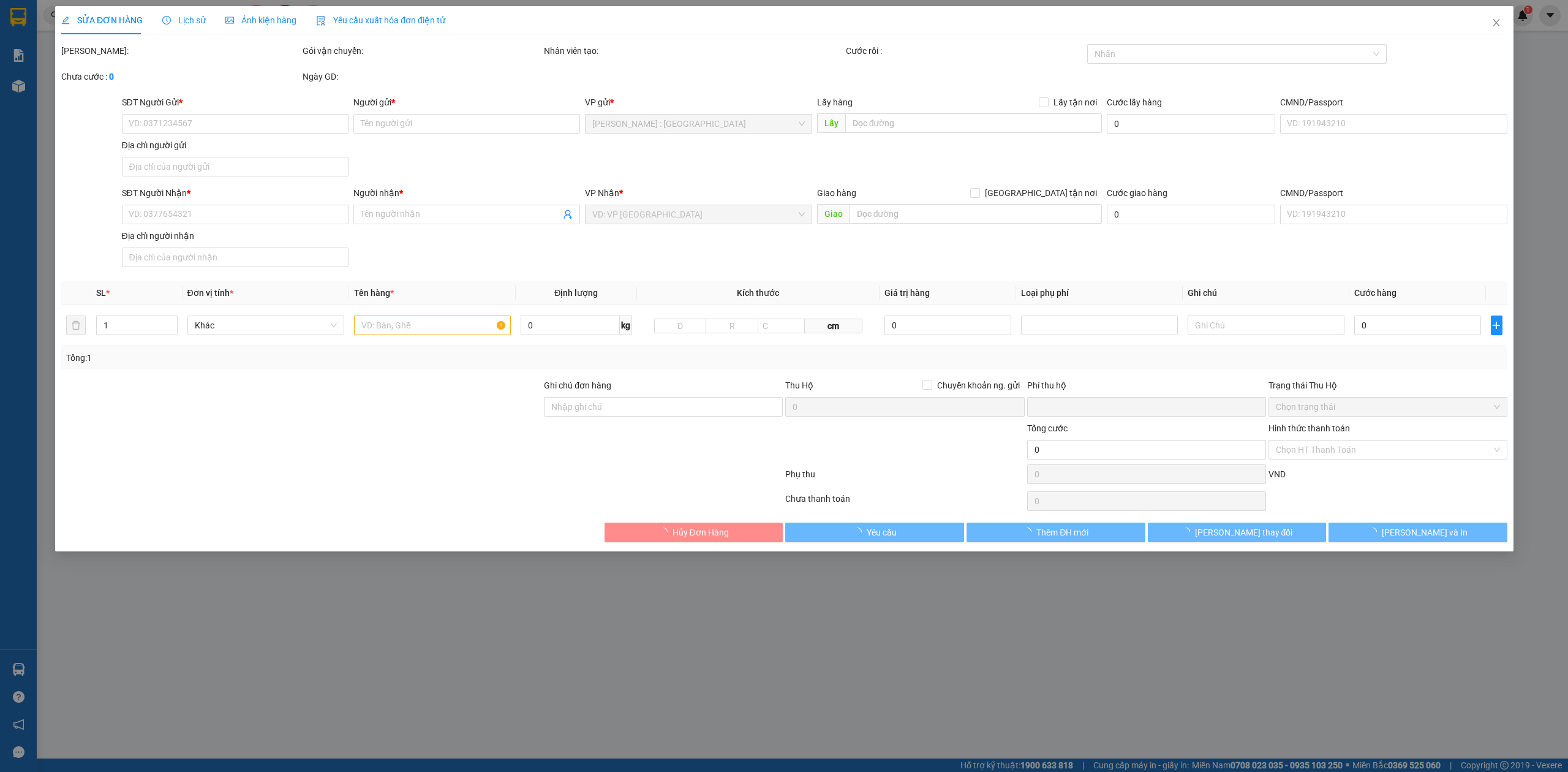
type input "1.650.000"
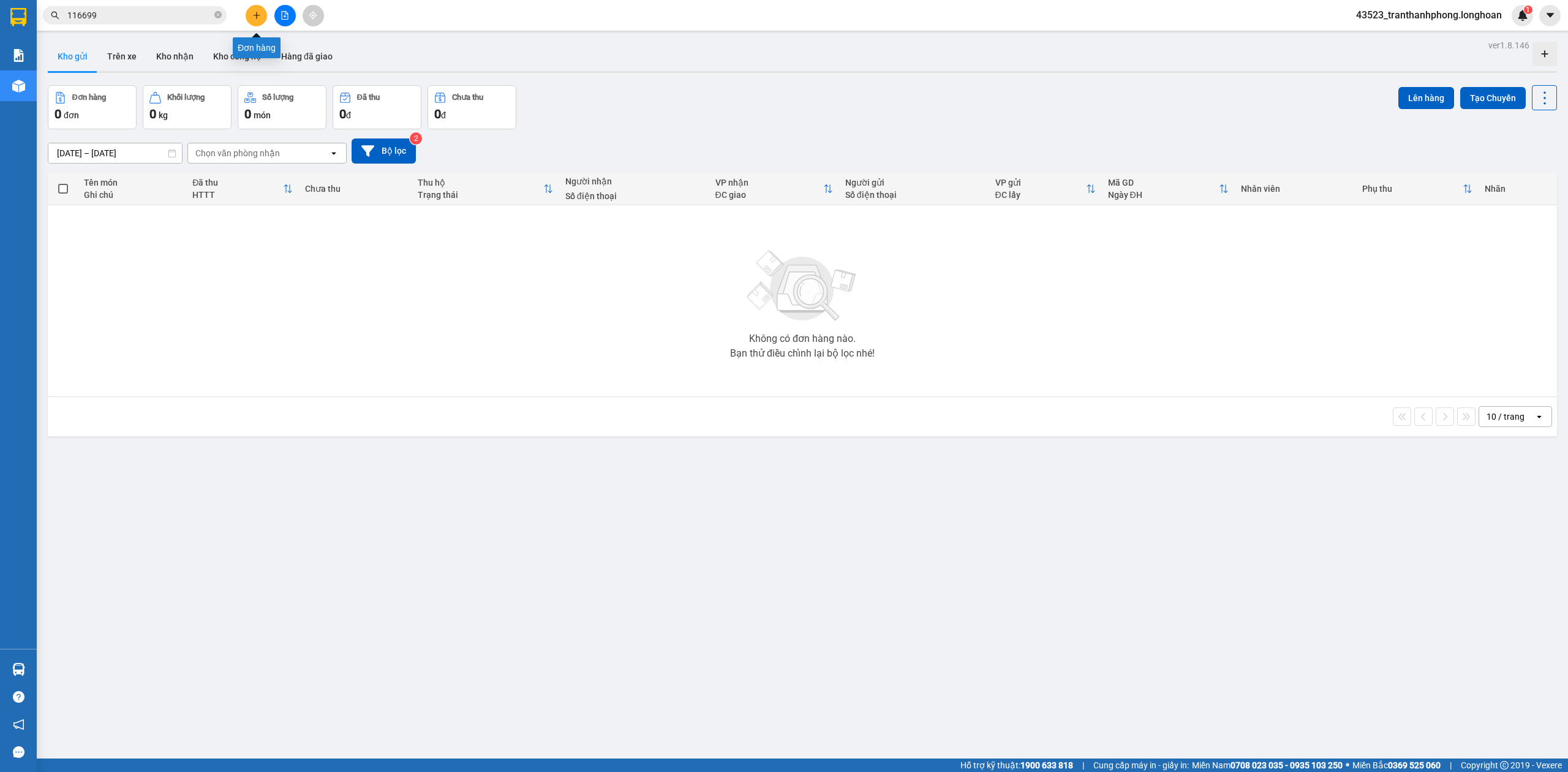
click at [258, 18] on icon "plus" at bounding box center [256, 15] width 9 height 9
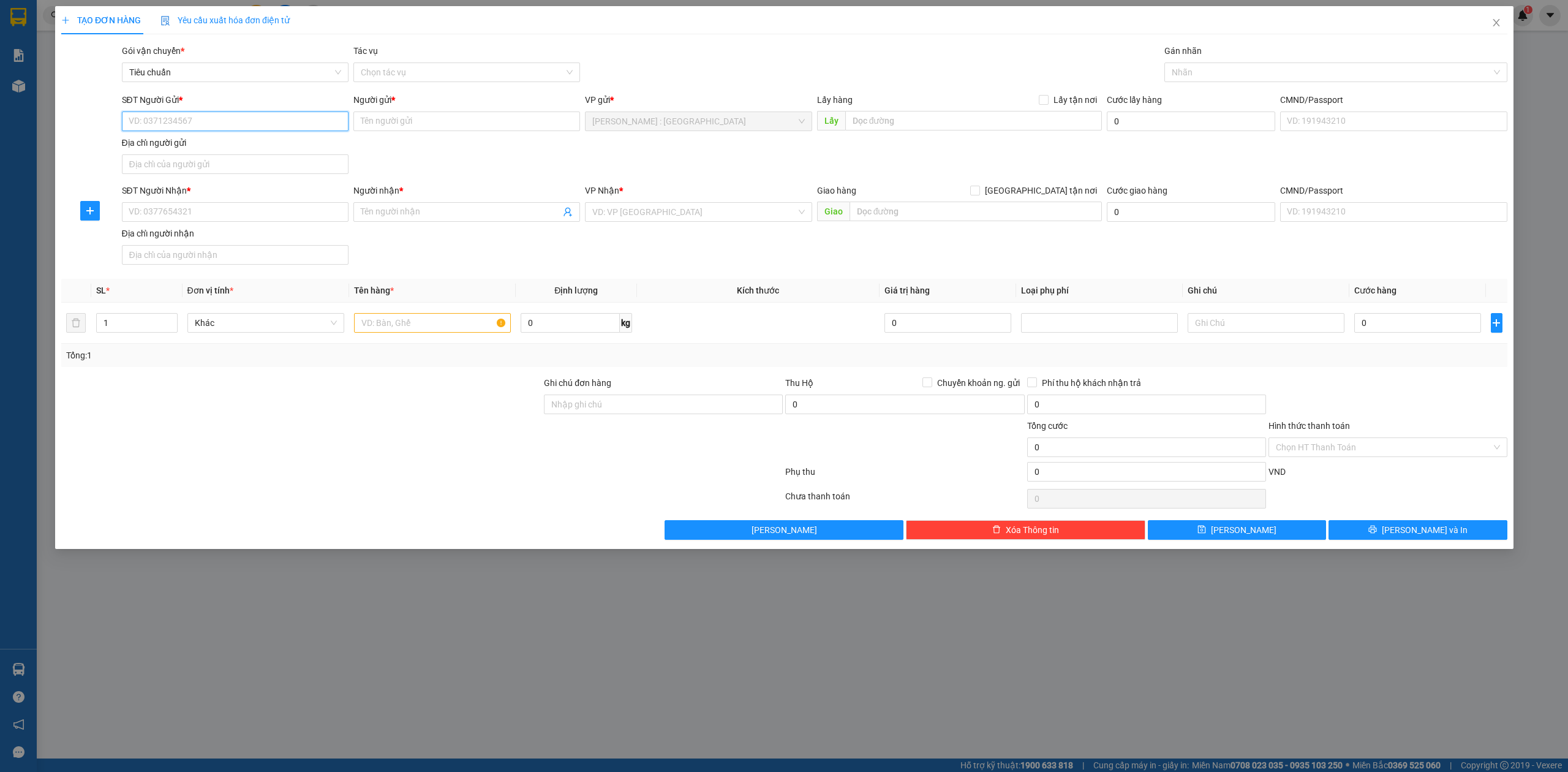
paste input "0868655038"
type input "0868655038"
click at [254, 208] on input "SĐT Người Nhận *" at bounding box center [234, 211] width 227 height 20
paste input "Người gửi: 0868655038 Tuấn Anh Đón : Chung cư Sunview, đường gò dưa, Thủ Đức Ng…"
type input "Người gửi: 0868655038 Tuấn Anh Đón : Chung cư Sunview, đường gò dưa, Thủ Đức Ng…"
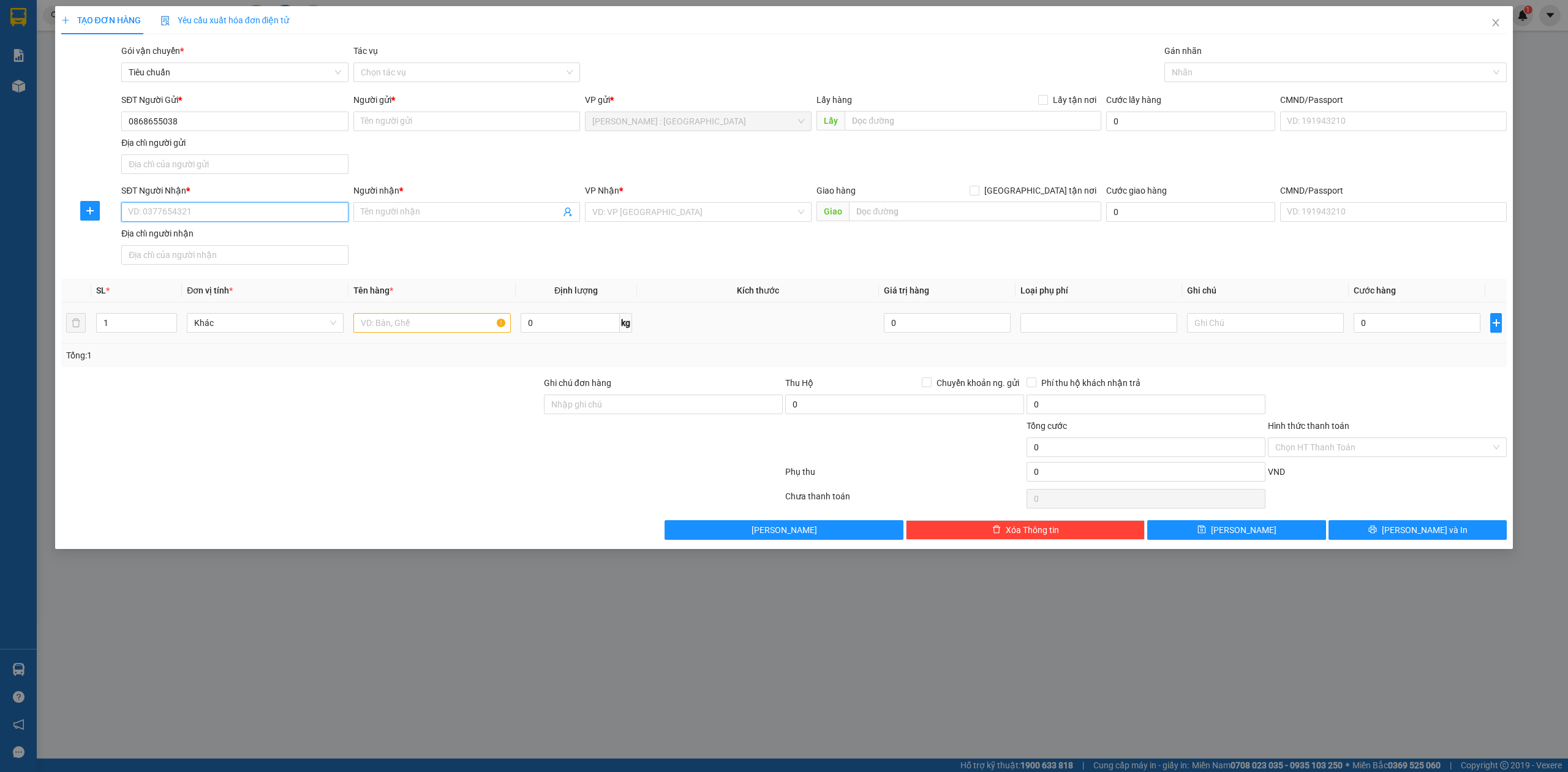
paste input "0869014064"
type input "0869014064"
click at [430, 224] on div "Người nhận * Tên người nhận" at bounding box center [467, 205] width 227 height 43
click at [433, 221] on span at bounding box center [467, 211] width 227 height 20
paste input "[PERSON_NAME]"
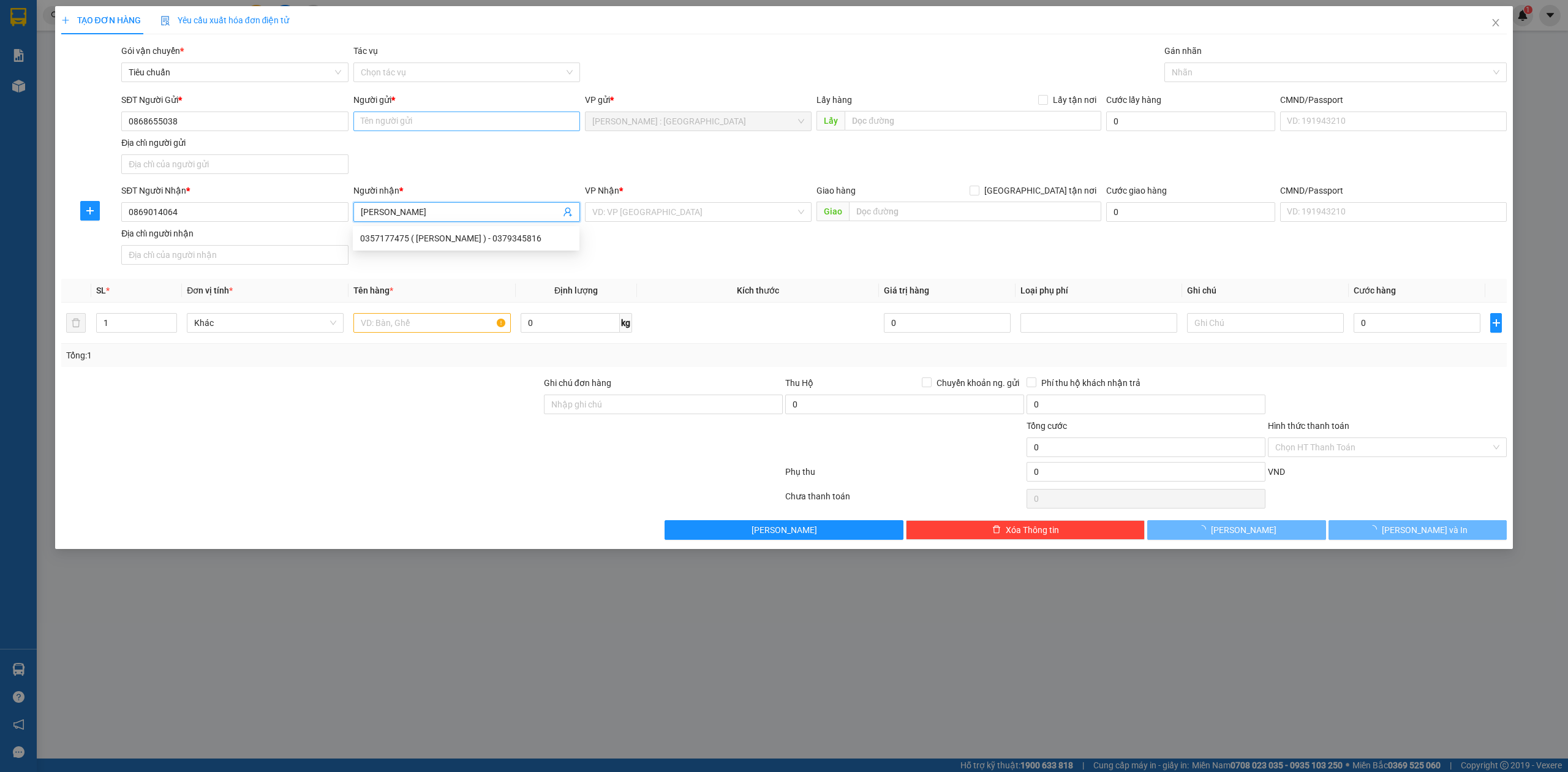
type input "[PERSON_NAME]"
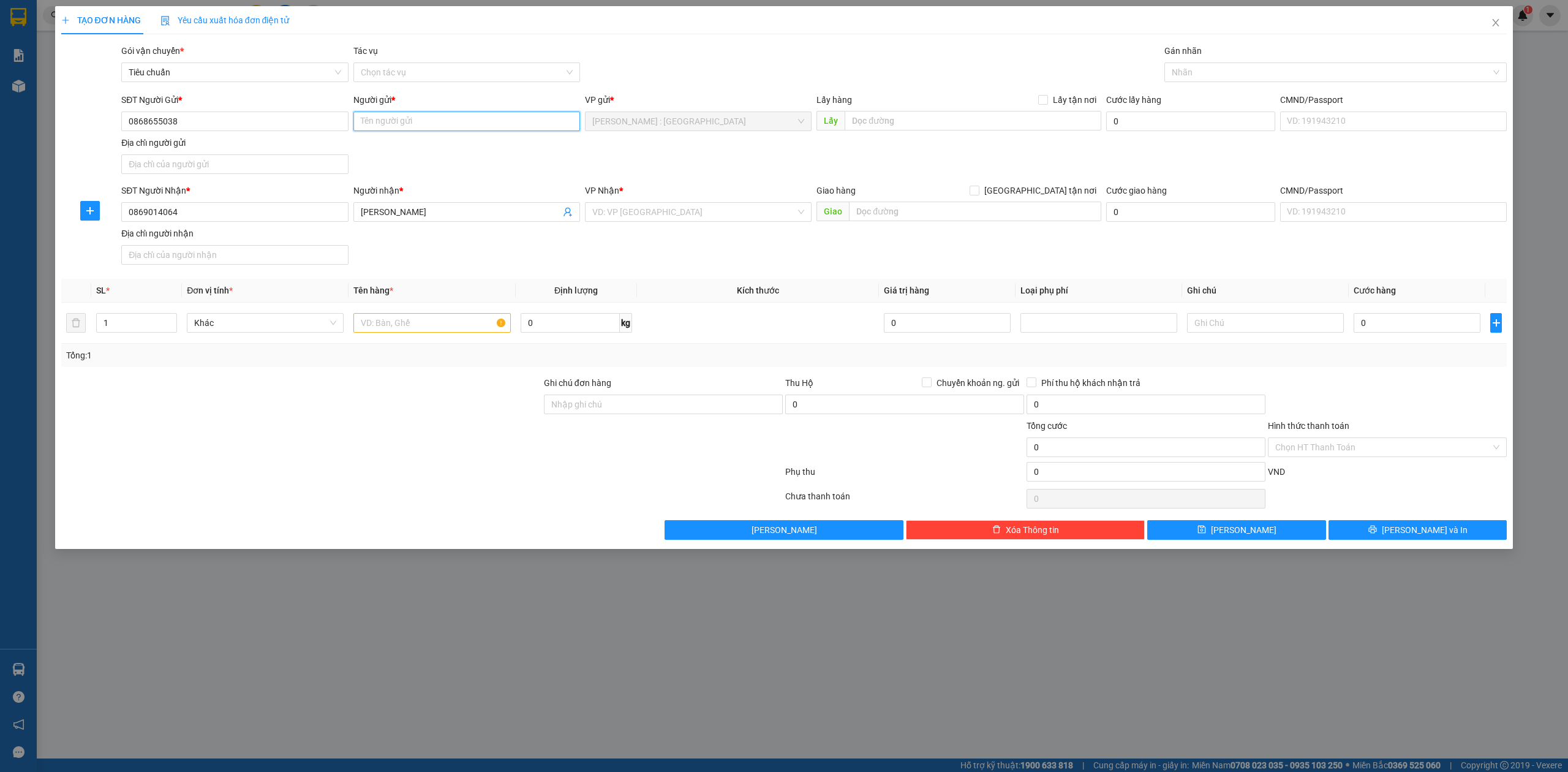
click at [456, 119] on input "Người gửi *" at bounding box center [467, 121] width 227 height 20
paste input "Tuấn An"
type input "Tuấn An"
drag, startPoint x: 995, startPoint y: 125, endPoint x: 1003, endPoint y: 107, distance: 19.7
click at [1002, 110] on div "SĐT Người Gửi * 0868655038 Người gửi * Tuấn An VP gửi * Hồ Chí Minh : Kho Quận …" at bounding box center [814, 136] width 1390 height 86
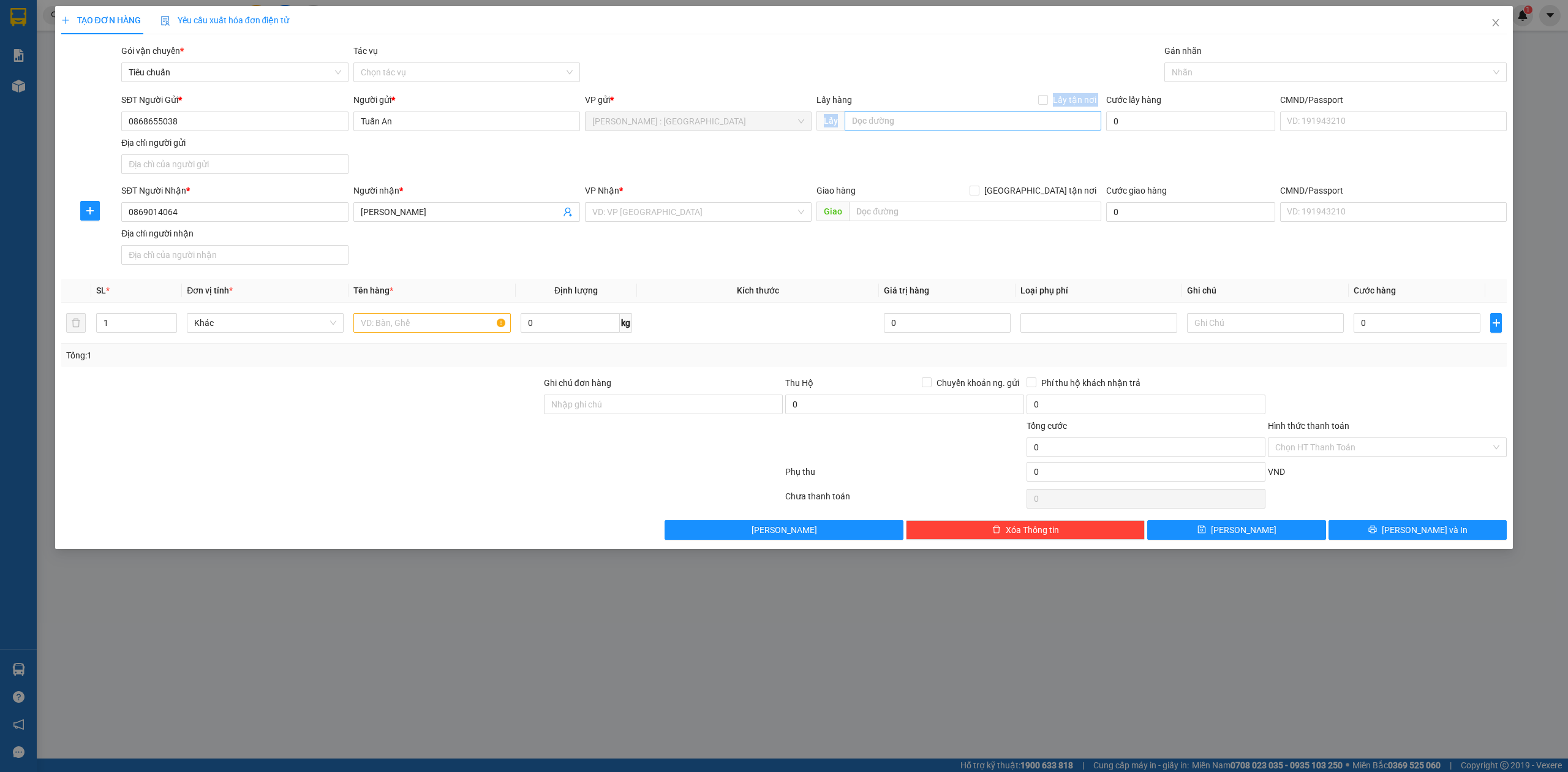
drag, startPoint x: 1003, startPoint y: 107, endPoint x: 1008, endPoint y: 126, distance: 19.6
click at [1005, 108] on div "Lấy hàng Lấy tận nơi" at bounding box center [958, 102] width 285 height 18
click at [1008, 126] on input "text" at bounding box center [973, 120] width 257 height 20
paste input "Đón : Chung cư [GEOGRAPHIC_DATA], [GEOGRAPHIC_DATA], [GEOGRAPHIC_DATA]"
type input "Đón : Chung cư [GEOGRAPHIC_DATA], [GEOGRAPHIC_DATA], [GEOGRAPHIC_DATA]"
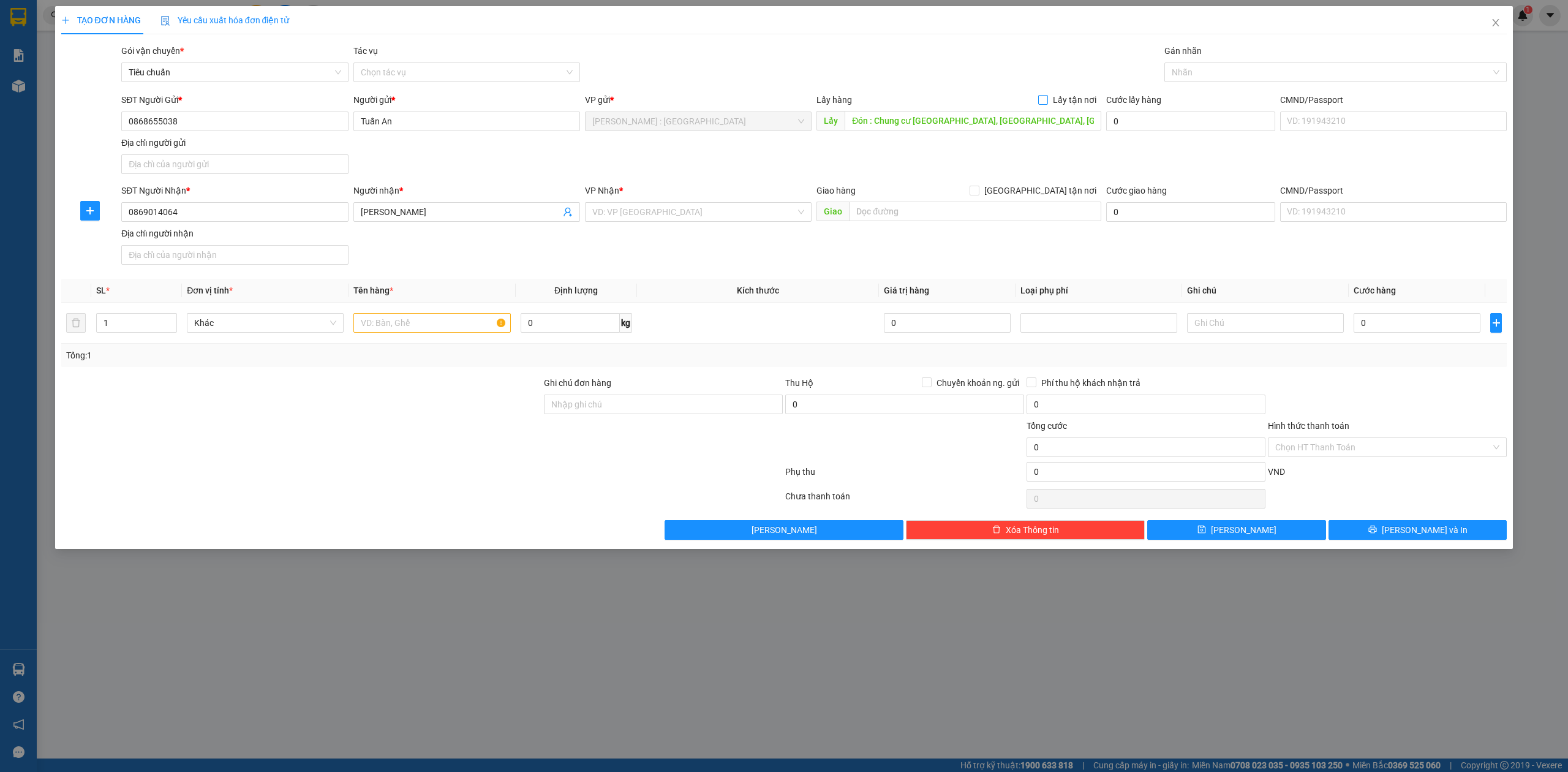
click at [1056, 93] on span "Lấy tận nơi" at bounding box center [1075, 100] width 53 height 13
click at [1047, 95] on input "Lấy tận nơi" at bounding box center [1042, 99] width 9 height 9
checkbox input "true"
click at [713, 199] on div "VP Nhận *" at bounding box center [698, 192] width 227 height 18
click at [713, 212] on input "search" at bounding box center [694, 211] width 203 height 18
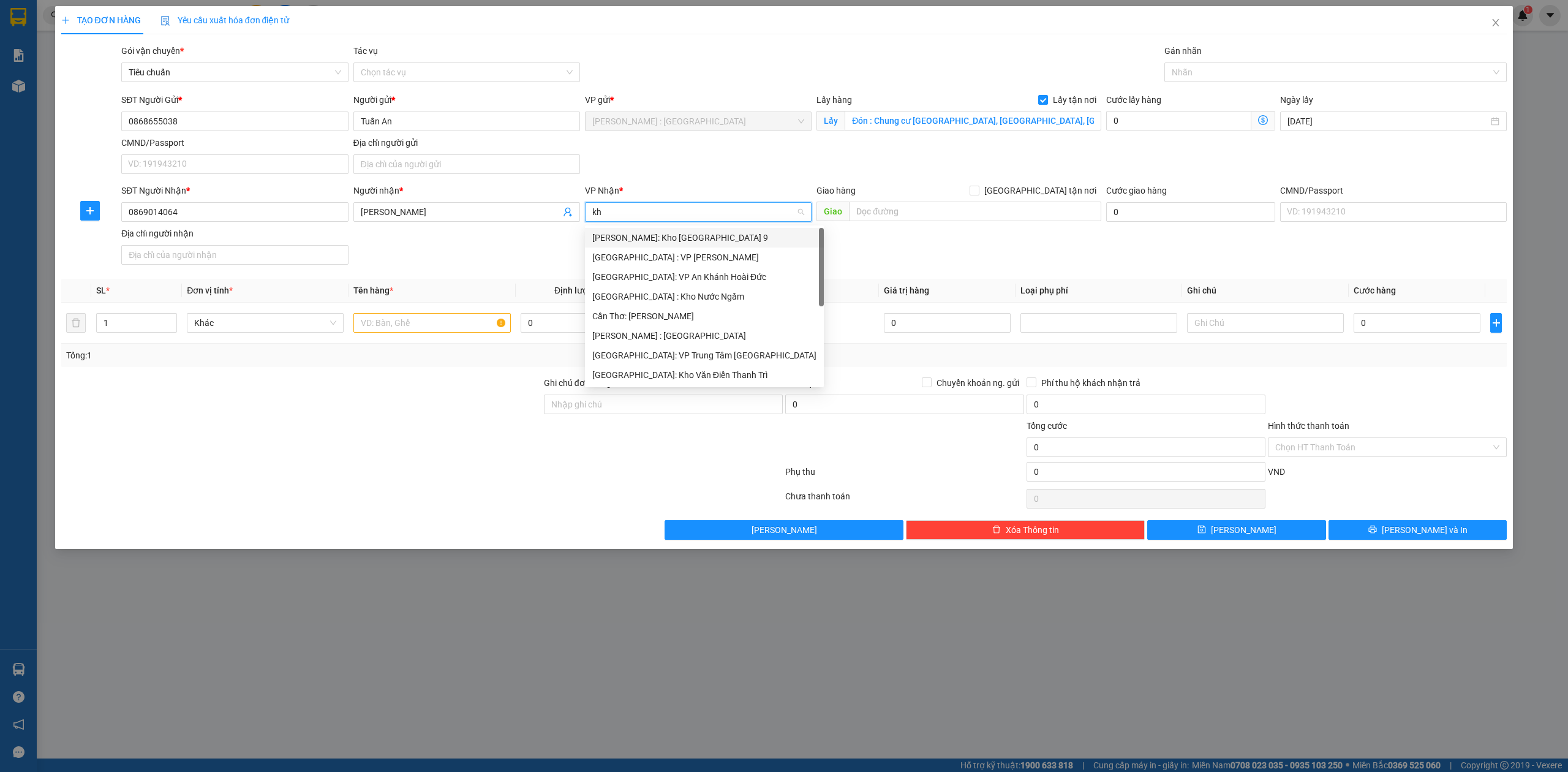
type input "kho"
click at [701, 317] on div "[GEOGRAPHIC_DATA]: Kho Văn Điển Thanh Trì" at bounding box center [698, 316] width 212 height 13
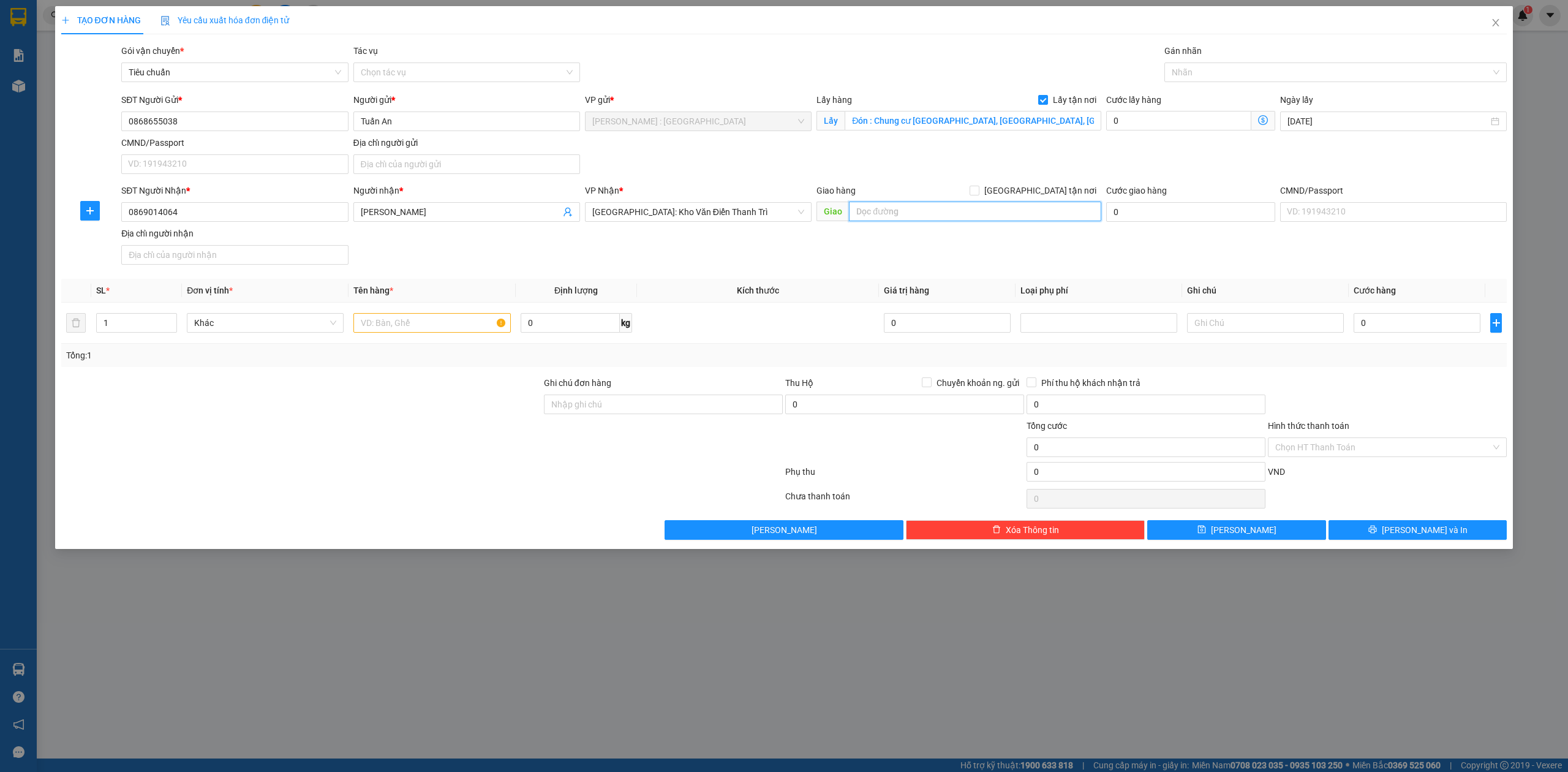
drag, startPoint x: 1062, startPoint y: 214, endPoint x: 1053, endPoint y: 212, distance: 9.2
click at [1055, 214] on input "text" at bounding box center [975, 211] width 252 height 20
paste input "Trả : khu công nghiệp [GEOGRAPHIC_DATA] mở rộng [GEOGRAPHIC_DATA]"
type input "Trả : khu công nghiệp [GEOGRAPHIC_DATA] mở rộng [GEOGRAPHIC_DATA]"
click at [1050, 194] on span "[GEOGRAPHIC_DATA] tận nơi" at bounding box center [1040, 190] width 122 height 13
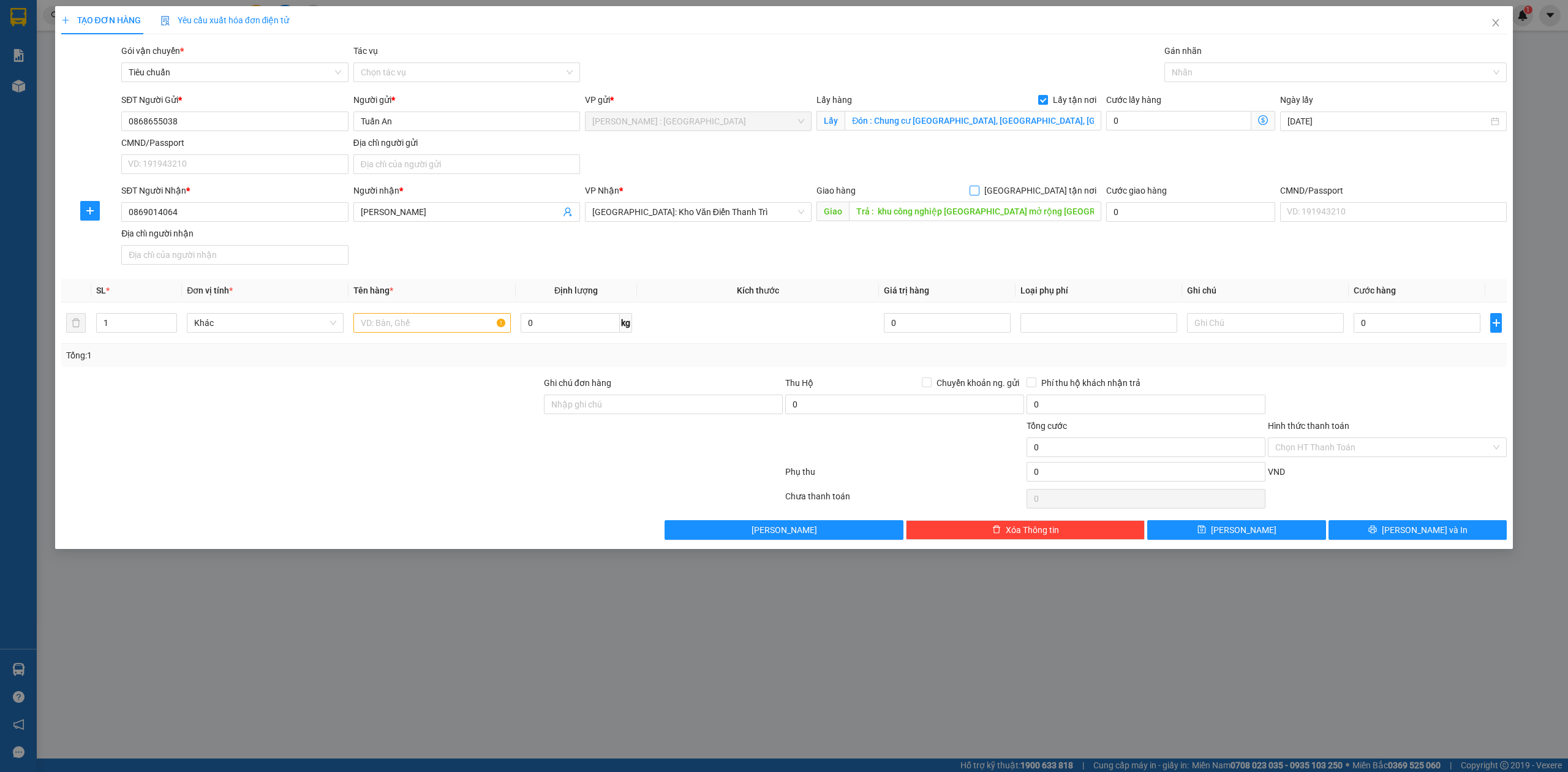
click at [978, 194] on input "[GEOGRAPHIC_DATA] tận nơi" at bounding box center [973, 189] width 9 height 9
checkbox input "true"
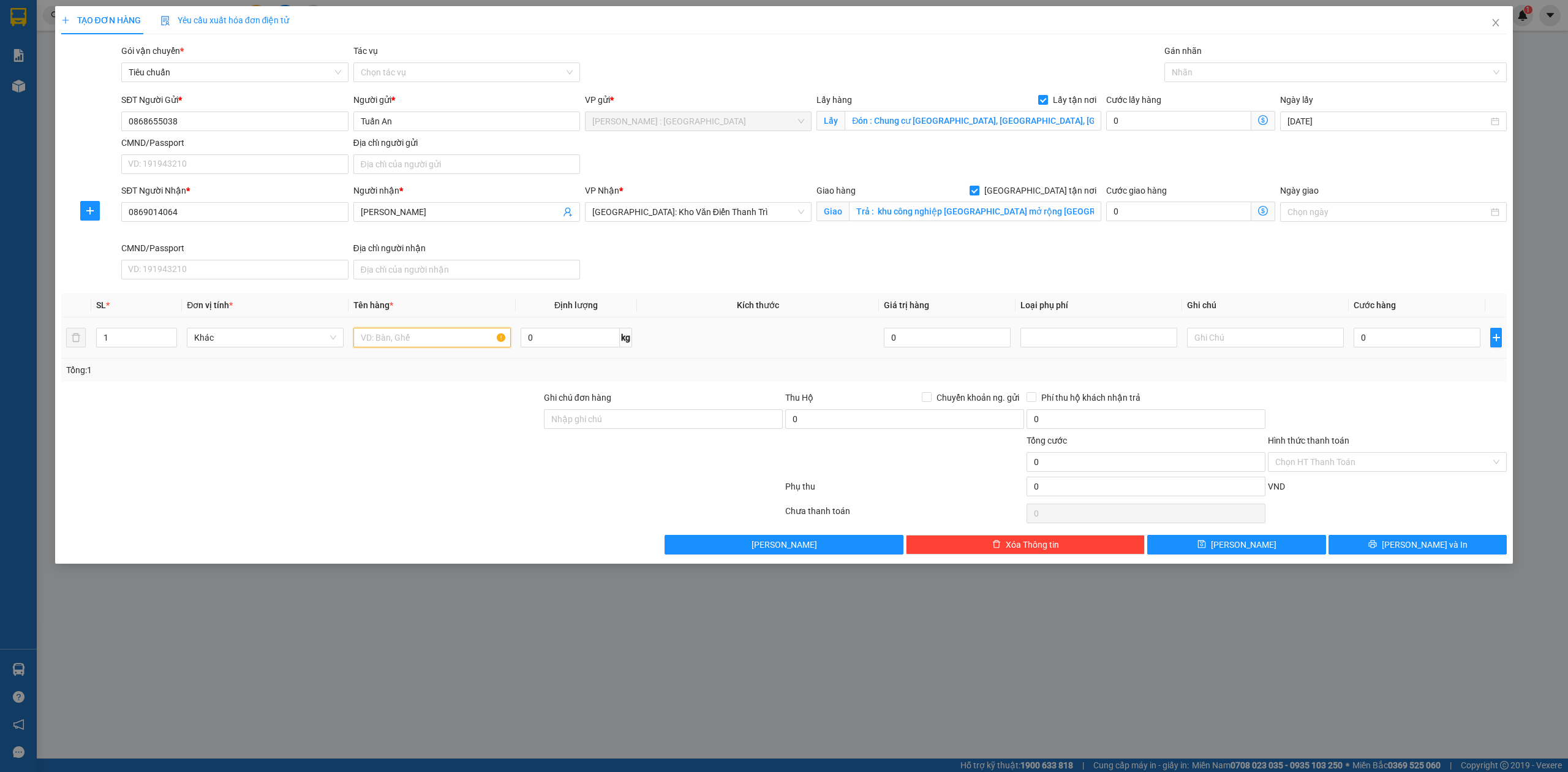
click at [400, 339] on input "text" at bounding box center [432, 337] width 157 height 20
paste input "1 xe winner"
type input "1 xe winner - a tung"
click at [1406, 339] on input "0" at bounding box center [1416, 337] width 126 height 20
type input "1"
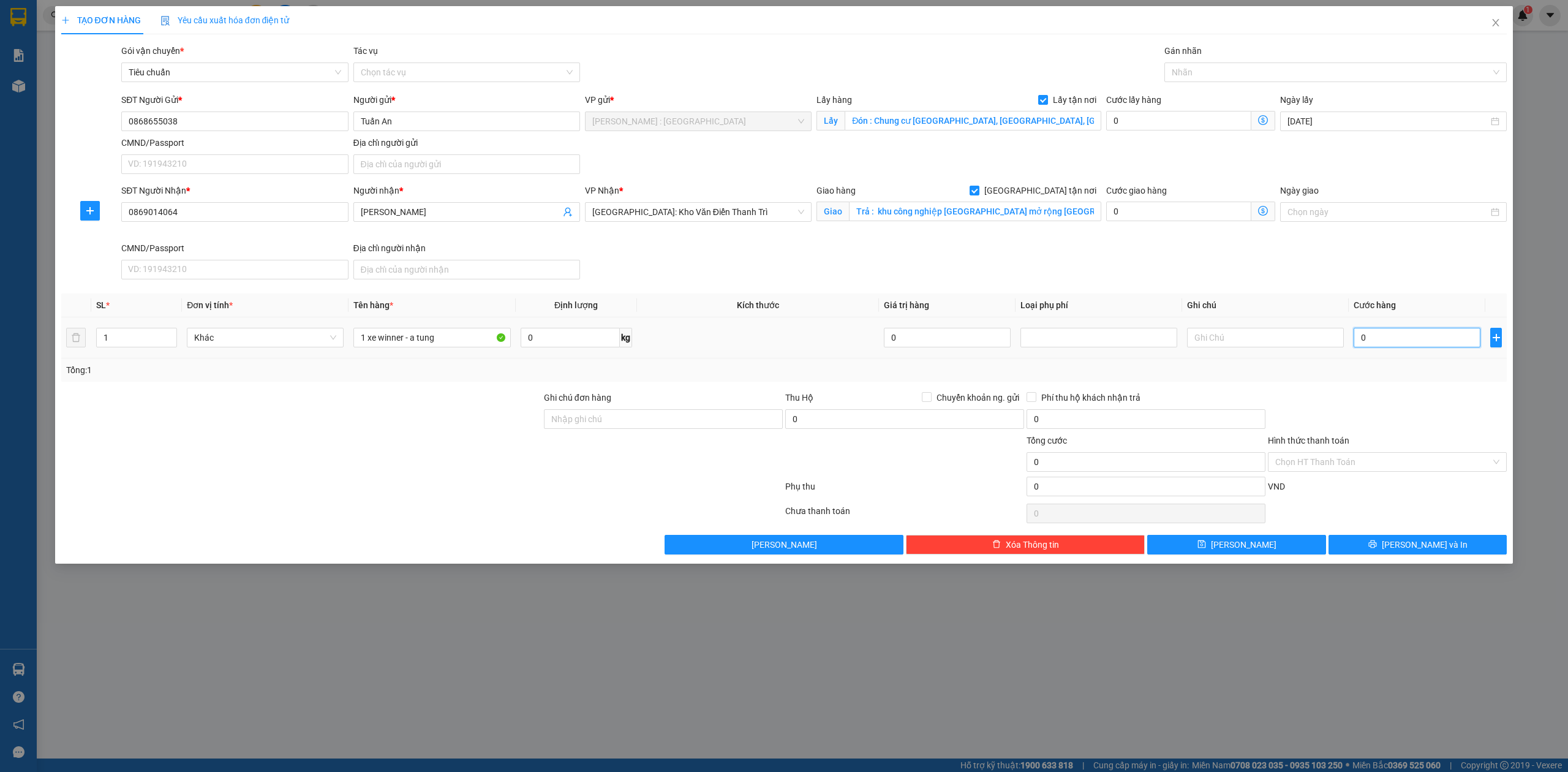
type input "1"
type input "15"
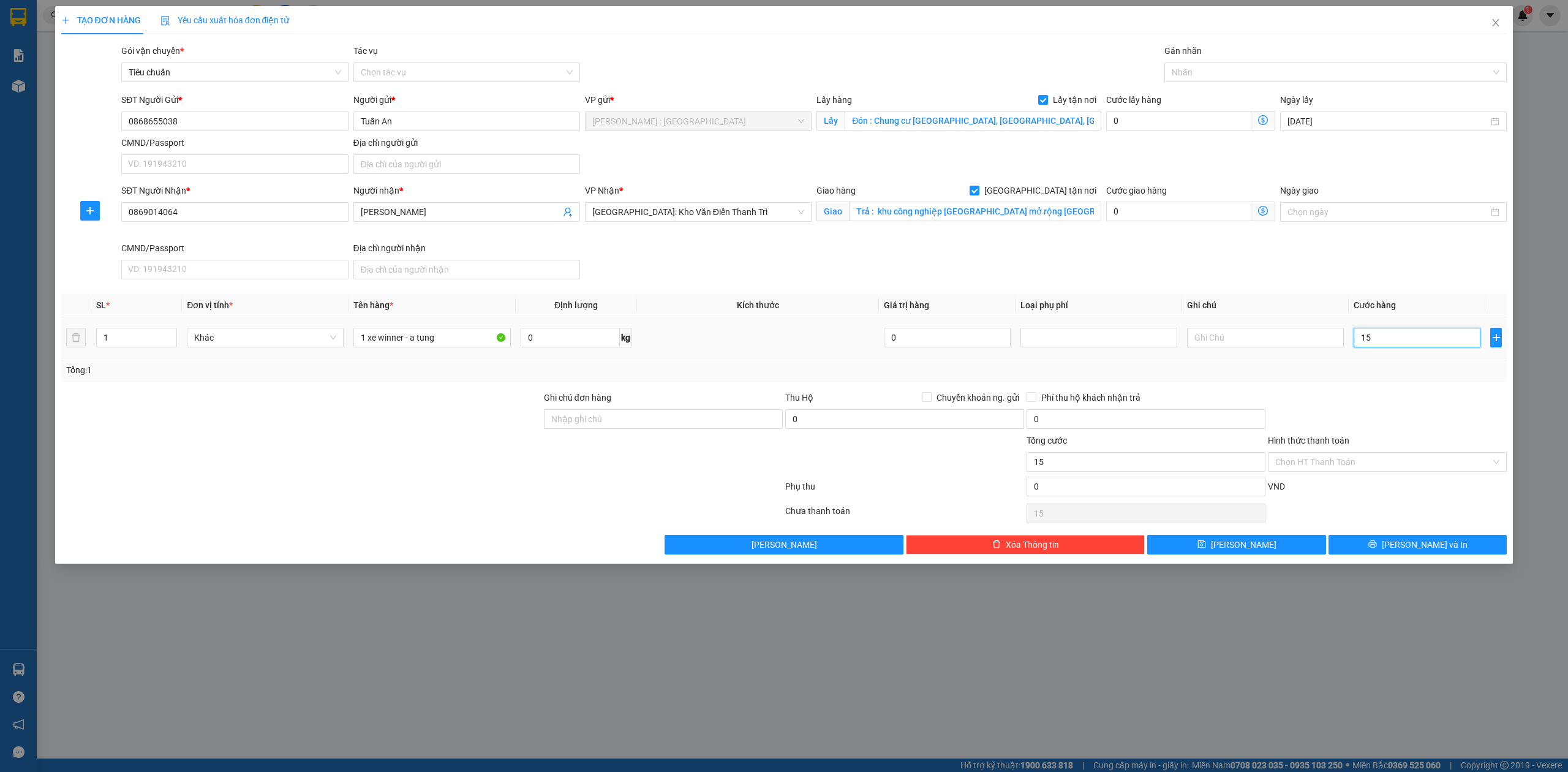
type input "153"
type input "1.530"
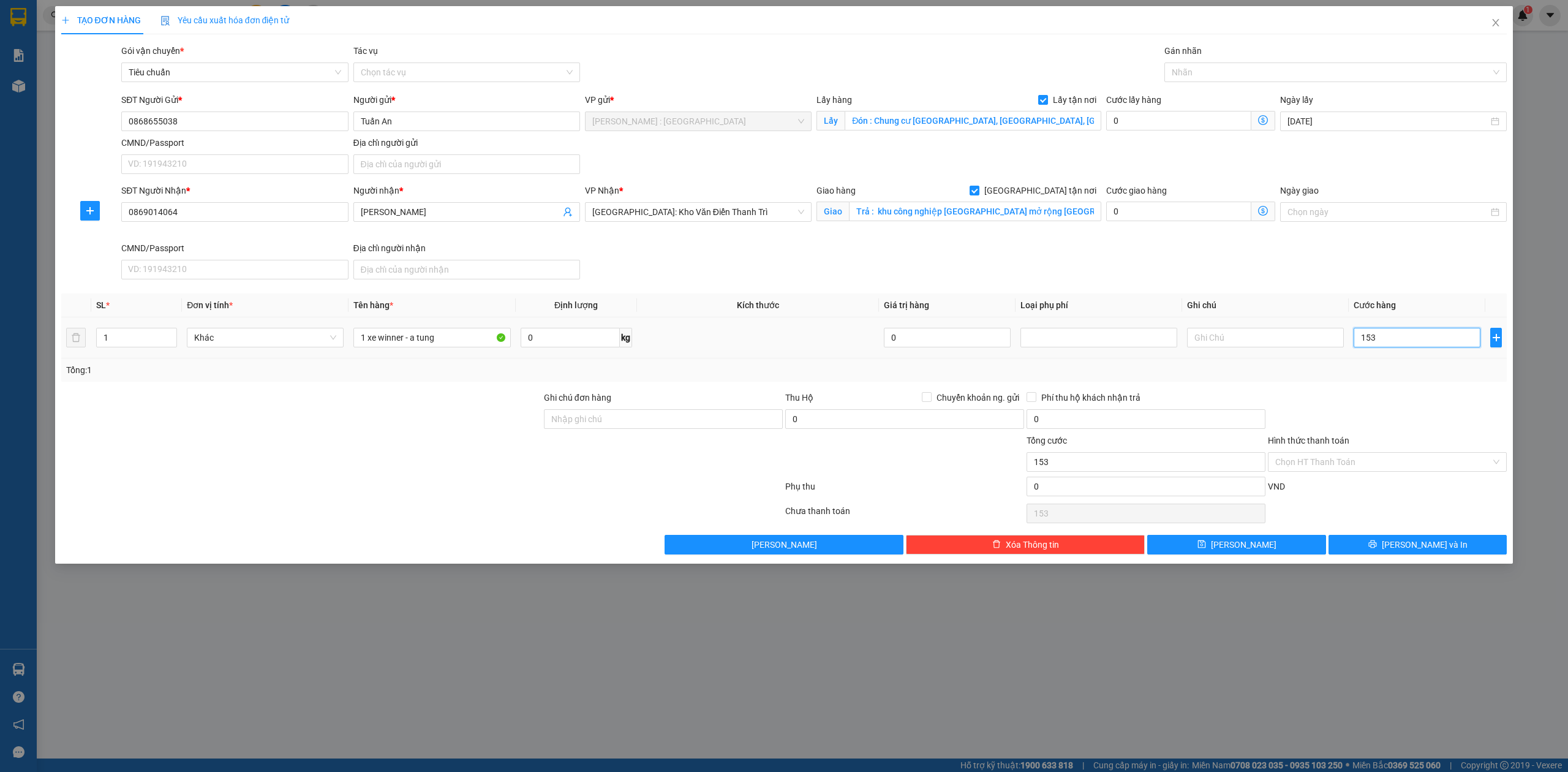
type input "1.530"
type input "1.530.000"
click at [1181, 143] on div "SĐT Người Gửi * 0868655038 Người gửi * Tuấn An VP gửi * Hồ Chí Minh : Kho Quận …" at bounding box center [814, 136] width 1390 height 86
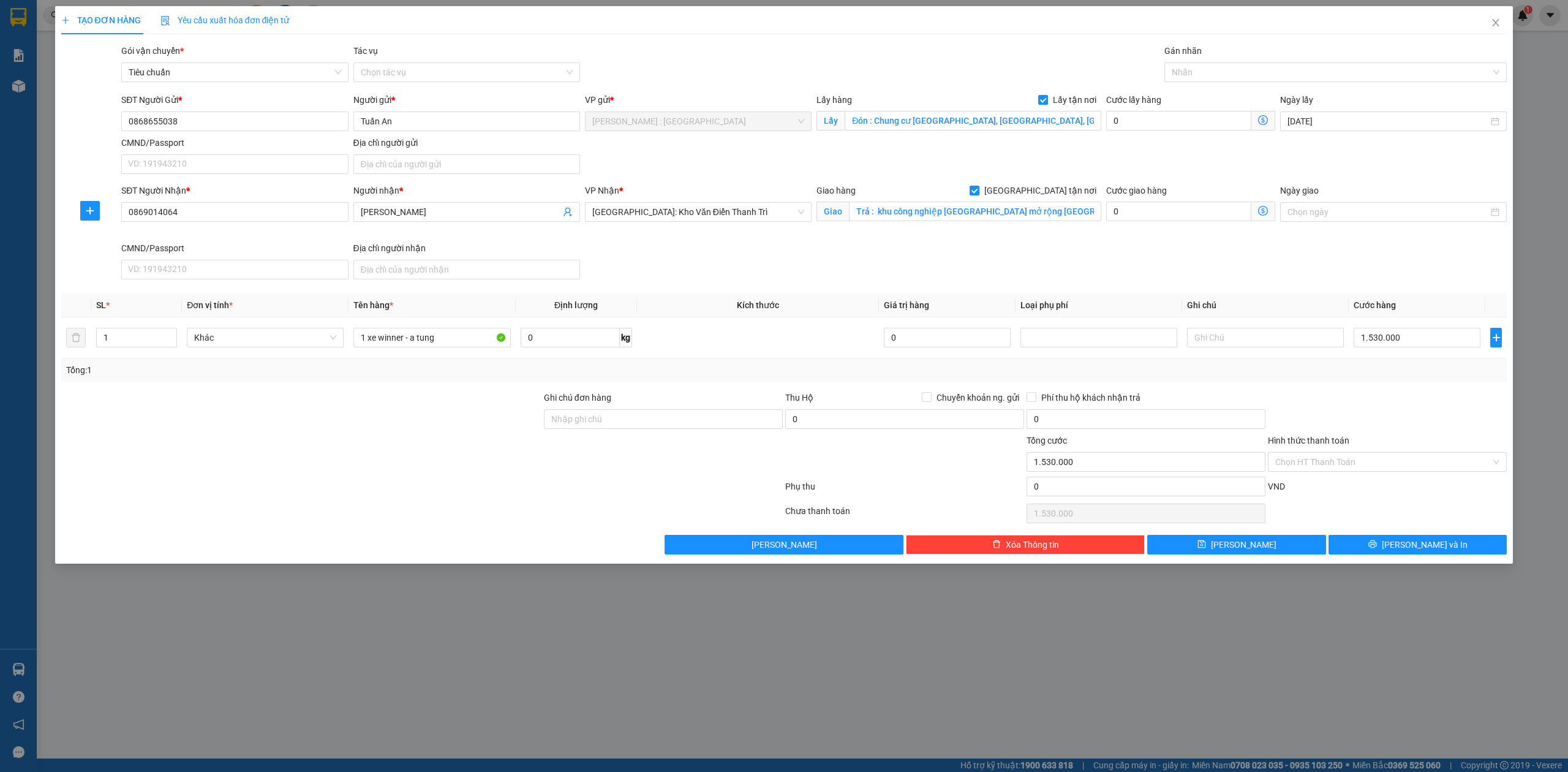
click at [1178, 132] on div "Cước lấy hàng 0" at bounding box center [1190, 115] width 169 height 43
click at [1176, 130] on input "0" at bounding box center [1178, 120] width 145 height 20
type input "1.530.001"
type input "1"
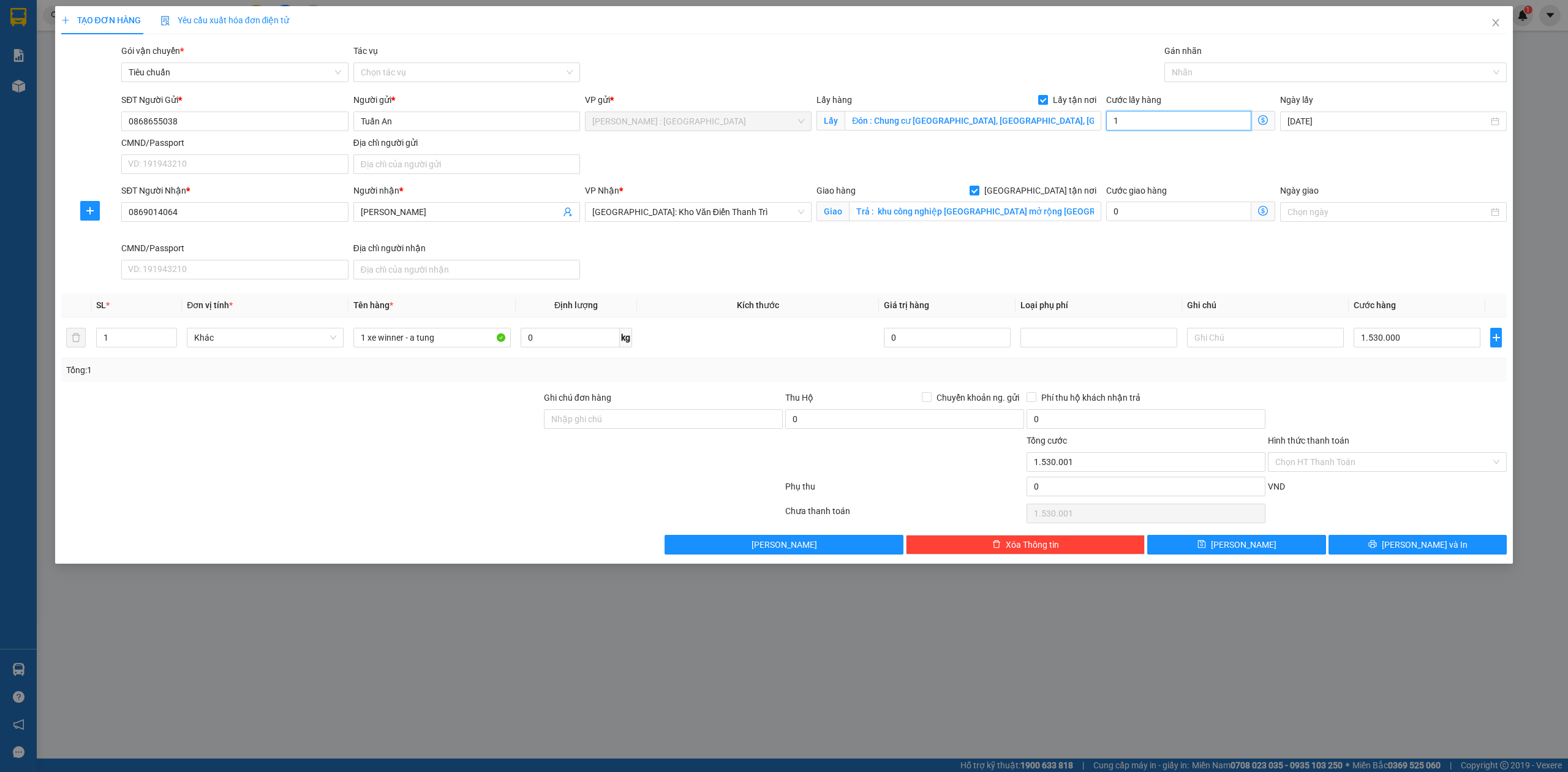
type input "1.530.015"
type input "15"
type input "1.530.150"
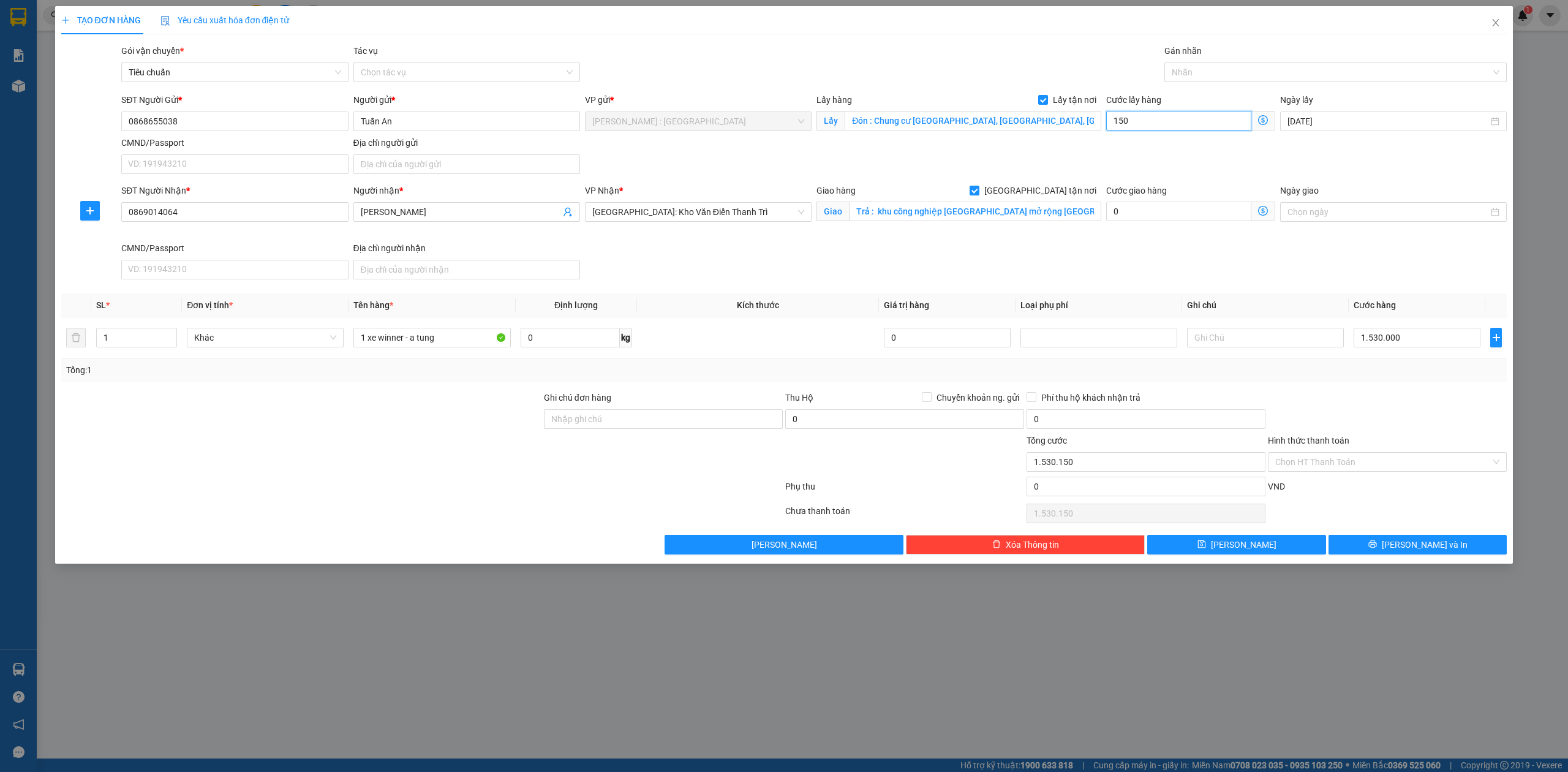
type input "150.000"
type input "1.680.000"
click at [1233, 547] on button "[PERSON_NAME]" at bounding box center [1237, 544] width 179 height 20
